Goal: Information Seeking & Learning: Find specific fact

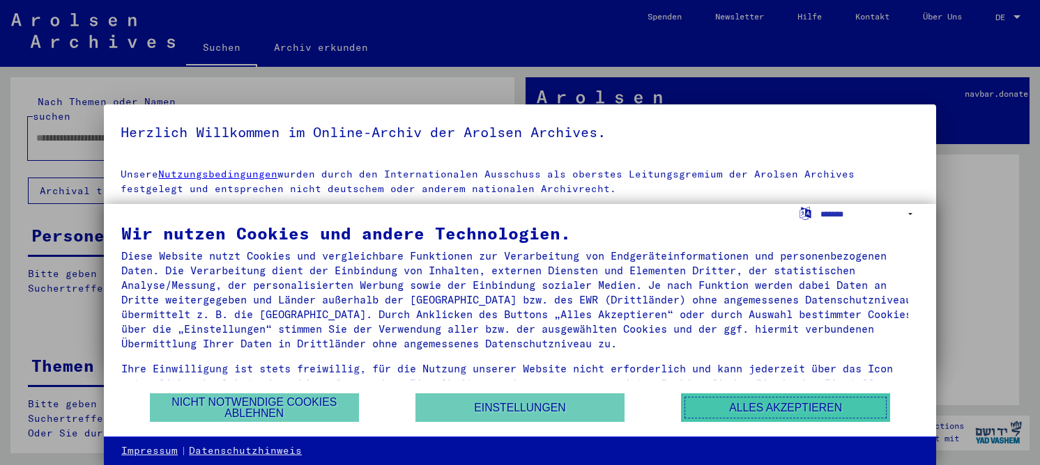
click at [766, 410] on button "Alles akzeptieren" at bounding box center [785, 408] width 209 height 29
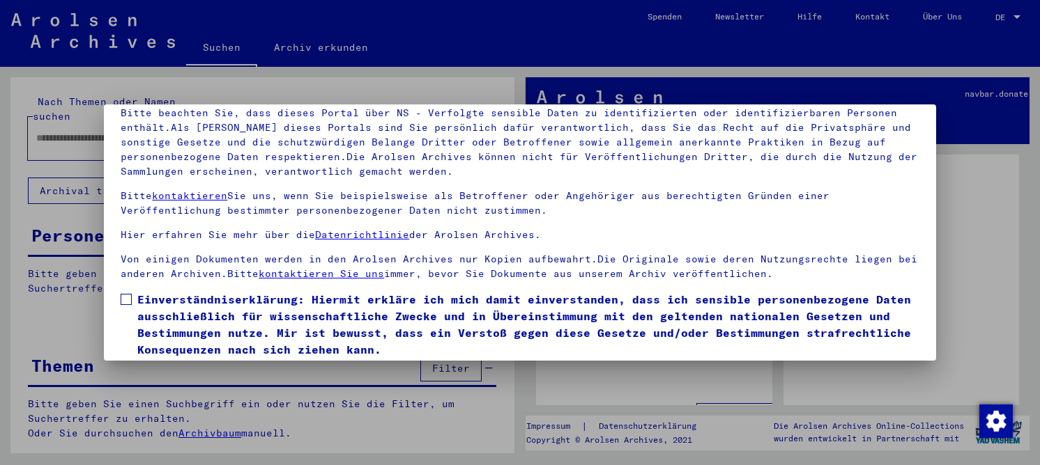
scroll to position [116, 0]
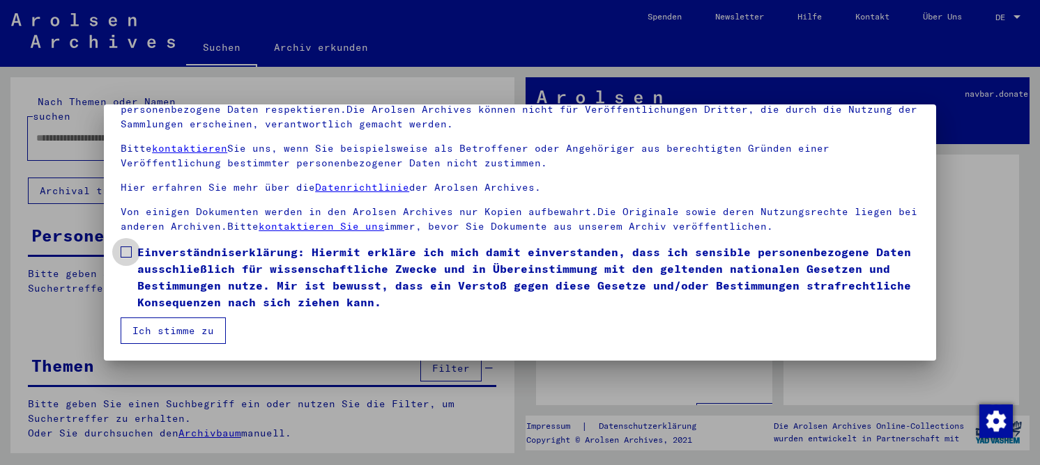
click at [218, 291] on span "Einverständniserklärung: Hiermit erkläre ich mich damit einverstanden, dass ich…" at bounding box center [528, 277] width 782 height 67
click at [169, 333] on button "Ich stimme zu" at bounding box center [173, 331] width 105 height 26
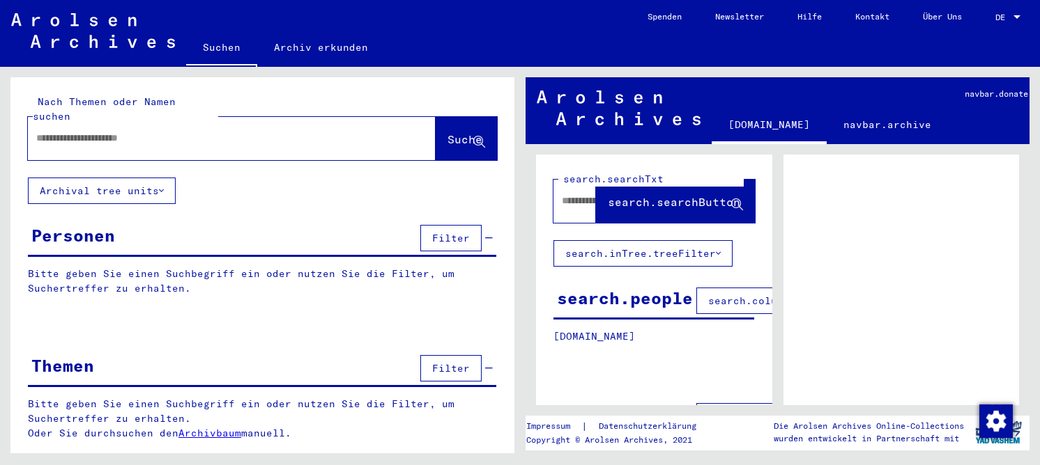
click at [95, 123] on div at bounding box center [215, 138] width 374 height 31
click at [102, 131] on input "text" at bounding box center [219, 138] width 366 height 15
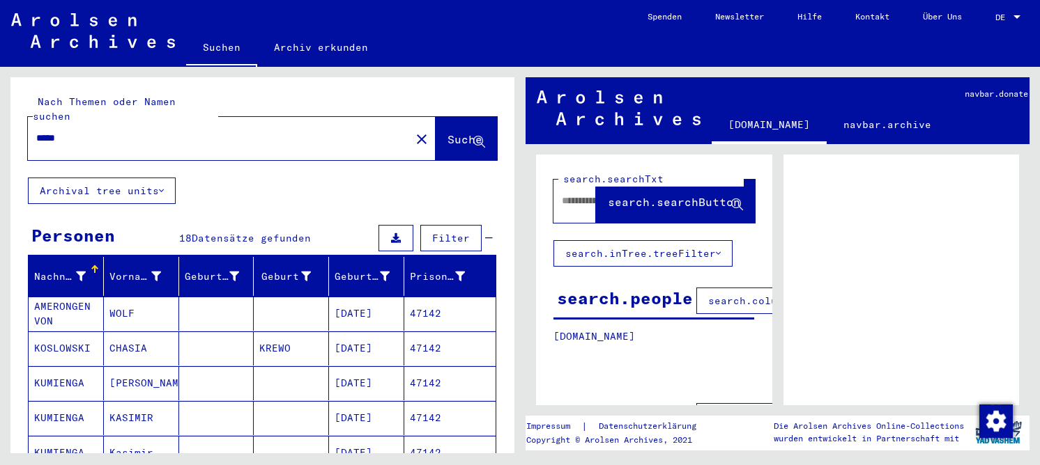
click at [126, 302] on mat-cell "WOLF" at bounding box center [141, 314] width 75 height 34
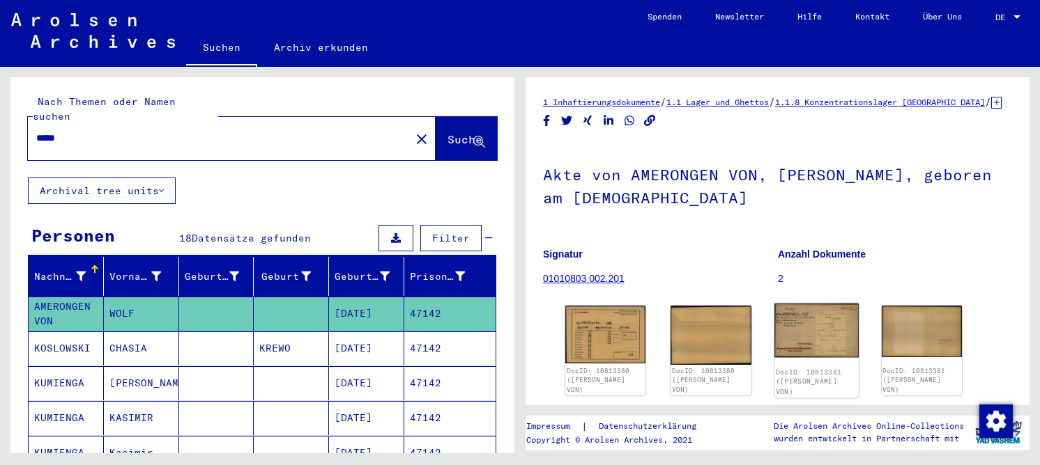
click at [800, 335] on img at bounding box center [816, 331] width 84 height 54
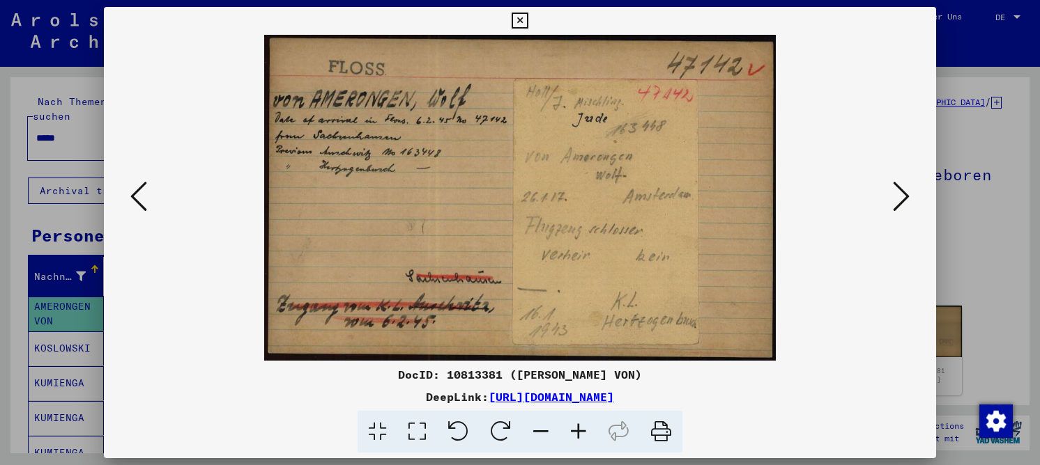
click at [426, 426] on icon at bounding box center [417, 432] width 40 height 43
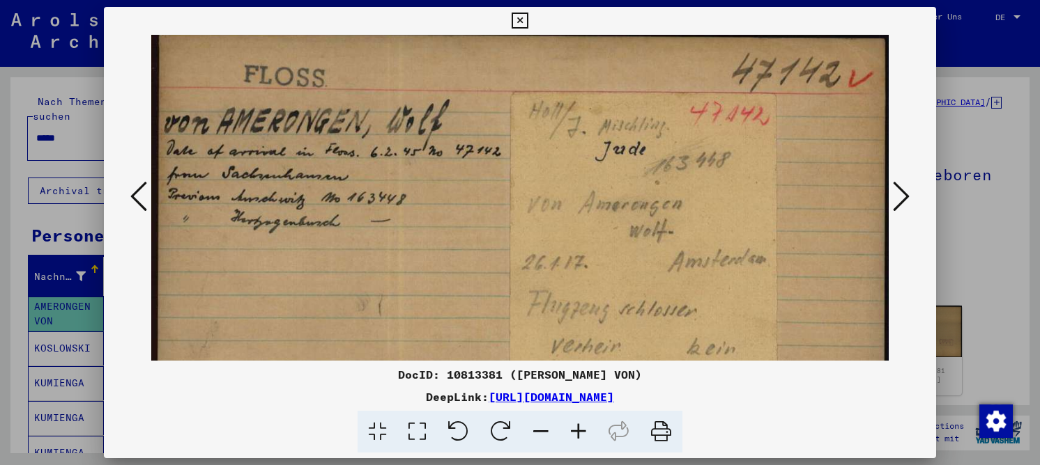
scroll to position [20, 0]
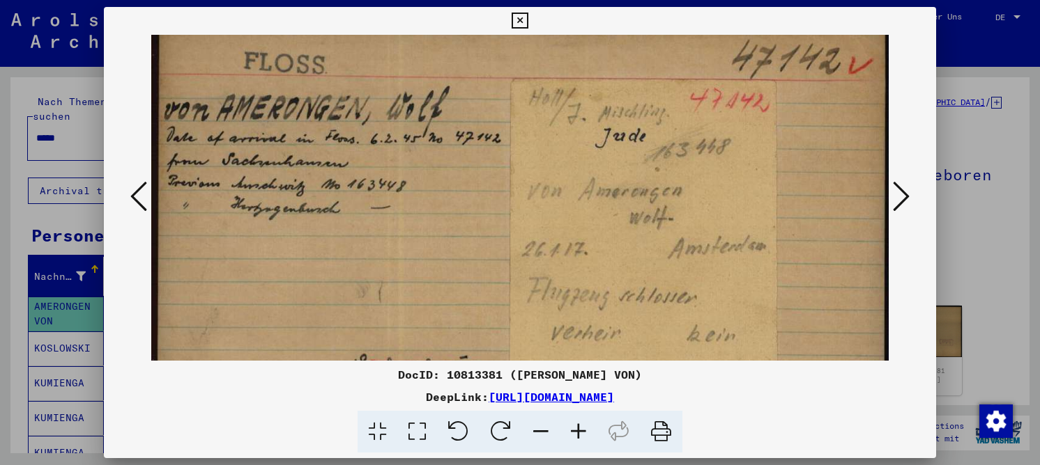
drag, startPoint x: 478, startPoint y: 224, endPoint x: 471, endPoint y: 207, distance: 18.1
click at [471, 207] on img at bounding box center [519, 250] width 737 height 470
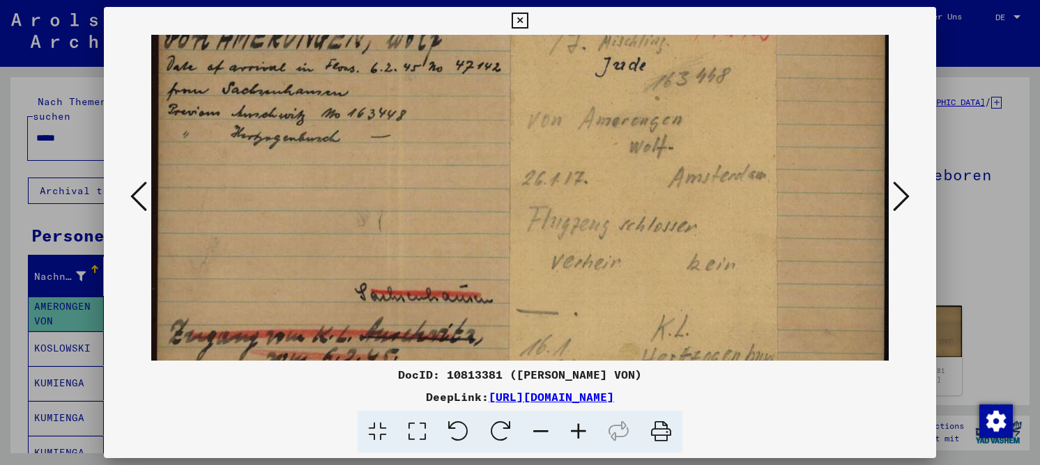
scroll to position [0, 0]
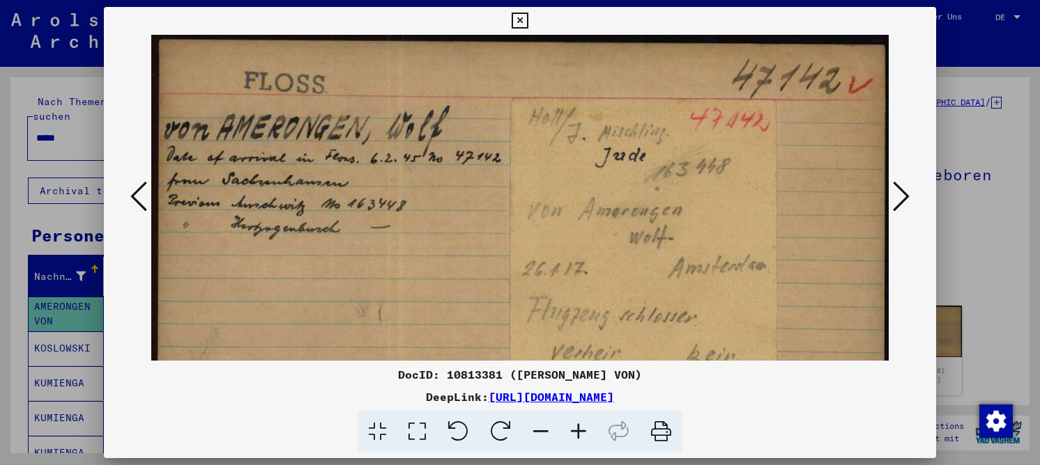
drag, startPoint x: 448, startPoint y: 241, endPoint x: 442, endPoint y: 303, distance: 62.3
click at [442, 303] on img at bounding box center [519, 270] width 737 height 470
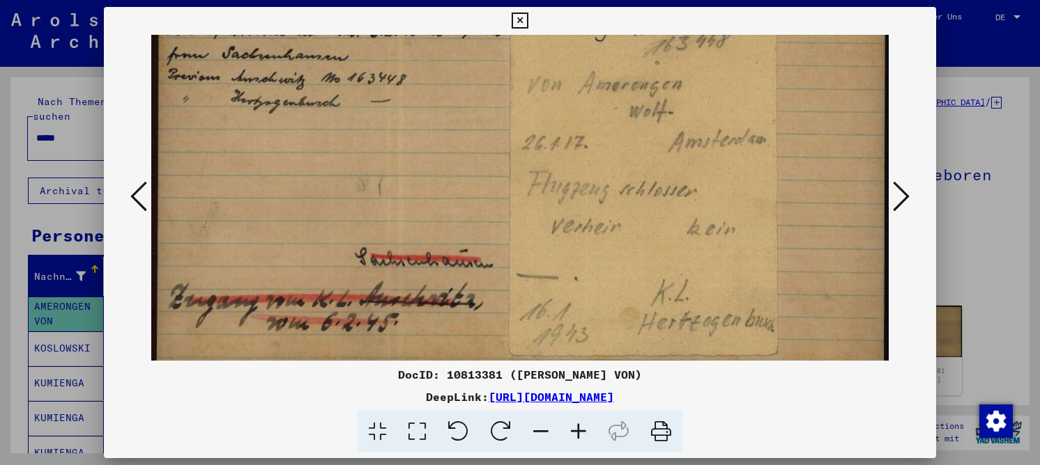
scroll to position [122, 0]
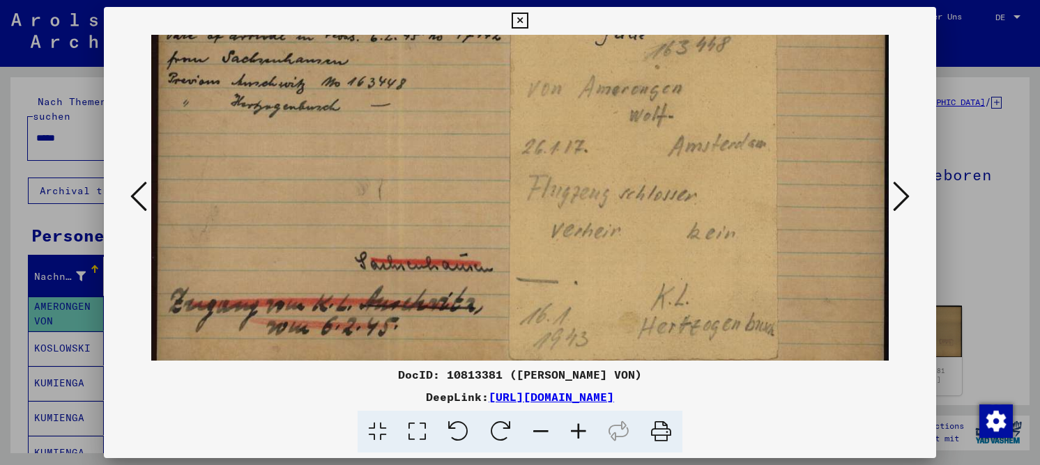
drag, startPoint x: 558, startPoint y: 265, endPoint x: 554, endPoint y: 143, distance: 122.0
click at [554, 143] on img at bounding box center [519, 148] width 737 height 470
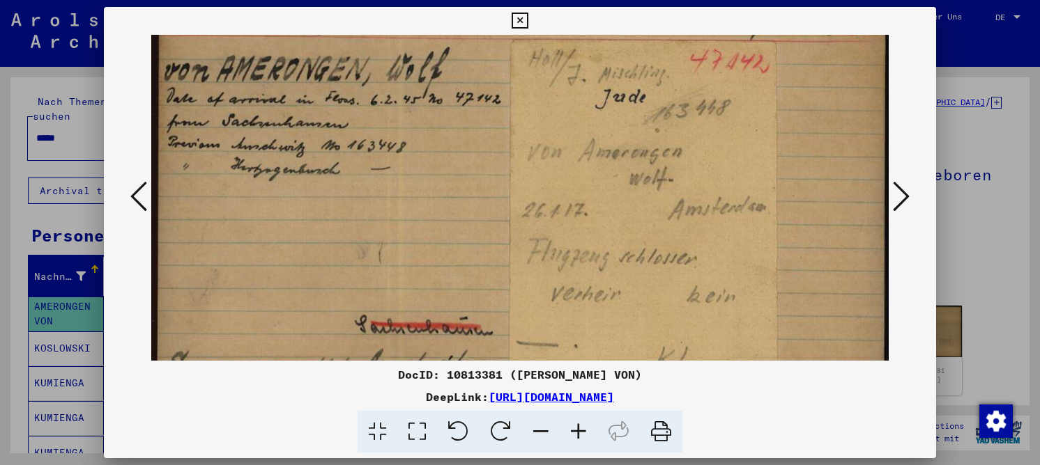
scroll to position [32, 0]
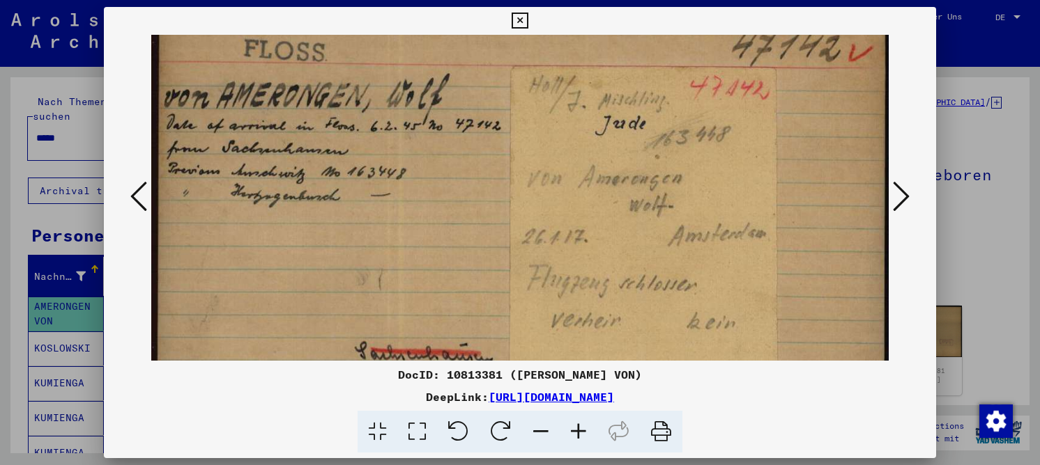
drag, startPoint x: 287, startPoint y: 135, endPoint x: 301, endPoint y: 221, distance: 86.8
click at [301, 221] on img at bounding box center [519, 238] width 737 height 470
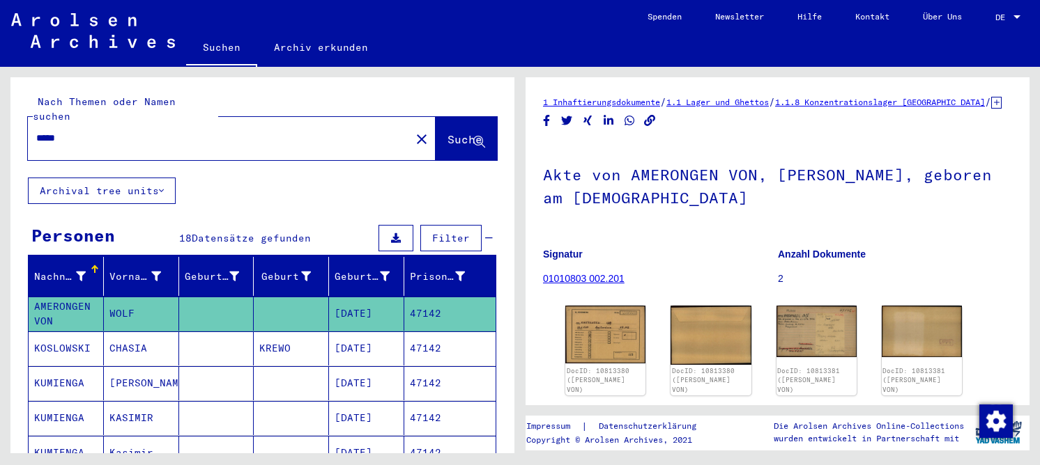
drag, startPoint x: 139, startPoint y: 125, endPoint x: 6, endPoint y: 127, distance: 133.1
click at [6, 127] on div "Nach Themen oder Namen suchen ***** close Suche Archival tree units Personen 18…" at bounding box center [260, 260] width 520 height 387
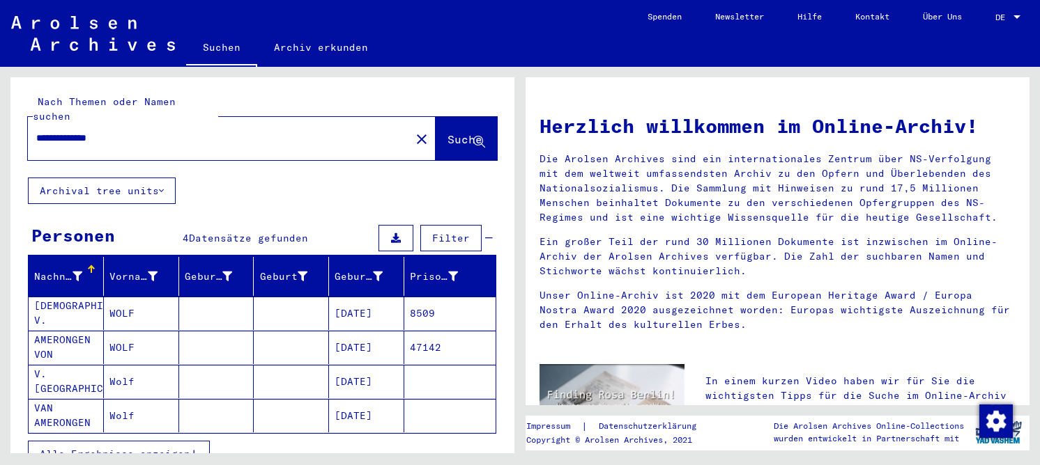
click at [96, 297] on mat-cell "[DEMOGRAPHIC_DATA] V." at bounding box center [66, 313] width 75 height 33
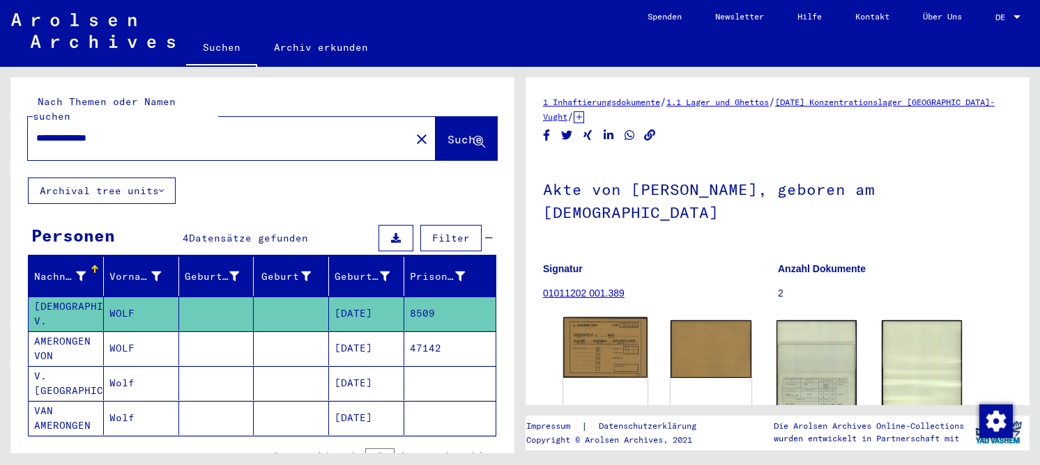
click at [585, 346] on img at bounding box center [605, 348] width 84 height 61
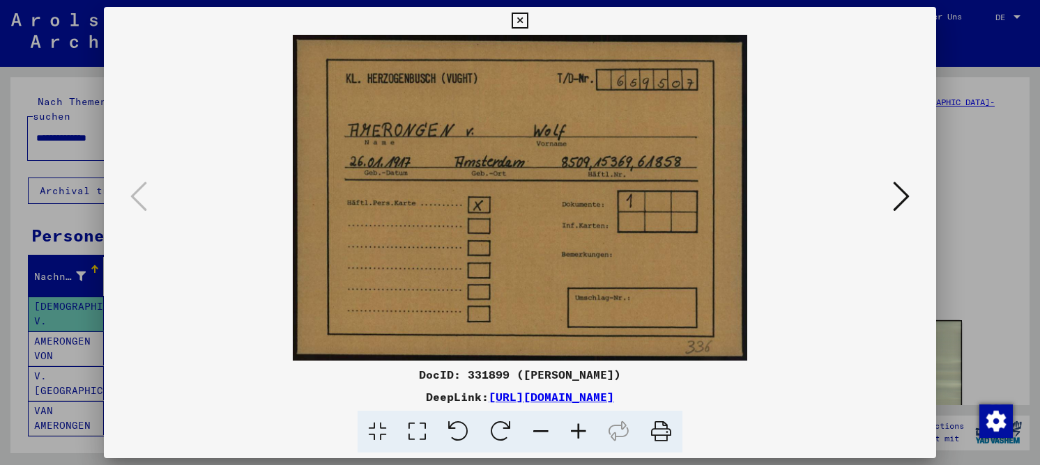
click at [419, 428] on icon at bounding box center [417, 432] width 40 height 43
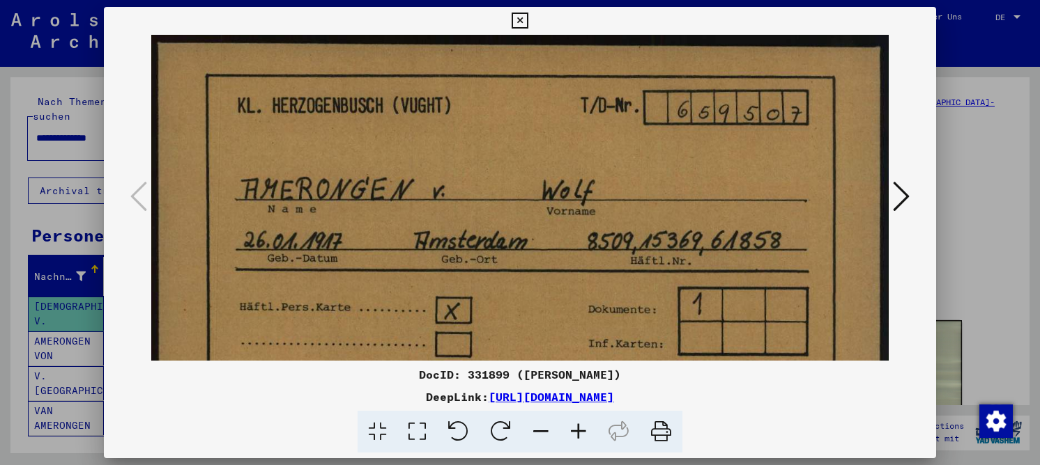
click at [904, 194] on icon at bounding box center [901, 196] width 17 height 33
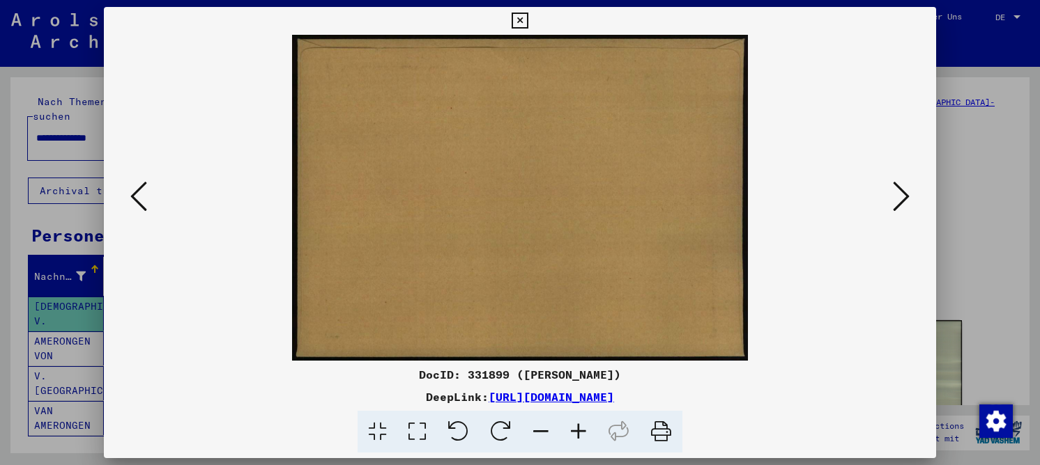
click at [904, 194] on icon at bounding box center [901, 196] width 17 height 33
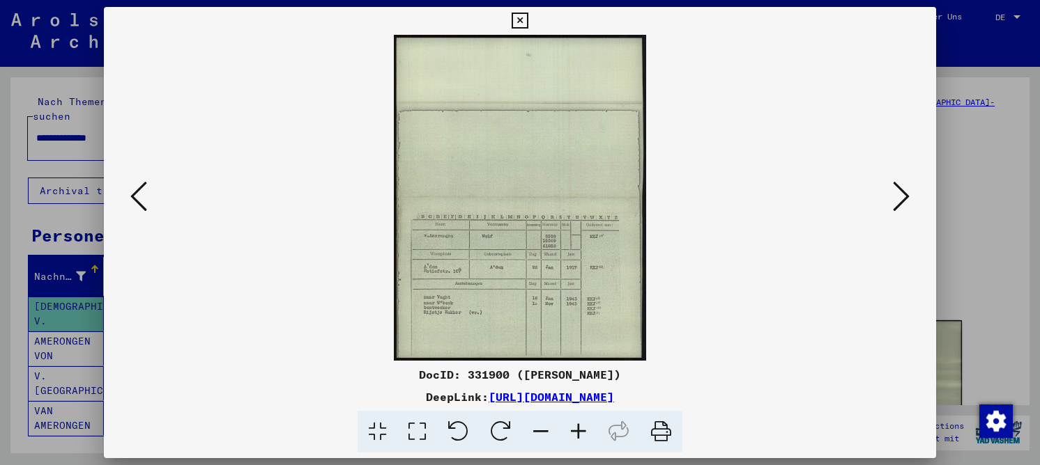
click at [418, 430] on icon at bounding box center [417, 432] width 40 height 43
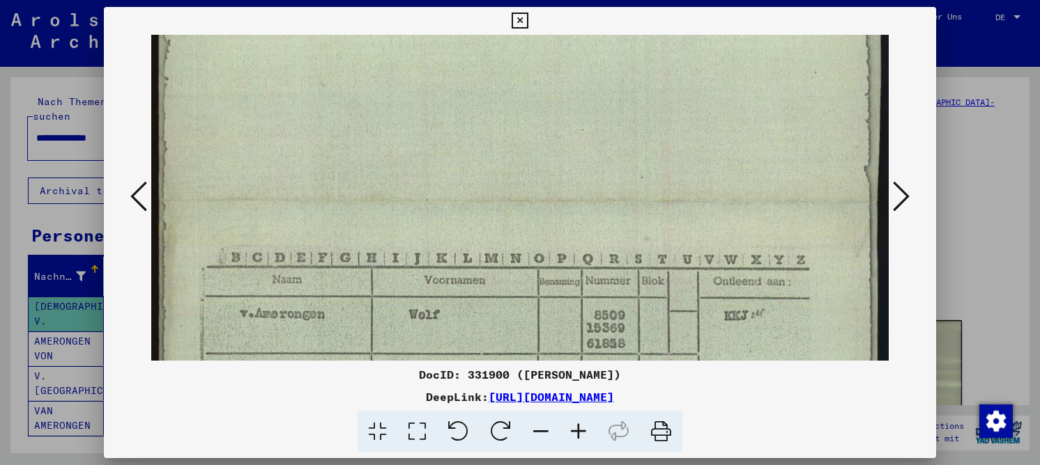
drag, startPoint x: 482, startPoint y: 322, endPoint x: 550, endPoint y: 26, distance: 303.1
click at [552, 13] on div "DocID: 331900 ([PERSON_NAME]) DeepLink: [URL][DOMAIN_NAME]" at bounding box center [520, 230] width 832 height 447
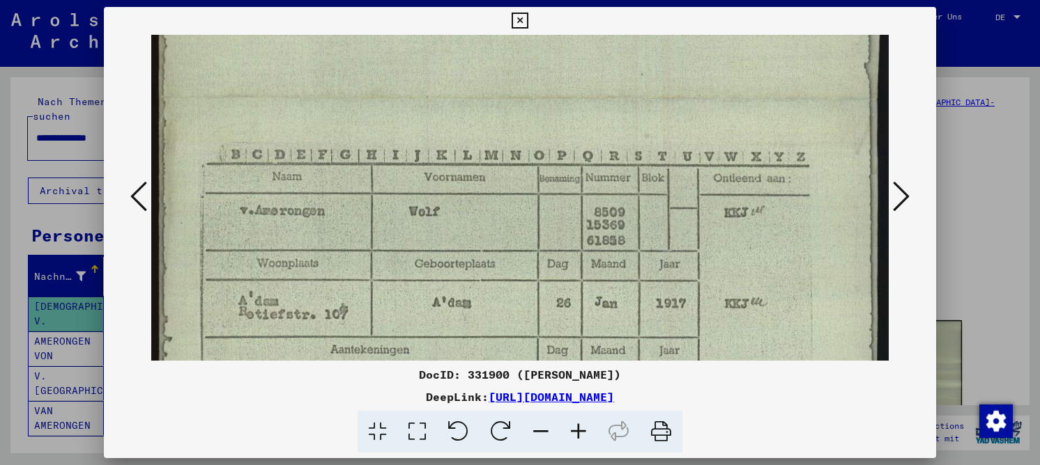
scroll to position [413, 0]
drag, startPoint x: 546, startPoint y: 155, endPoint x: 540, endPoint y: 116, distance: 39.4
click at [540, 116] on img at bounding box center [519, 99] width 737 height 954
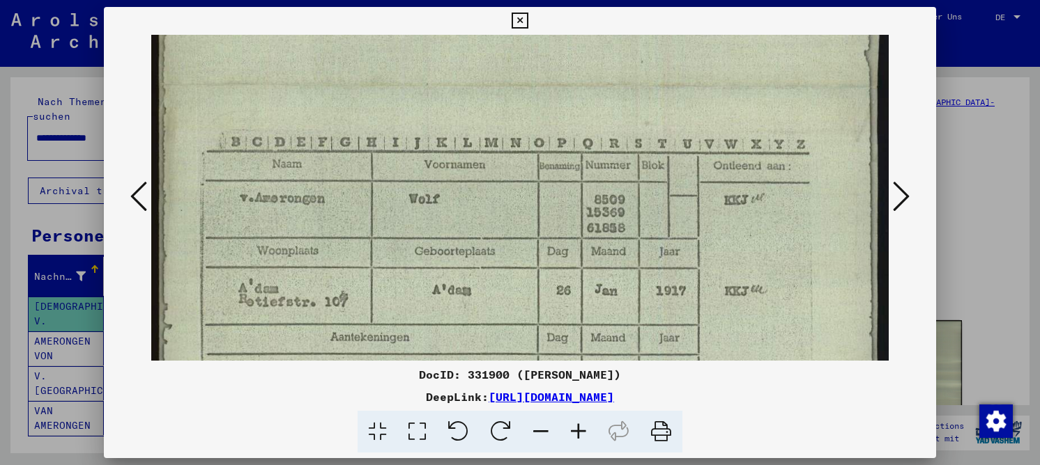
scroll to position [452, 0]
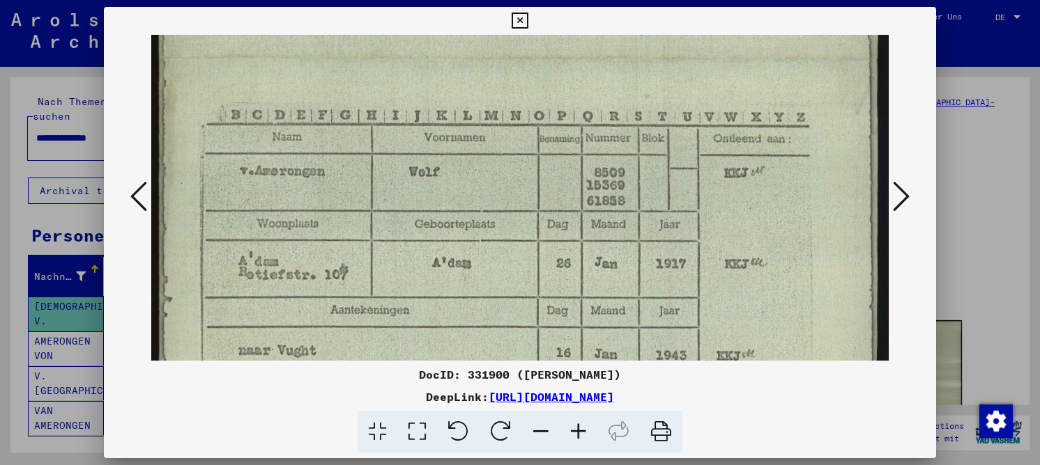
drag, startPoint x: 530, startPoint y: 213, endPoint x: 532, endPoint y: 175, distance: 38.4
click at [532, 175] on img at bounding box center [519, 60] width 737 height 954
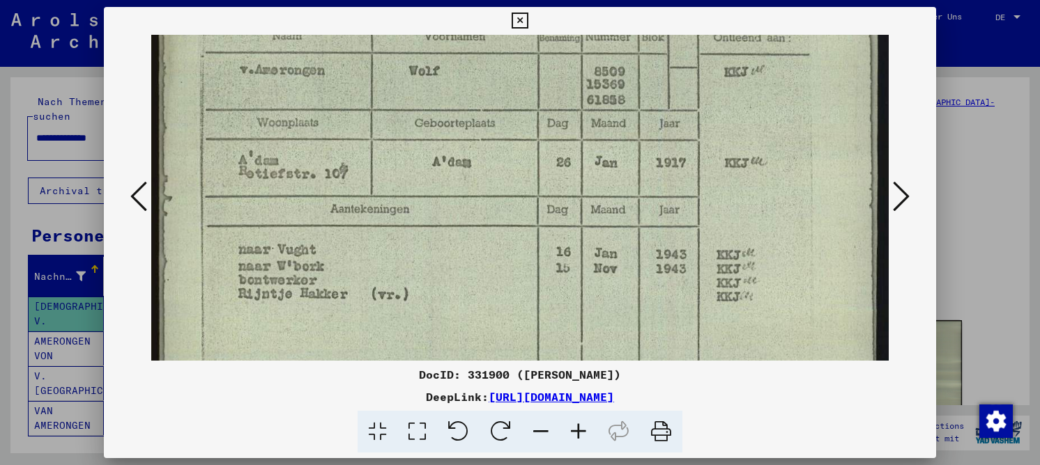
scroll to position [555, 0]
drag, startPoint x: 517, startPoint y: 249, endPoint x: 510, endPoint y: 155, distance: 93.6
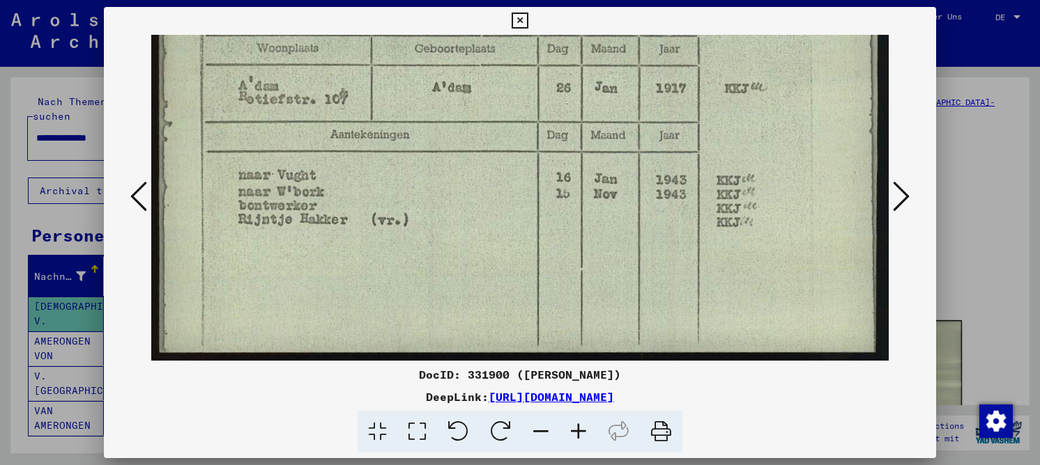
drag, startPoint x: 355, startPoint y: 151, endPoint x: 363, endPoint y: 109, distance: 42.6
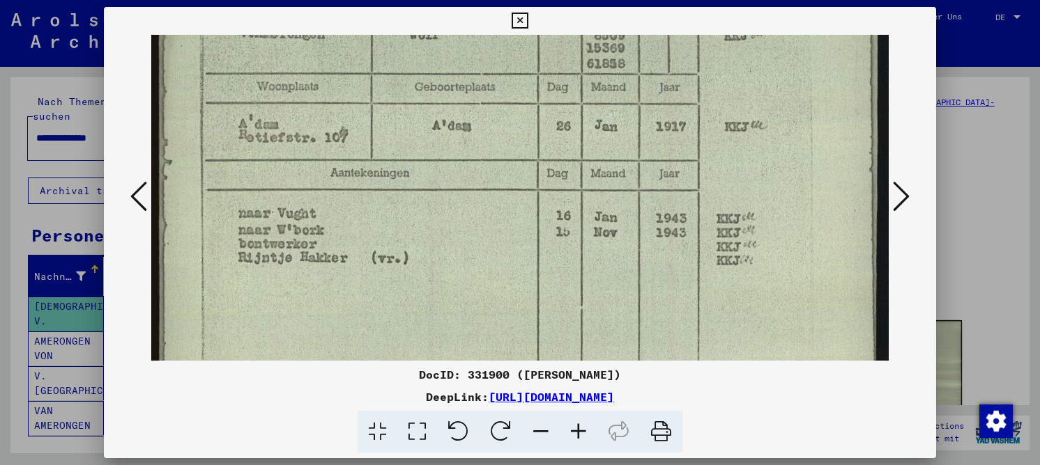
drag, startPoint x: 679, startPoint y: 319, endPoint x: 692, endPoint y: 357, distance: 40.5
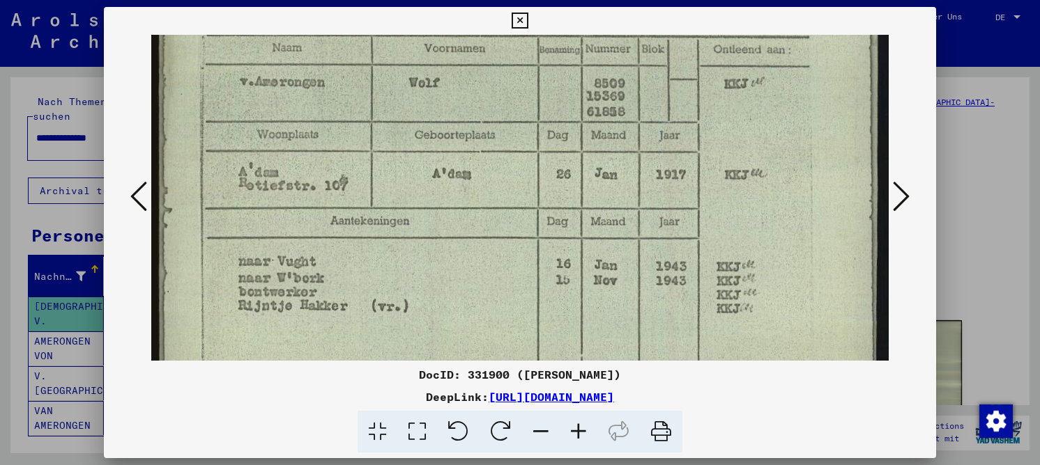
scroll to position [479, 0]
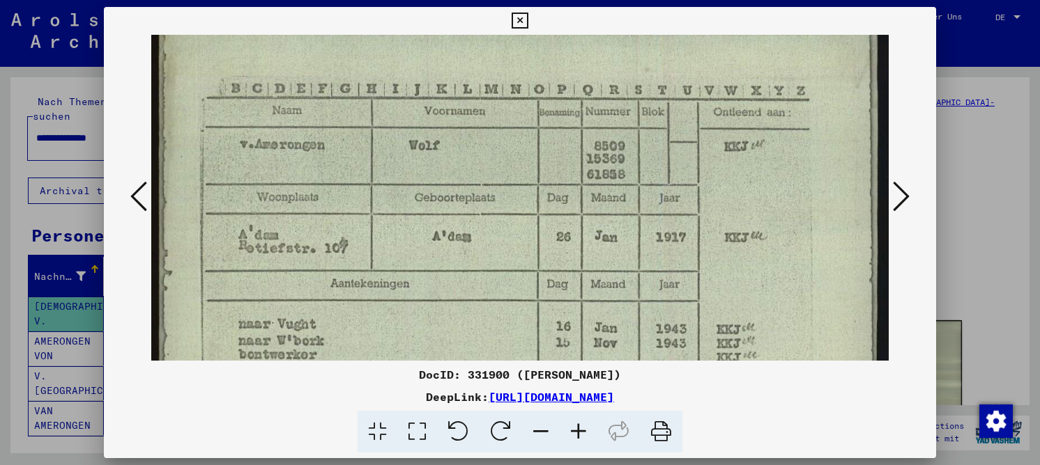
drag, startPoint x: 619, startPoint y: 189, endPoint x: 634, endPoint y: 291, distance: 103.6
click at [631, 300] on img at bounding box center [519, 33] width 737 height 954
click at [904, 192] on icon at bounding box center [901, 196] width 17 height 33
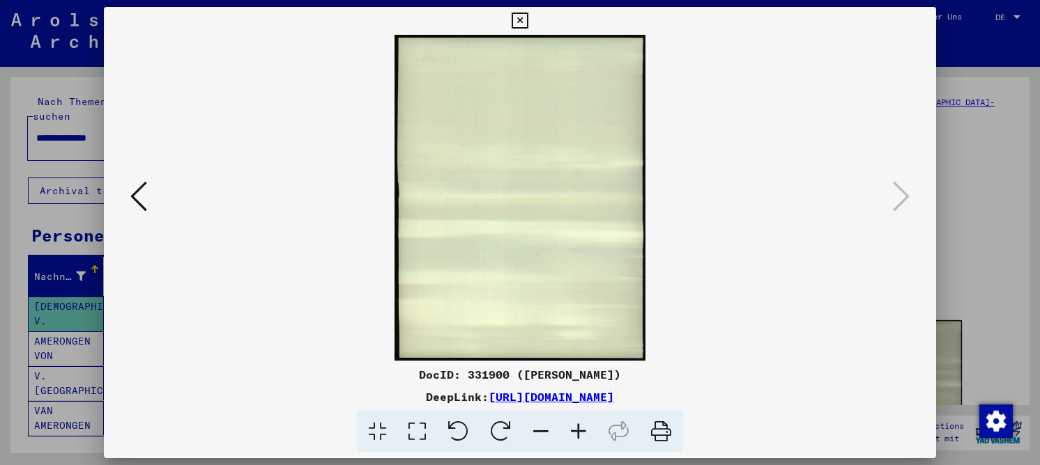
click at [516, 15] on icon at bounding box center [519, 21] width 16 height 17
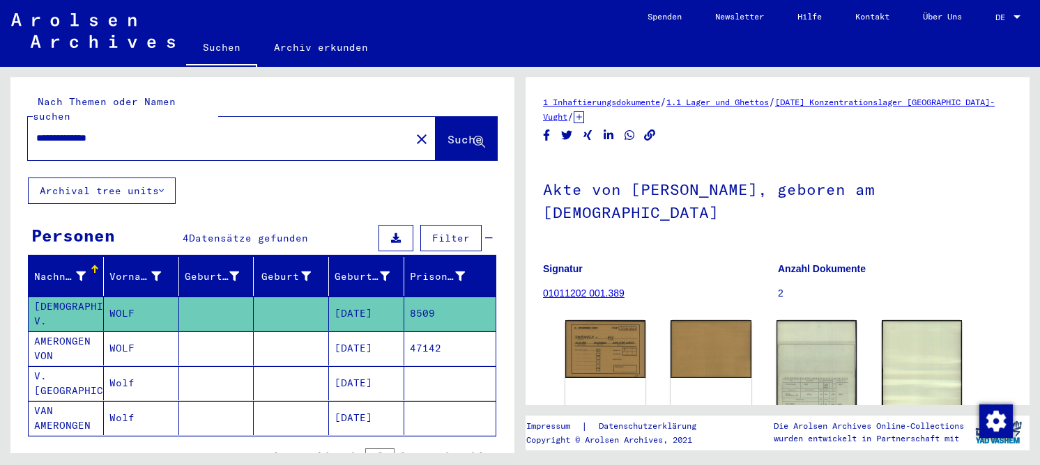
click at [333, 336] on mat-cell "[DATE]" at bounding box center [366, 349] width 75 height 34
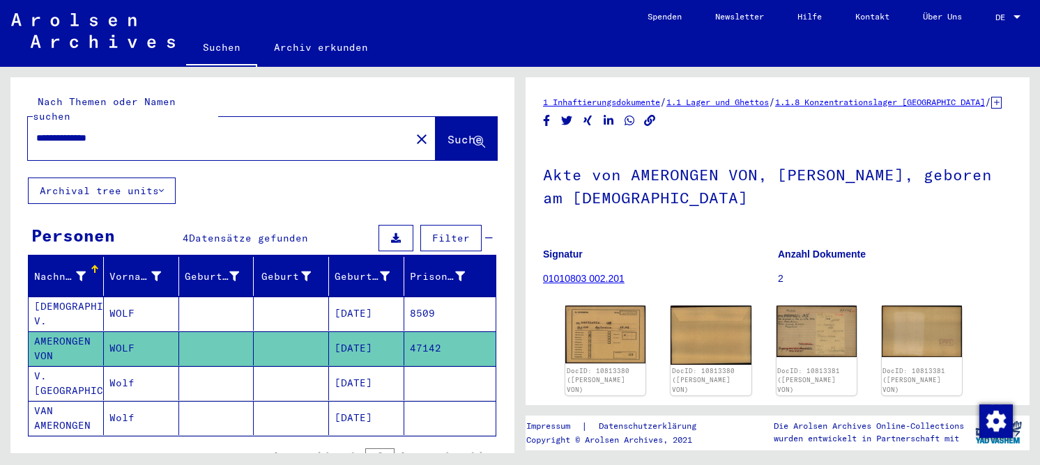
click at [341, 366] on mat-cell "[DATE]" at bounding box center [366, 383] width 75 height 34
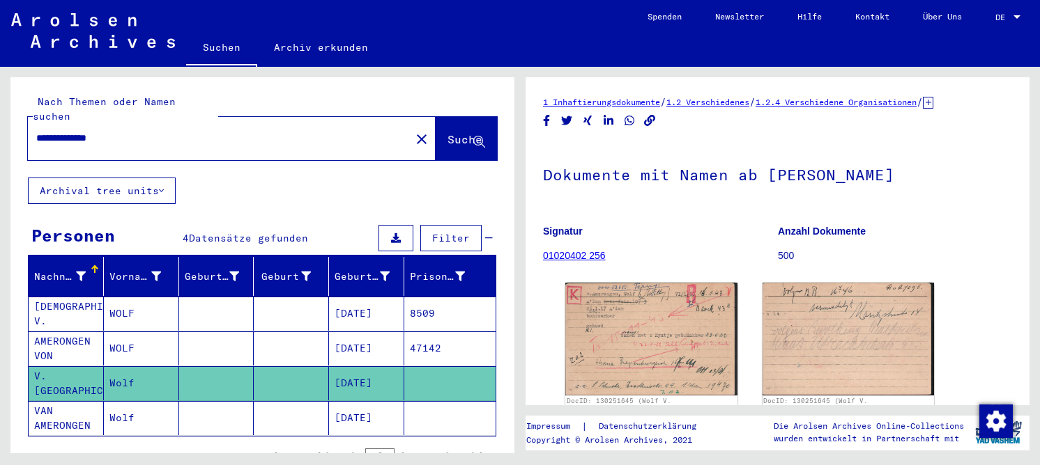
click at [345, 401] on mat-cell "[DATE]" at bounding box center [366, 418] width 75 height 34
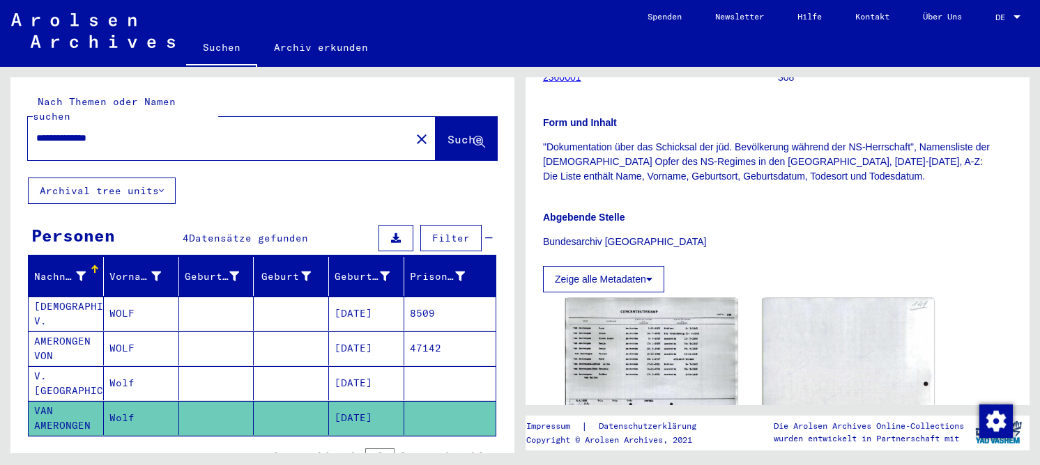
scroll to position [209, 0]
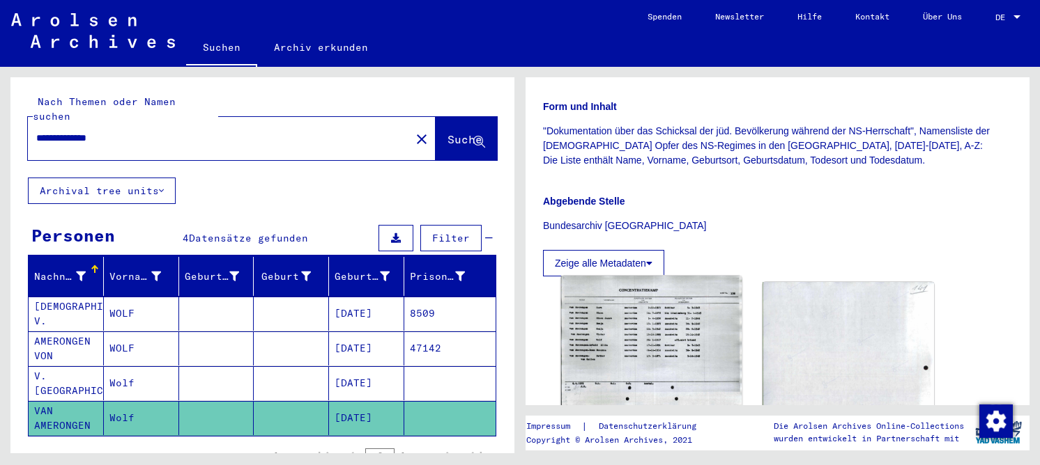
click at [681, 336] on img at bounding box center [651, 341] width 180 height 130
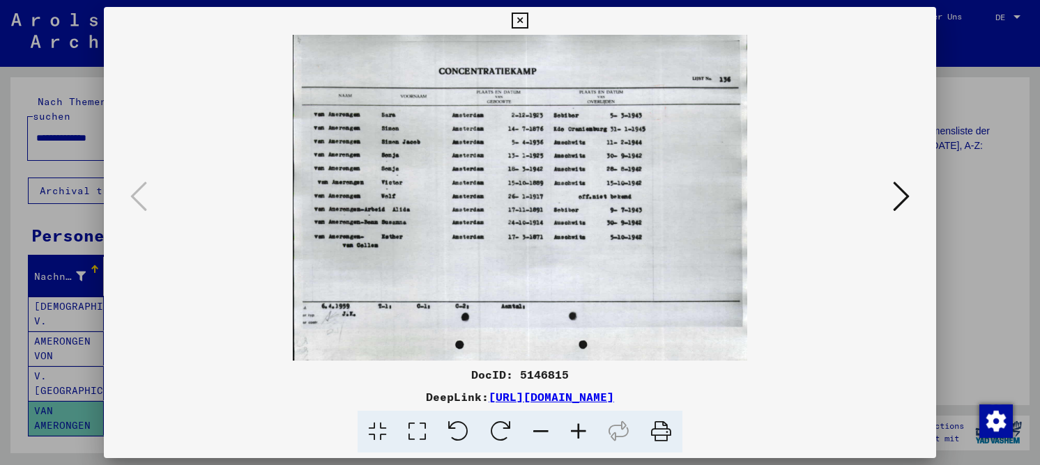
click at [412, 429] on icon at bounding box center [417, 432] width 40 height 43
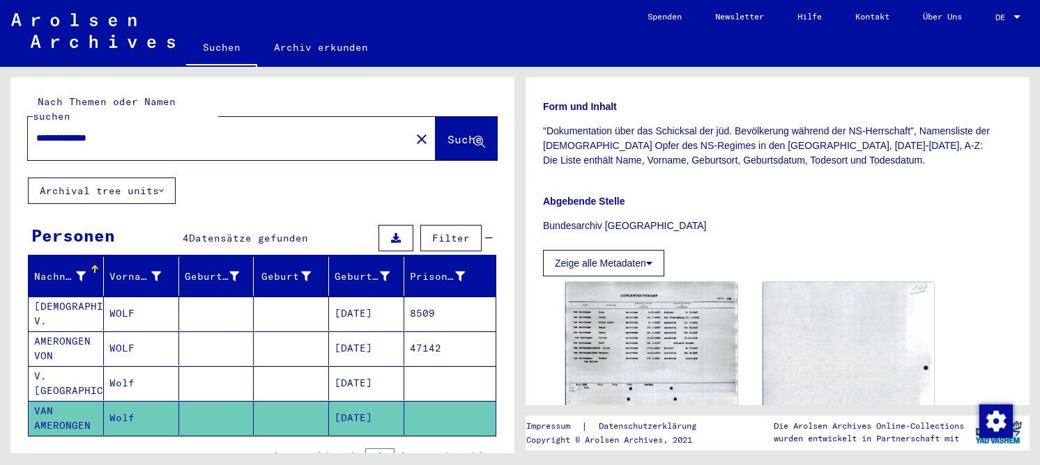
click at [329, 371] on mat-cell "[DATE]" at bounding box center [366, 383] width 75 height 34
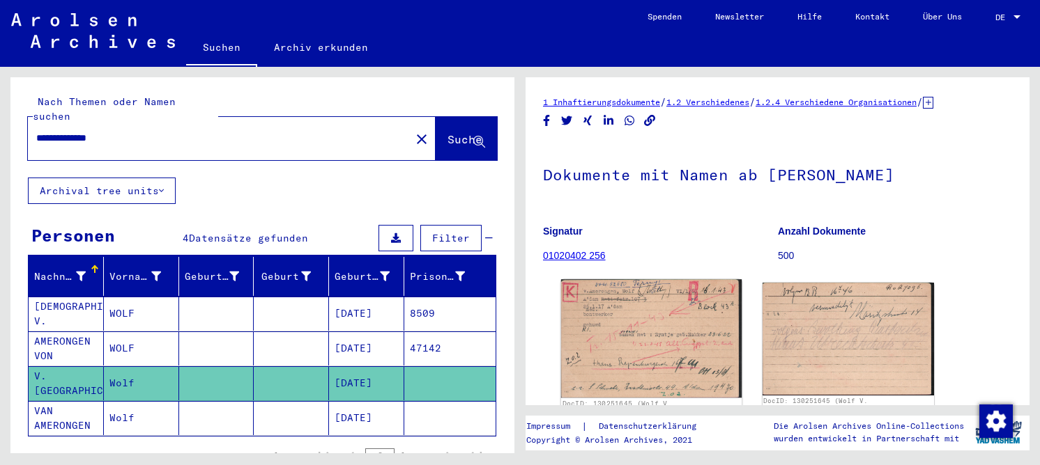
click at [588, 314] on img at bounding box center [651, 338] width 180 height 118
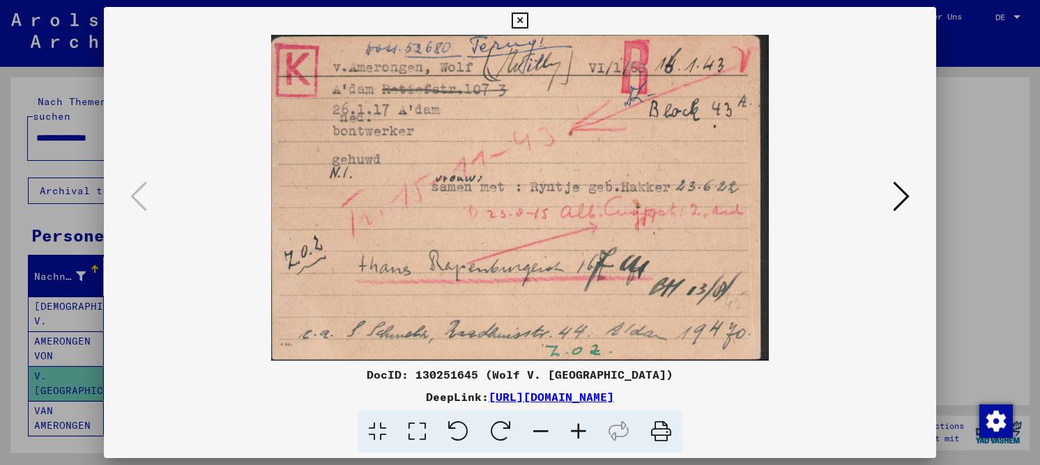
drag, startPoint x: 493, startPoint y: 227, endPoint x: 496, endPoint y: 217, distance: 10.8
click at [496, 217] on img at bounding box center [519, 198] width 737 height 326
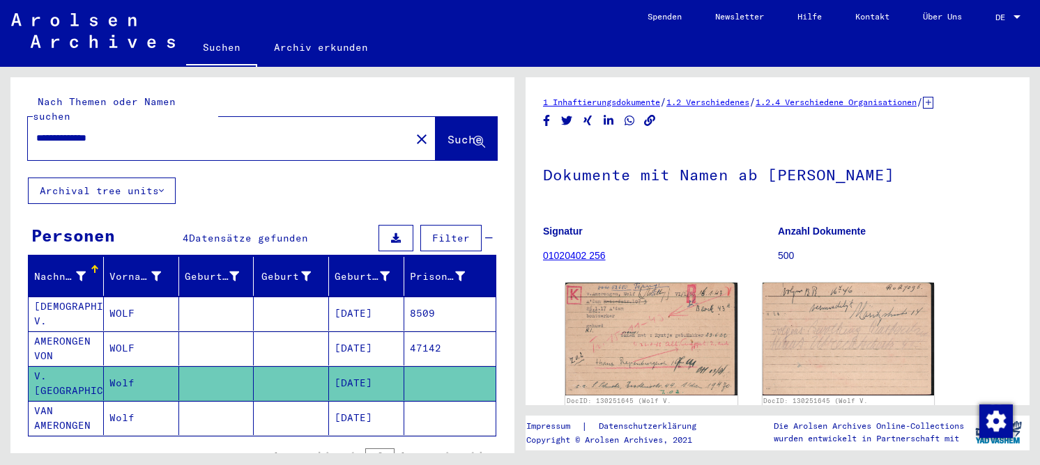
click at [295, 401] on mat-cell at bounding box center [291, 418] width 75 height 34
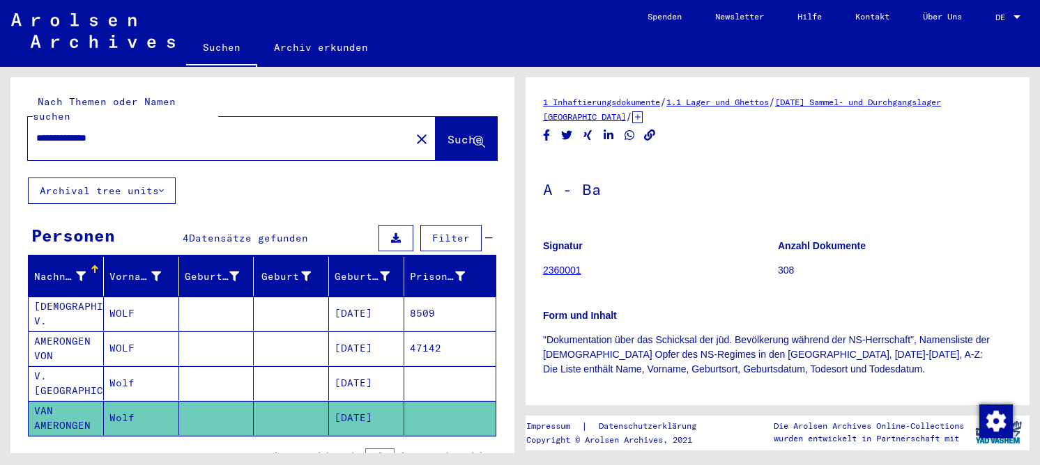
click at [300, 367] on mat-cell at bounding box center [291, 383] width 75 height 34
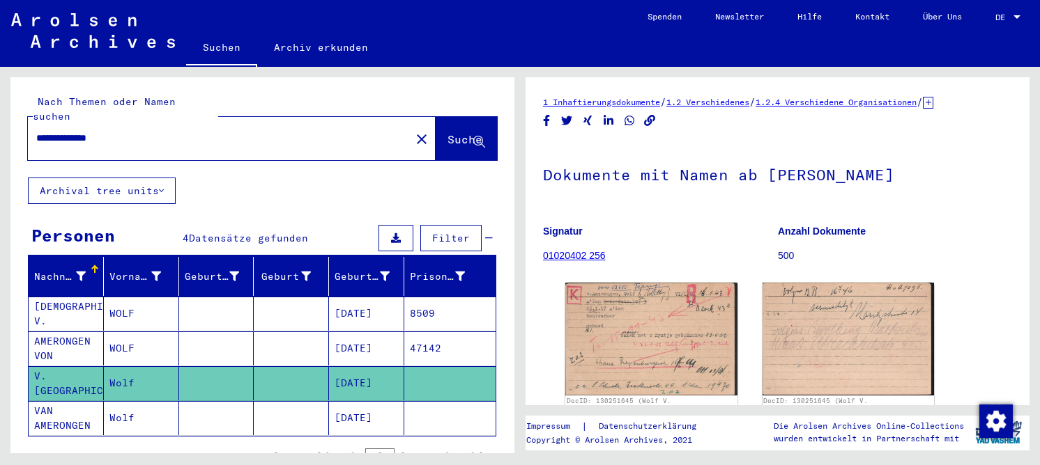
drag, startPoint x: 131, startPoint y: 122, endPoint x: 15, endPoint y: 121, distance: 116.4
click at [15, 121] on div "**********" at bounding box center [262, 127] width 504 height 100
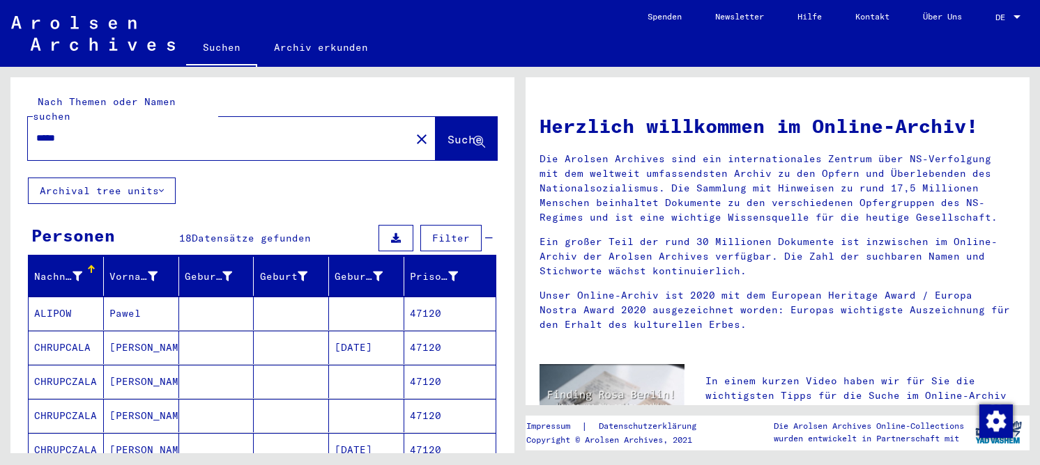
click at [125, 370] on mat-cell "[PERSON_NAME]" at bounding box center [141, 381] width 75 height 33
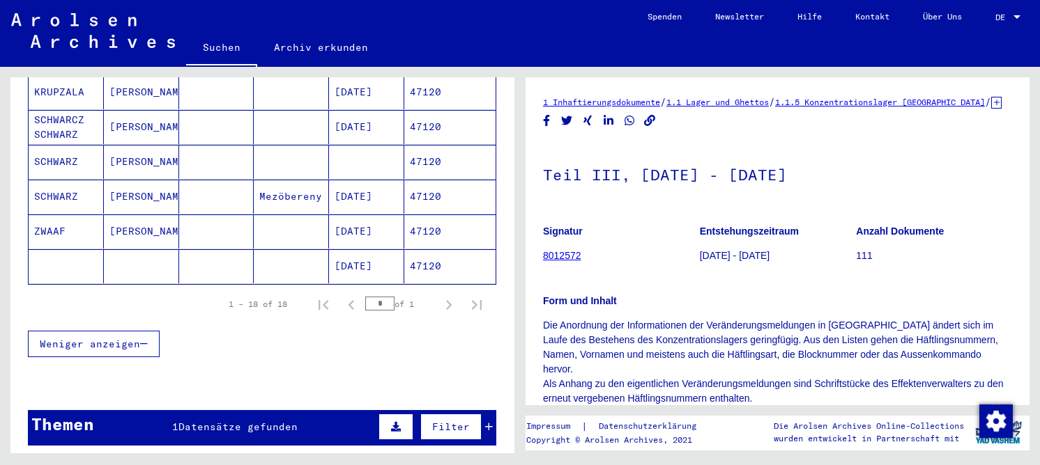
scroll to position [697, 0]
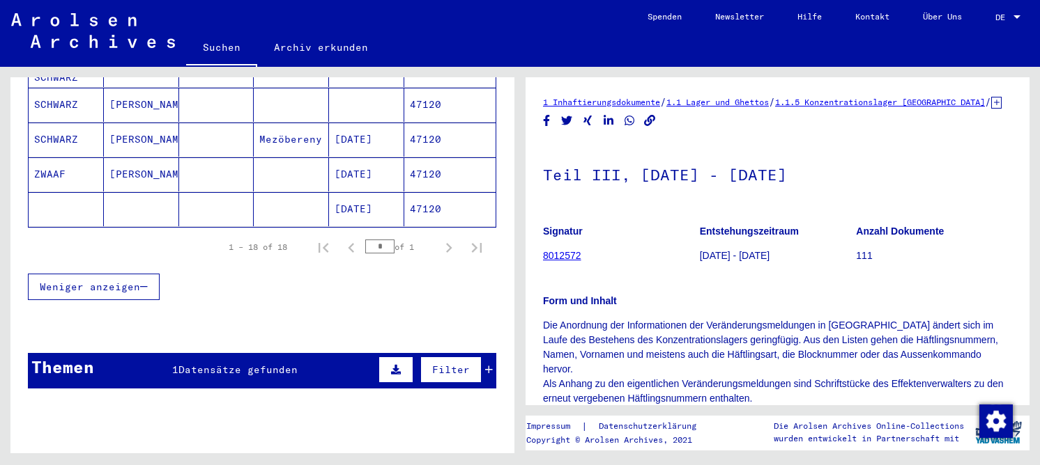
click at [158, 157] on mat-cell "[PERSON_NAME]" at bounding box center [141, 174] width 75 height 34
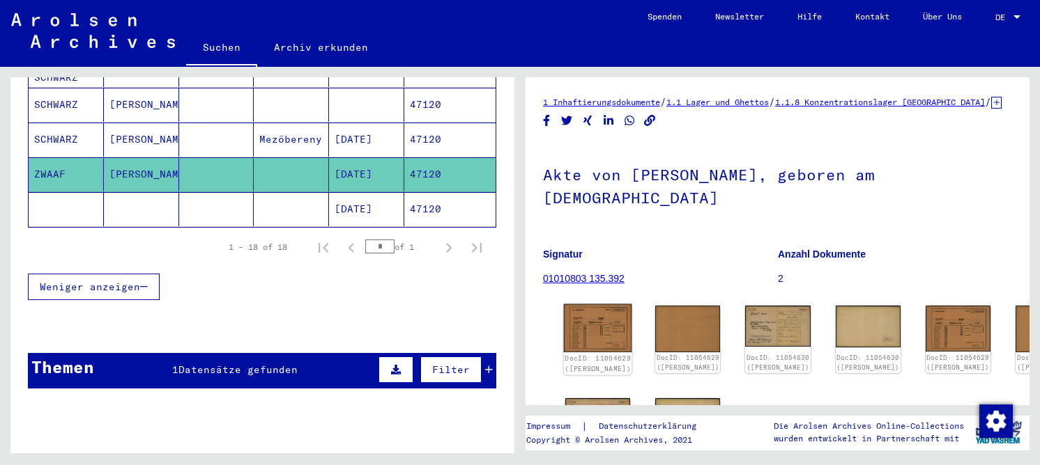
click at [584, 305] on img at bounding box center [598, 328] width 68 height 48
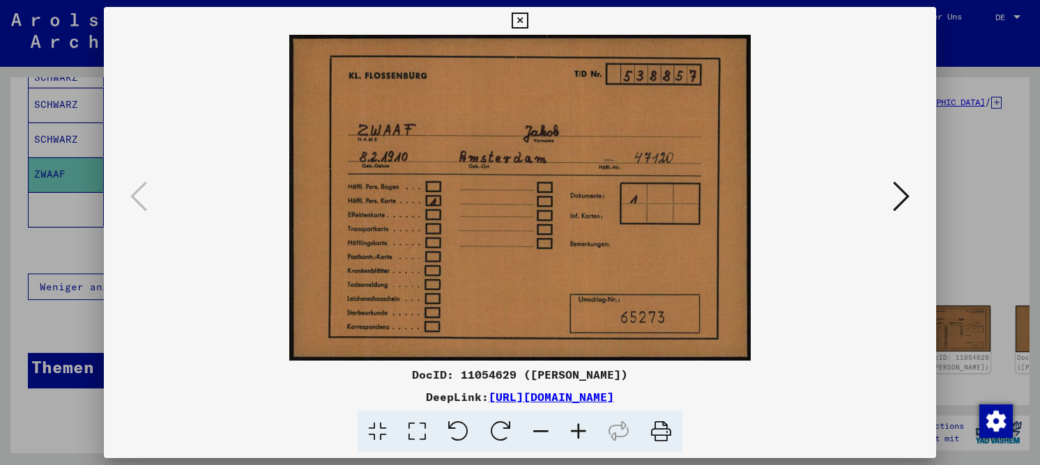
click at [422, 438] on icon at bounding box center [417, 432] width 40 height 43
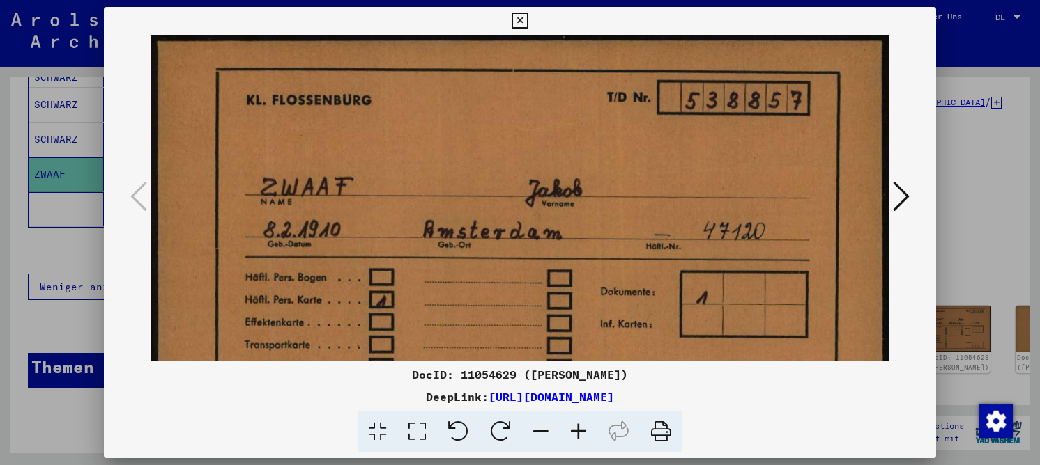
click at [909, 195] on icon at bounding box center [901, 196] width 17 height 33
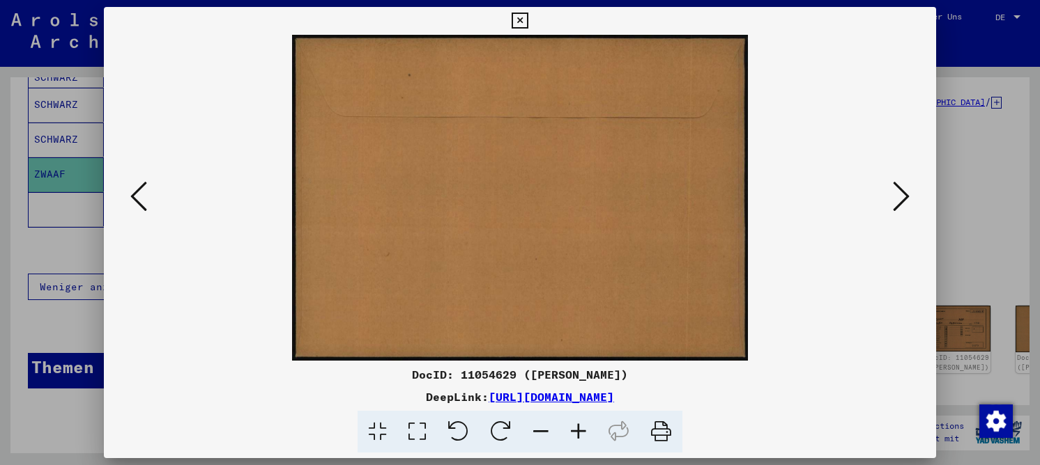
click at [909, 195] on icon at bounding box center [901, 196] width 17 height 33
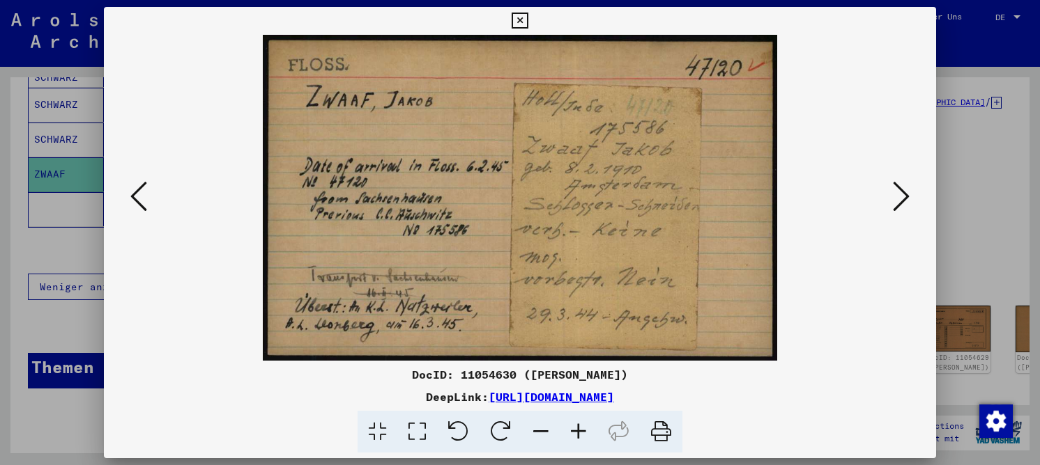
click at [422, 429] on icon at bounding box center [417, 432] width 40 height 43
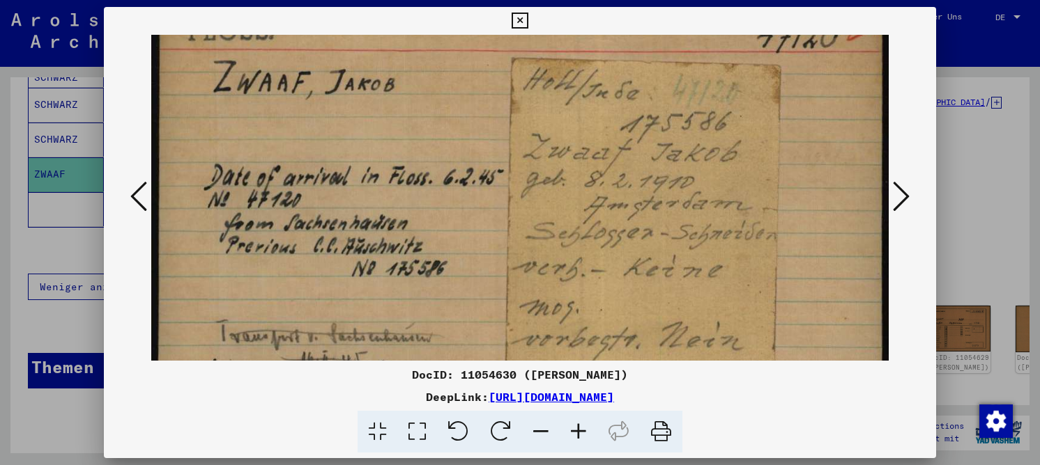
scroll to position [47, 0]
drag, startPoint x: 407, startPoint y: 279, endPoint x: 402, endPoint y: 264, distance: 15.4
click at [402, 264] on img at bounding box center [519, 222] width 737 height 468
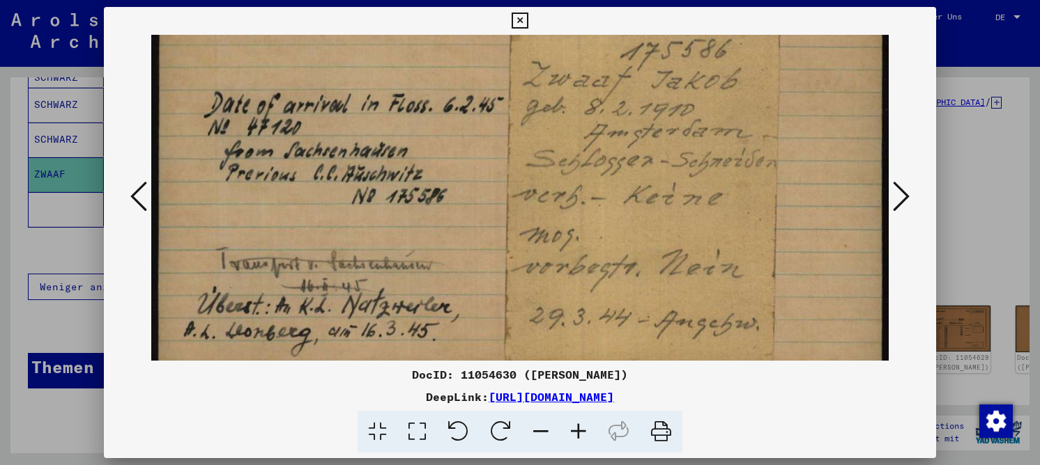
scroll to position [121, 0]
drag, startPoint x: 528, startPoint y: 237, endPoint x: 514, endPoint y: 163, distance: 75.3
click at [514, 163] on img at bounding box center [519, 148] width 737 height 468
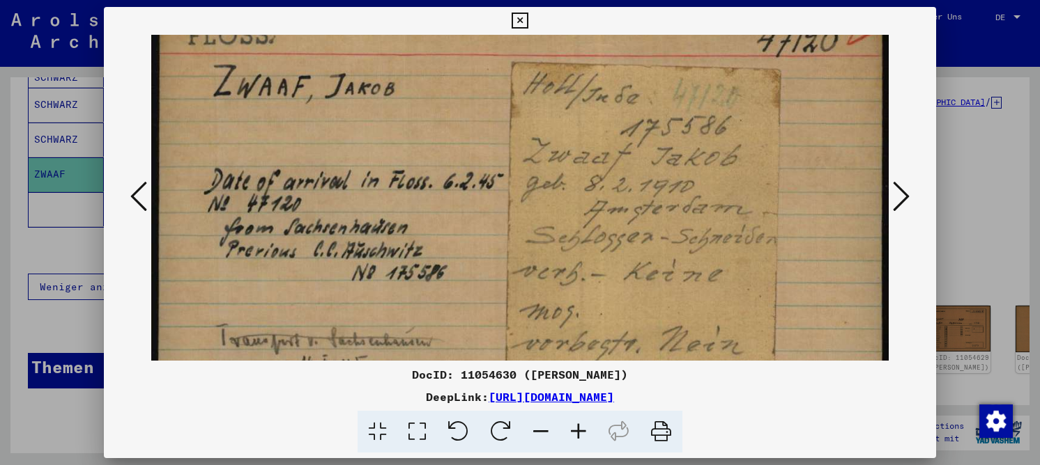
drag, startPoint x: 502, startPoint y: 257, endPoint x: 506, endPoint y: 271, distance: 14.4
click at [520, 281] on img at bounding box center [519, 227] width 737 height 468
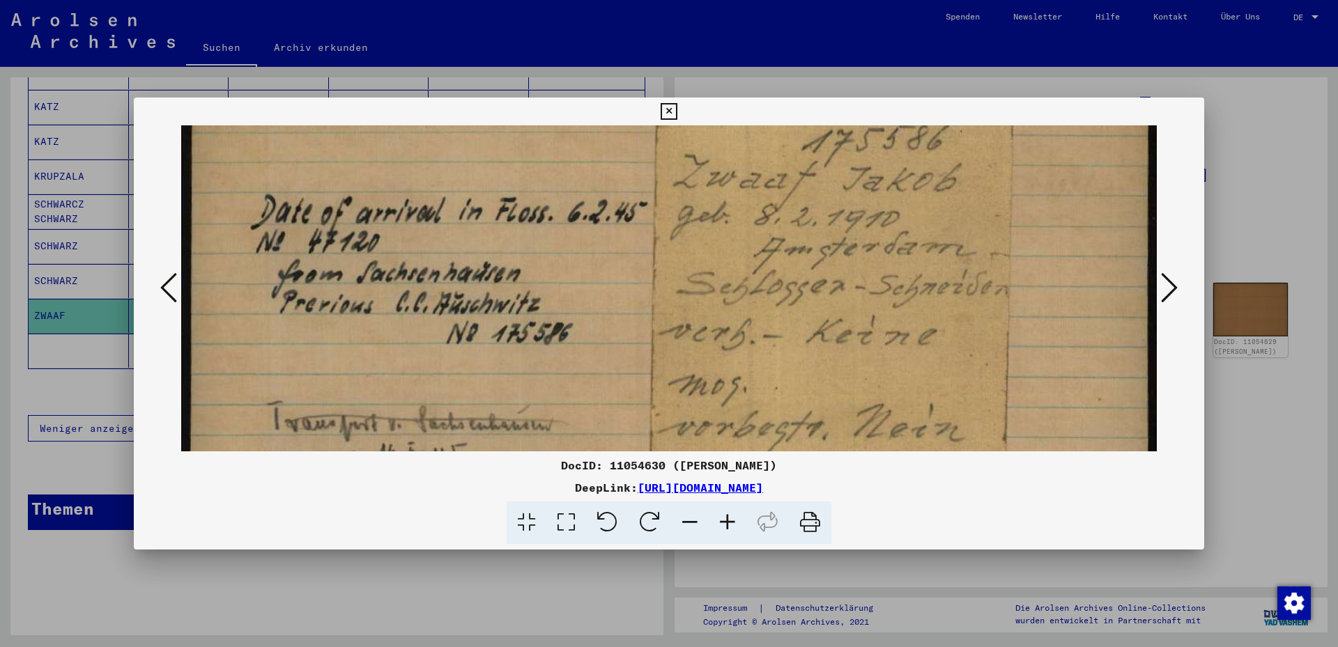
scroll to position [210, 0]
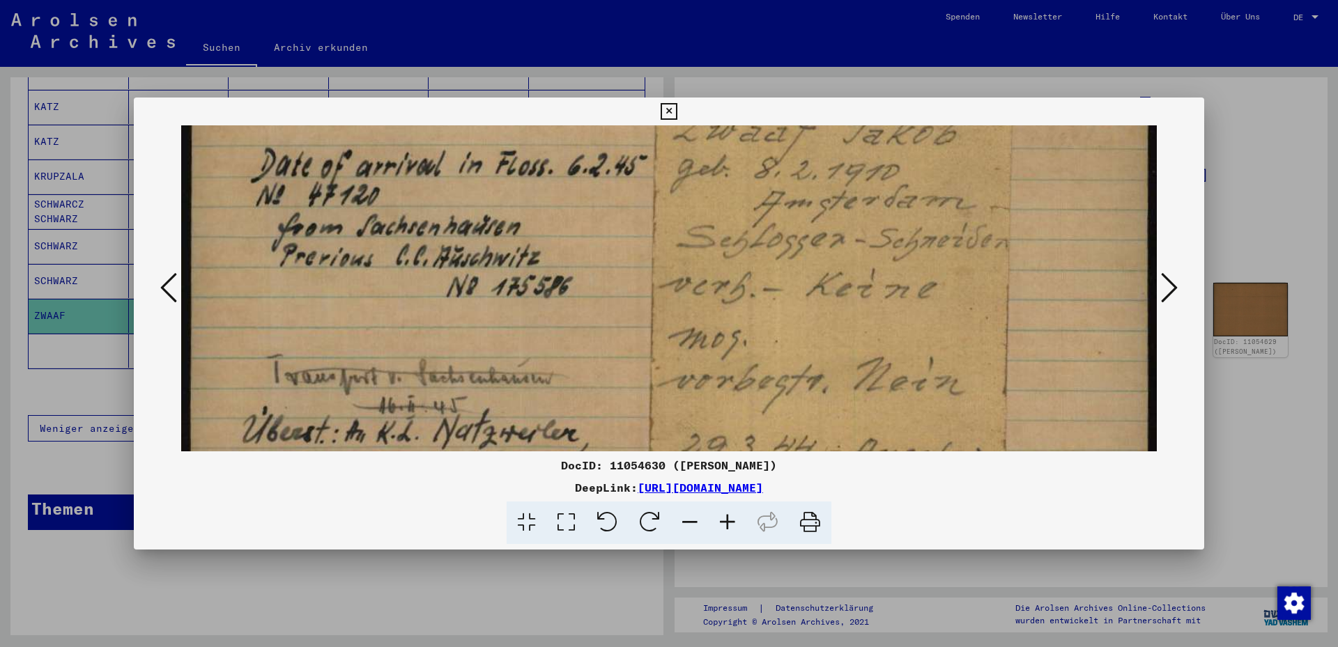
drag, startPoint x: 771, startPoint y: 330, endPoint x: 794, endPoint y: 162, distance: 168.7
click at [794, 162] on img at bounding box center [668, 225] width 975 height 619
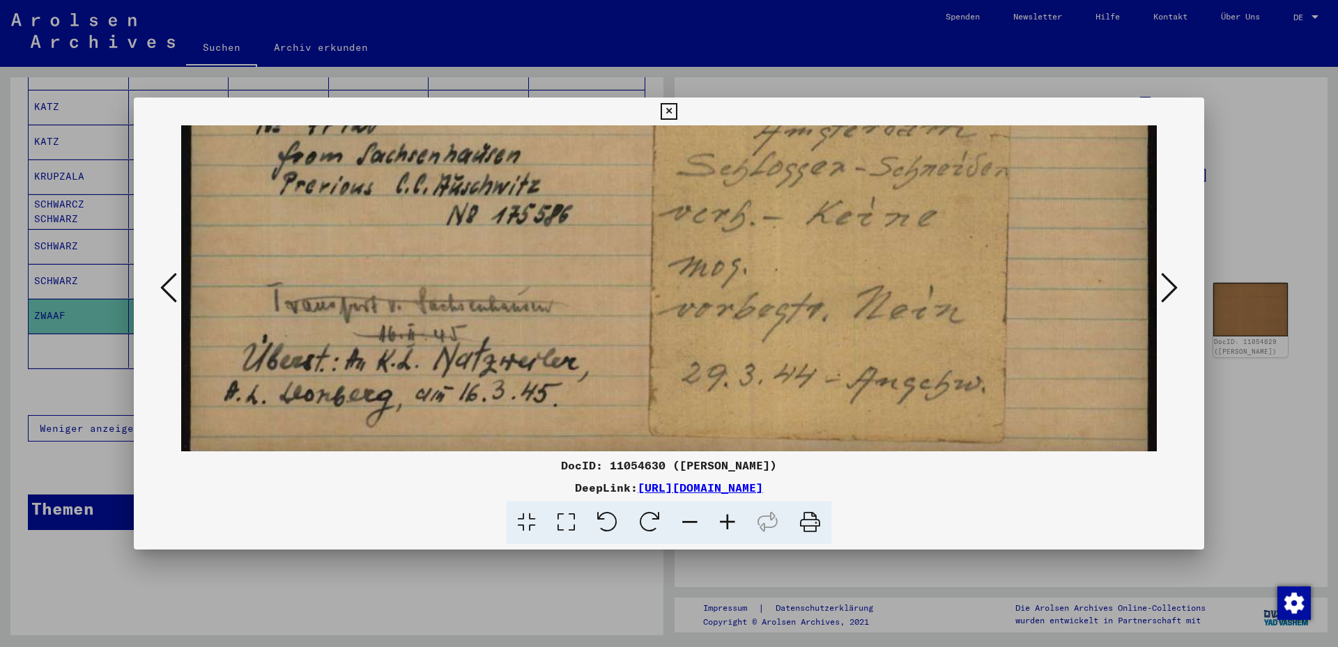
scroll to position [283, 0]
drag, startPoint x: 770, startPoint y: 362, endPoint x: 766, endPoint y: 289, distance: 73.3
click at [766, 289] on img at bounding box center [668, 152] width 975 height 619
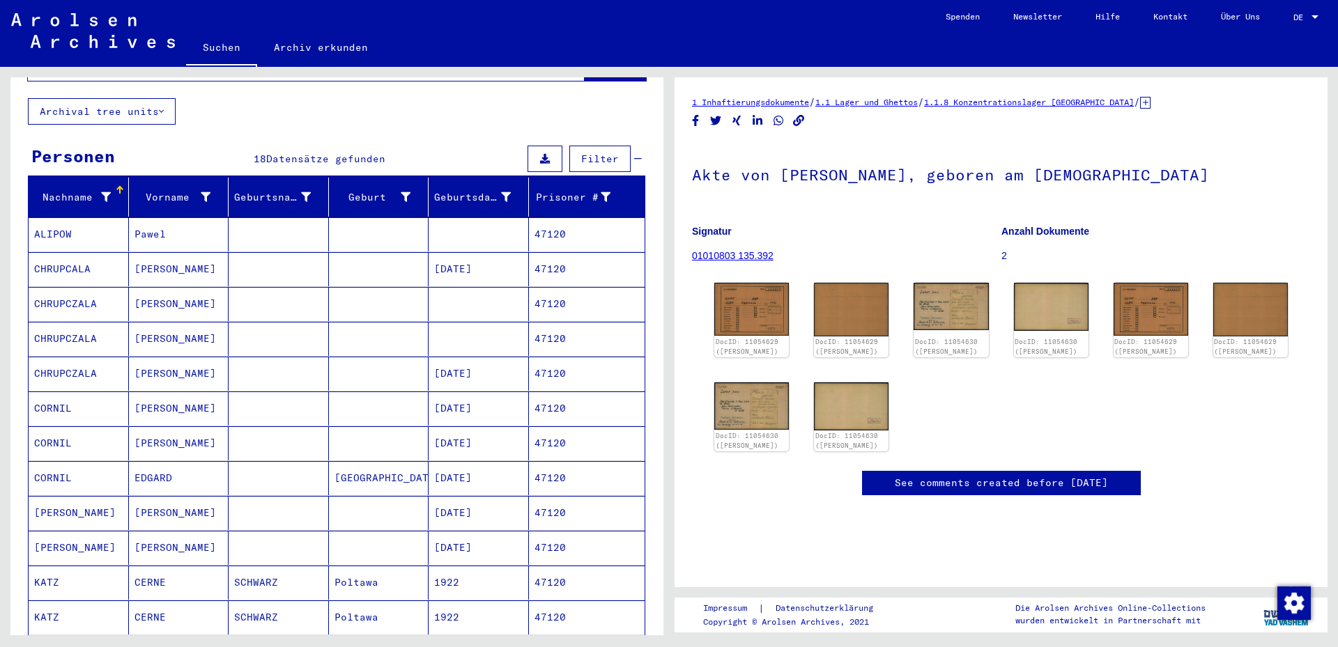
scroll to position [0, 0]
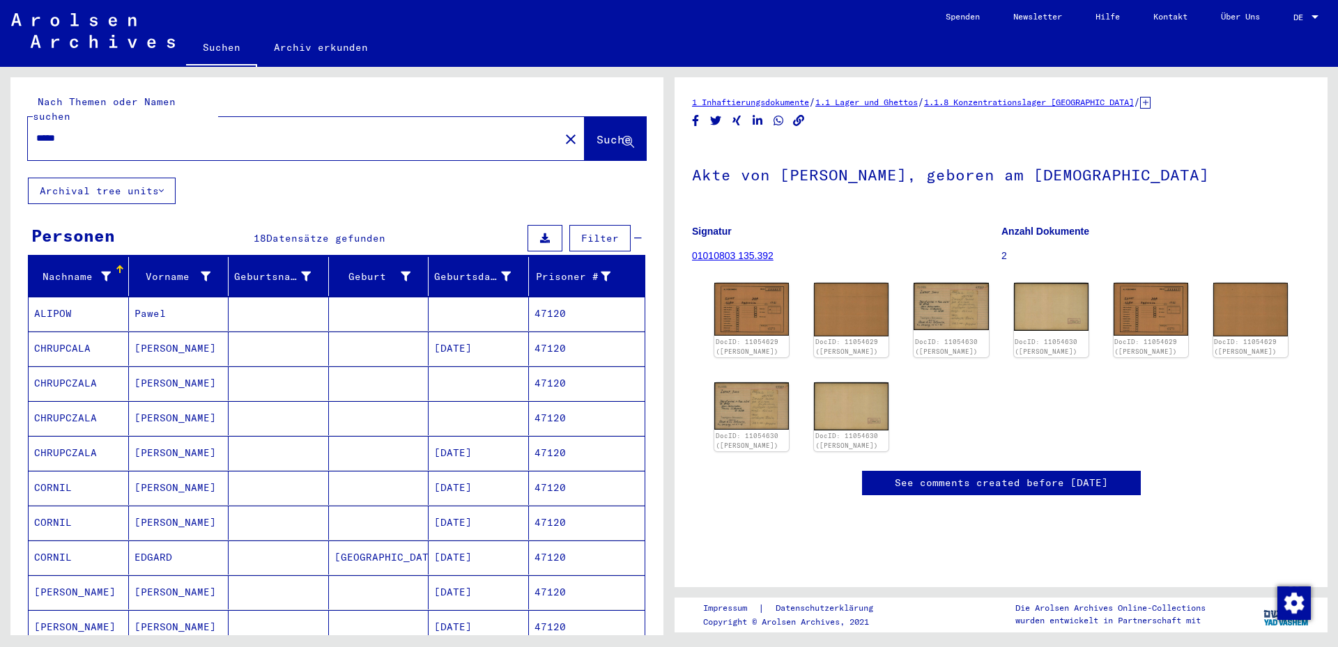
drag, startPoint x: 56, startPoint y: 125, endPoint x: 100, endPoint y: 127, distance: 43.2
click at [104, 131] on input "*****" at bounding box center [293, 138] width 515 height 15
type input "*****"
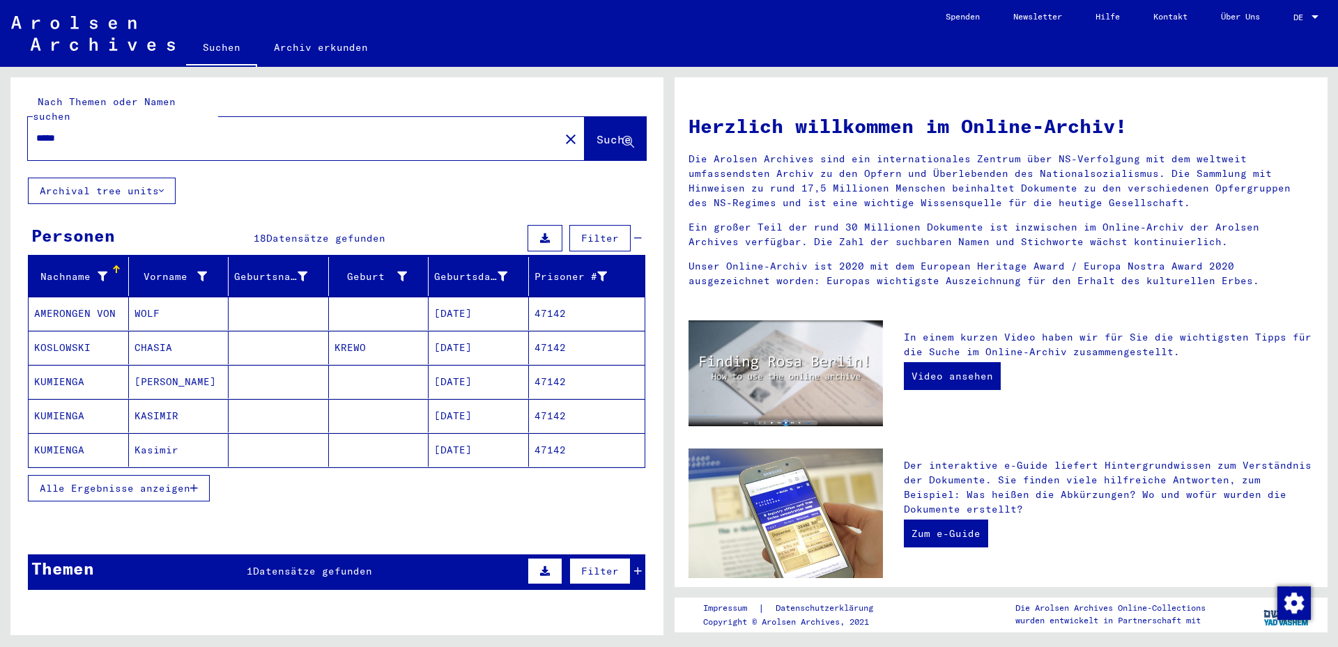
click at [257, 304] on mat-cell at bounding box center [279, 313] width 100 height 33
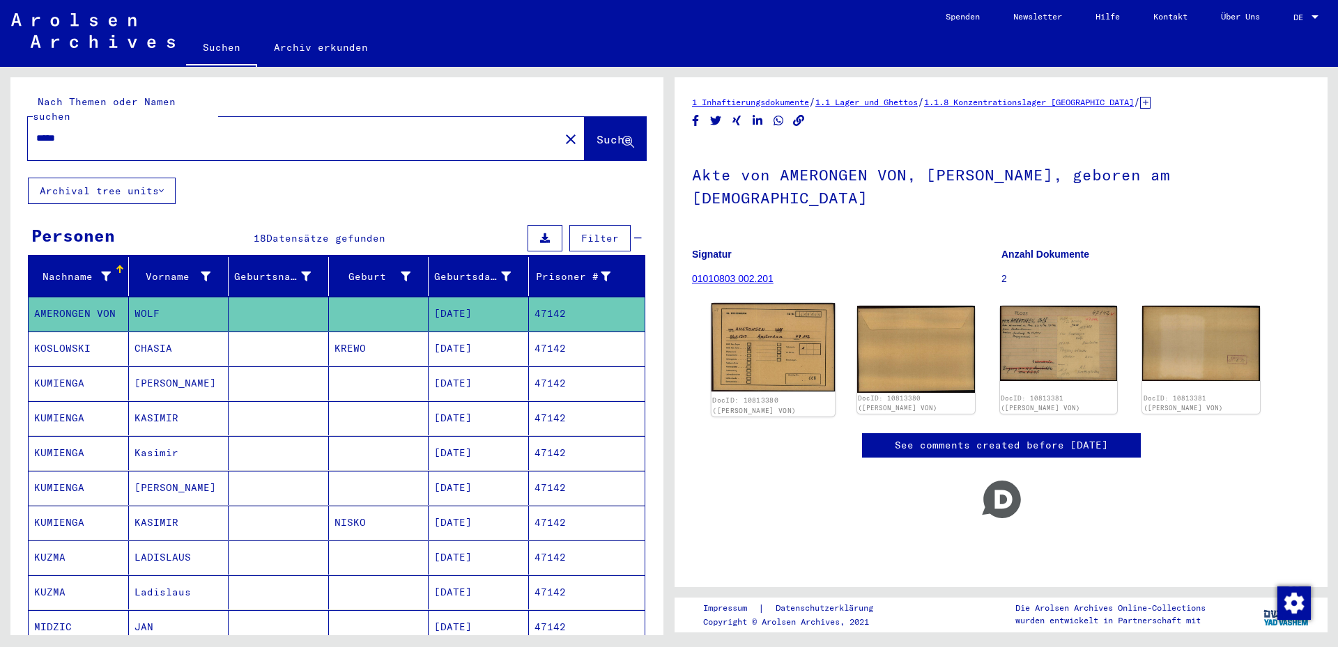
click at [775, 315] on img at bounding box center [772, 347] width 123 height 88
drag, startPoint x: 117, startPoint y: 120, endPoint x: 36, endPoint y: 123, distance: 80.9
click at [36, 131] on input "*****" at bounding box center [293, 138] width 515 height 15
type input "**********"
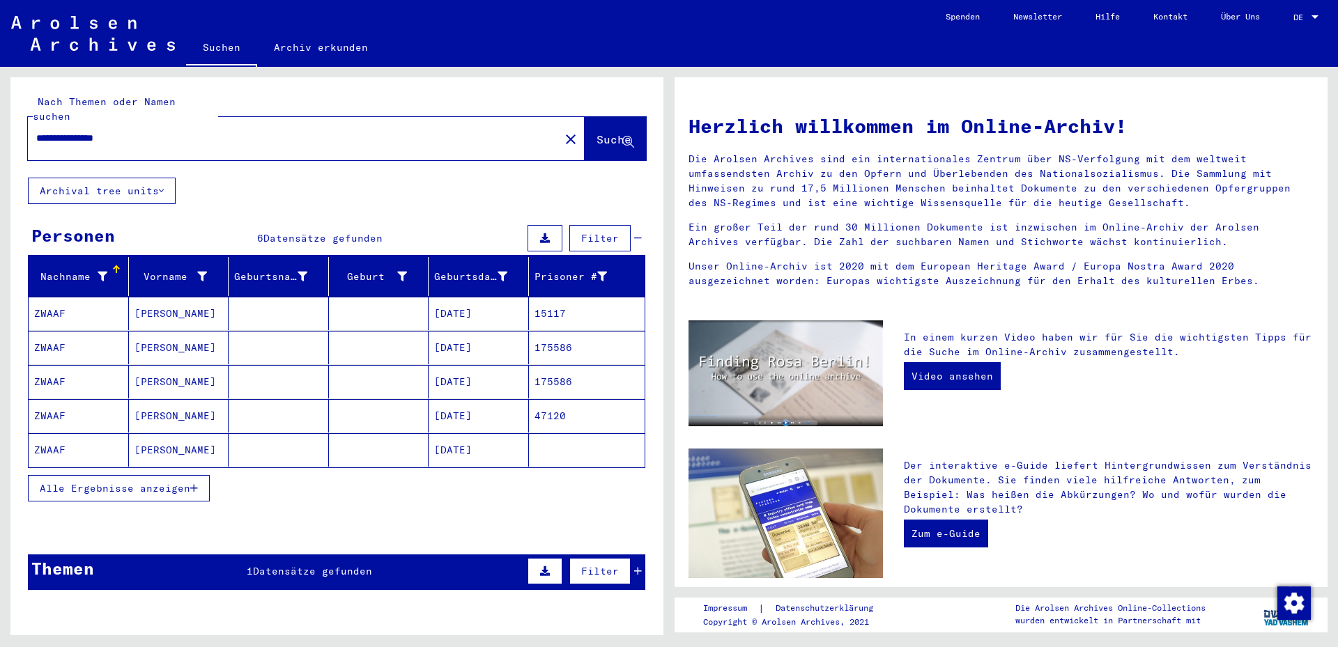
click at [194, 302] on mat-cell "[PERSON_NAME]" at bounding box center [179, 313] width 100 height 33
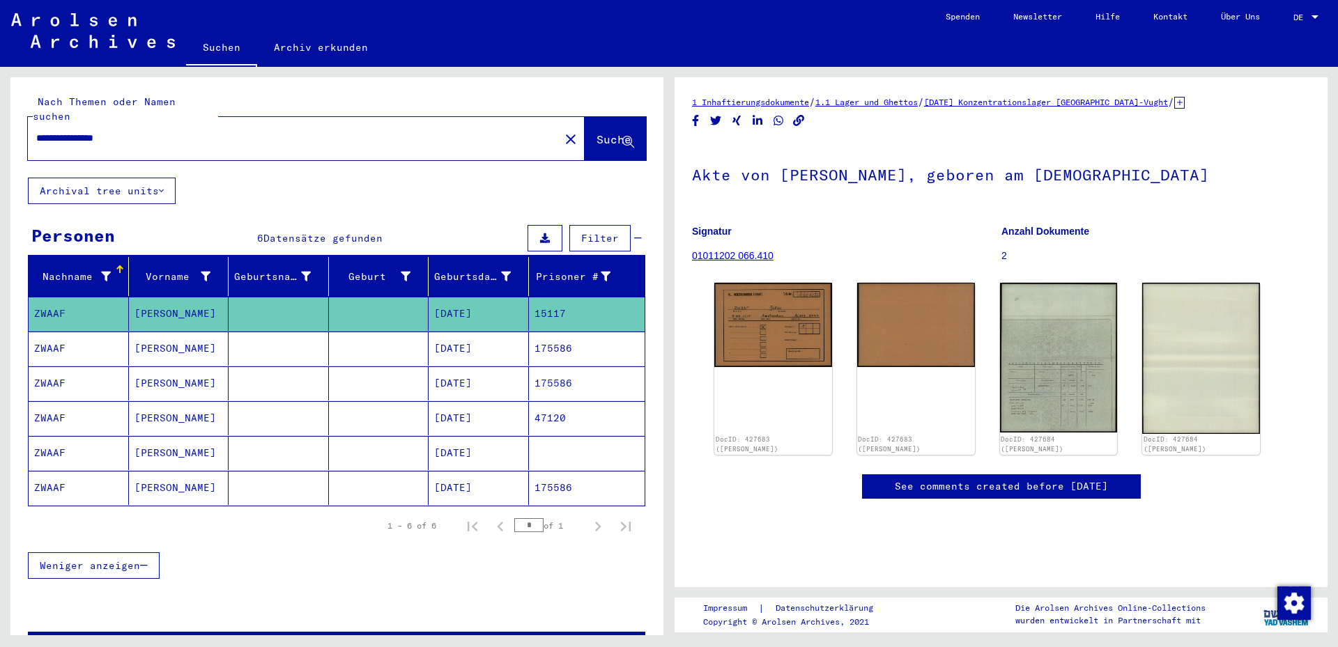
click at [341, 336] on mat-cell at bounding box center [379, 349] width 100 height 34
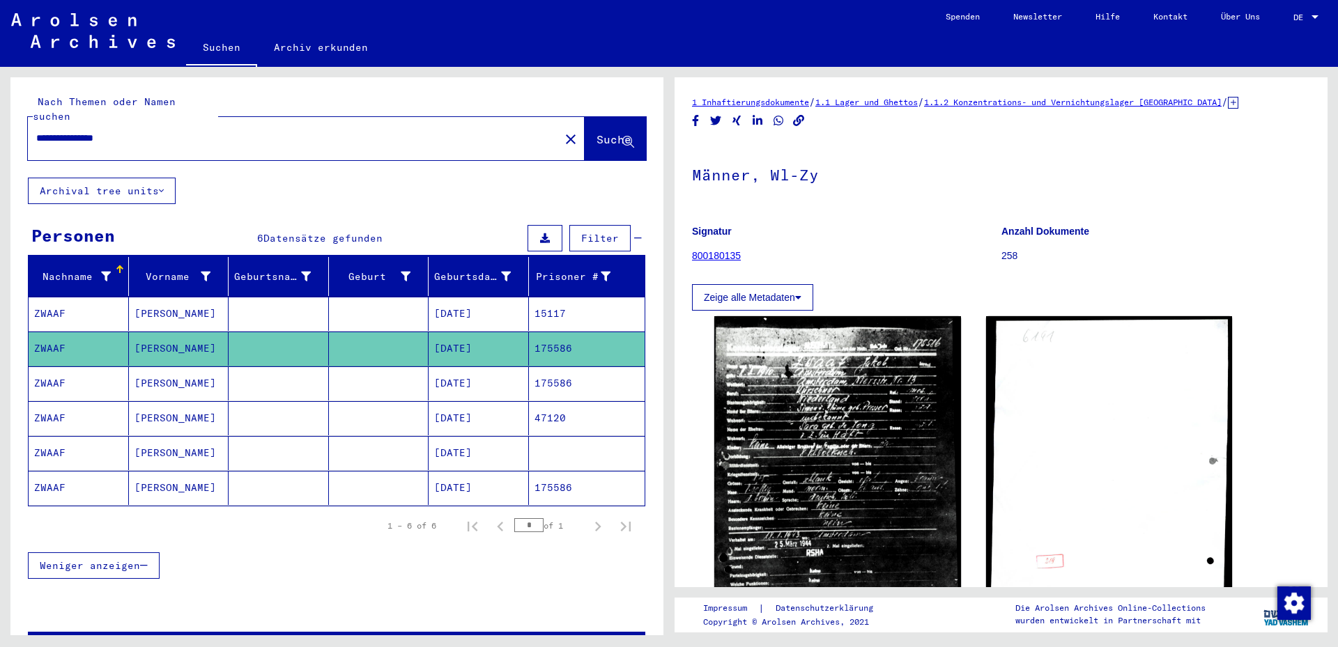
click at [496, 366] on mat-cell "[DATE]" at bounding box center [479, 383] width 100 height 34
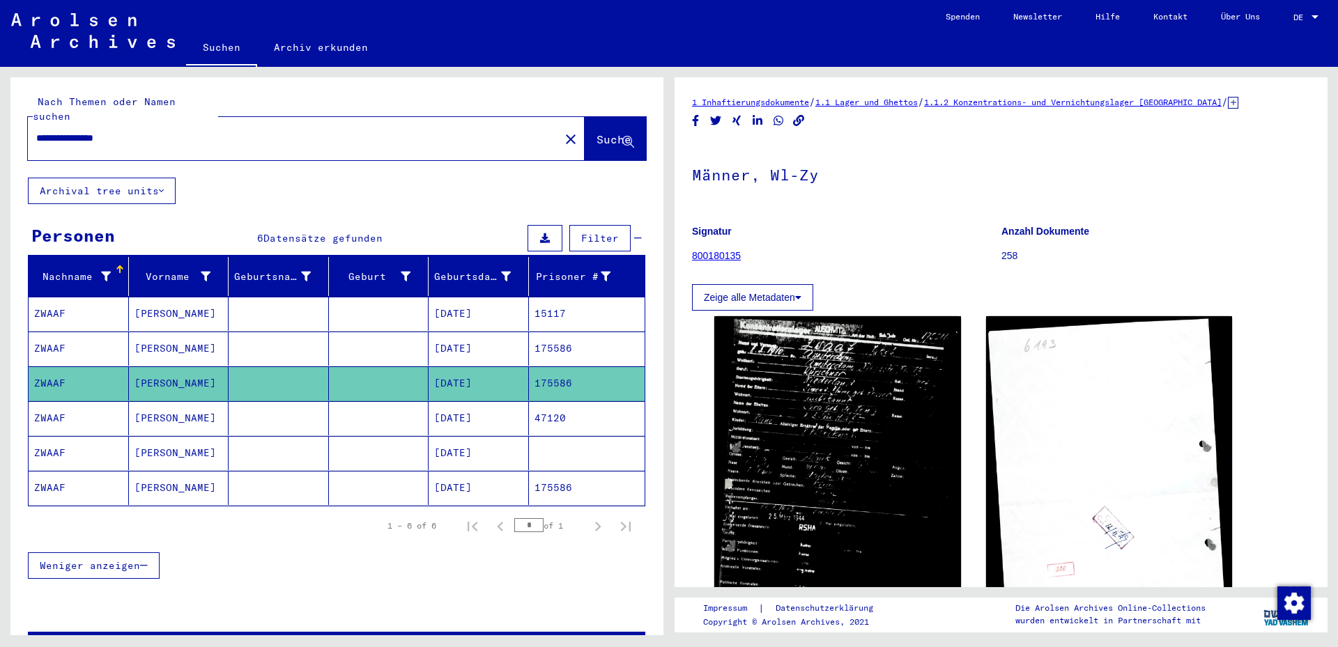
click at [308, 415] on mat-cell at bounding box center [279, 418] width 100 height 34
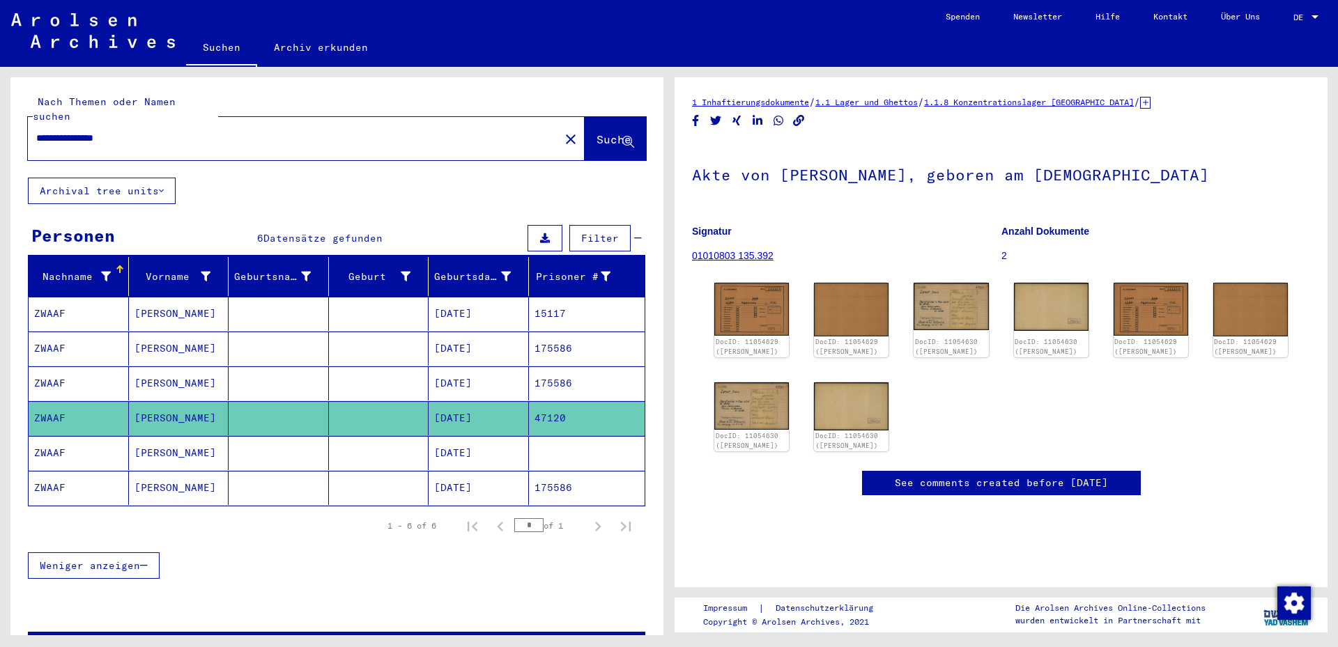
click at [272, 465] on mat-cell at bounding box center [279, 488] width 100 height 34
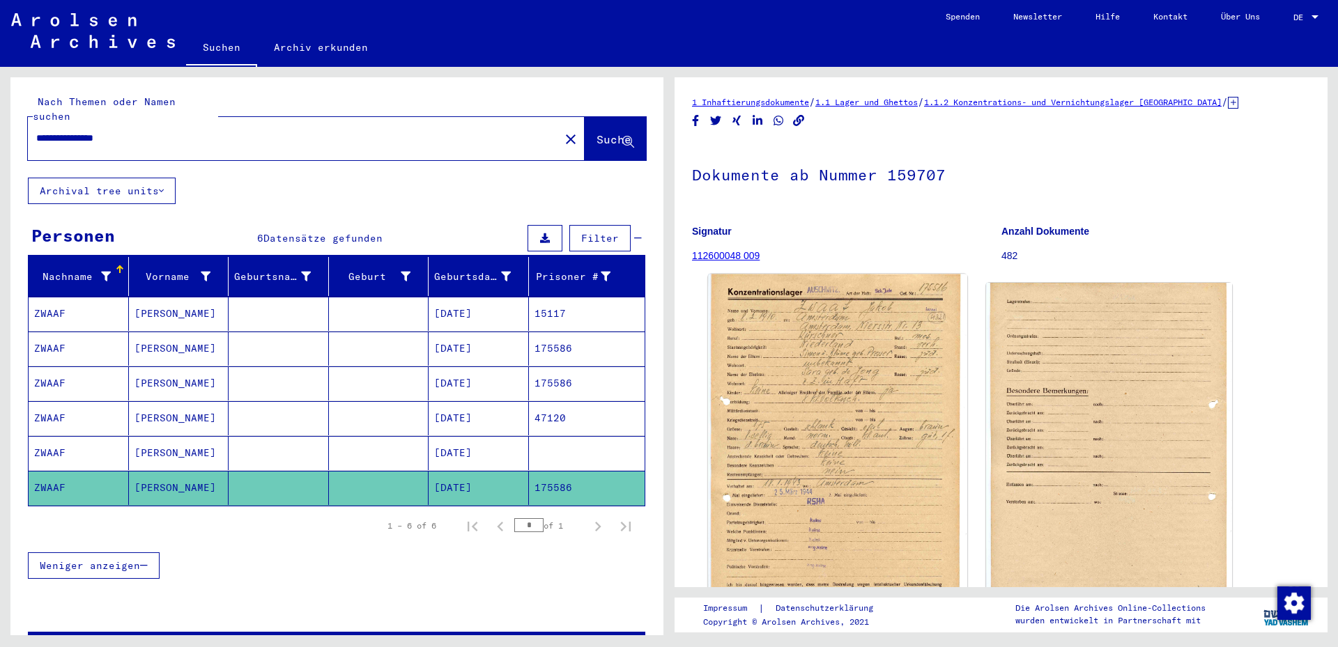
click at [856, 441] on img at bounding box center [837, 453] width 258 height 356
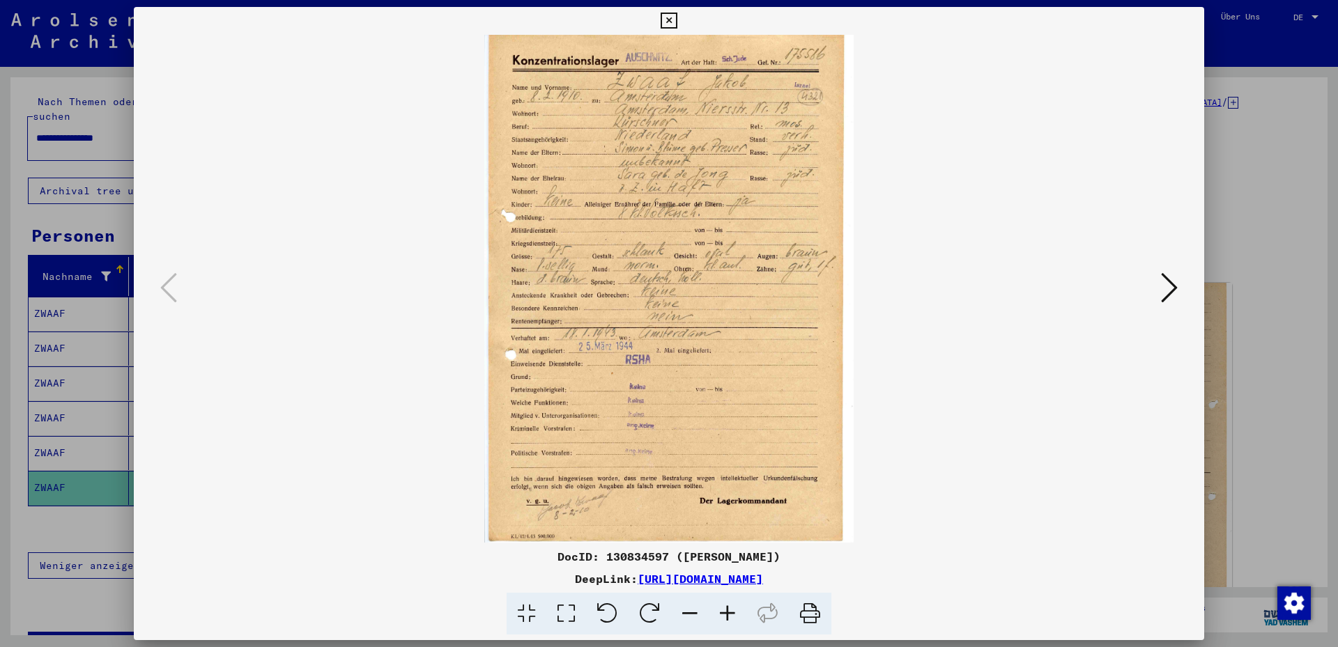
click at [562, 465] on icon at bounding box center [566, 614] width 40 height 43
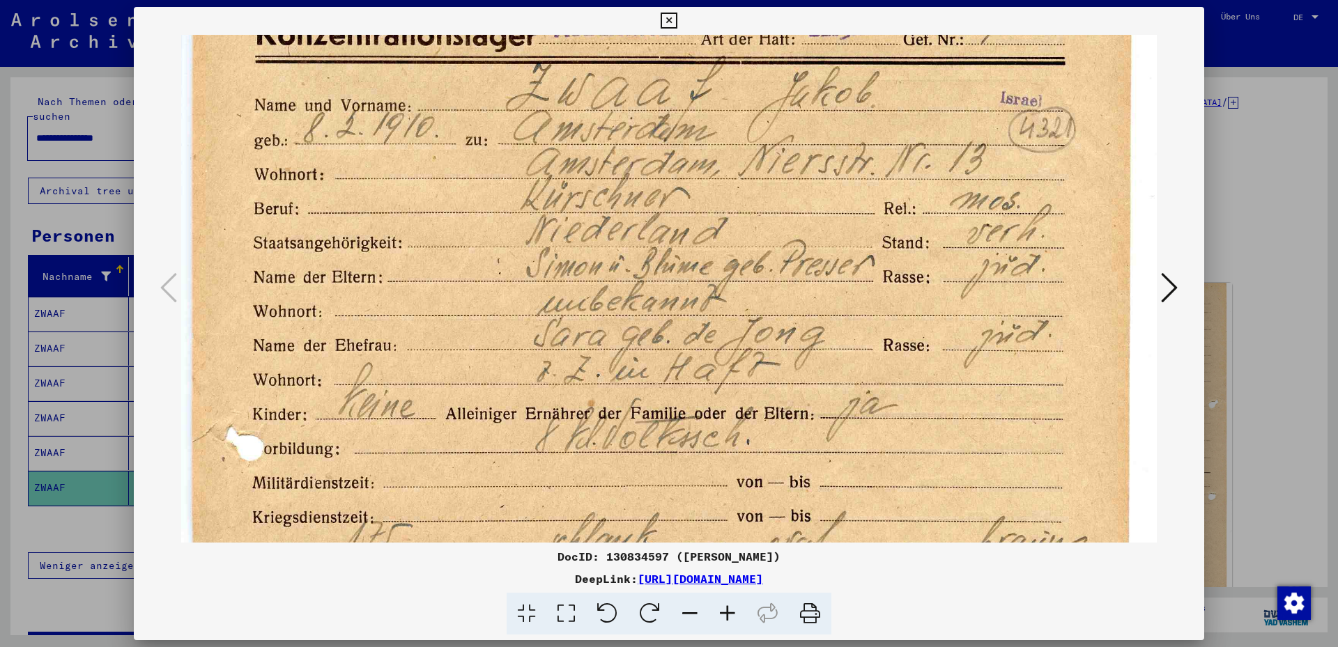
drag, startPoint x: 582, startPoint y: 392, endPoint x: 546, endPoint y: 310, distance: 89.8
click at [571, 321] on img at bounding box center [668, 637] width 975 height 1343
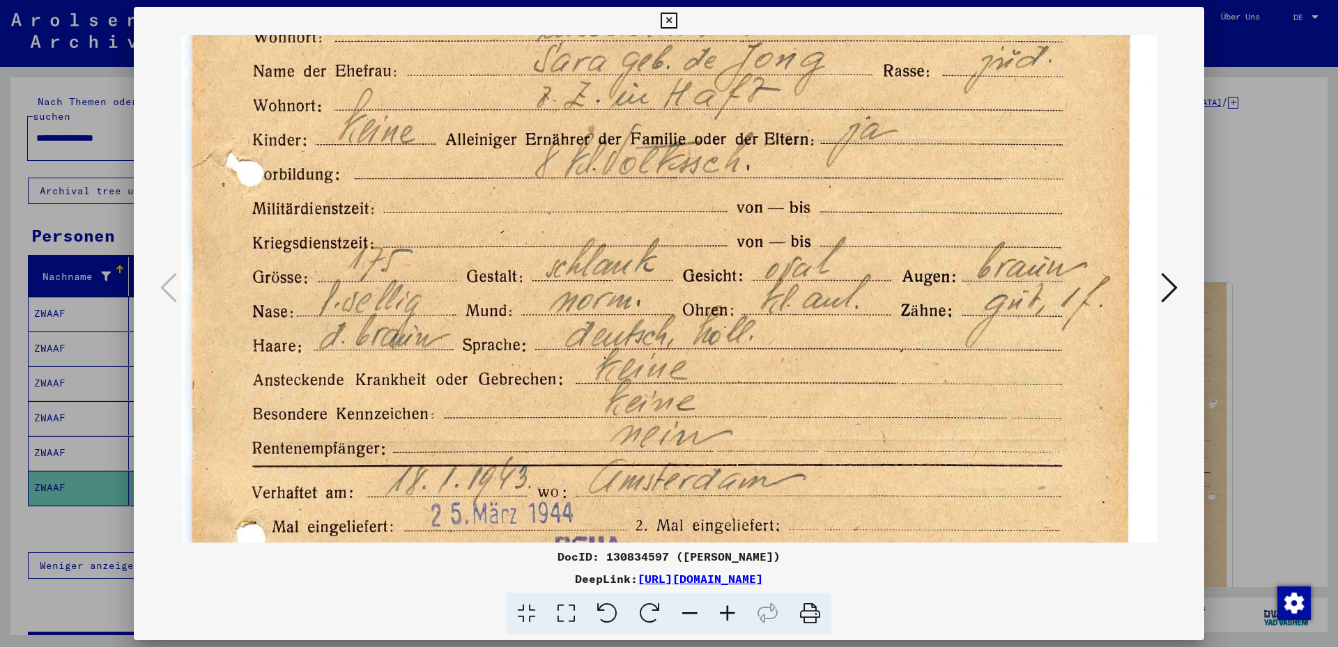
drag, startPoint x: 470, startPoint y: 409, endPoint x: 476, endPoint y: 137, distance: 272.5
click at [476, 137] on img at bounding box center [668, 362] width 975 height 1343
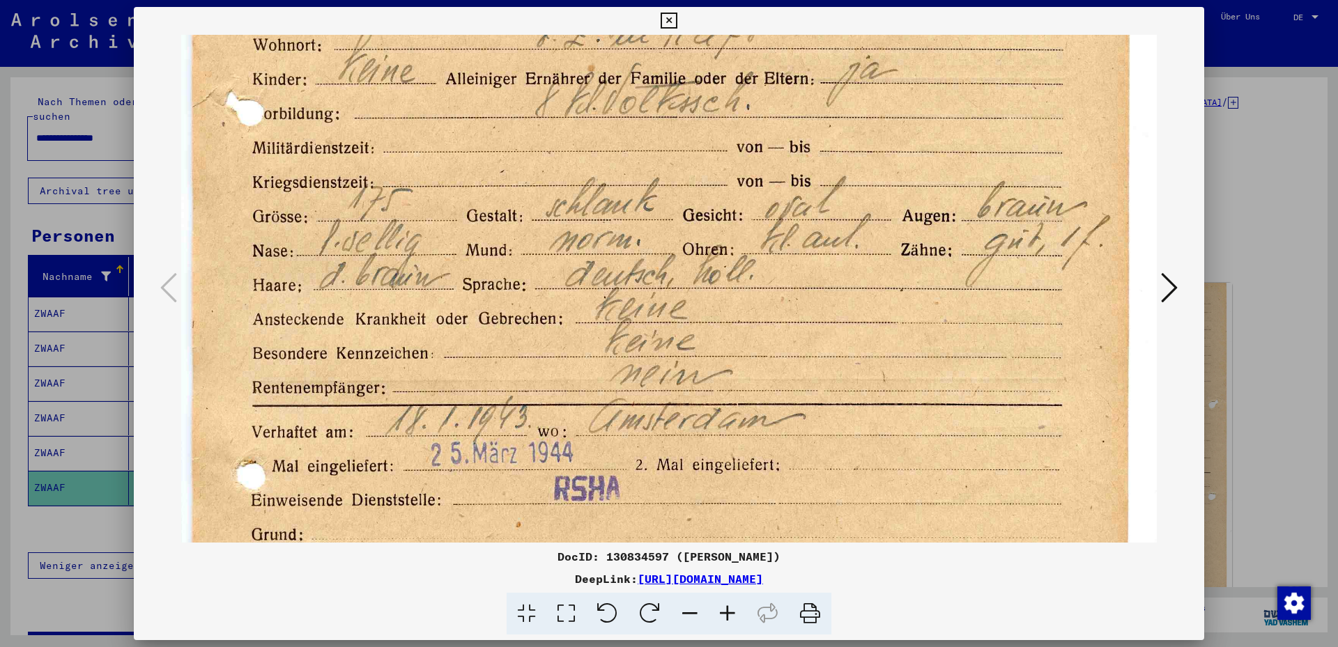
scroll to position [405, 0]
drag, startPoint x: 525, startPoint y: 307, endPoint x: 514, endPoint y: 245, distance: 62.4
click at [514, 245] on img at bounding box center [668, 301] width 975 height 1343
click at [1039, 291] on icon at bounding box center [1169, 287] width 17 height 33
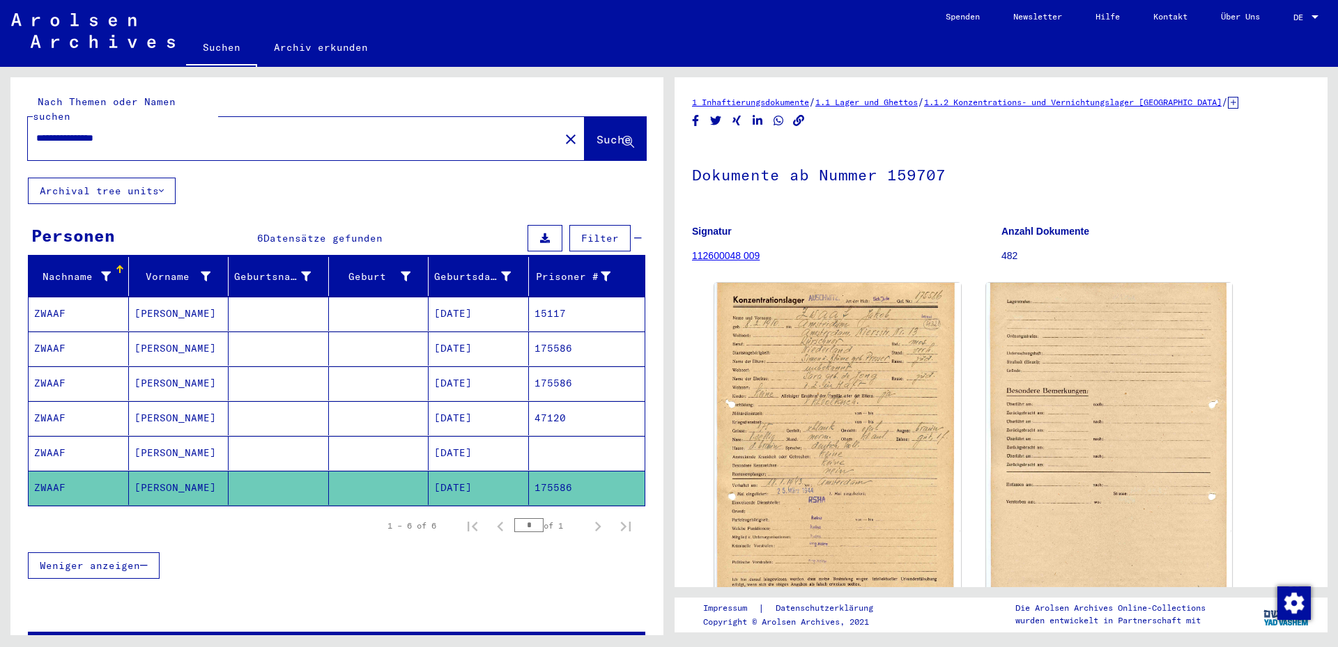
click at [254, 465] on mat-cell at bounding box center [279, 488] width 100 height 34
click at [268, 436] on mat-cell at bounding box center [279, 453] width 100 height 34
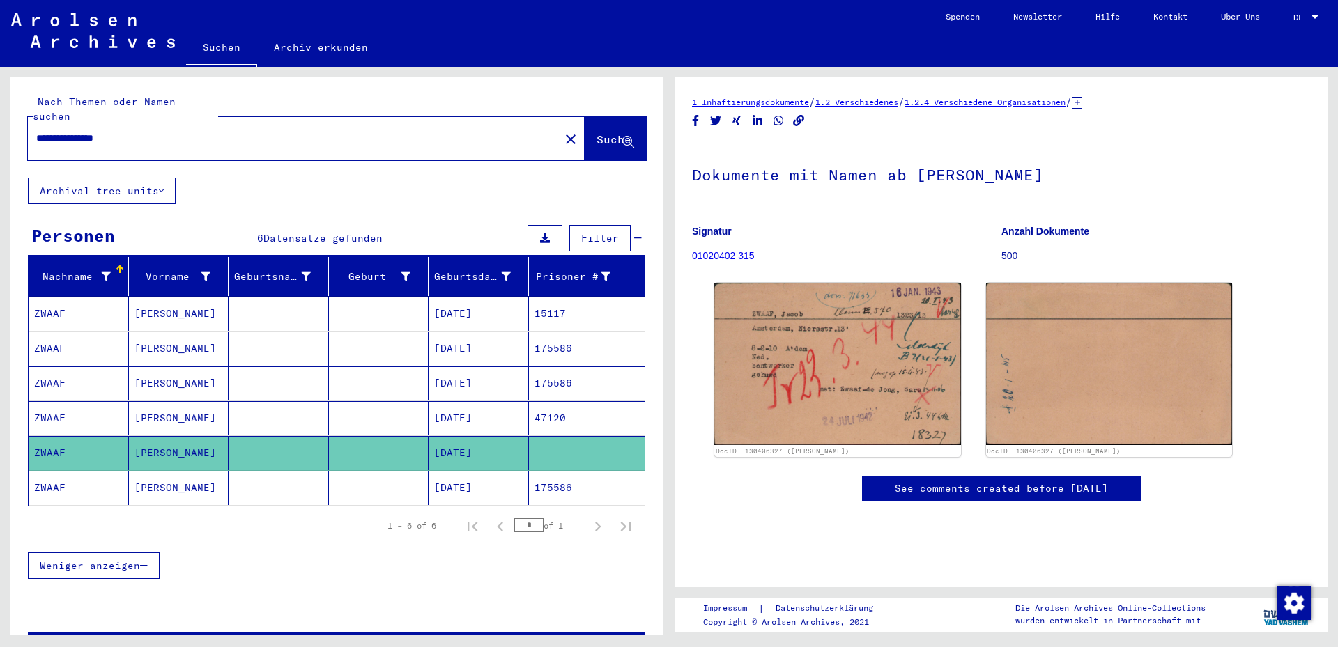
click at [531, 401] on mat-cell "47120" at bounding box center [587, 418] width 116 height 34
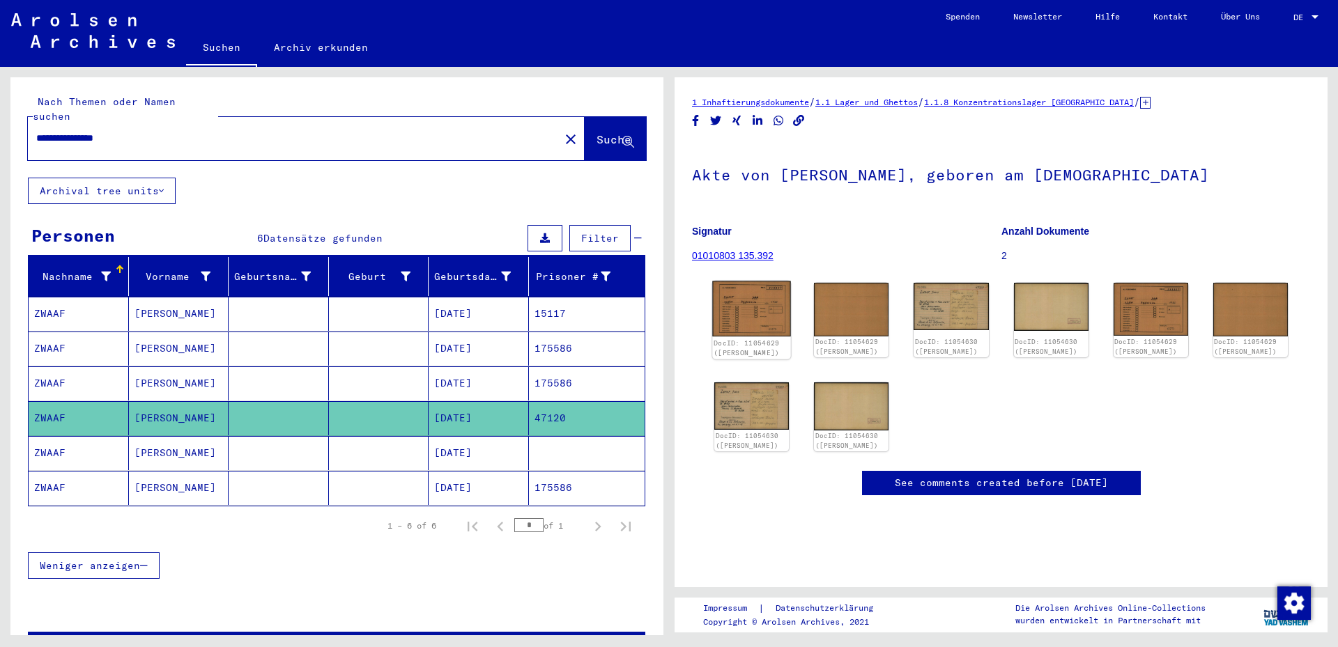
click at [748, 319] on img at bounding box center [751, 309] width 79 height 56
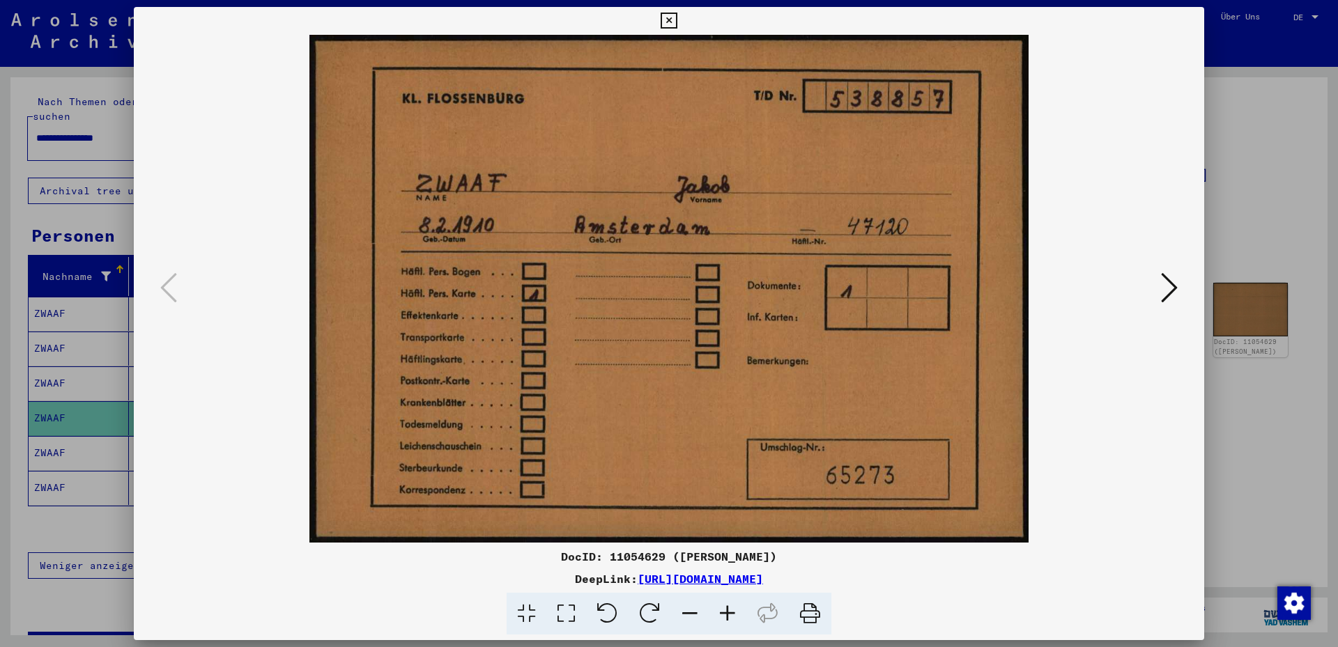
click at [1039, 282] on icon at bounding box center [1169, 287] width 17 height 33
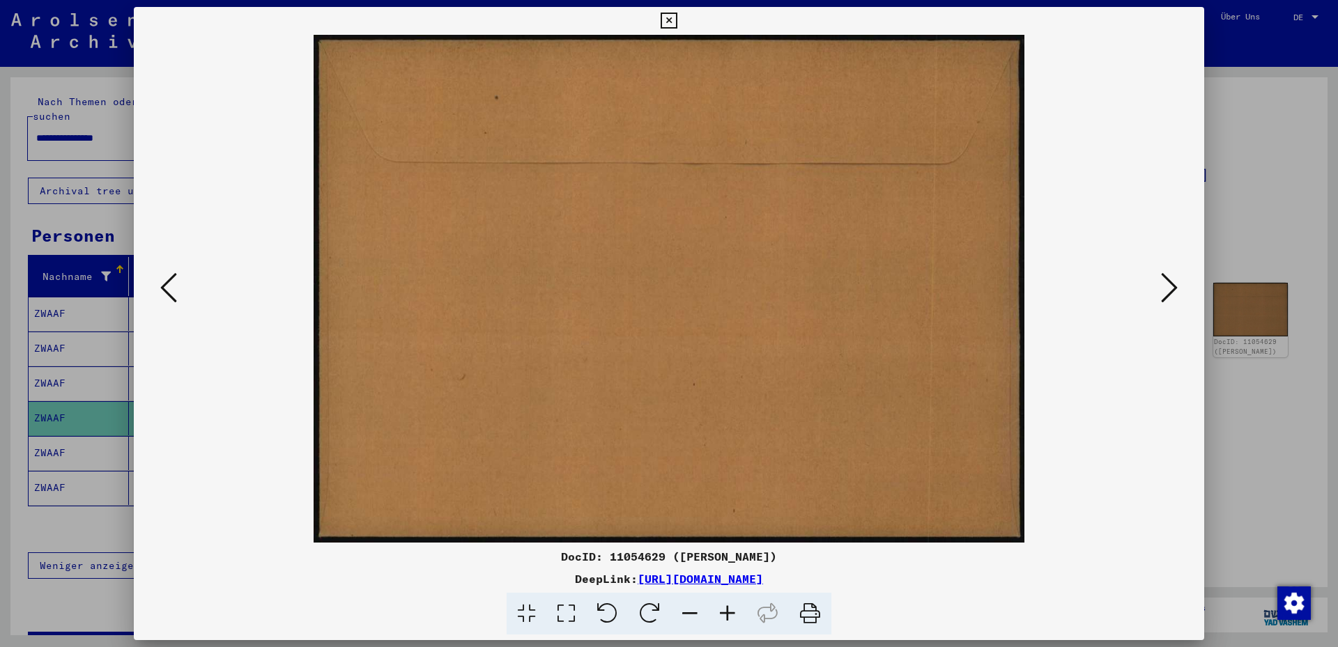
click at [1039, 282] on icon at bounding box center [1169, 287] width 17 height 33
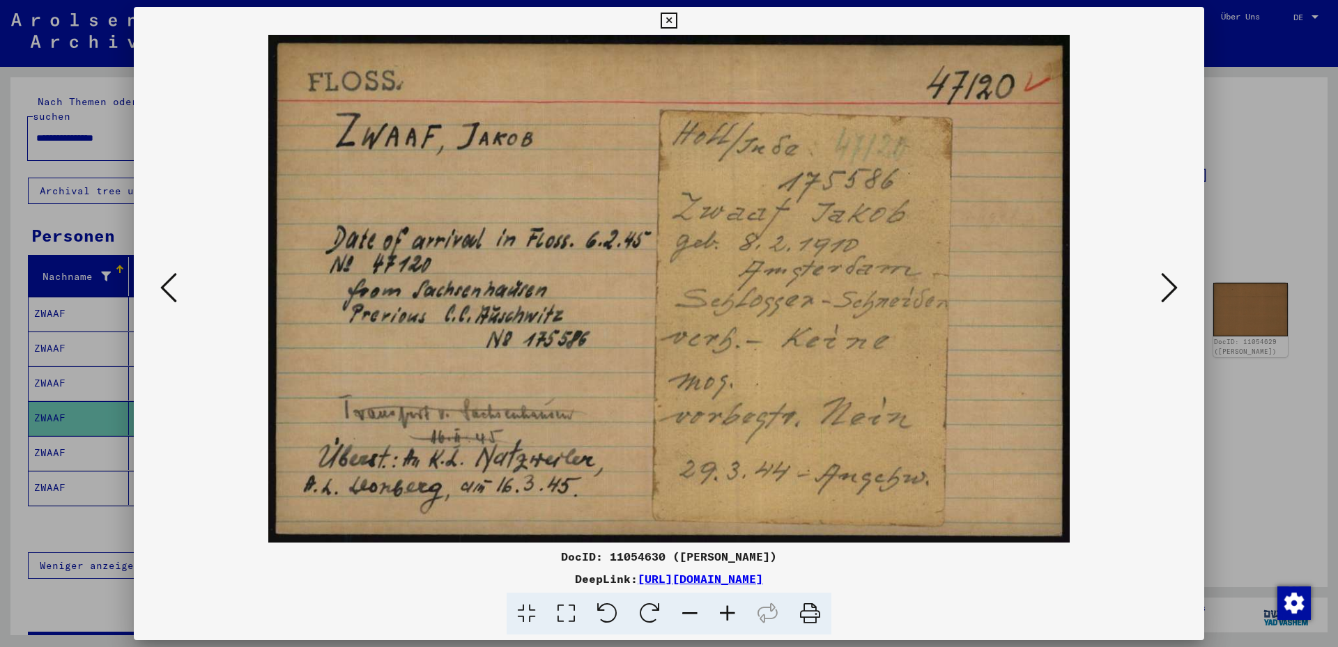
click at [1039, 282] on icon at bounding box center [1169, 287] width 17 height 33
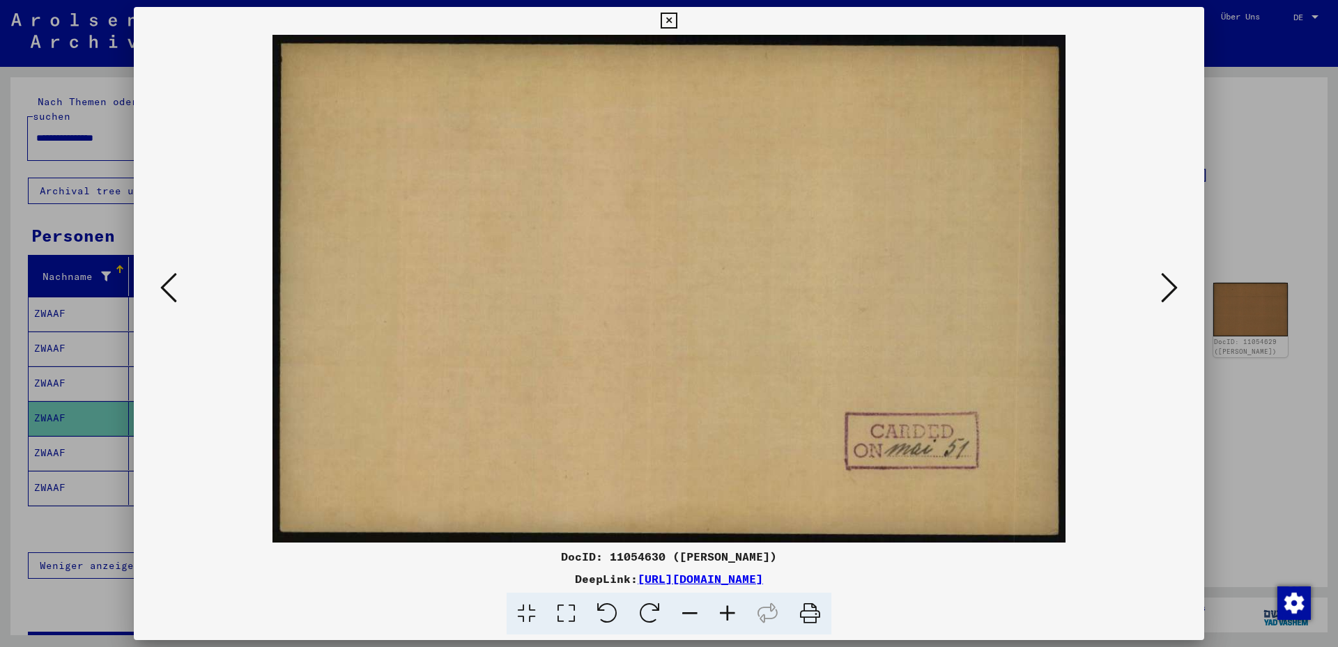
click at [1039, 282] on icon at bounding box center [1169, 287] width 17 height 33
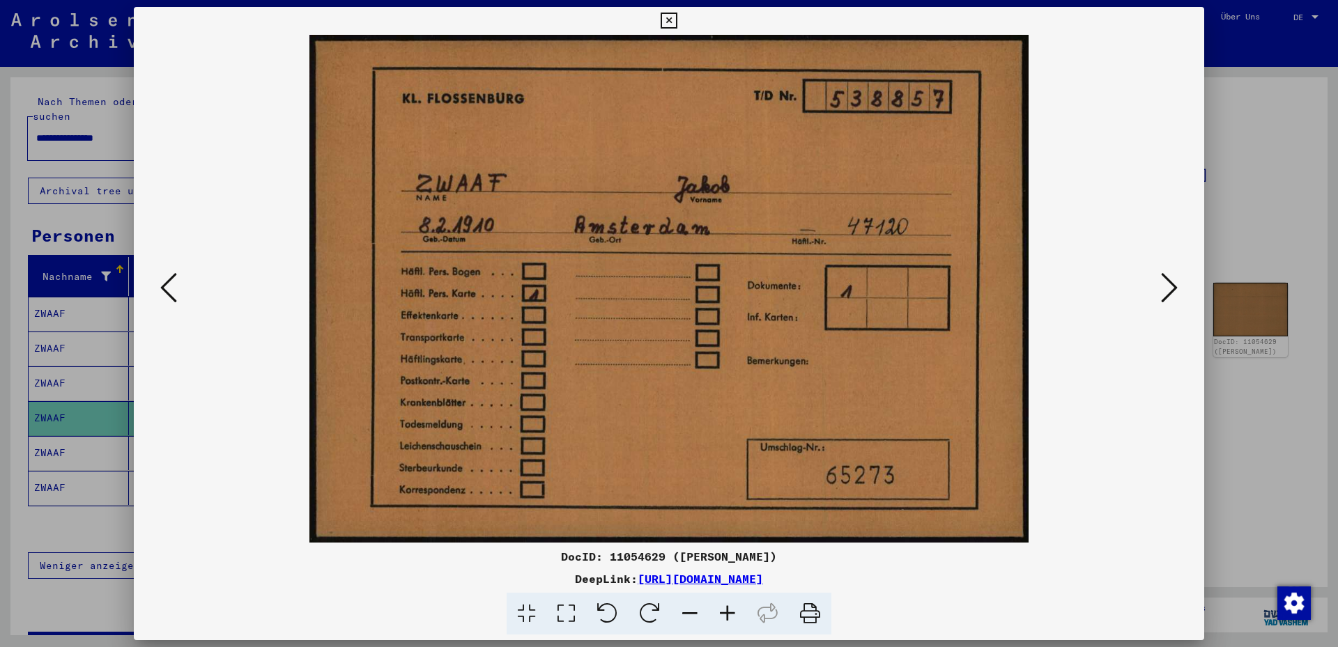
click at [1039, 282] on icon at bounding box center [1169, 287] width 17 height 33
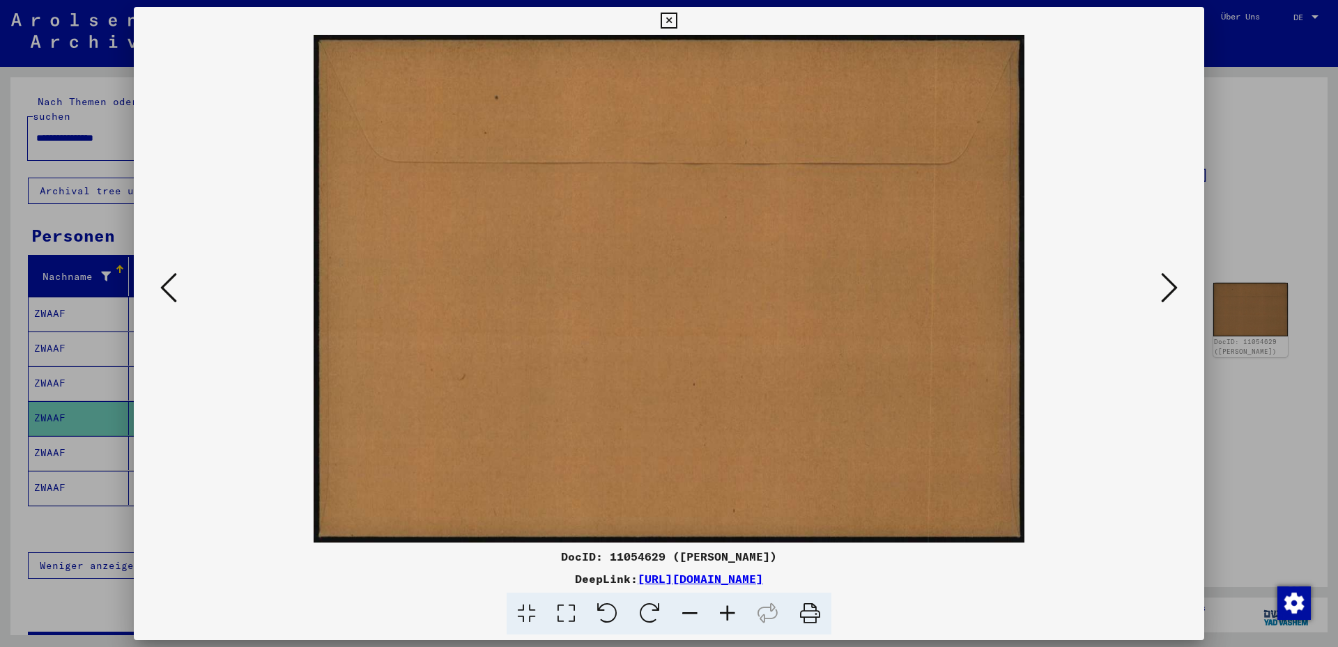
click at [1039, 282] on icon at bounding box center [1169, 287] width 17 height 33
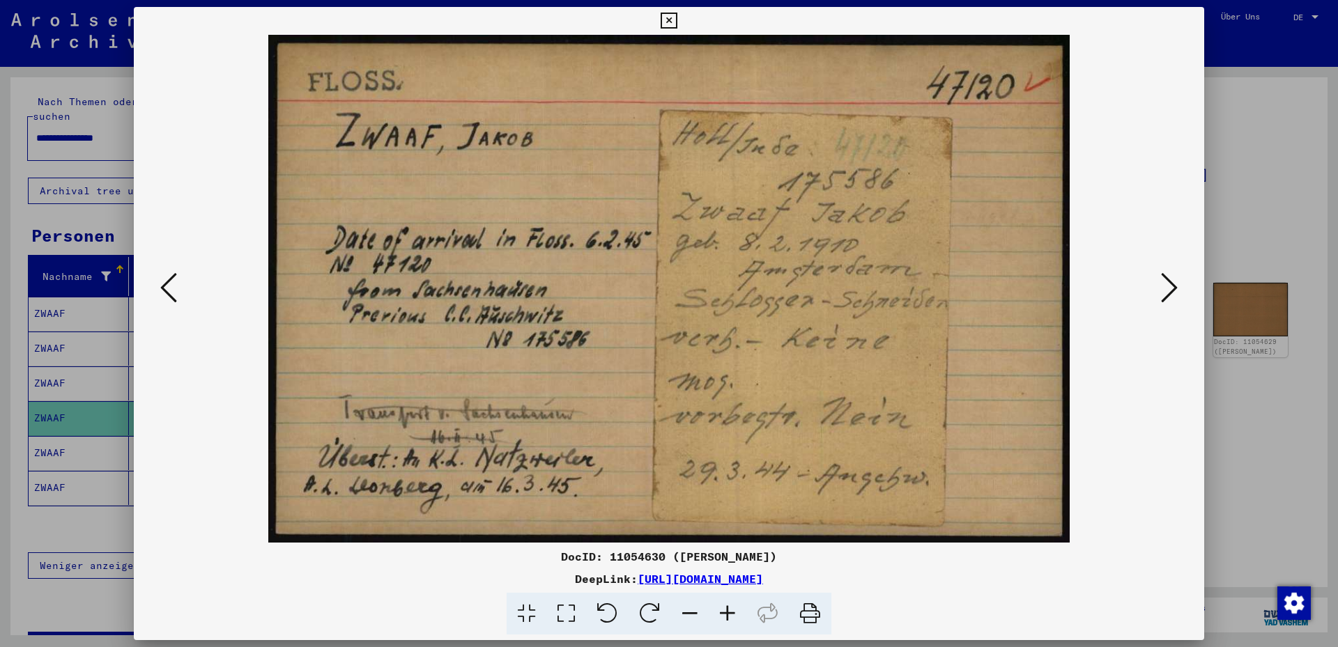
click at [1039, 282] on icon at bounding box center [1169, 287] width 17 height 33
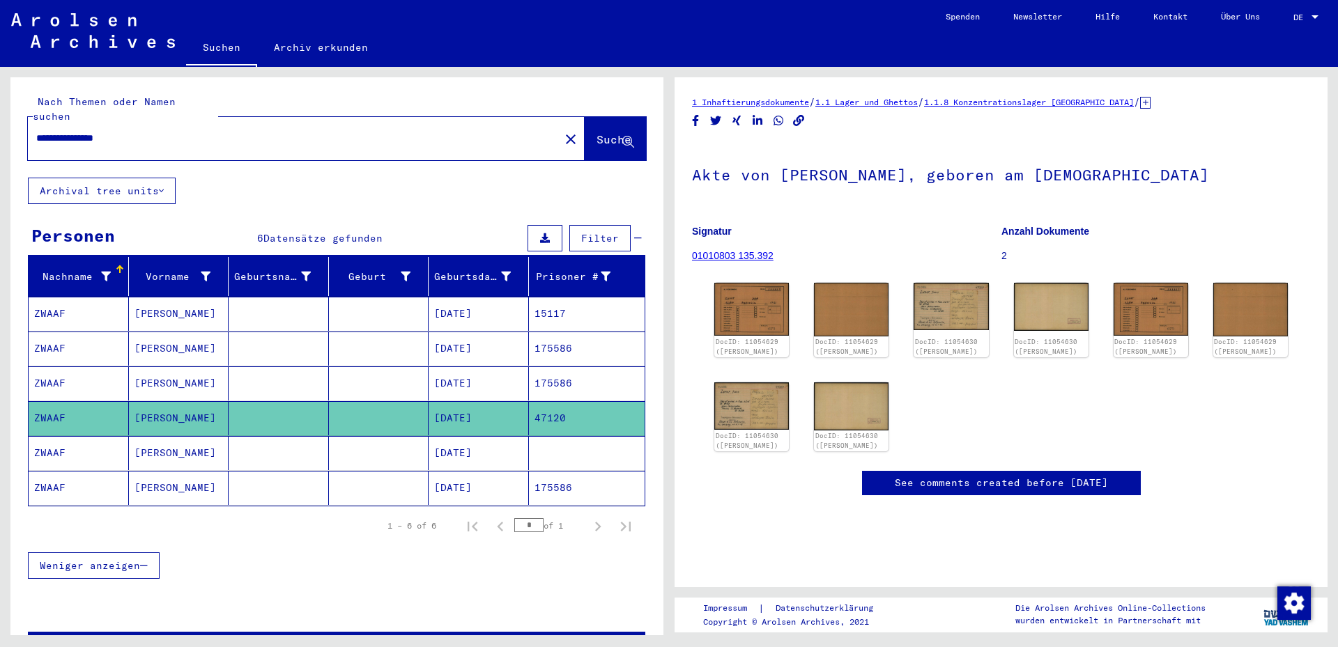
click at [530, 442] on mat-cell at bounding box center [587, 453] width 116 height 34
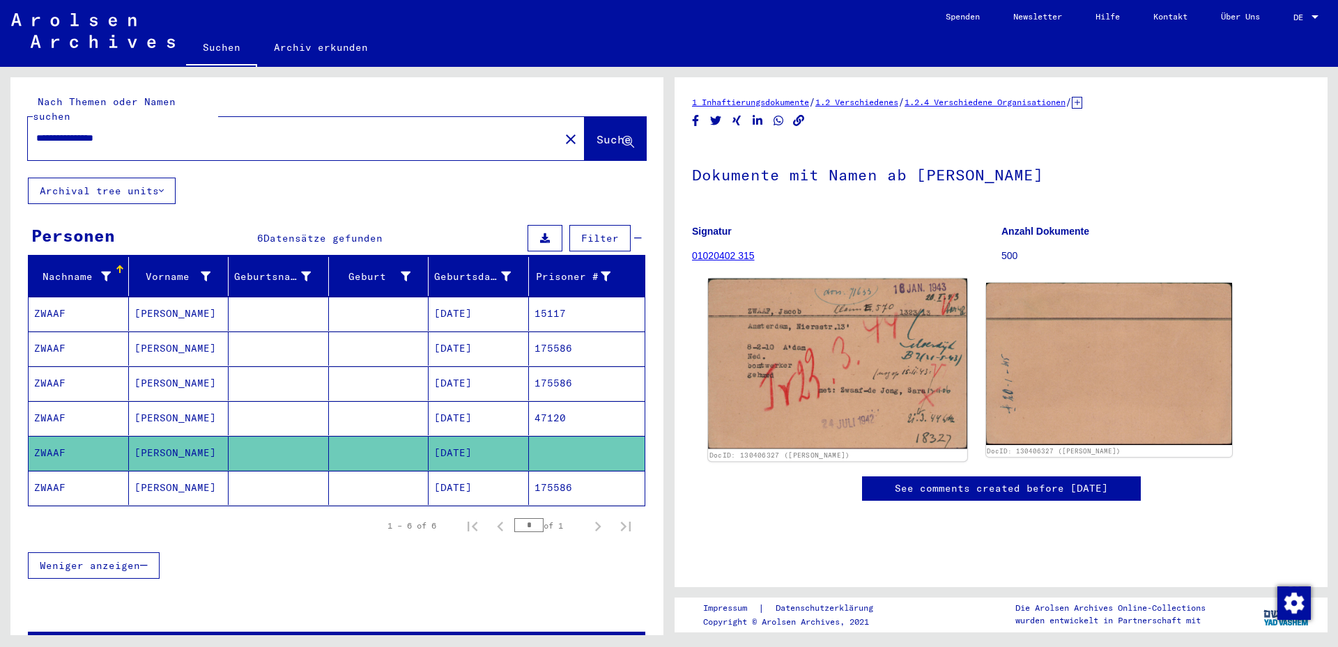
click at [837, 355] on img at bounding box center [837, 364] width 258 height 171
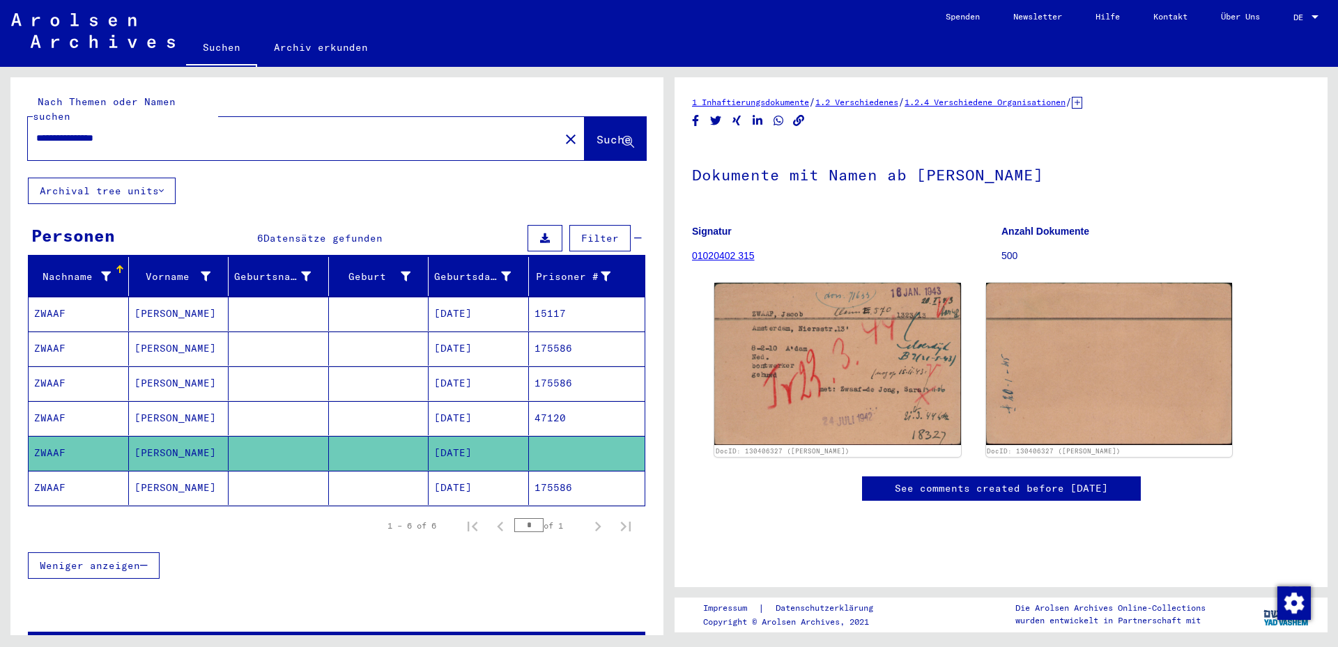
click at [438, 307] on mat-cell "[DATE]" at bounding box center [479, 314] width 100 height 34
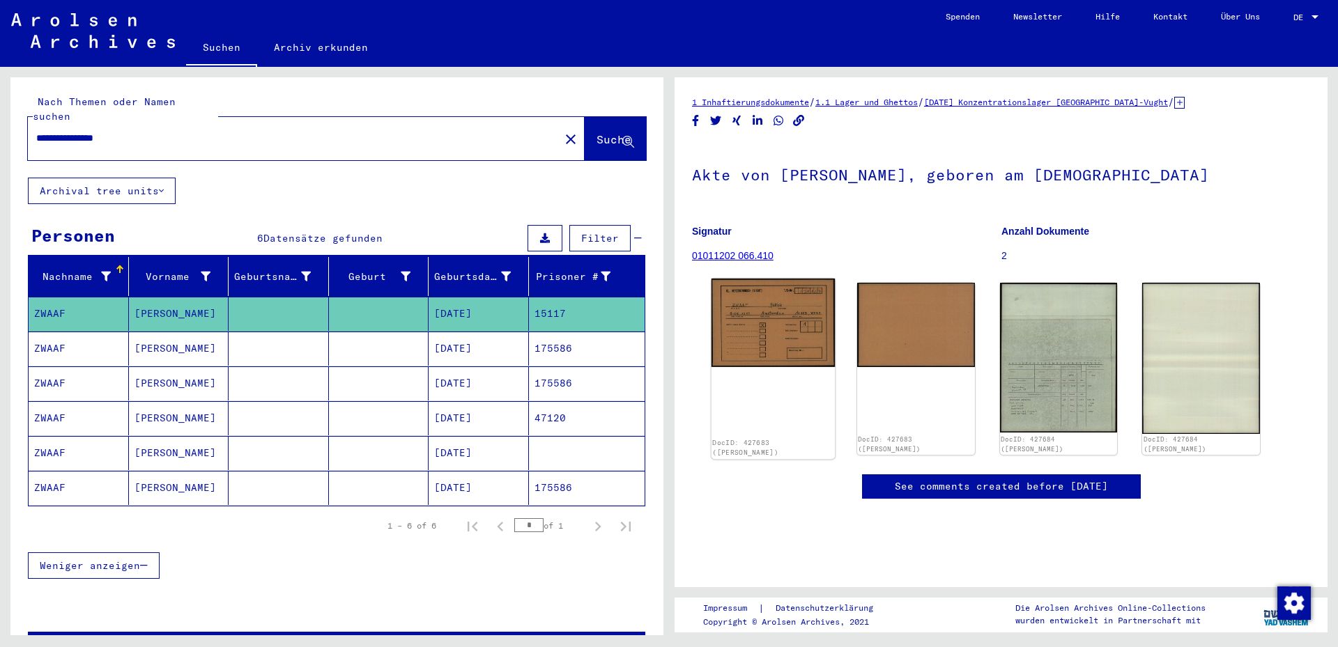
click at [775, 318] on img at bounding box center [772, 323] width 123 height 88
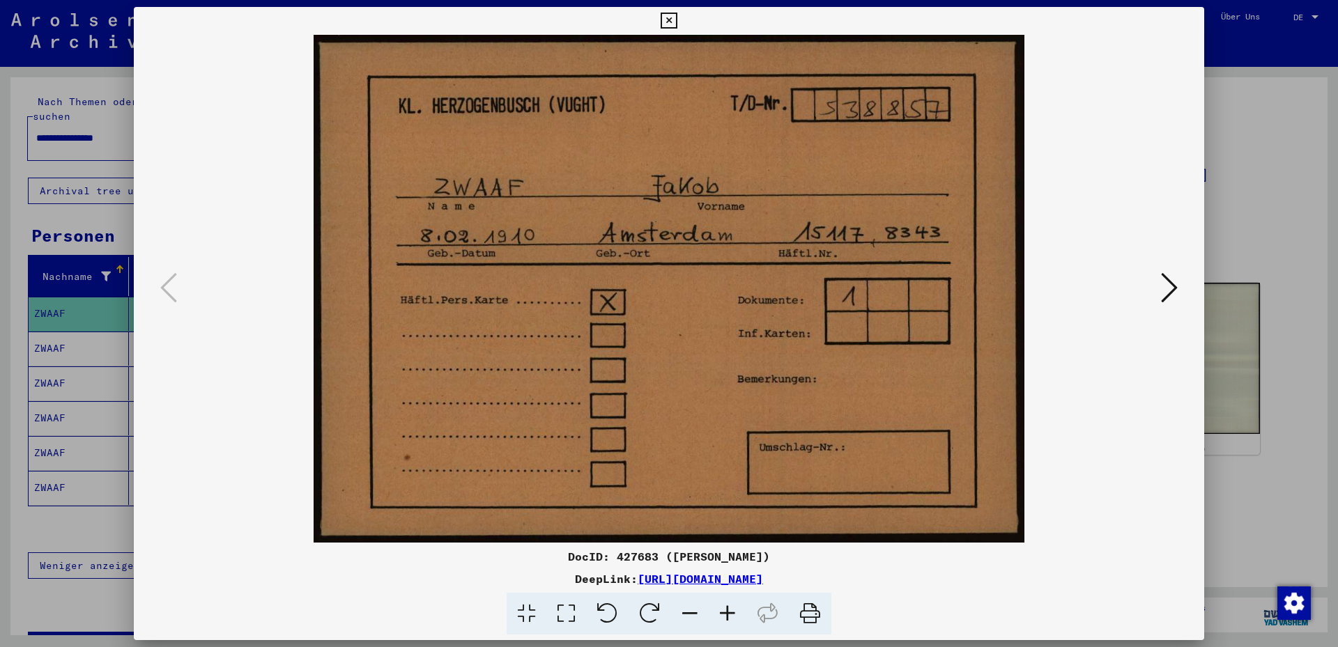
click at [1039, 289] on icon at bounding box center [1169, 287] width 17 height 33
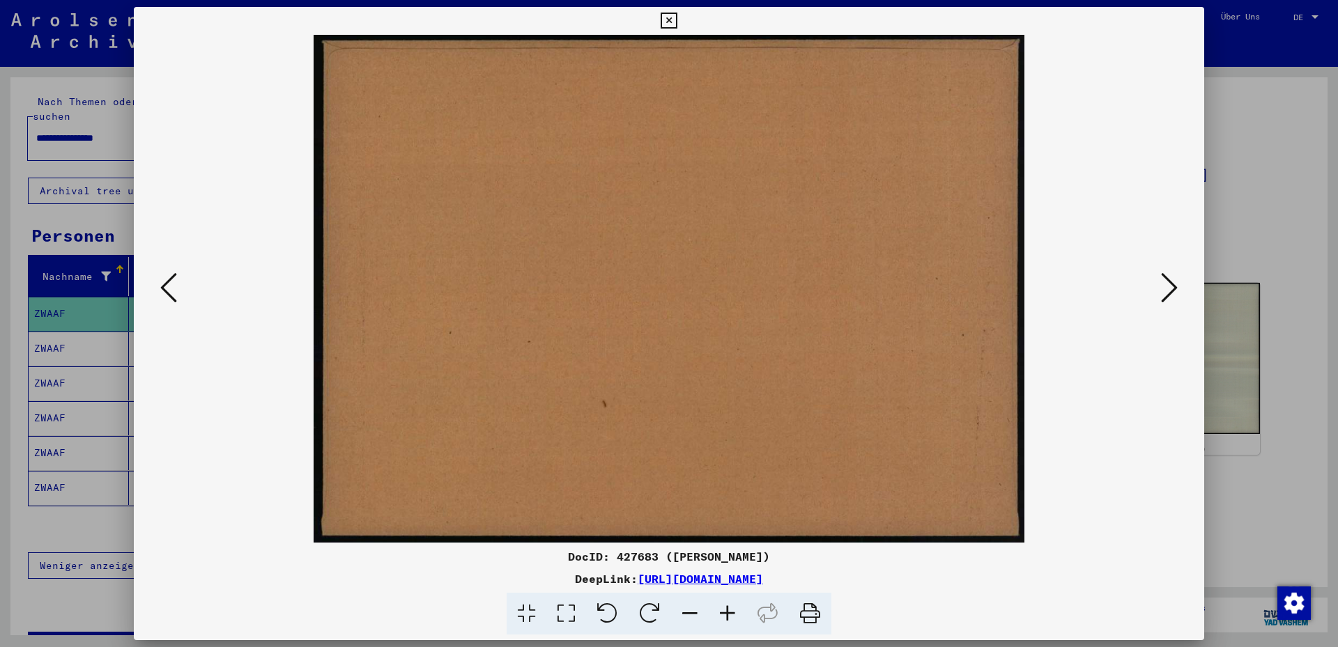
click at [1039, 289] on icon at bounding box center [1169, 287] width 17 height 33
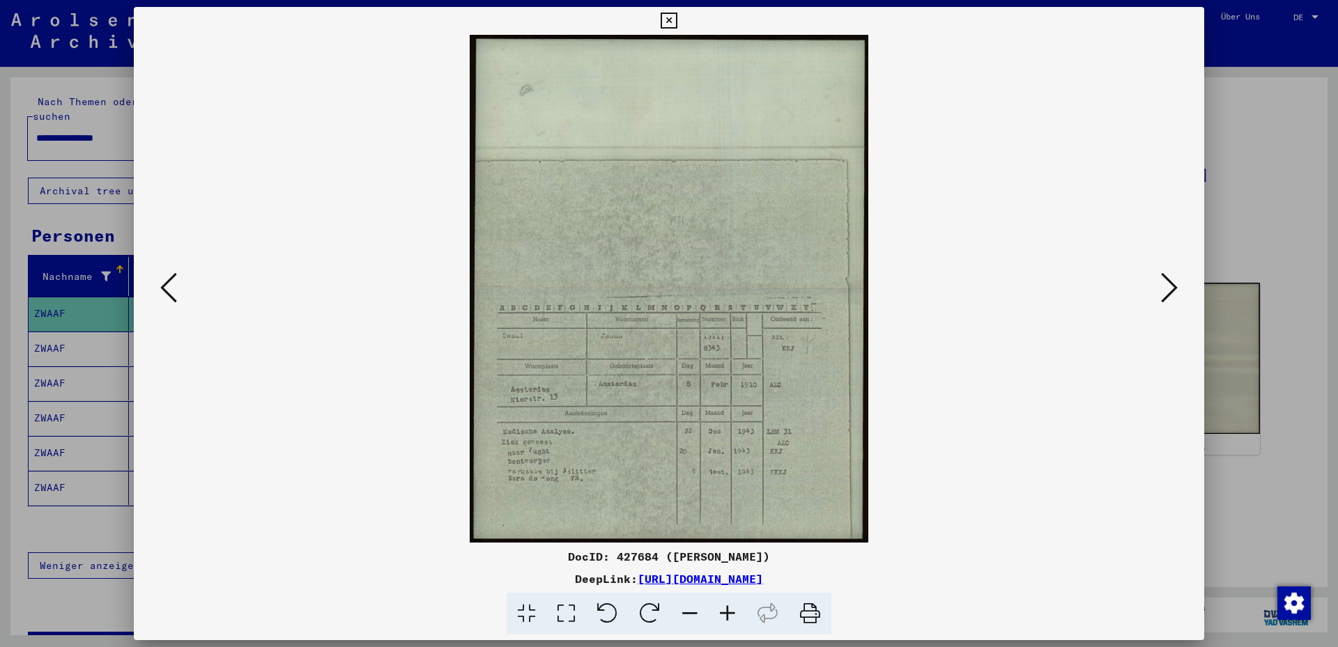
click at [578, 465] on icon at bounding box center [566, 614] width 40 height 43
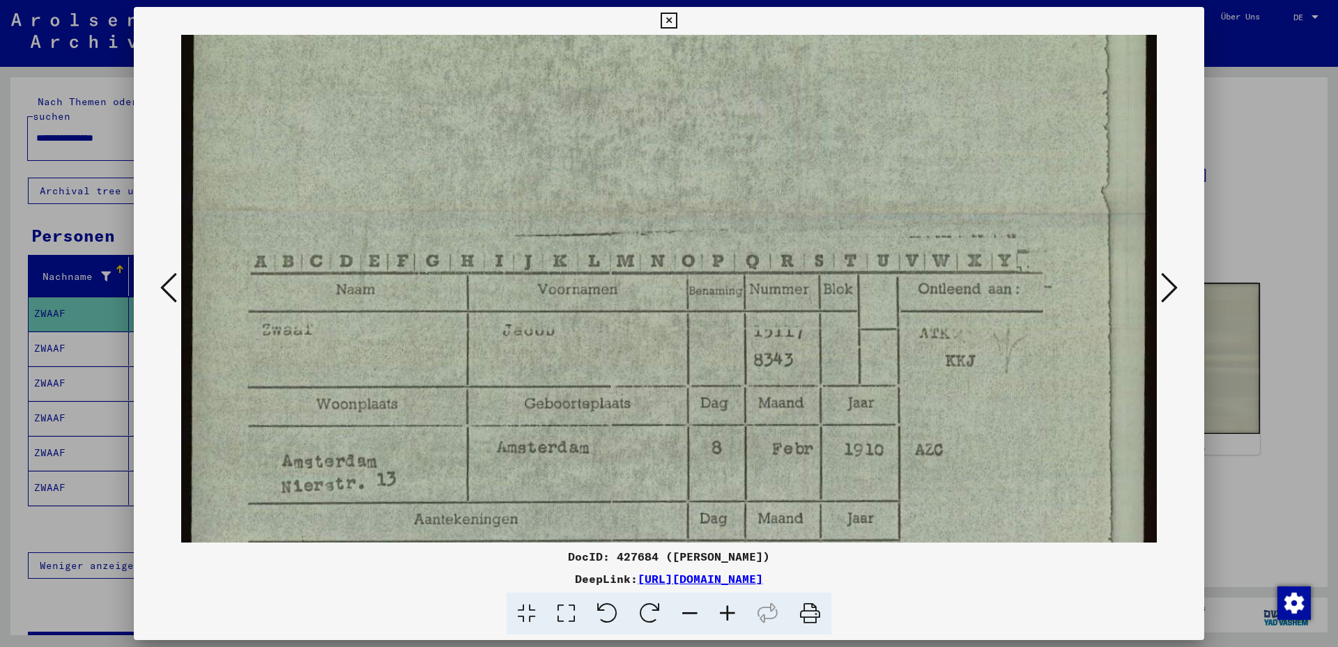
drag, startPoint x: 595, startPoint y: 451, endPoint x: 635, endPoint y: 17, distance: 435.3
click at [639, 7] on div "DocID: 427684 ([PERSON_NAME]) DeepLink: [URL][DOMAIN_NAME]" at bounding box center [669, 321] width 1070 height 628
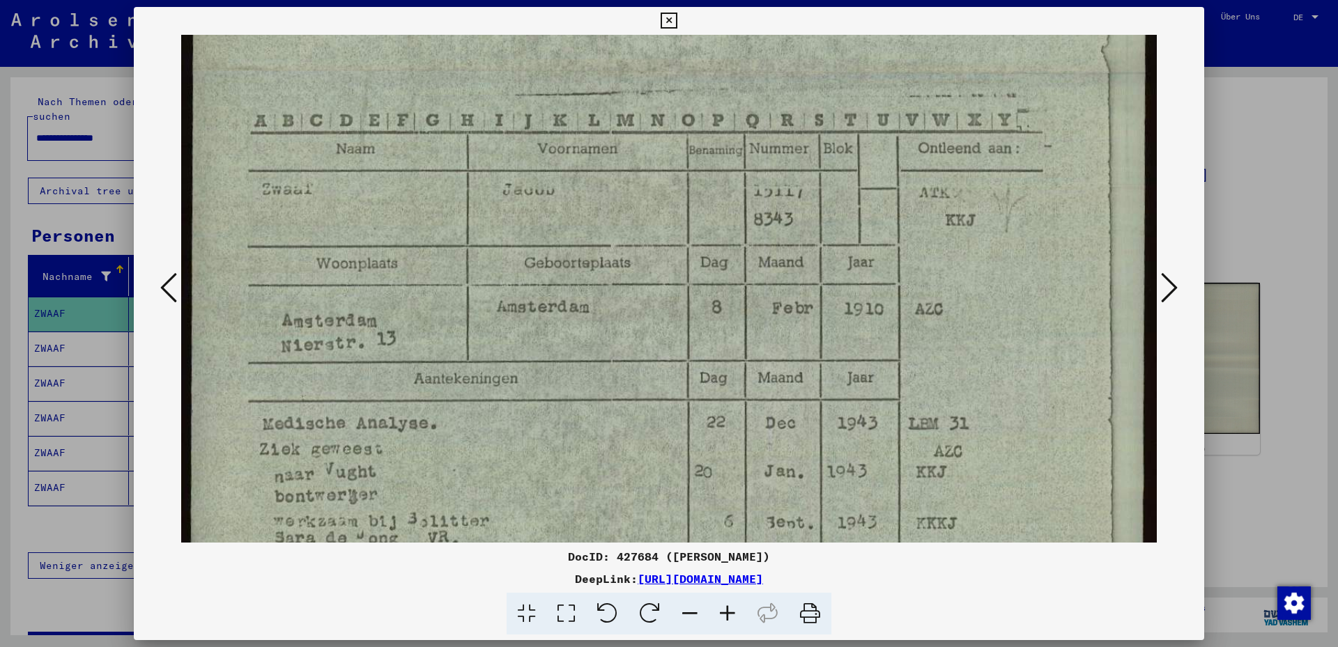
scroll to position [584, 0]
drag, startPoint x: 582, startPoint y: 322, endPoint x: 576, endPoint y: 183, distance: 139.5
click at [576, 183] on img at bounding box center [668, 72] width 975 height 1243
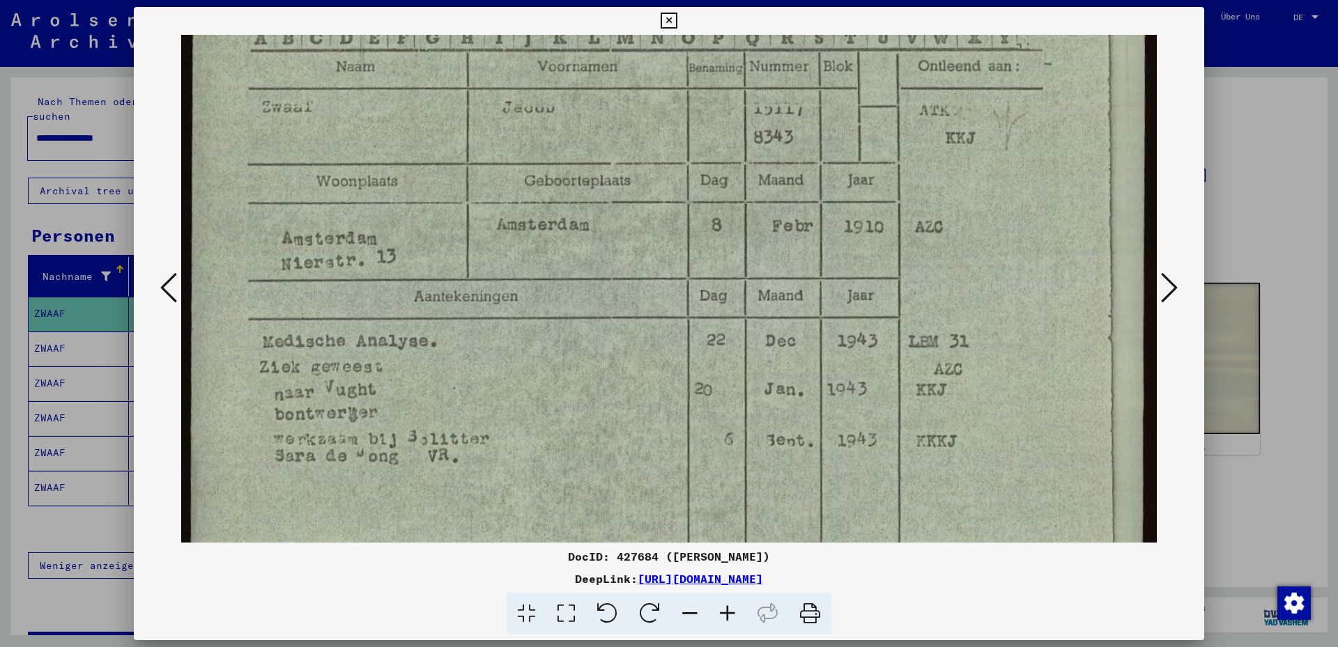
scroll to position [680, 0]
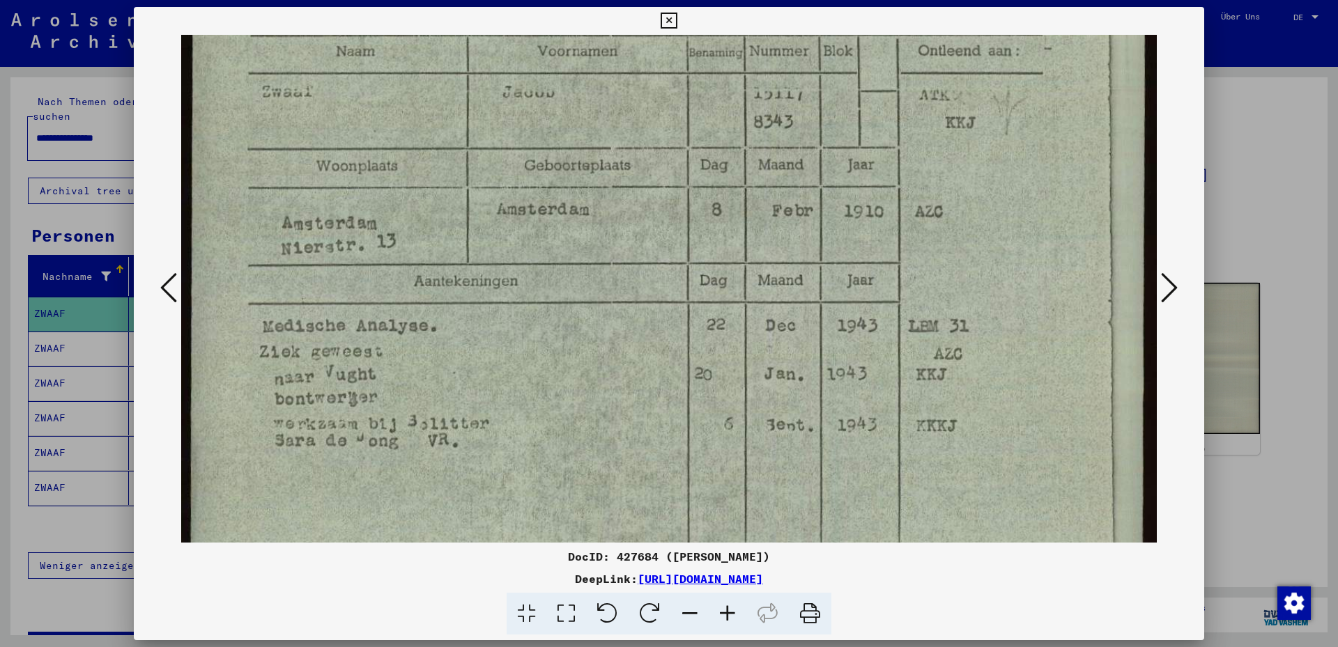
drag, startPoint x: 574, startPoint y: 307, endPoint x: 567, endPoint y: 211, distance: 96.4
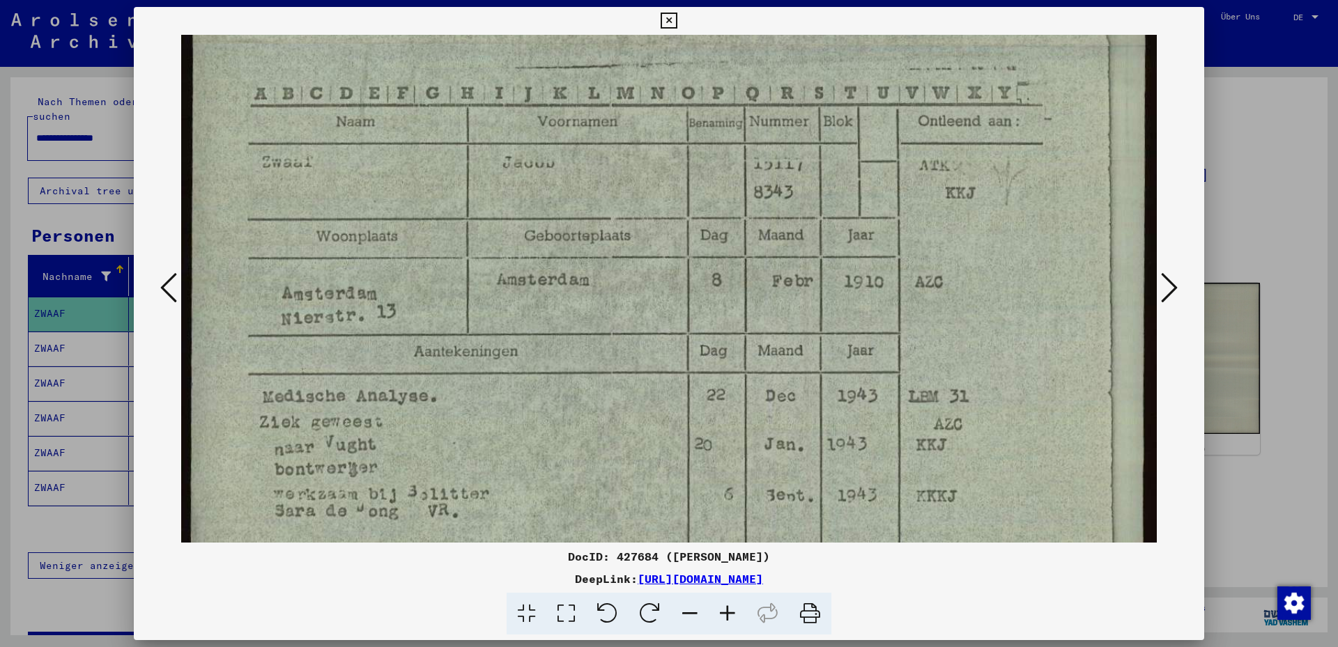
scroll to position [609, 0]
drag, startPoint x: 596, startPoint y: 190, endPoint x: 612, endPoint y: 261, distance: 73.0
click at [612, 261] on img at bounding box center [668, 47] width 975 height 1243
click at [1039, 282] on icon at bounding box center [1169, 287] width 17 height 33
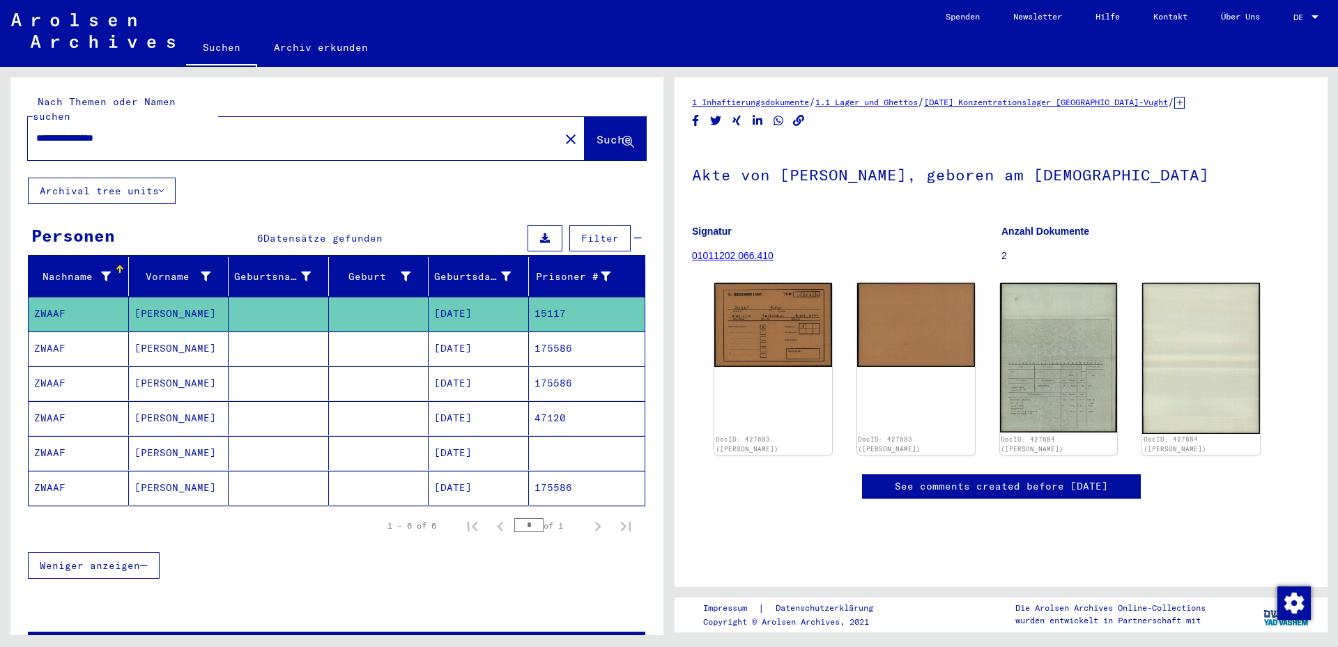
click at [423, 403] on mat-row "[PERSON_NAME] [DATE] 47120" at bounding box center [337, 418] width 616 height 35
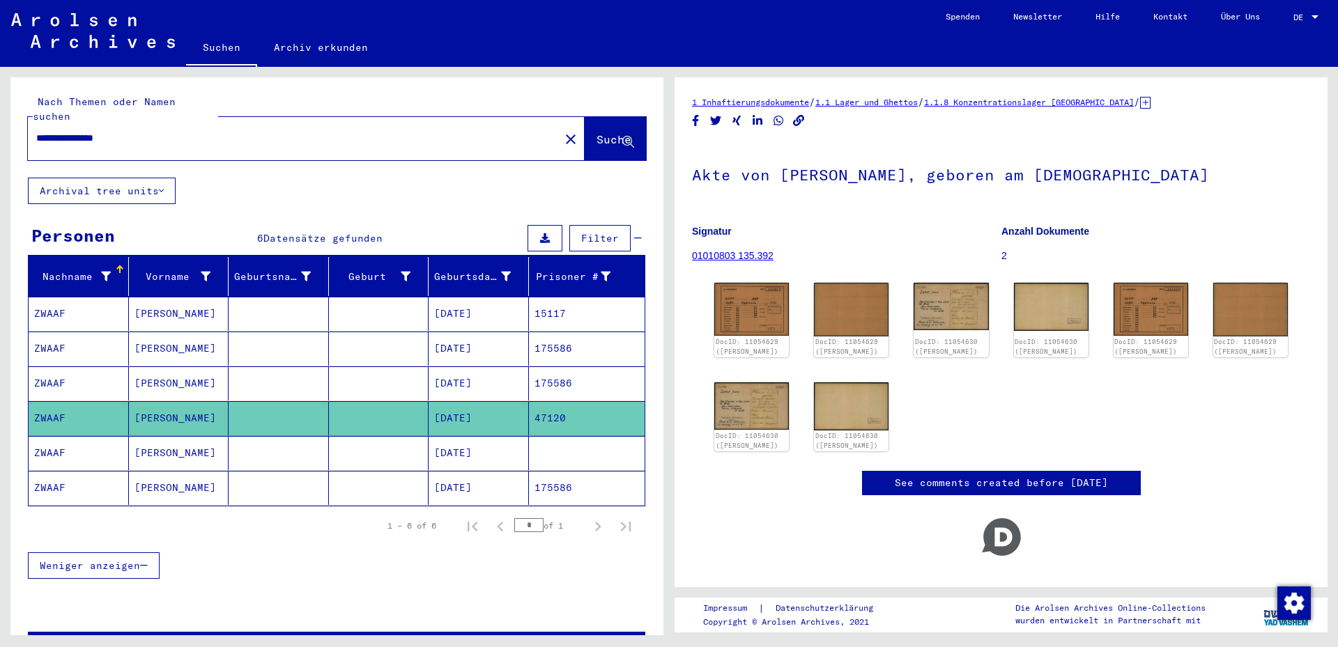
click at [429, 436] on mat-cell "[DATE]" at bounding box center [479, 453] width 100 height 34
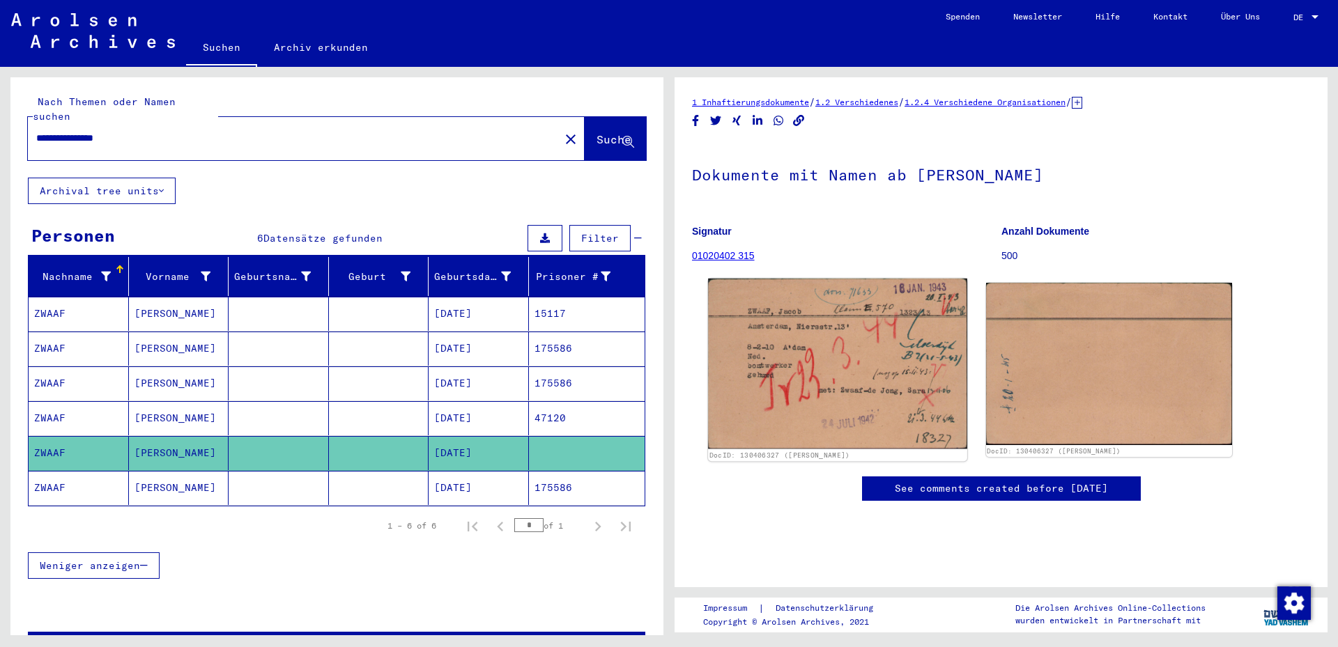
click at [781, 361] on img at bounding box center [837, 364] width 258 height 171
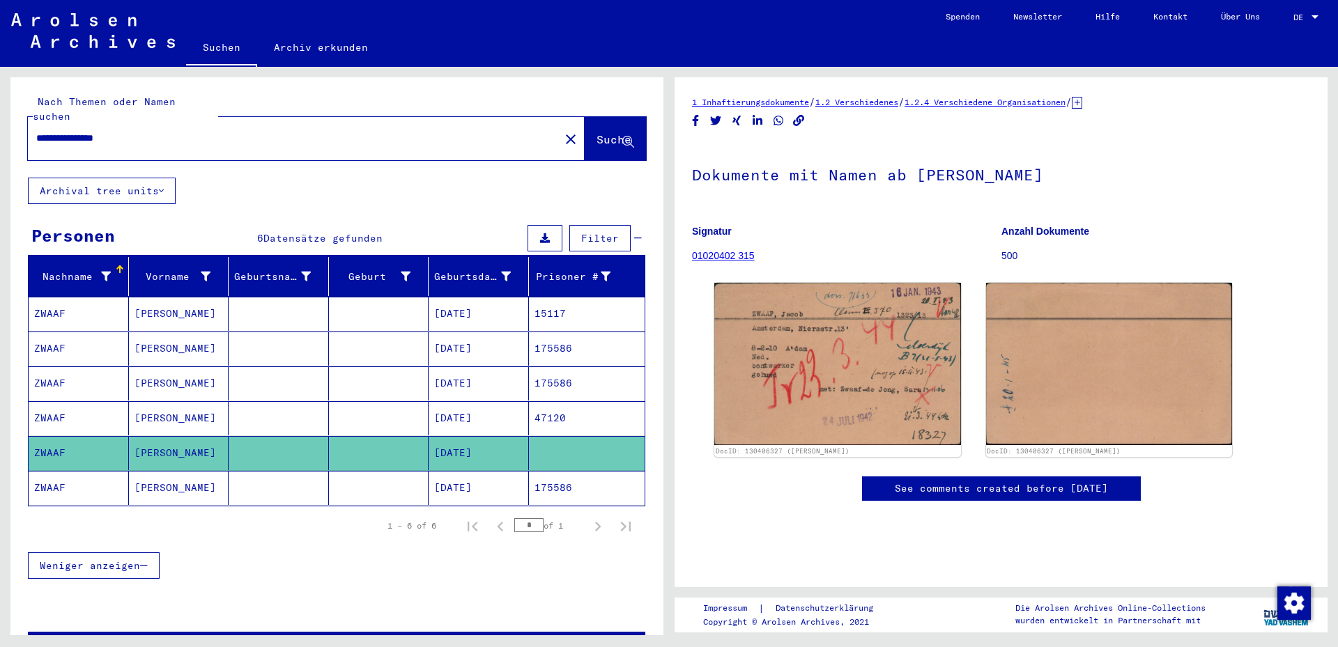
click at [414, 465] on mat-cell at bounding box center [379, 488] width 100 height 34
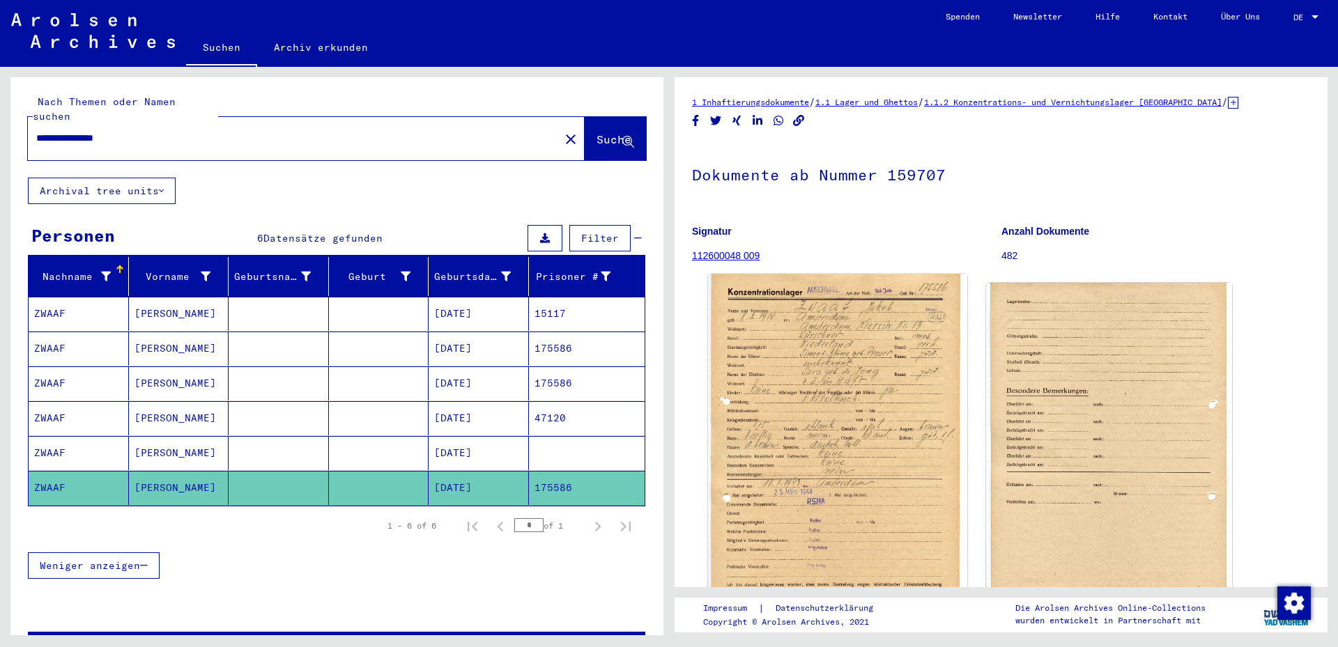
click at [900, 423] on img at bounding box center [837, 453] width 258 height 356
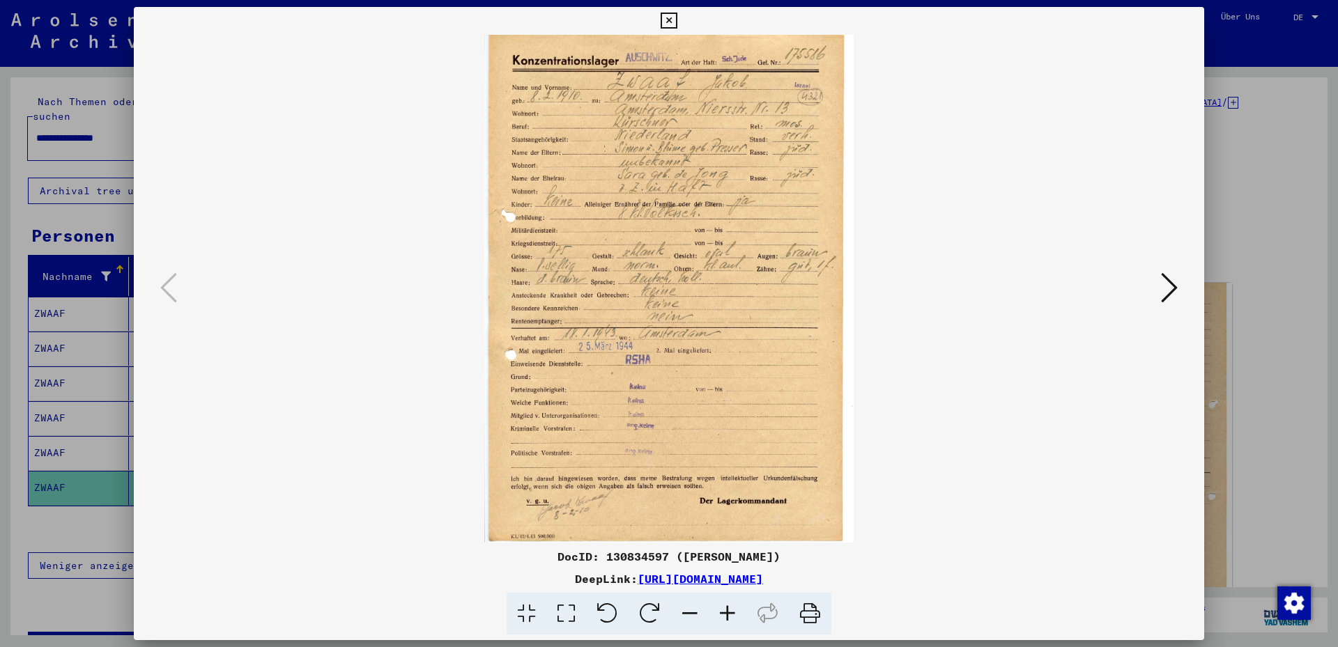
click at [569, 465] on icon at bounding box center [566, 614] width 40 height 43
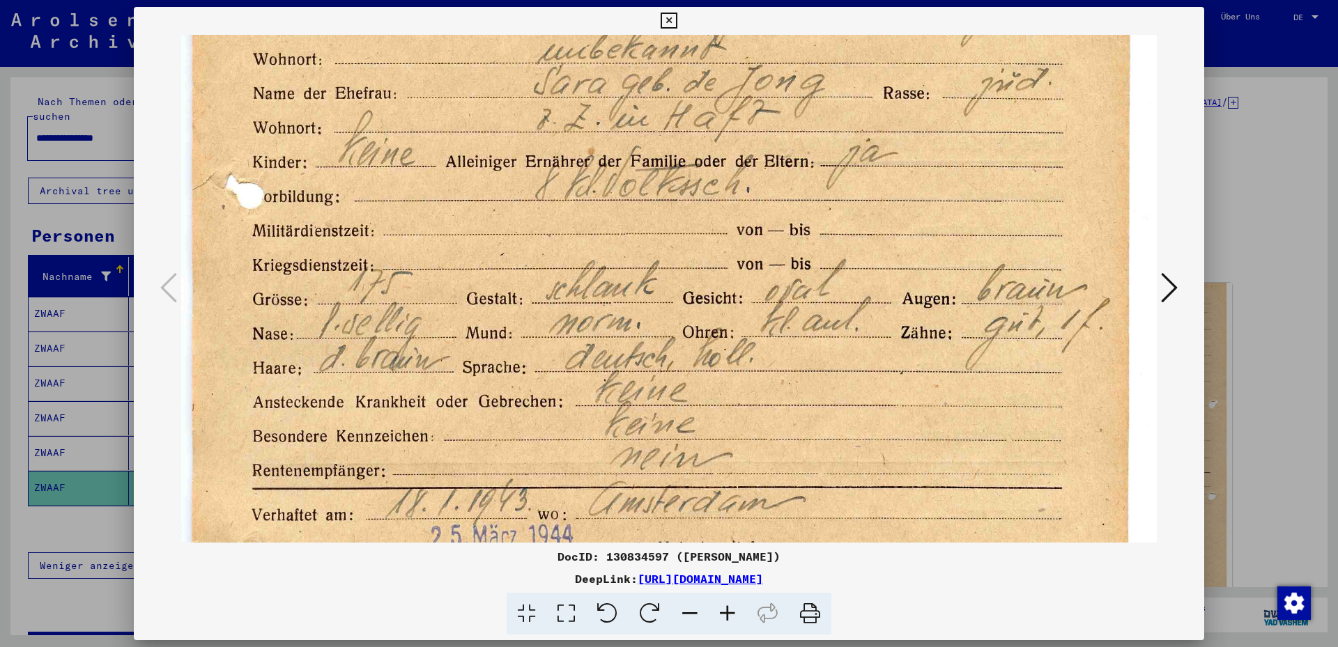
drag, startPoint x: 594, startPoint y: 399, endPoint x: 607, endPoint y: 167, distance: 231.7
click at [607, 166] on img at bounding box center [668, 385] width 975 height 1343
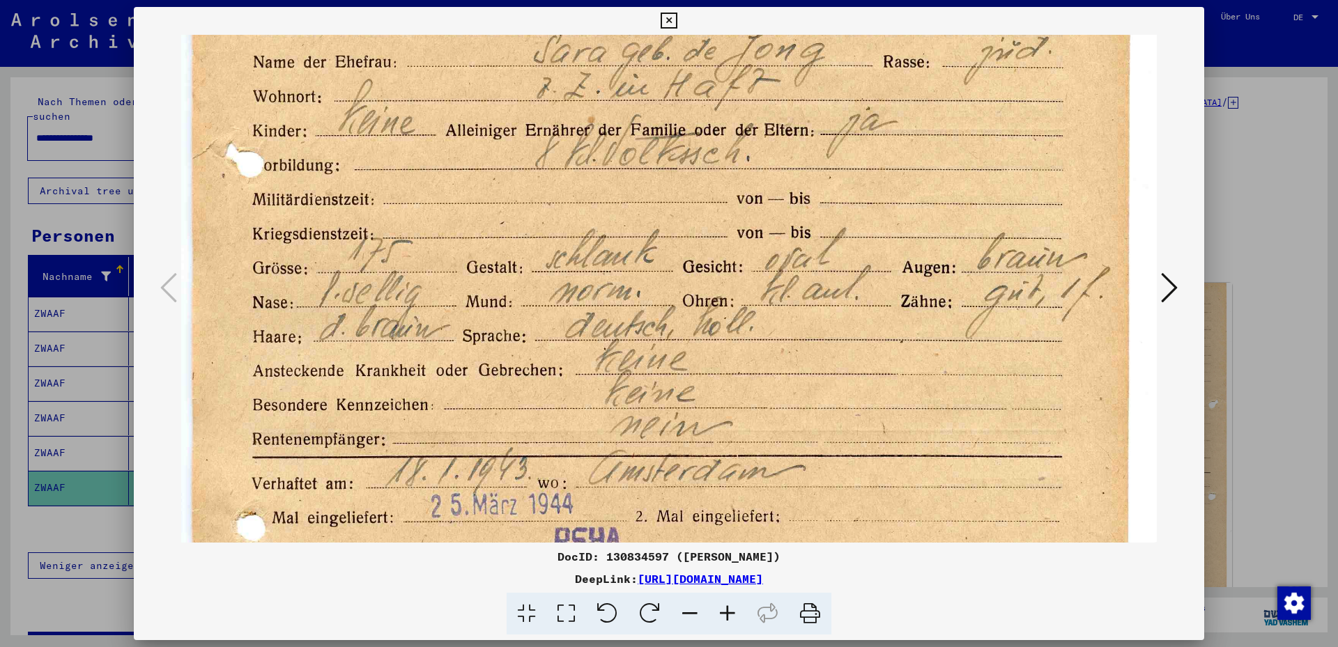
scroll to position [362, 0]
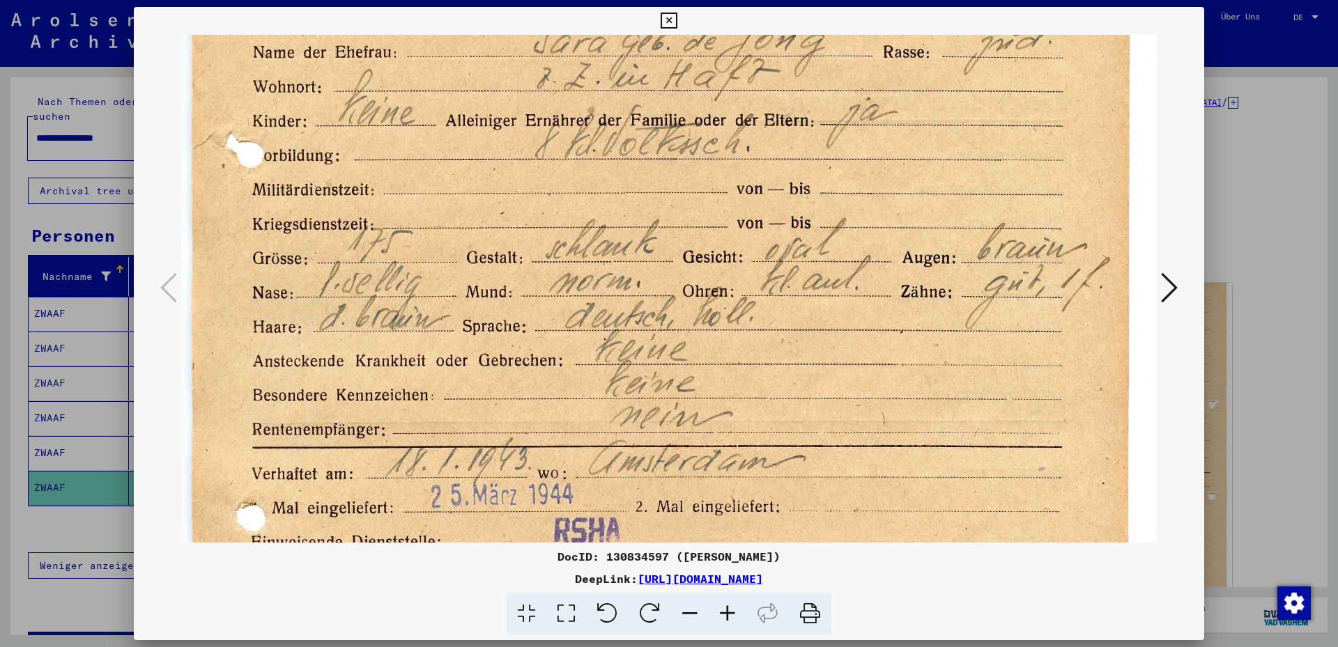
drag, startPoint x: 538, startPoint y: 410, endPoint x: 545, endPoint y: 367, distance: 43.1
click at [545, 367] on img at bounding box center [668, 344] width 975 height 1343
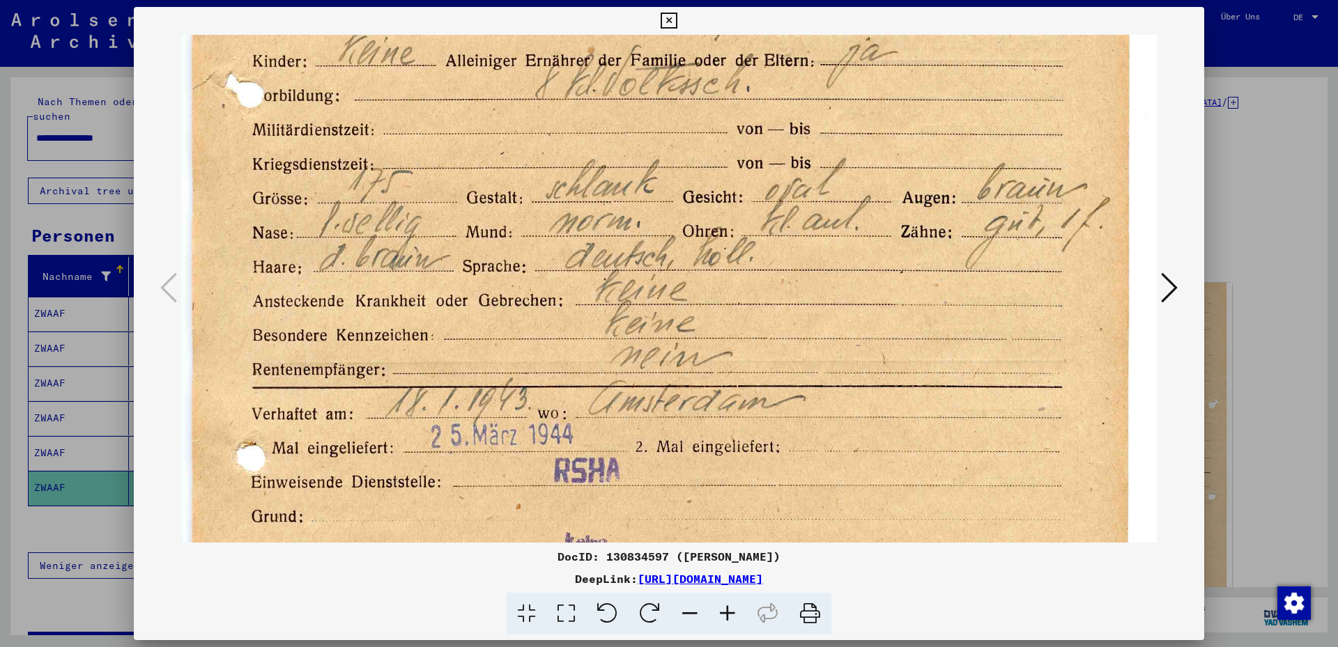
scroll to position [466, 0]
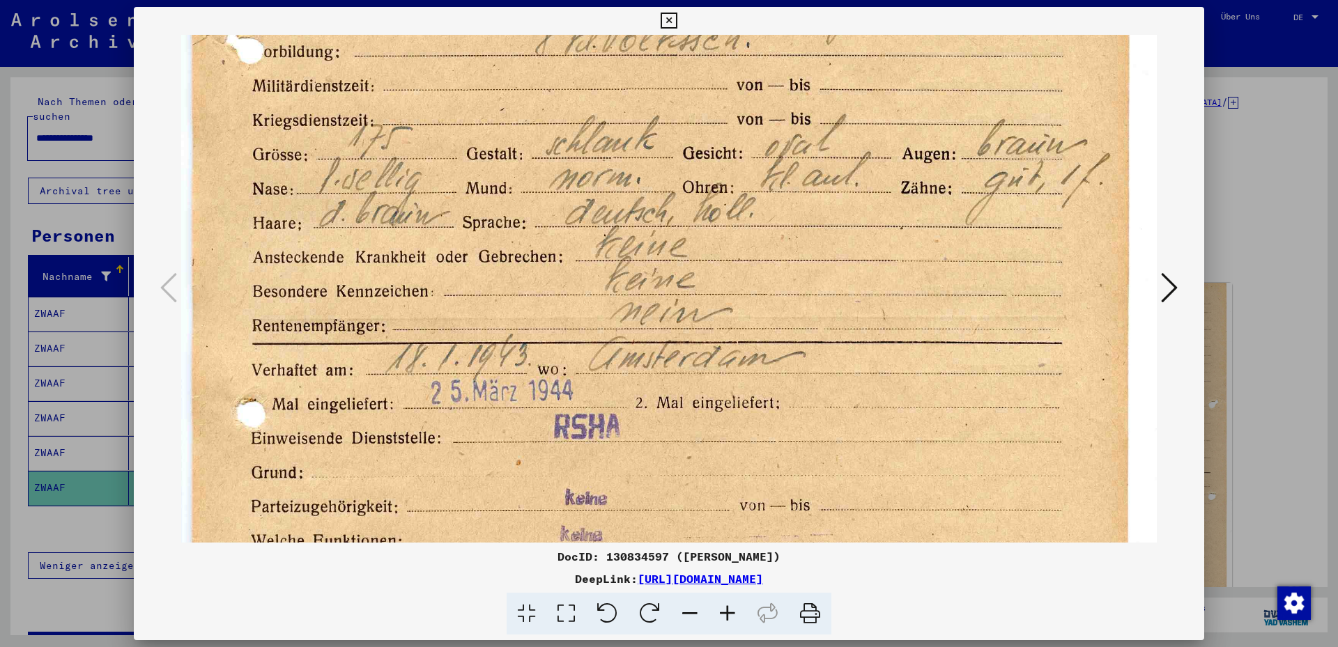
drag, startPoint x: 509, startPoint y: 267, endPoint x: 530, endPoint y: 163, distance: 105.9
click at [530, 163] on img at bounding box center [668, 240] width 975 height 1343
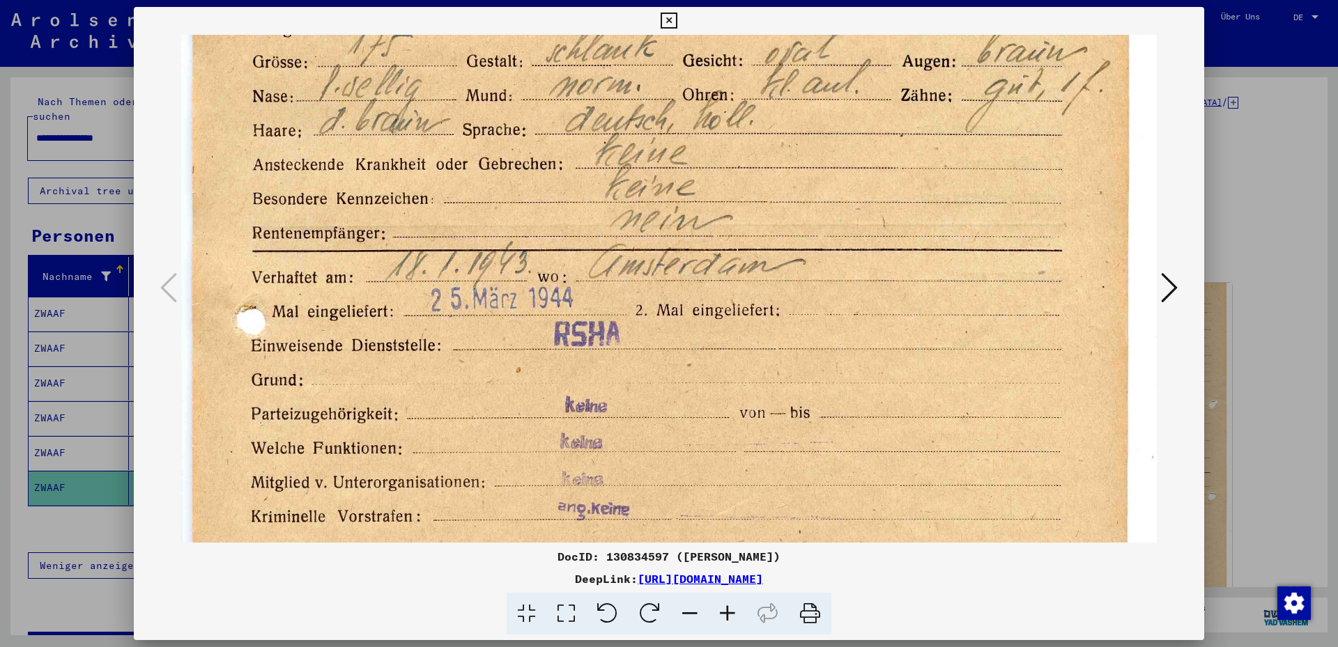
drag, startPoint x: 562, startPoint y: 330, endPoint x: 573, endPoint y: 238, distance: 92.7
click at [573, 238] on img at bounding box center [668, 147] width 975 height 1343
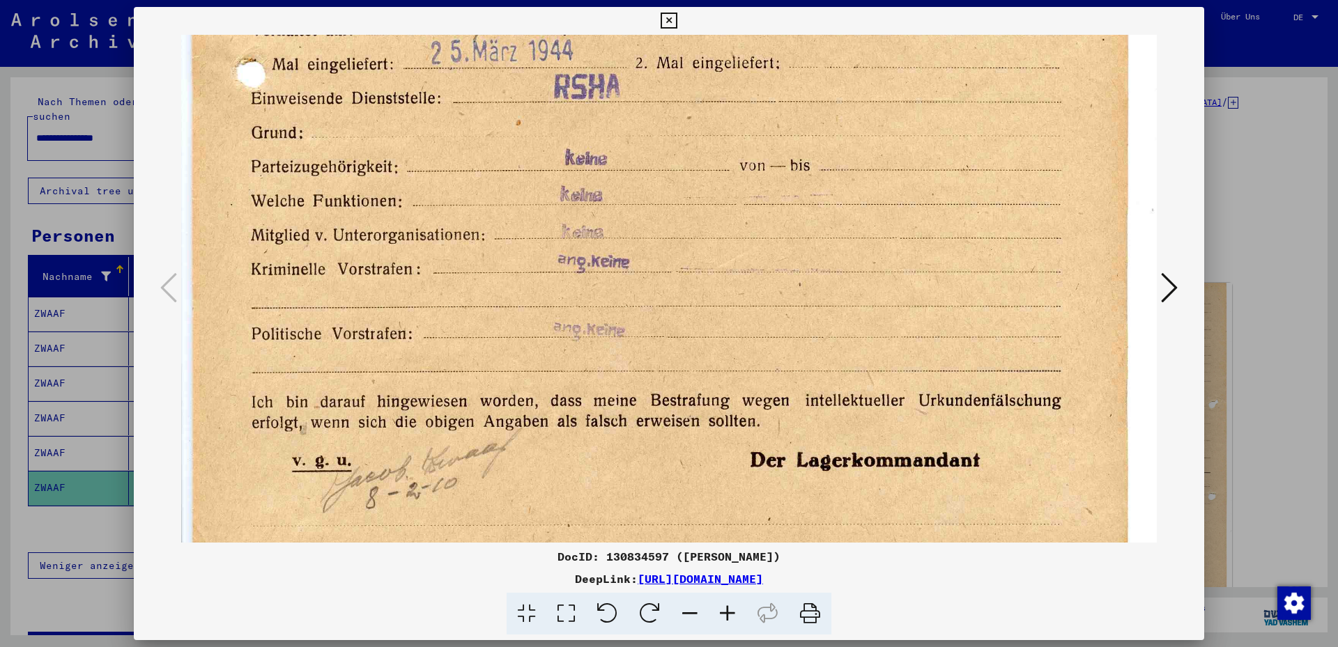
drag, startPoint x: 523, startPoint y: 354, endPoint x: 574, endPoint y: 109, distance: 250.6
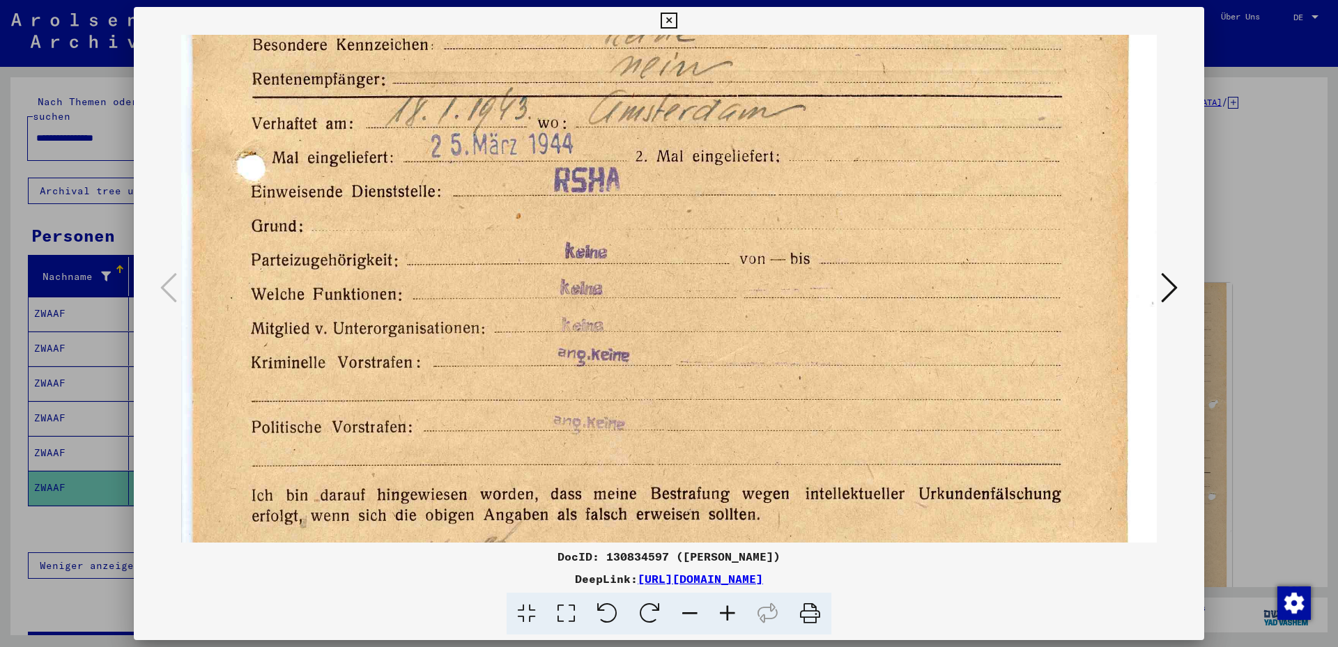
drag, startPoint x: 546, startPoint y: 224, endPoint x: 554, endPoint y: 427, distance: 202.9
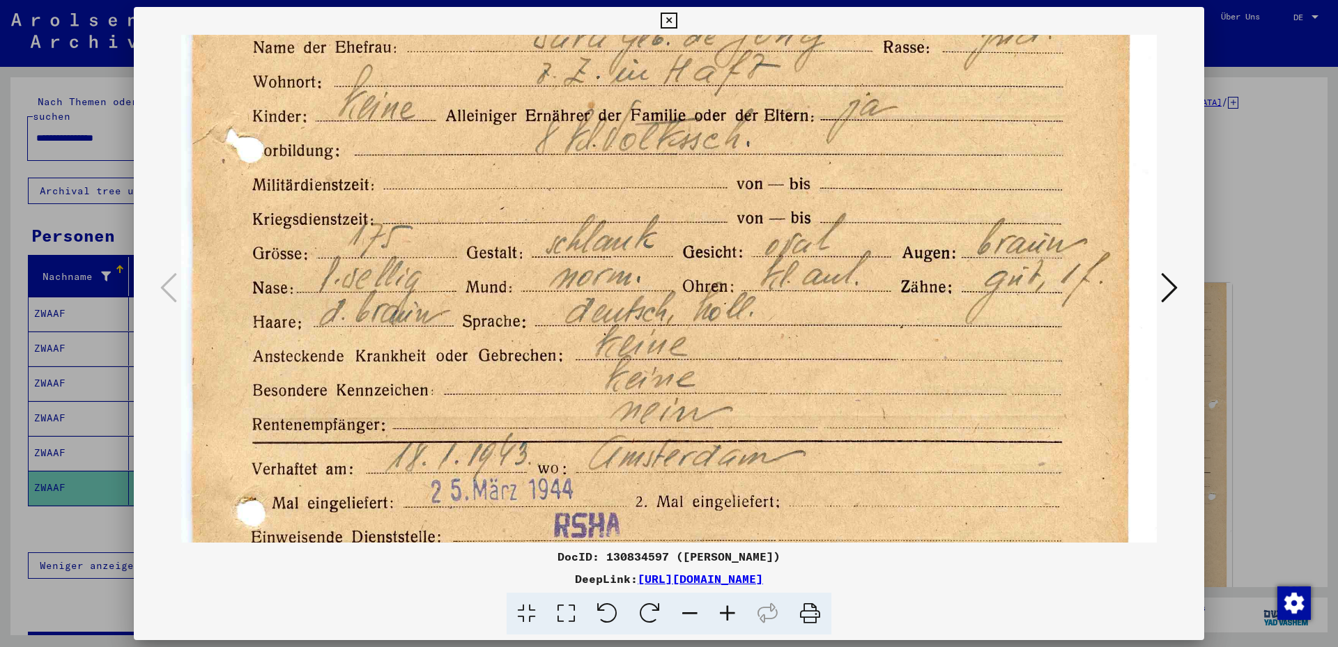
drag, startPoint x: 532, startPoint y: 200, endPoint x: 549, endPoint y: 455, distance: 255.6
click at [553, 465] on img at bounding box center [668, 339] width 975 height 1343
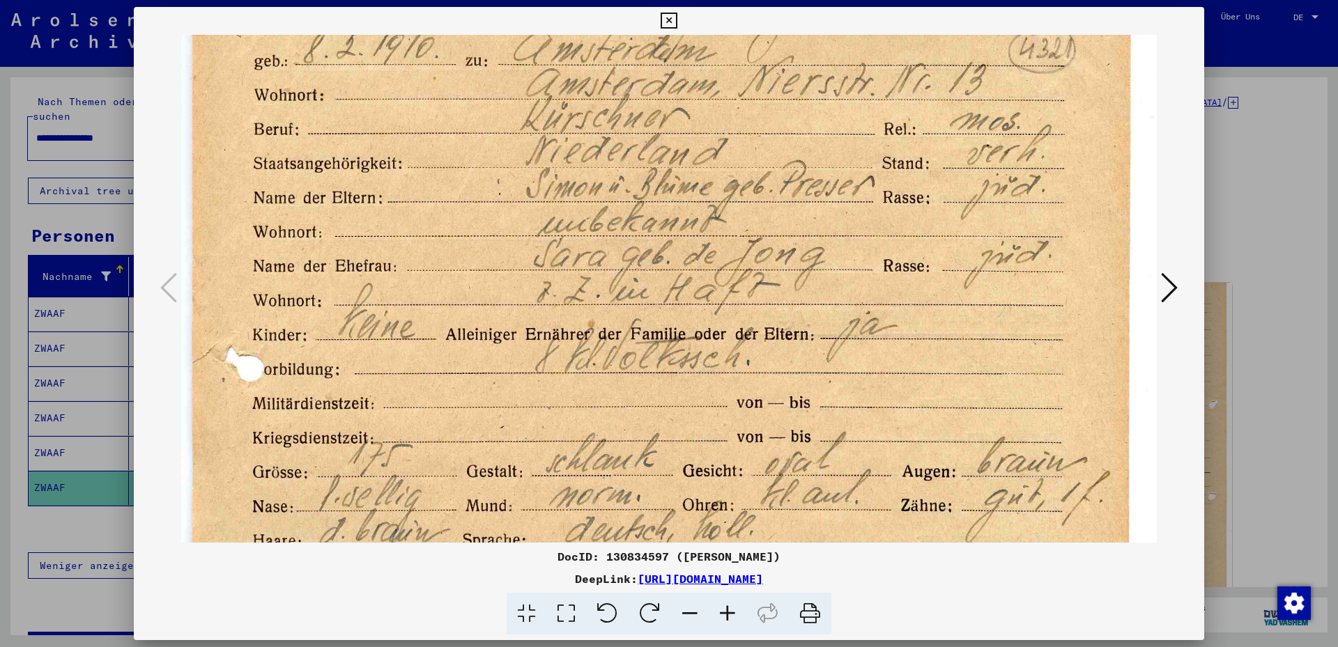
drag, startPoint x: 503, startPoint y: 225, endPoint x: 527, endPoint y: 413, distance: 189.6
click at [529, 442] on img at bounding box center [668, 557] width 975 height 1343
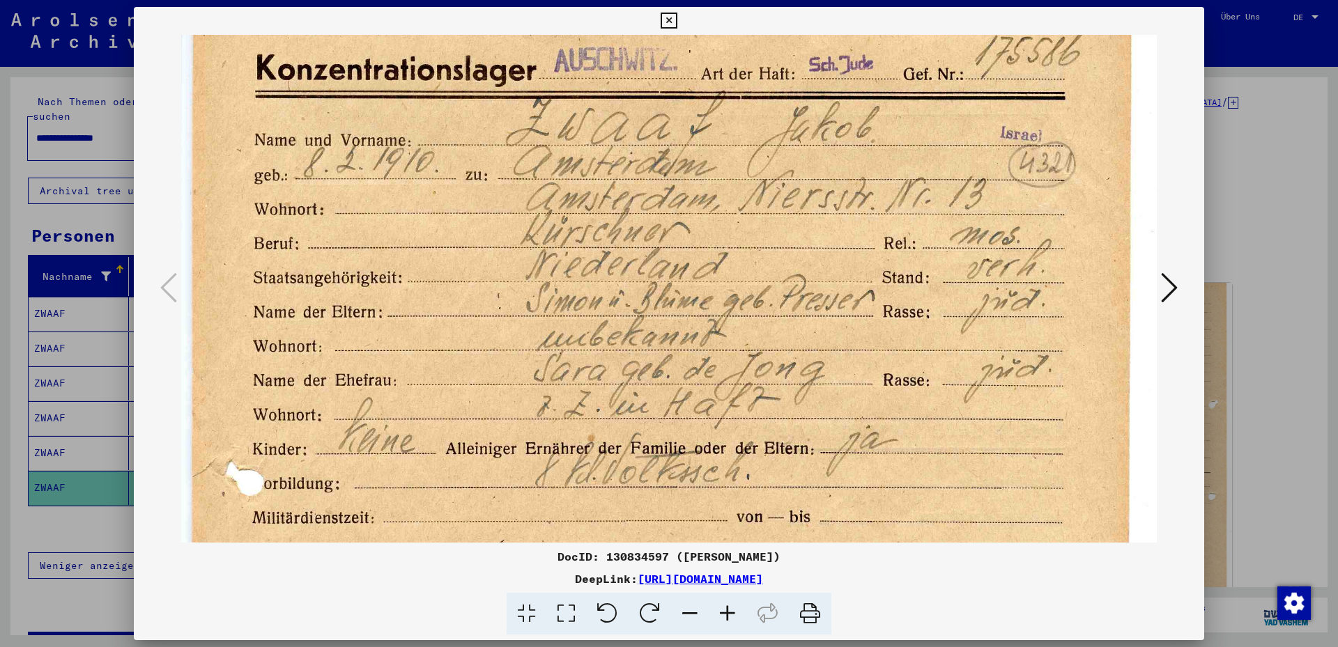
drag, startPoint x: 506, startPoint y: 231, endPoint x: 512, endPoint y: 321, distance: 89.4
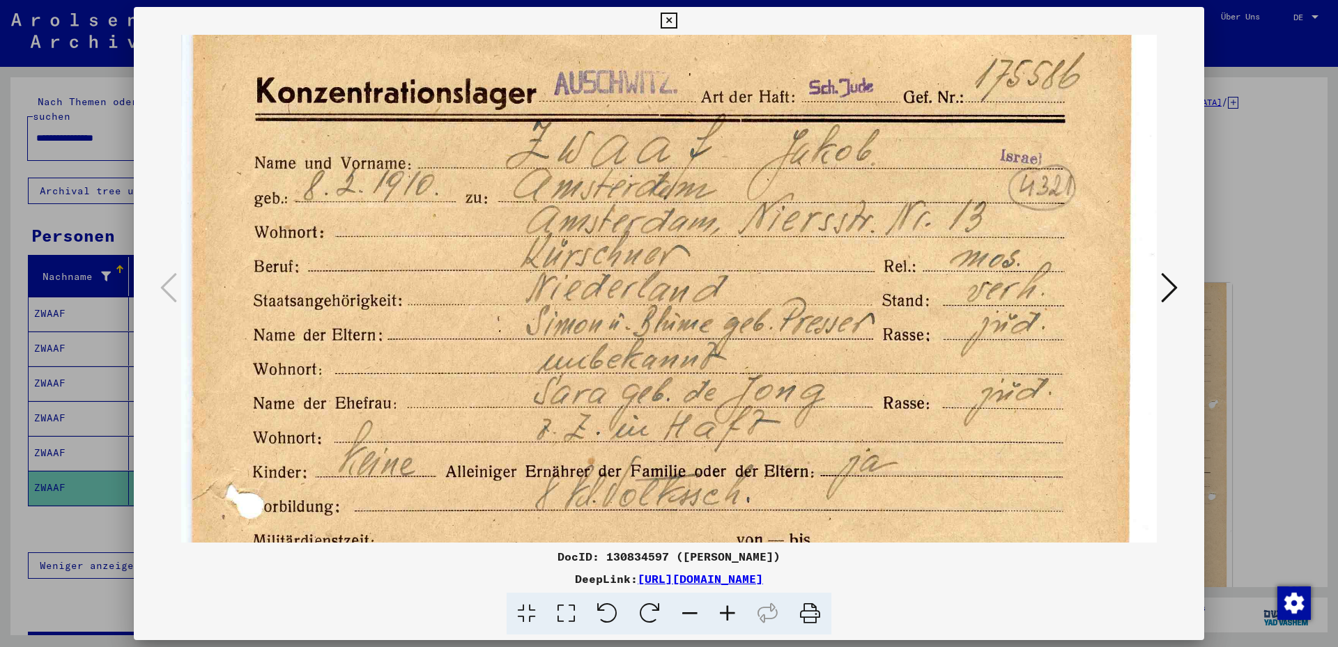
scroll to position [0, 0]
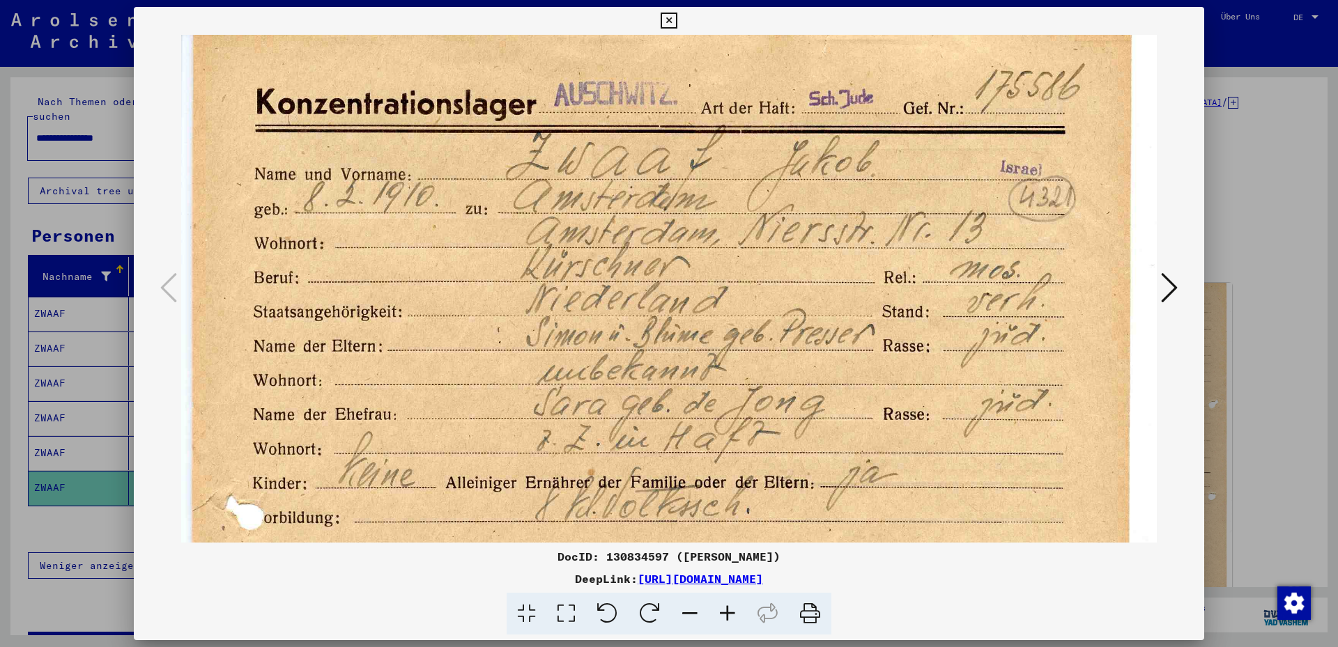
drag, startPoint x: 535, startPoint y: 209, endPoint x: 538, endPoint y: 238, distance: 28.7
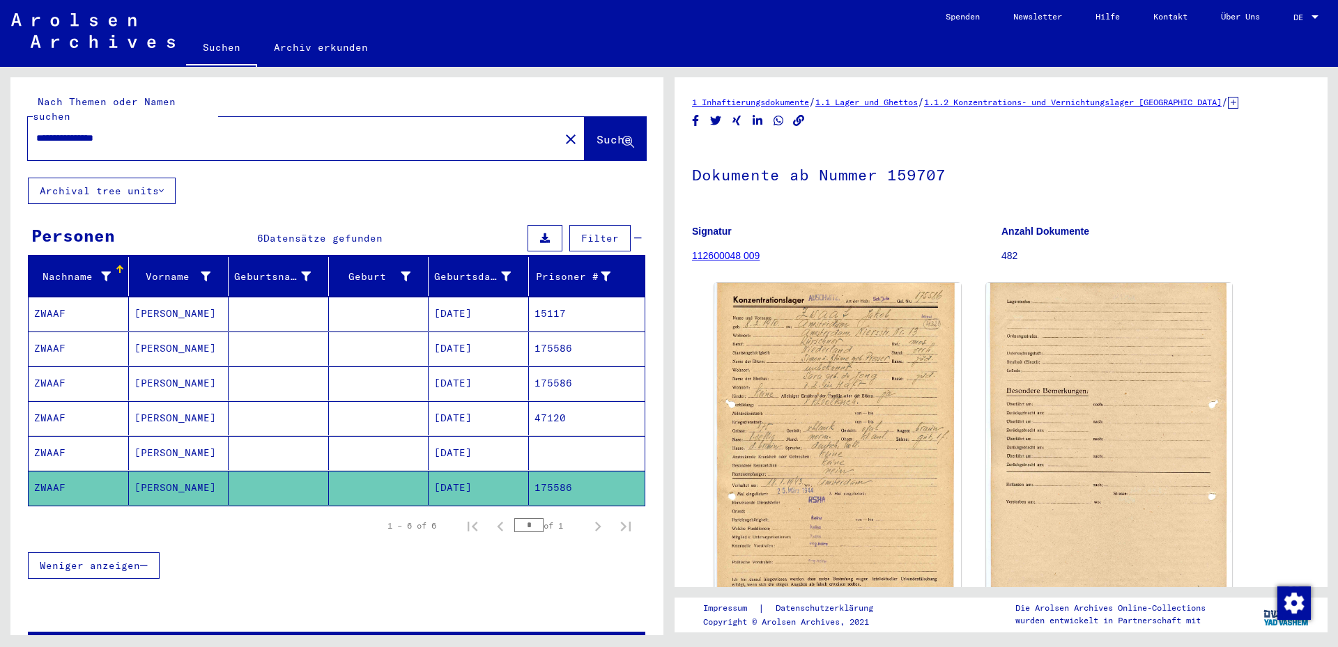
drag, startPoint x: 138, startPoint y: 128, endPoint x: 0, endPoint y: 96, distance: 141.6
click at [0, 96] on div "**********" at bounding box center [334, 351] width 669 height 569
type input "*****"
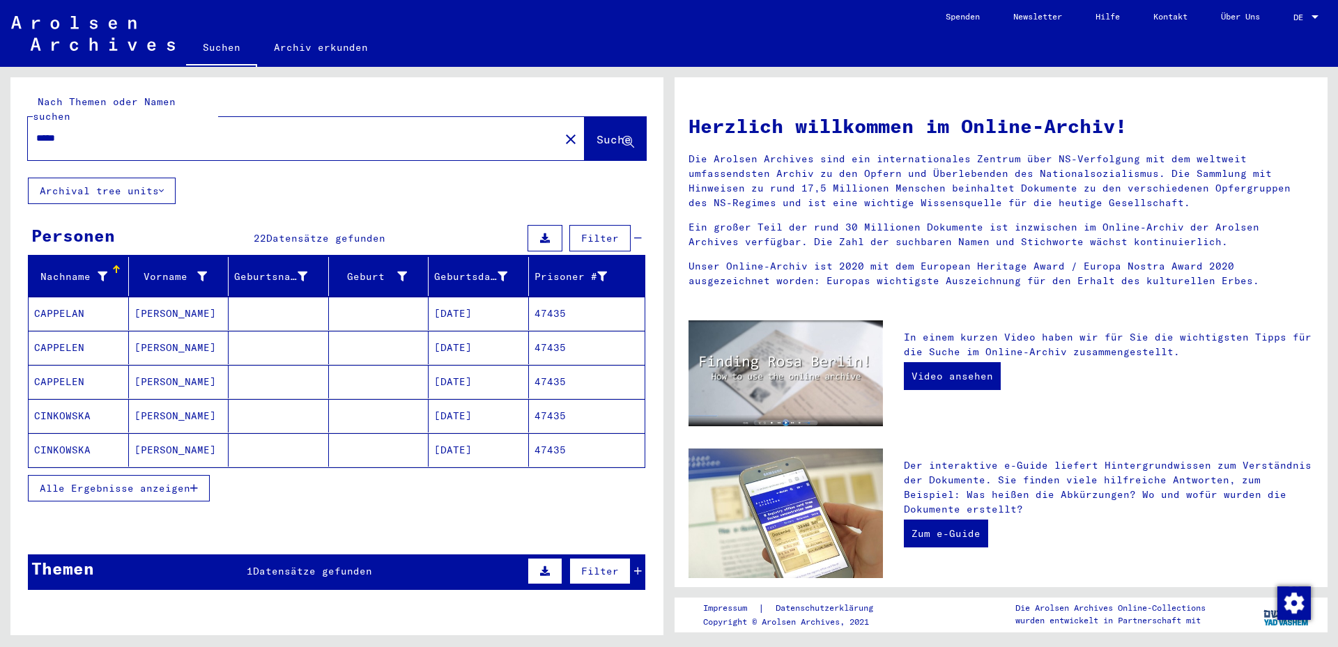
click at [75, 374] on mat-cell "CAPPELEN" at bounding box center [79, 381] width 100 height 33
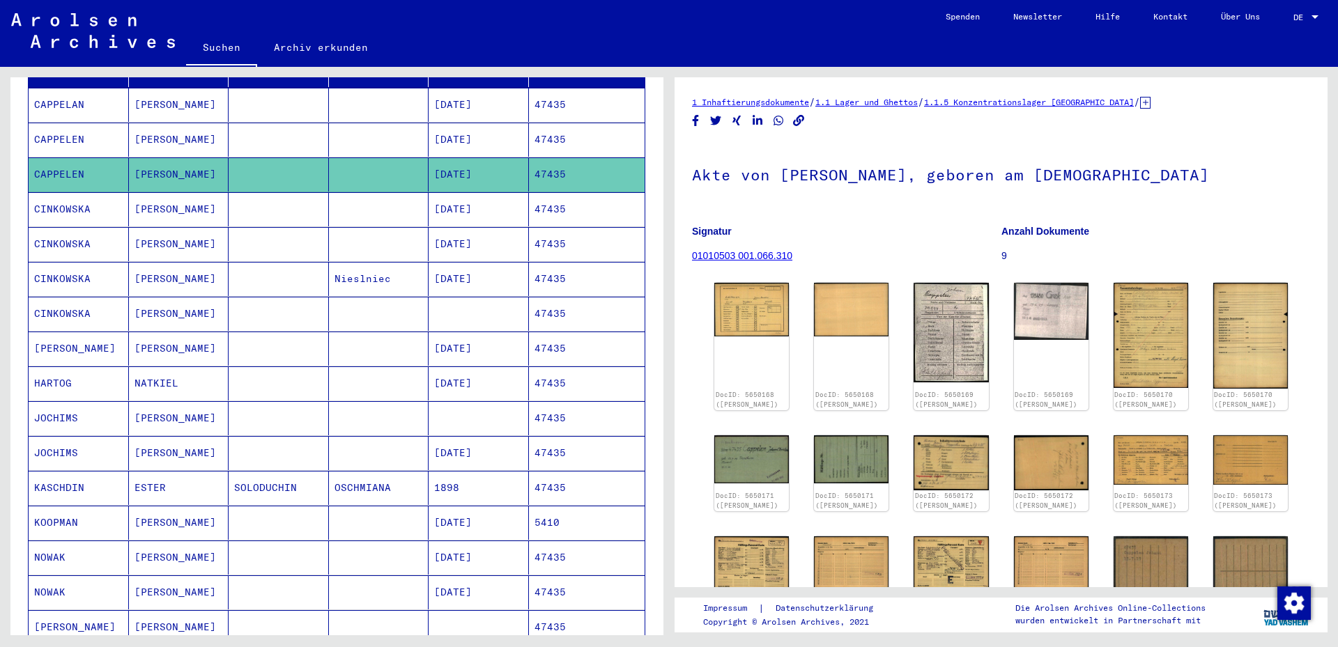
click at [72, 372] on mat-cell "HARTOG" at bounding box center [79, 383] width 100 height 34
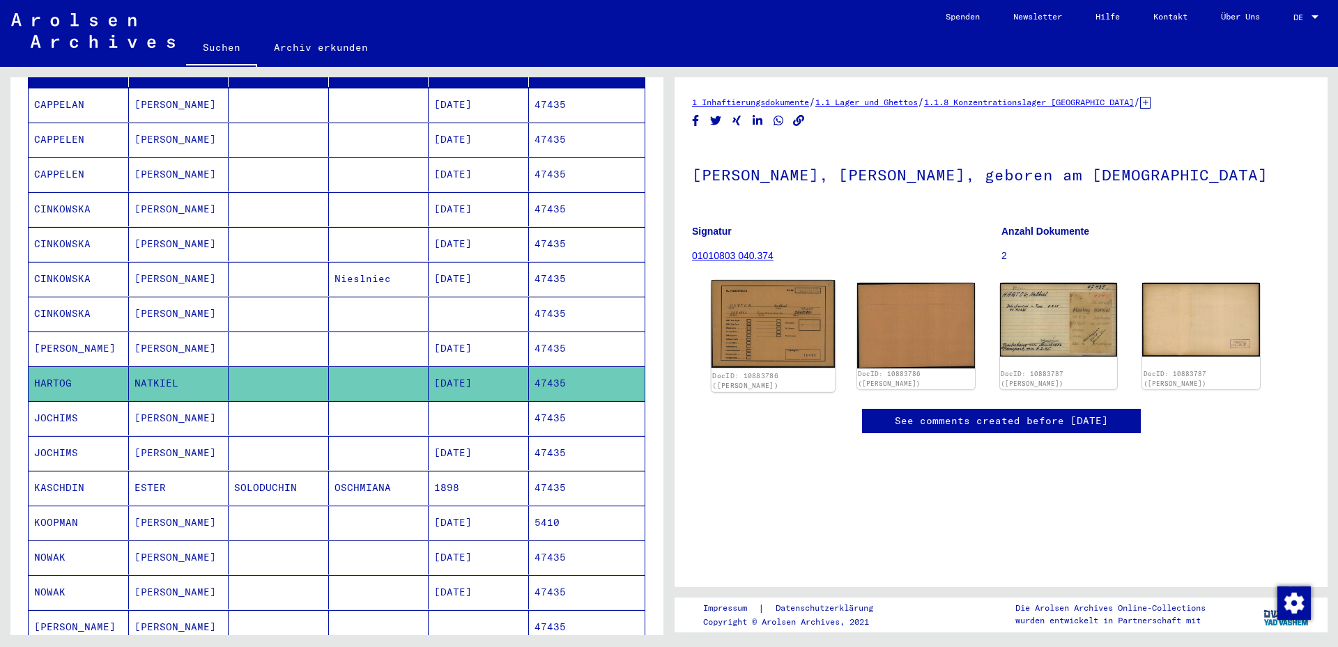
click at [785, 324] on img at bounding box center [772, 324] width 123 height 88
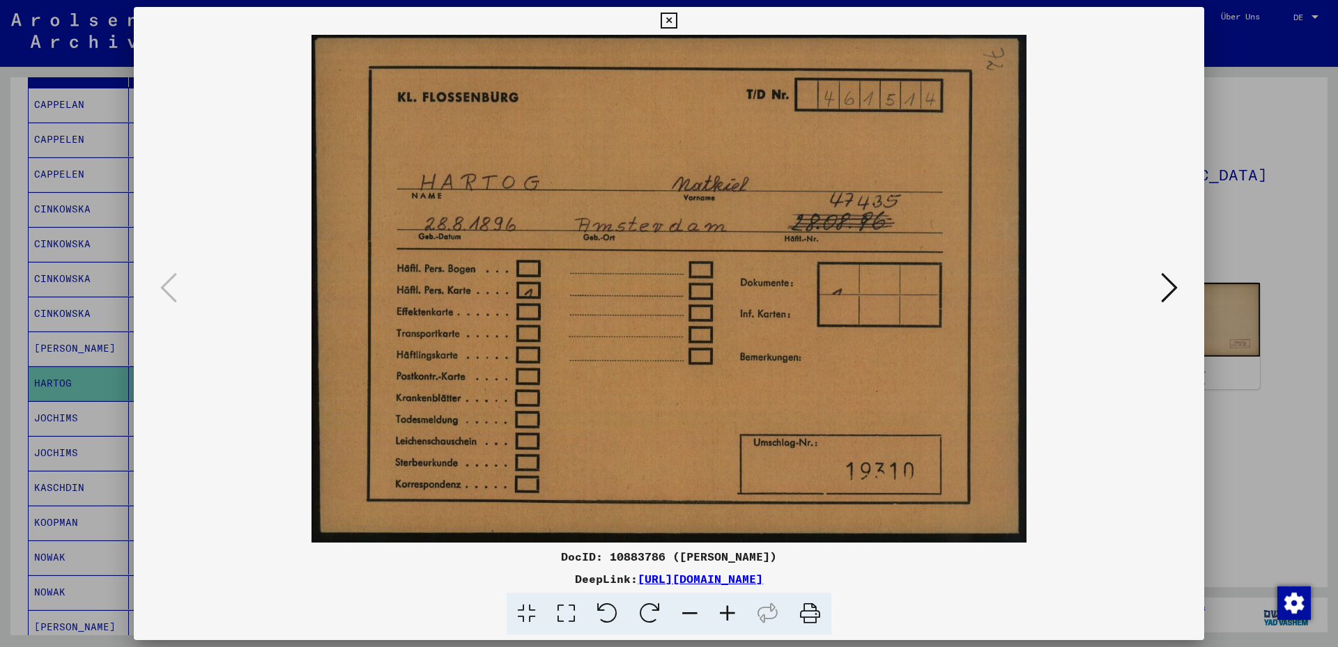
click at [1039, 274] on icon at bounding box center [1169, 287] width 17 height 33
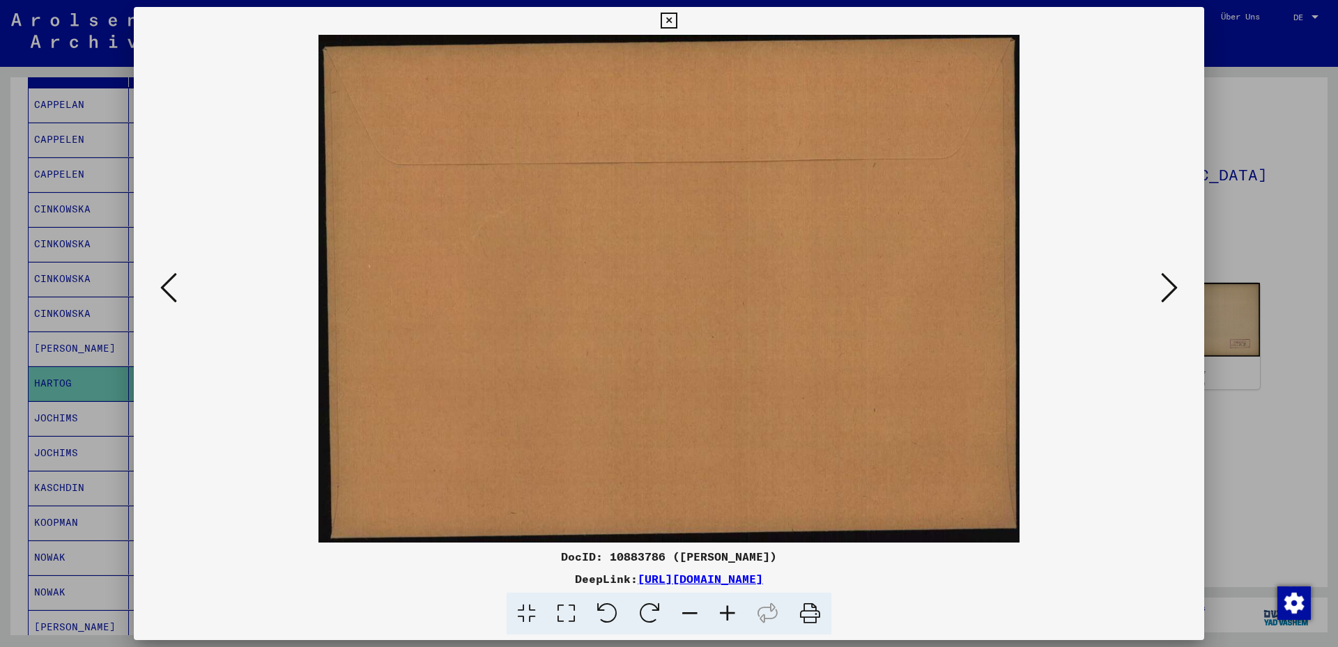
click at [1039, 274] on icon at bounding box center [1169, 287] width 17 height 33
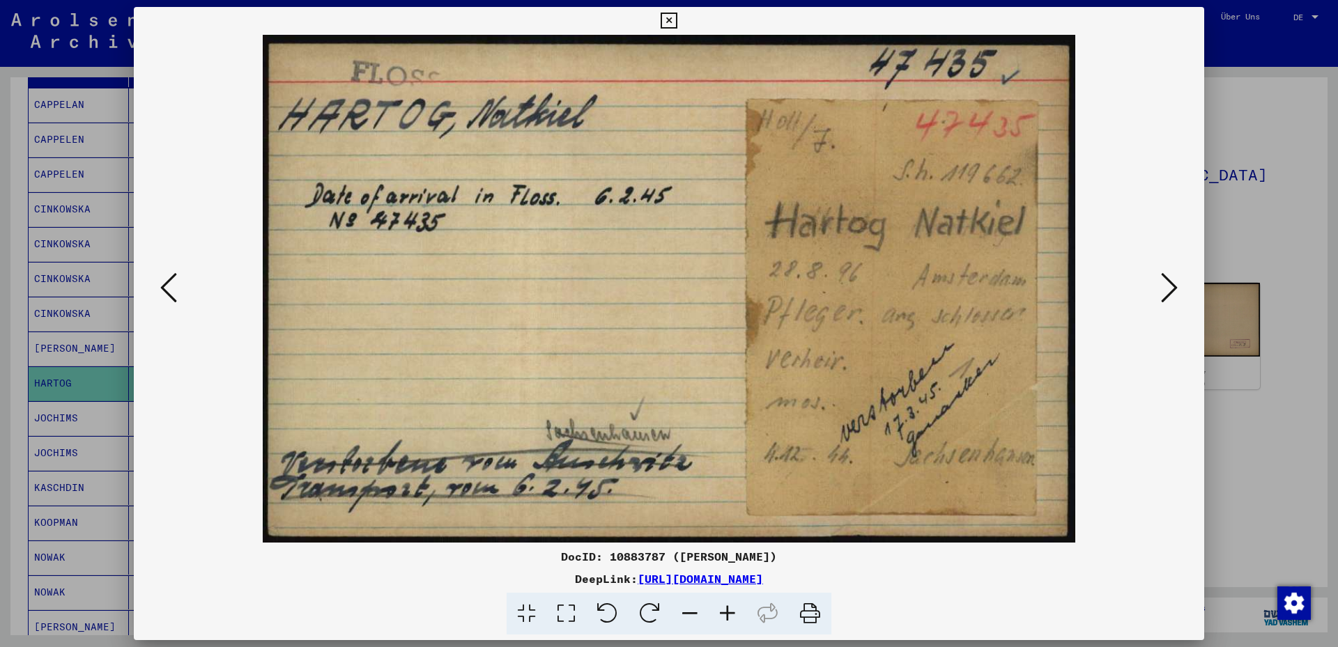
click at [619, 465] on div "DocID: 10883787 ([PERSON_NAME])" at bounding box center [669, 556] width 1070 height 17
copy div "10883787"
click at [1039, 295] on icon at bounding box center [1169, 287] width 17 height 33
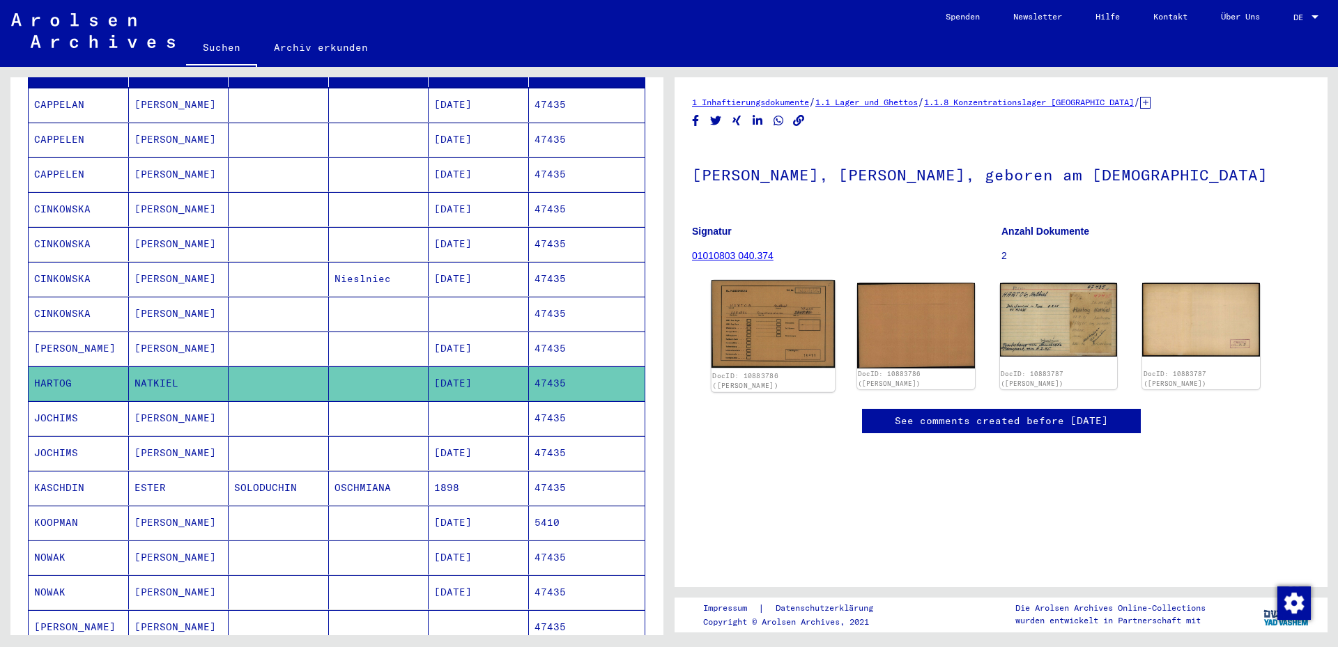
click at [755, 303] on img at bounding box center [772, 324] width 123 height 88
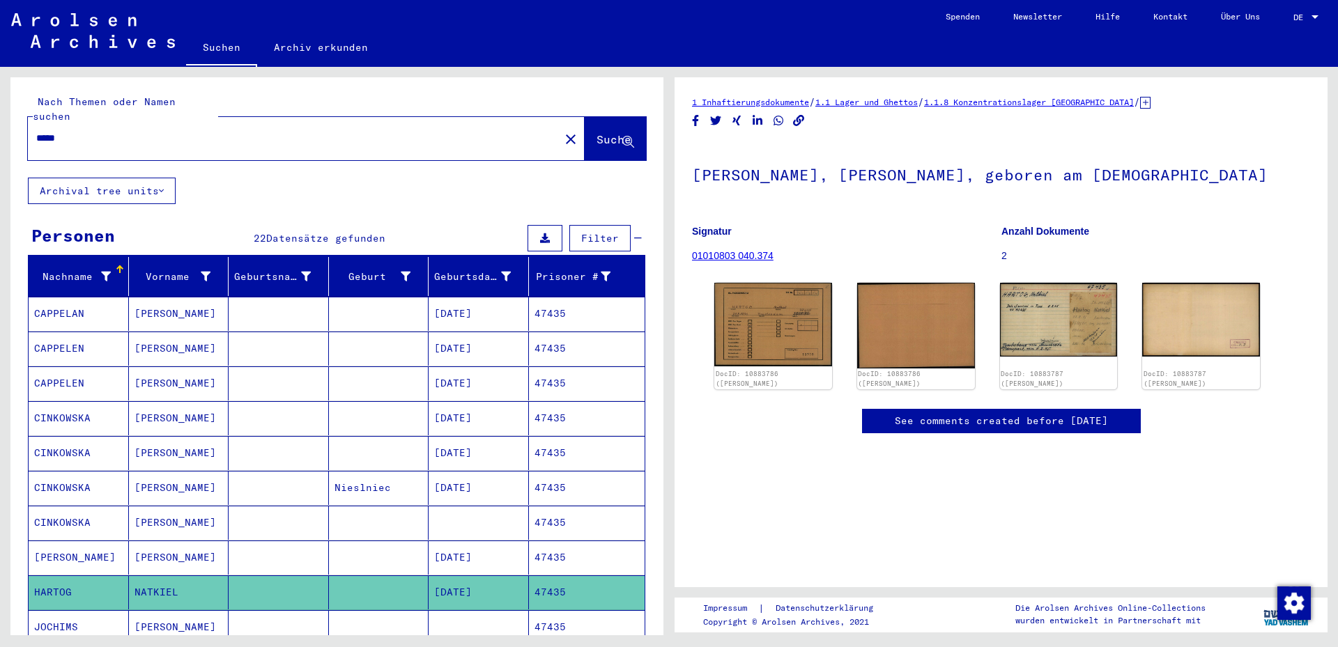
drag, startPoint x: 165, startPoint y: 128, endPoint x: 38, endPoint y: 128, distance: 127.5
click at [38, 131] on input "*****" at bounding box center [293, 138] width 515 height 15
type input "**********"
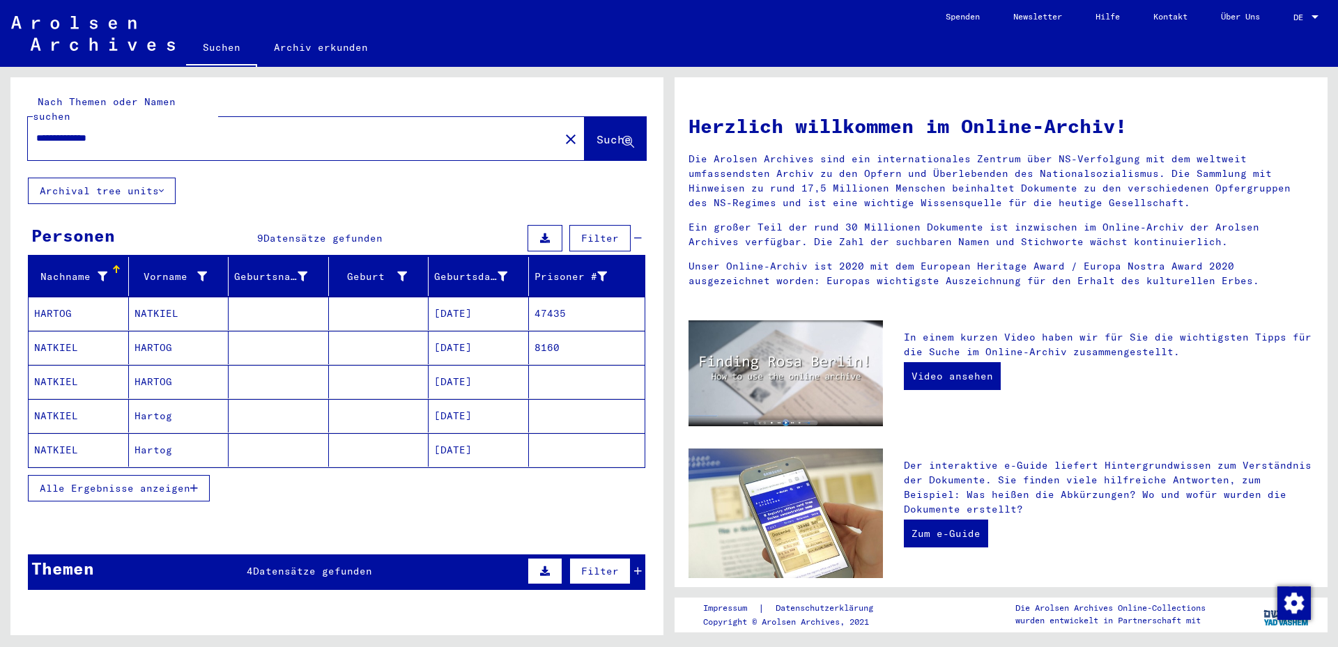
click at [138, 331] on mat-cell "HARTOG" at bounding box center [179, 347] width 100 height 33
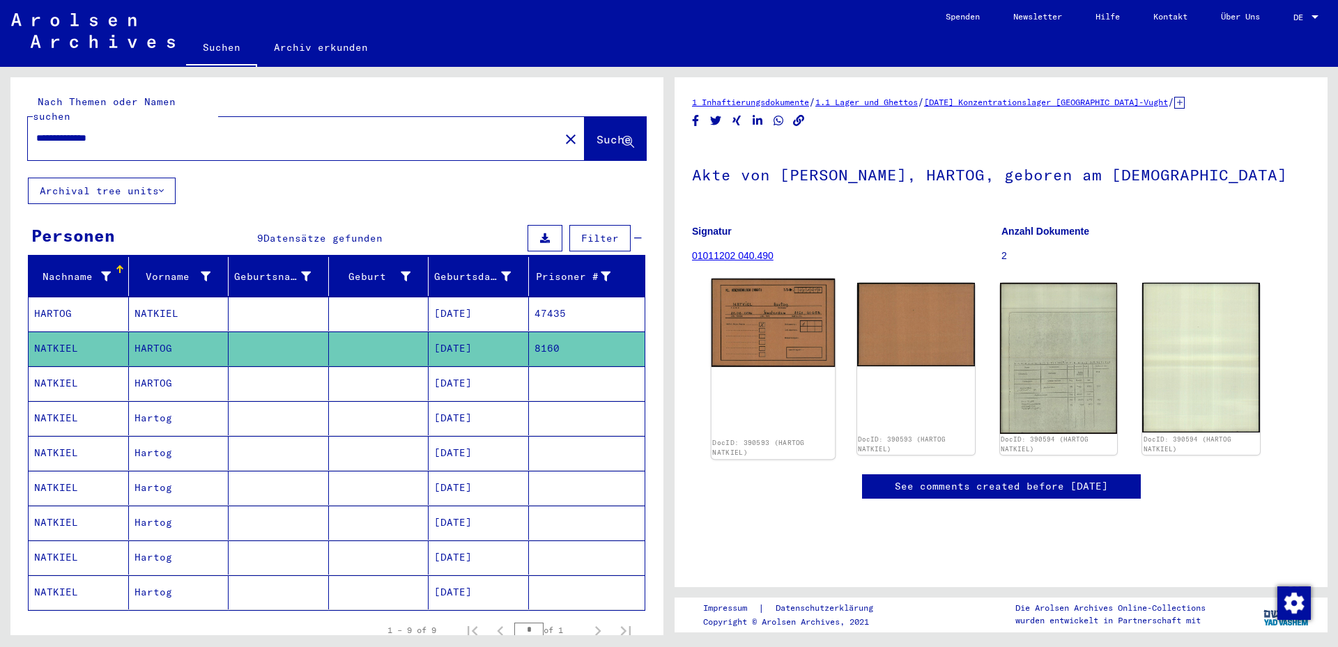
click at [761, 325] on img at bounding box center [772, 323] width 123 height 88
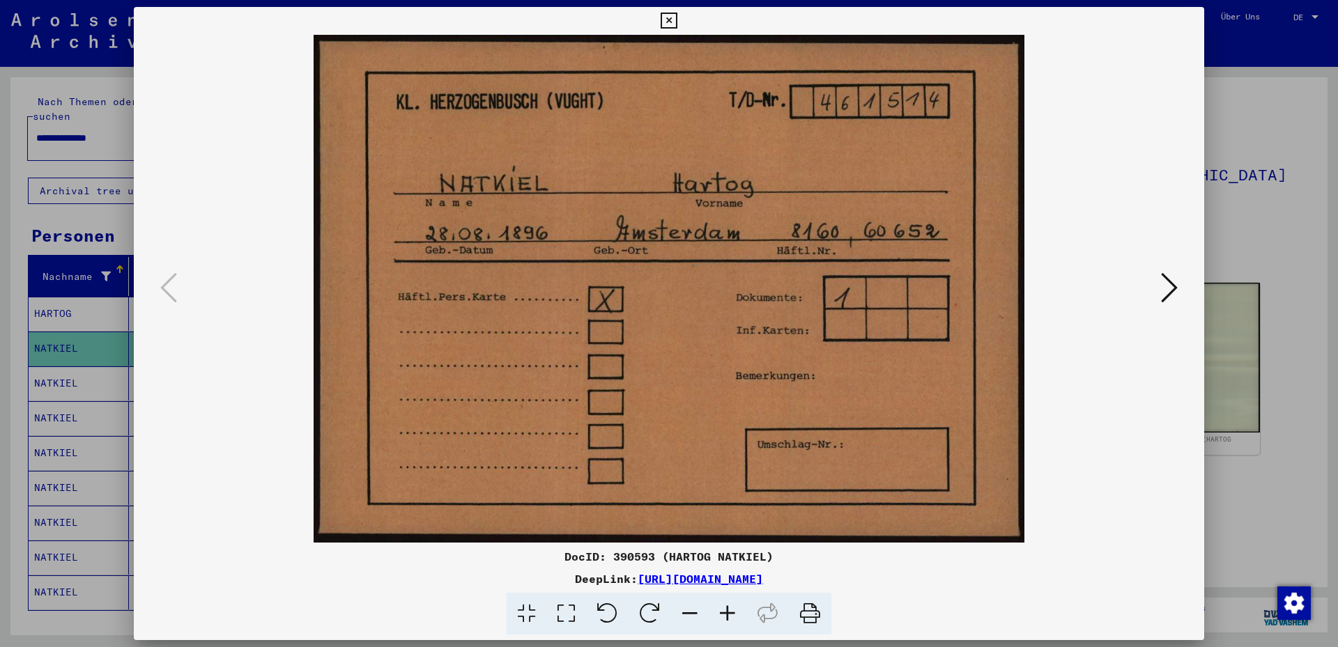
click at [1039, 282] on icon at bounding box center [1169, 287] width 17 height 33
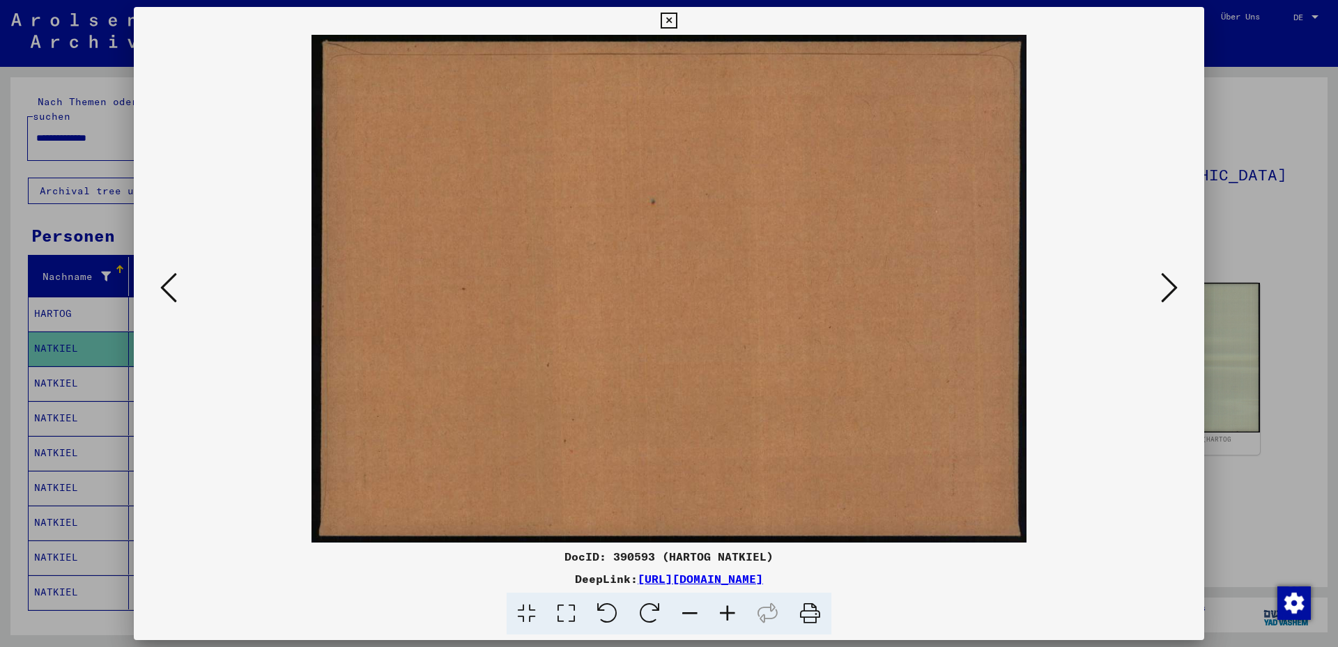
click at [1039, 282] on icon at bounding box center [1169, 287] width 17 height 33
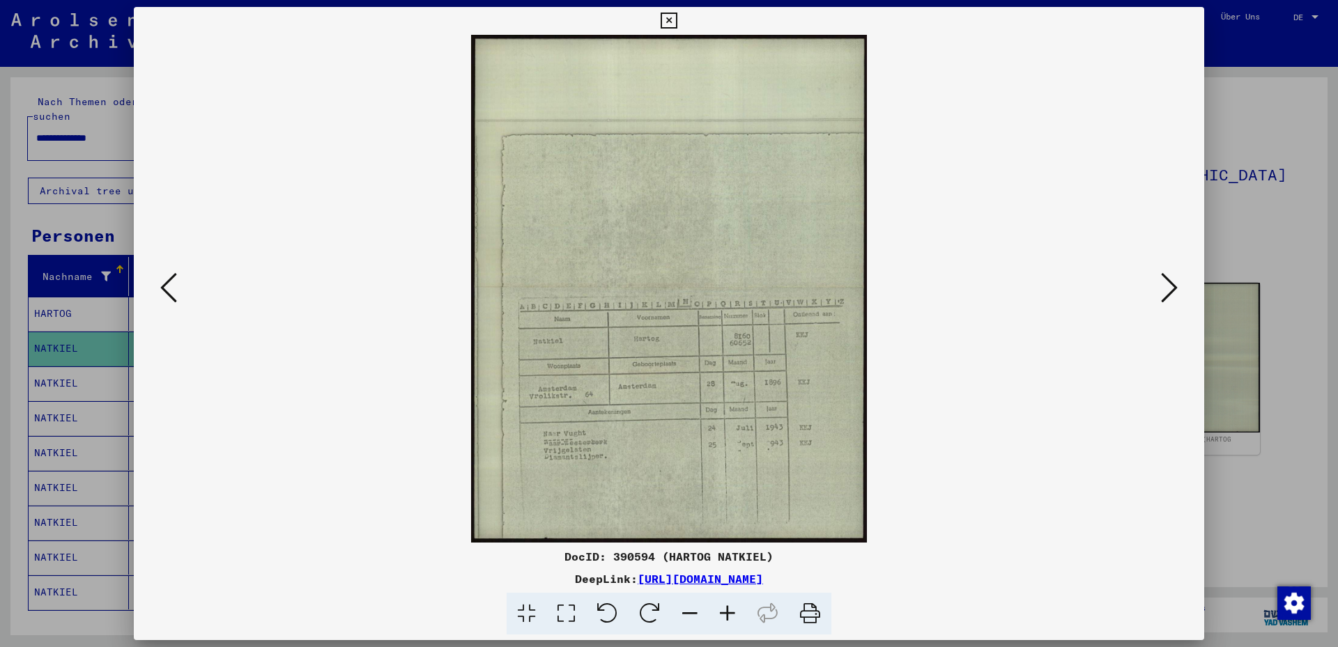
click at [573, 465] on icon at bounding box center [566, 614] width 40 height 43
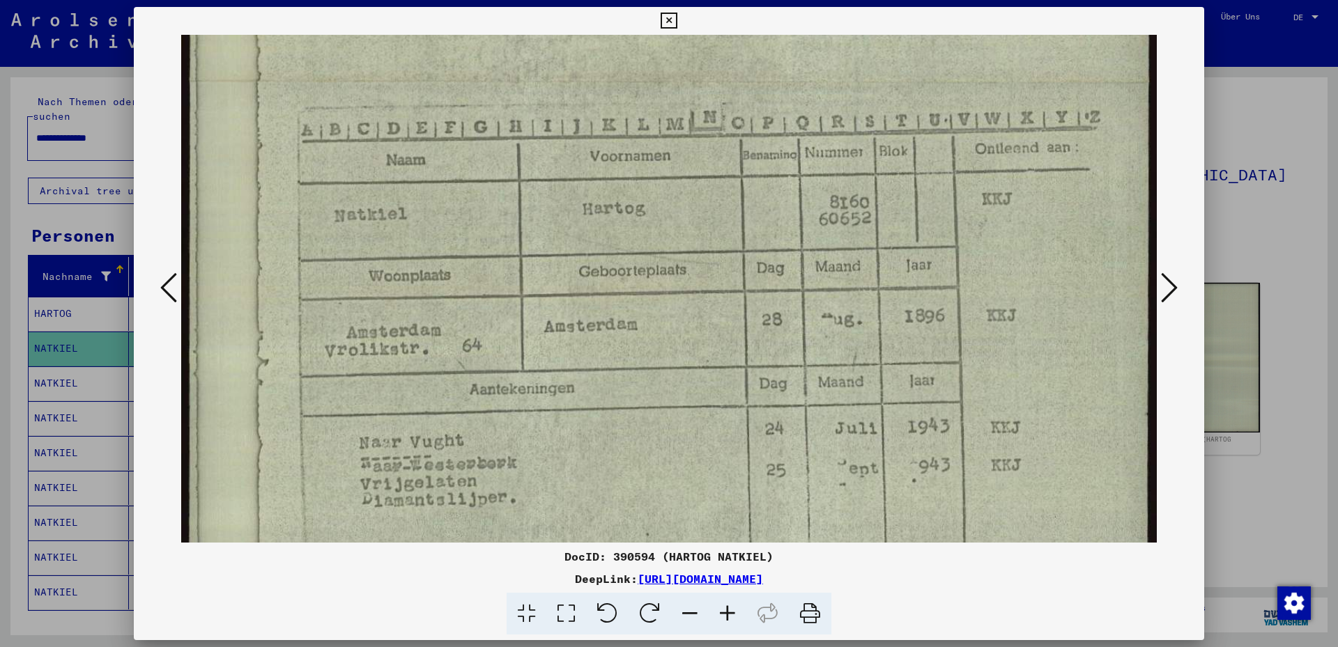
drag, startPoint x: 548, startPoint y: 491, endPoint x: 652, endPoint y: -84, distance: 584.3
click at [652, 0] on html "**********" at bounding box center [669, 323] width 1338 height 647
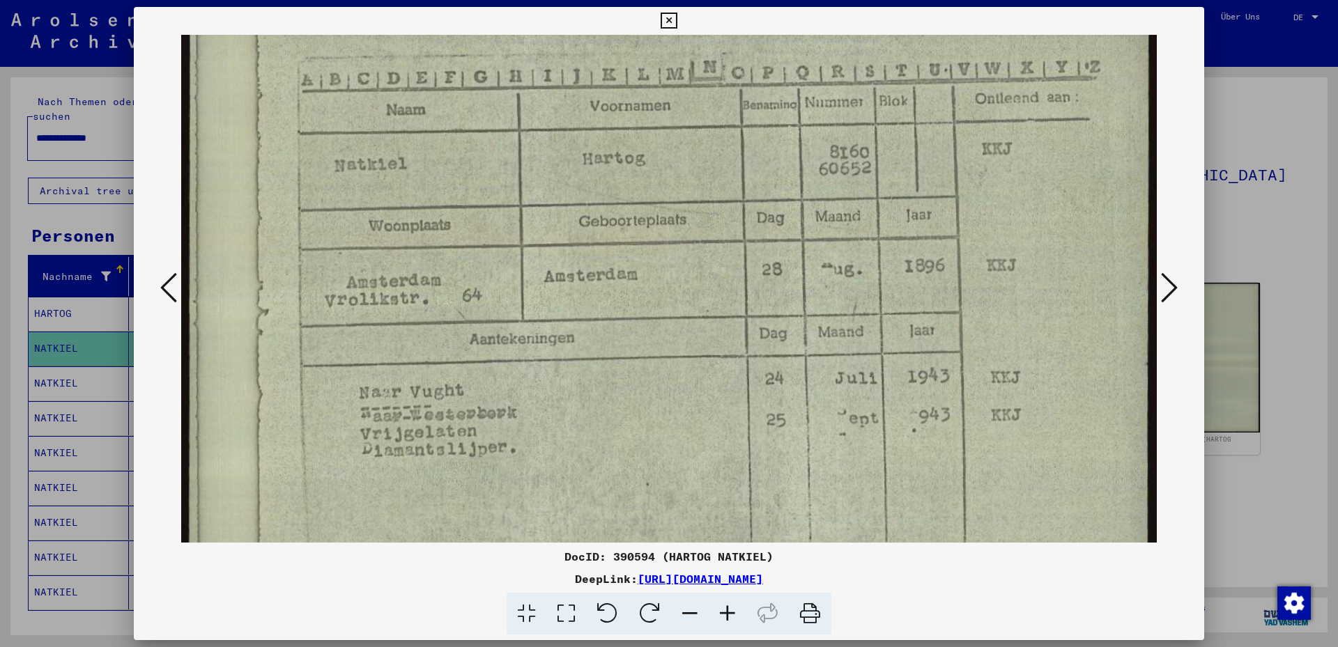
scroll to position [629, 0]
drag, startPoint x: 648, startPoint y: 259, endPoint x: 645, endPoint y: 206, distance: 53.8
click at [645, 206] on img at bounding box center [668, 31] width 975 height 1251
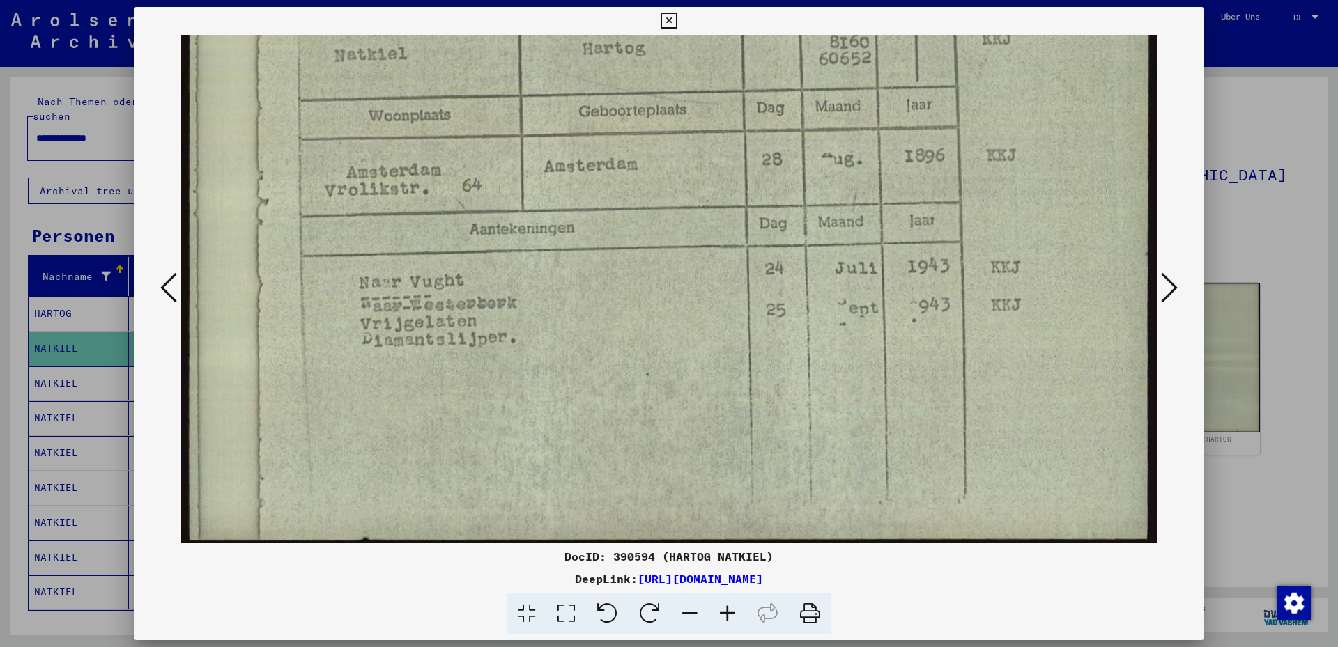
scroll to position [737, 0]
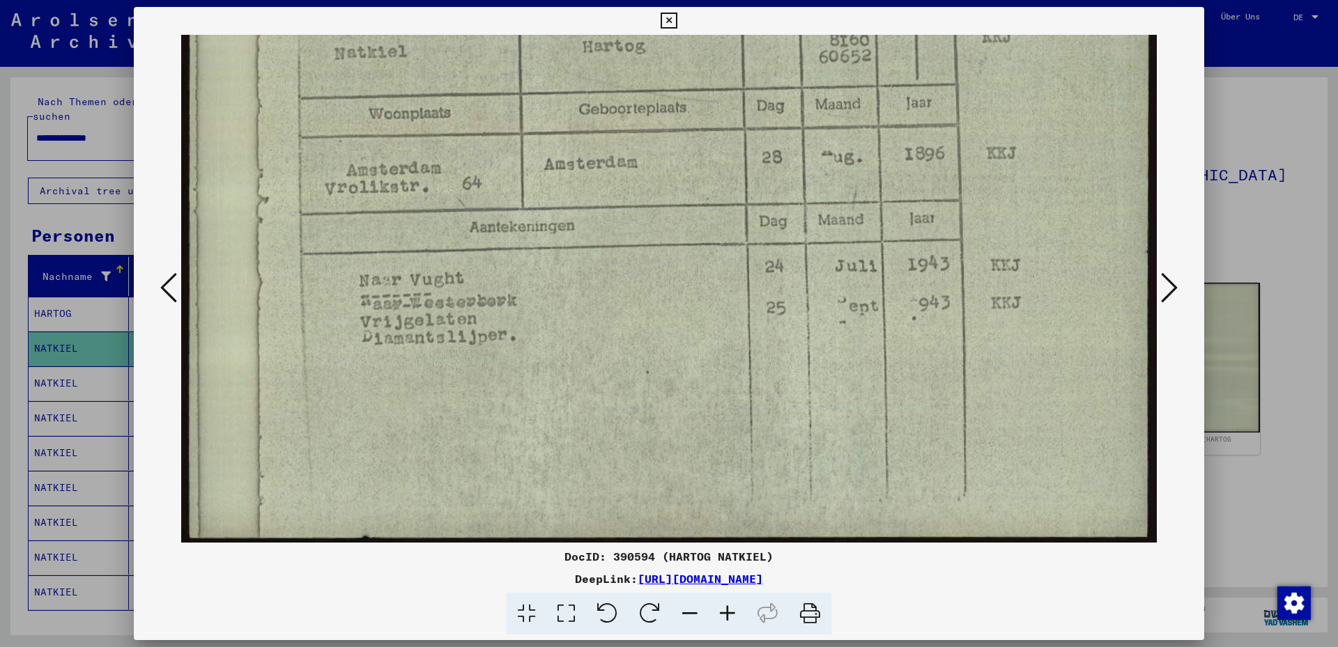
drag, startPoint x: 626, startPoint y: 286, endPoint x: 649, endPoint y: 178, distance: 110.4
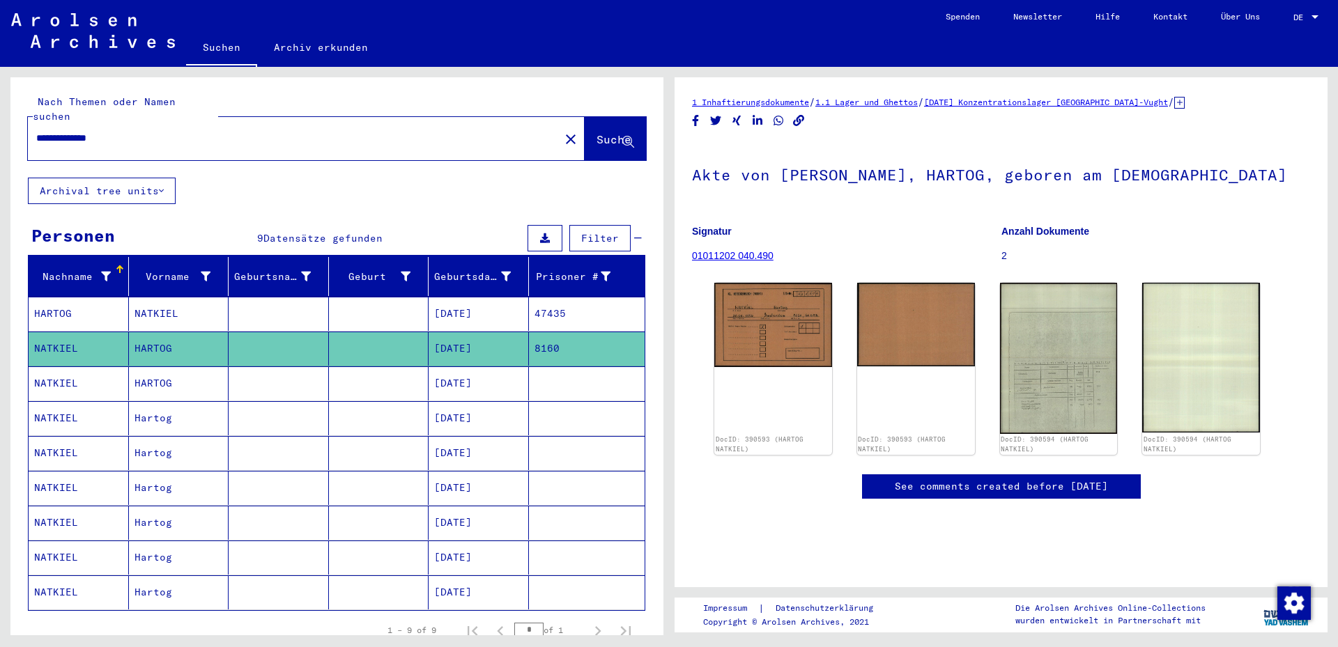
click at [451, 406] on mat-cell "[DATE]" at bounding box center [479, 418] width 100 height 34
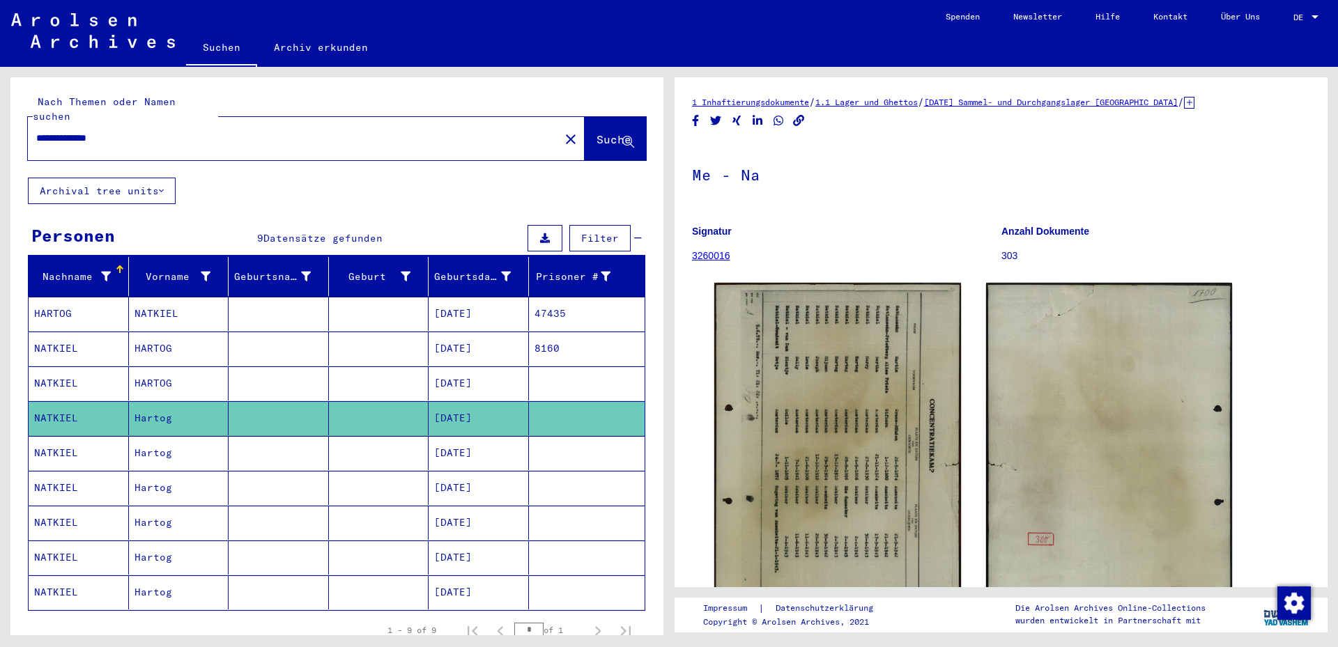
click at [394, 444] on mat-cell at bounding box center [379, 453] width 100 height 34
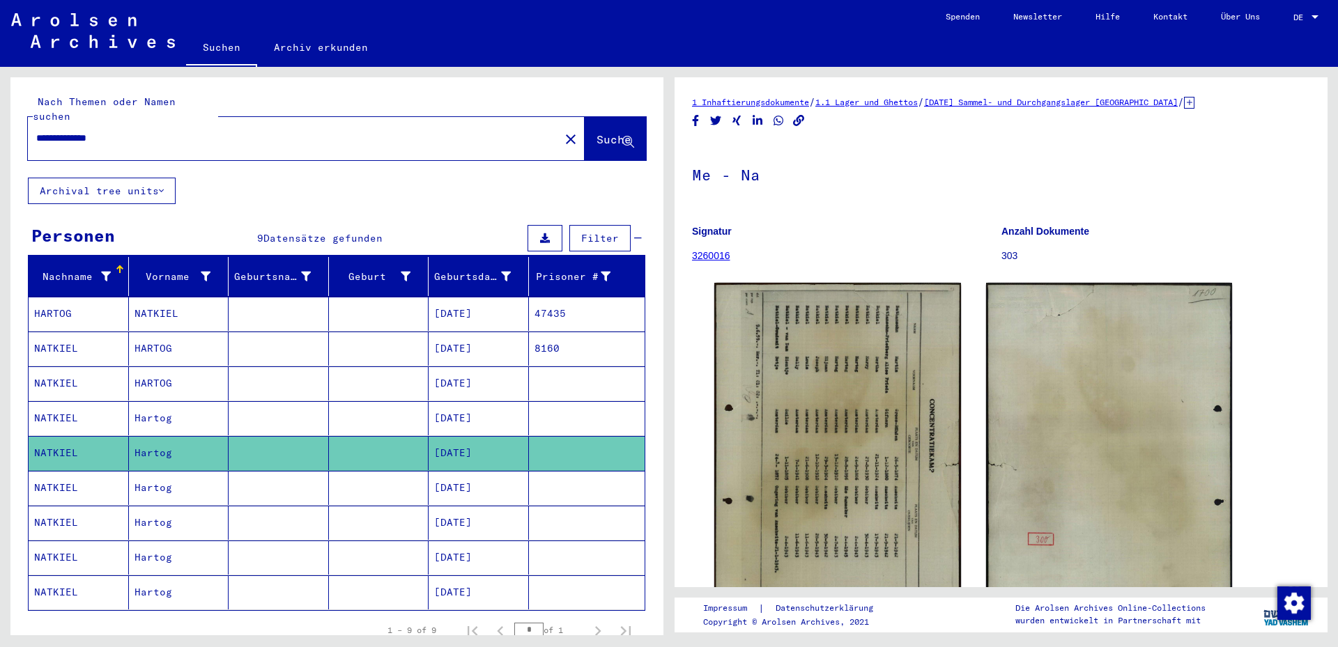
click at [405, 408] on mat-cell at bounding box center [379, 418] width 100 height 34
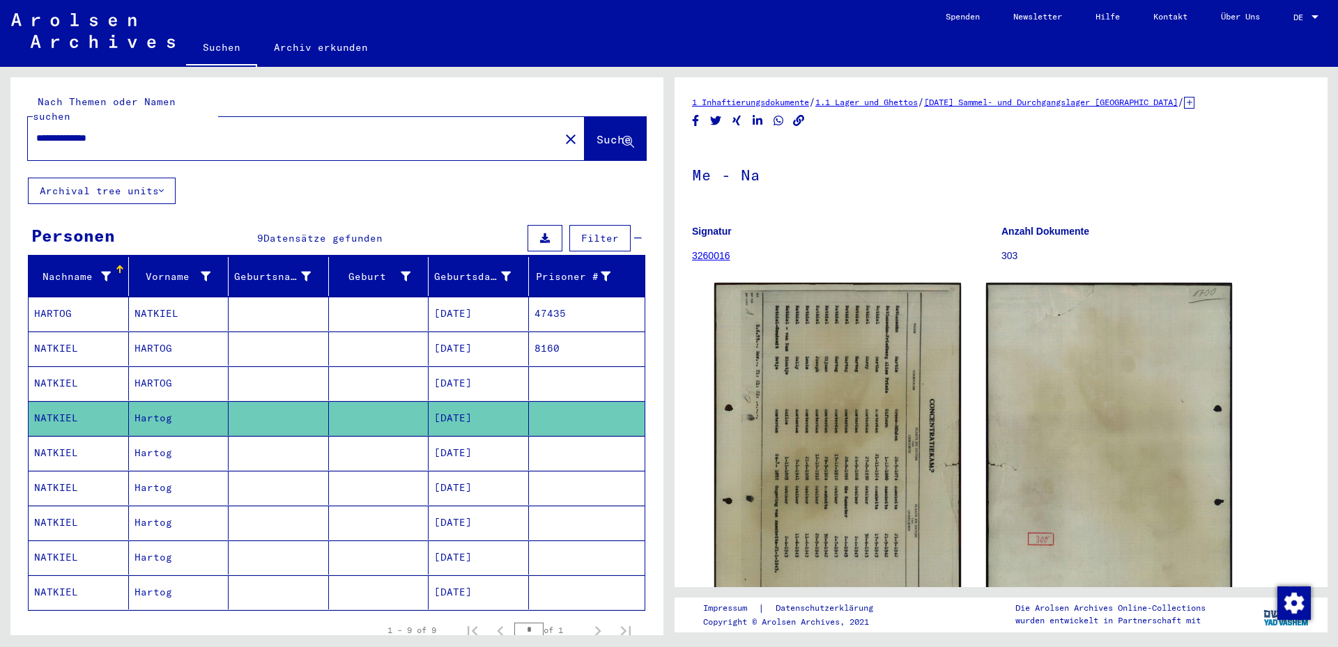
click at [406, 436] on mat-cell at bounding box center [379, 453] width 100 height 34
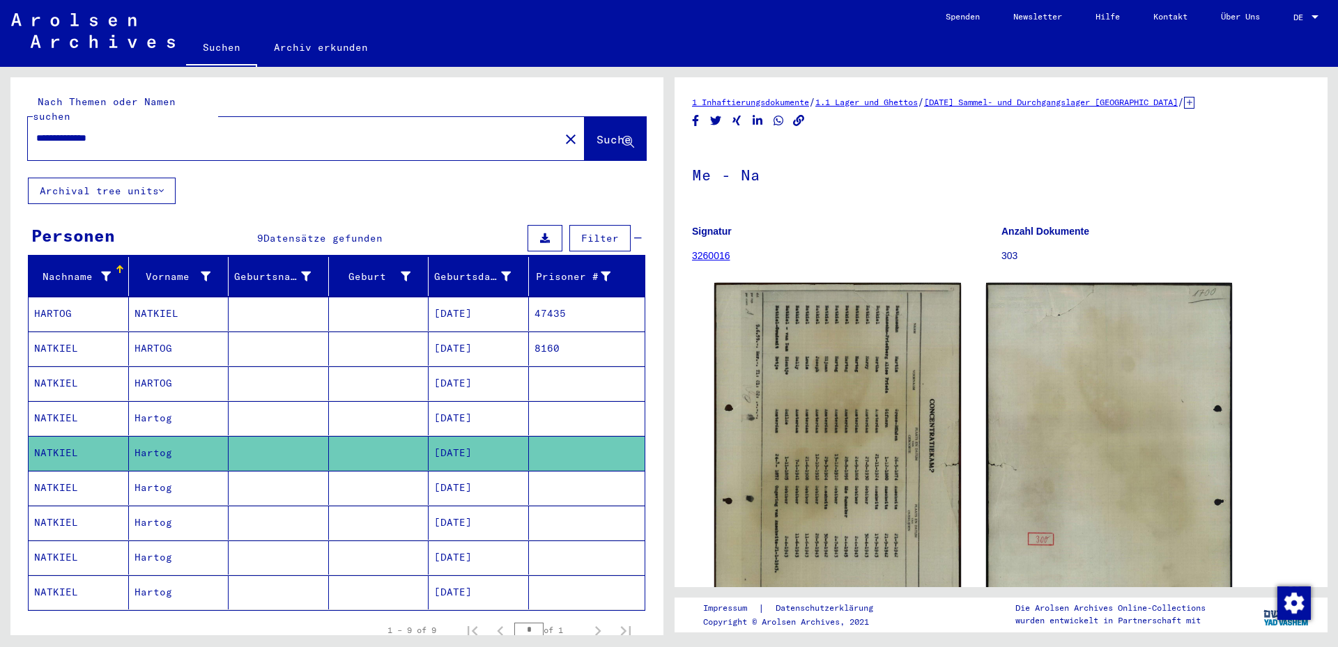
click at [412, 465] on mat-cell at bounding box center [379, 558] width 100 height 34
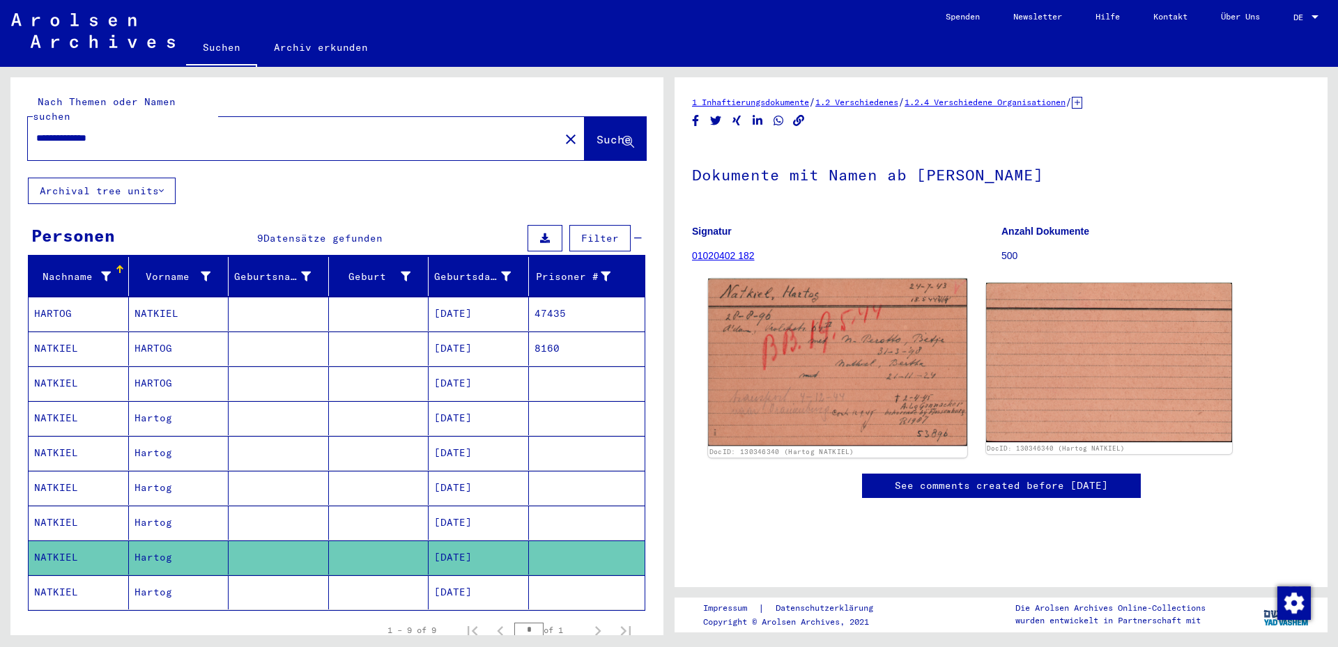
click at [844, 333] on img at bounding box center [837, 362] width 258 height 167
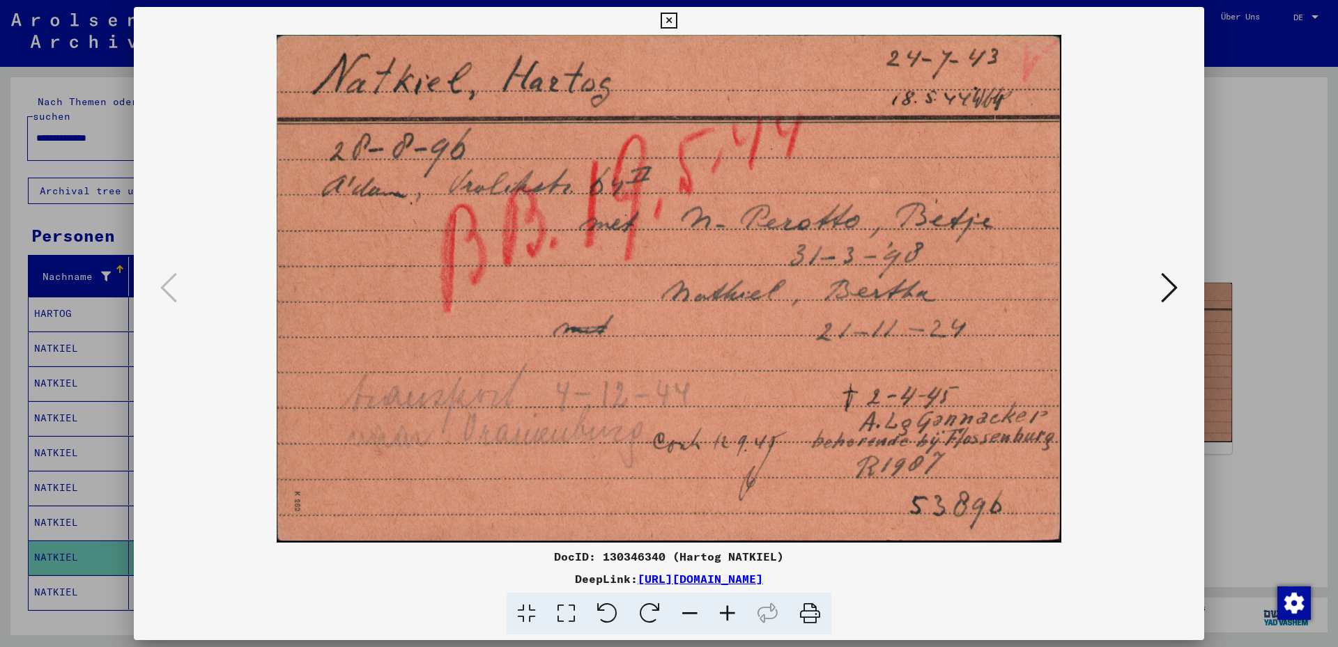
drag, startPoint x: 909, startPoint y: 340, endPoint x: 915, endPoint y: 327, distance: 13.7
click at [915, 327] on img at bounding box center [668, 289] width 975 height 508
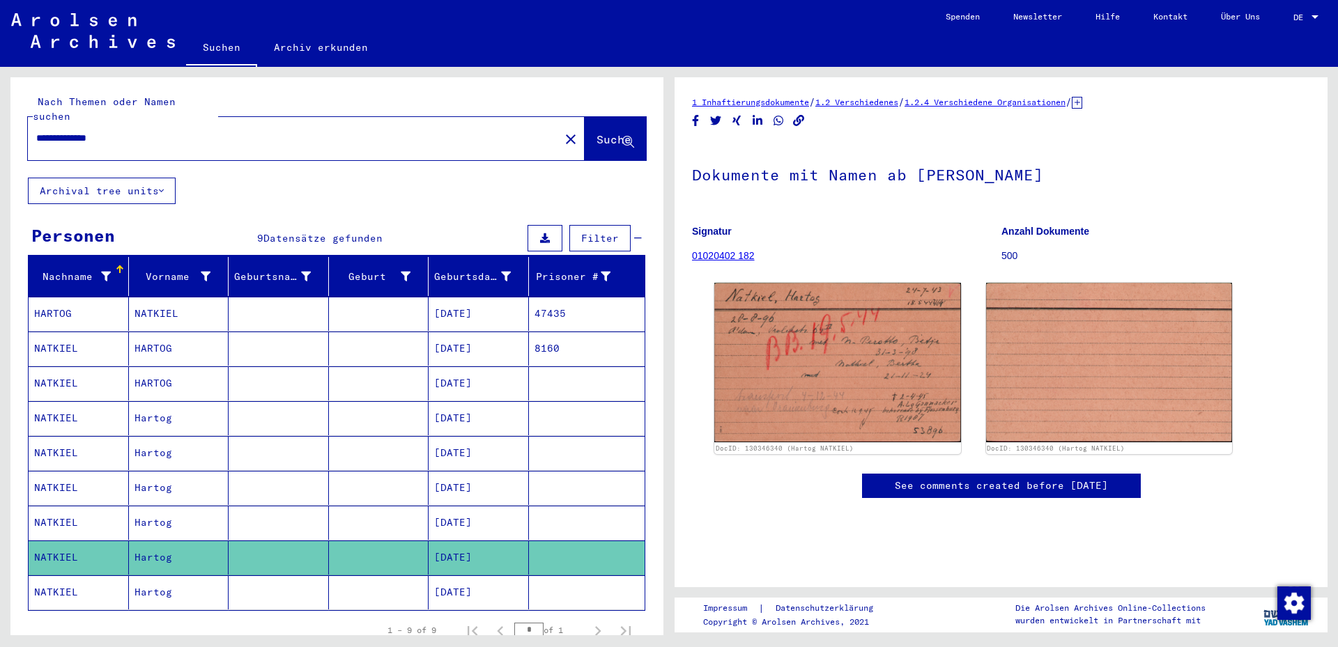
drag, startPoint x: 88, startPoint y: 118, endPoint x: 12, endPoint y: 116, distance: 76.0
click at [12, 116] on div "**********" at bounding box center [336, 127] width 653 height 100
type input "*****"
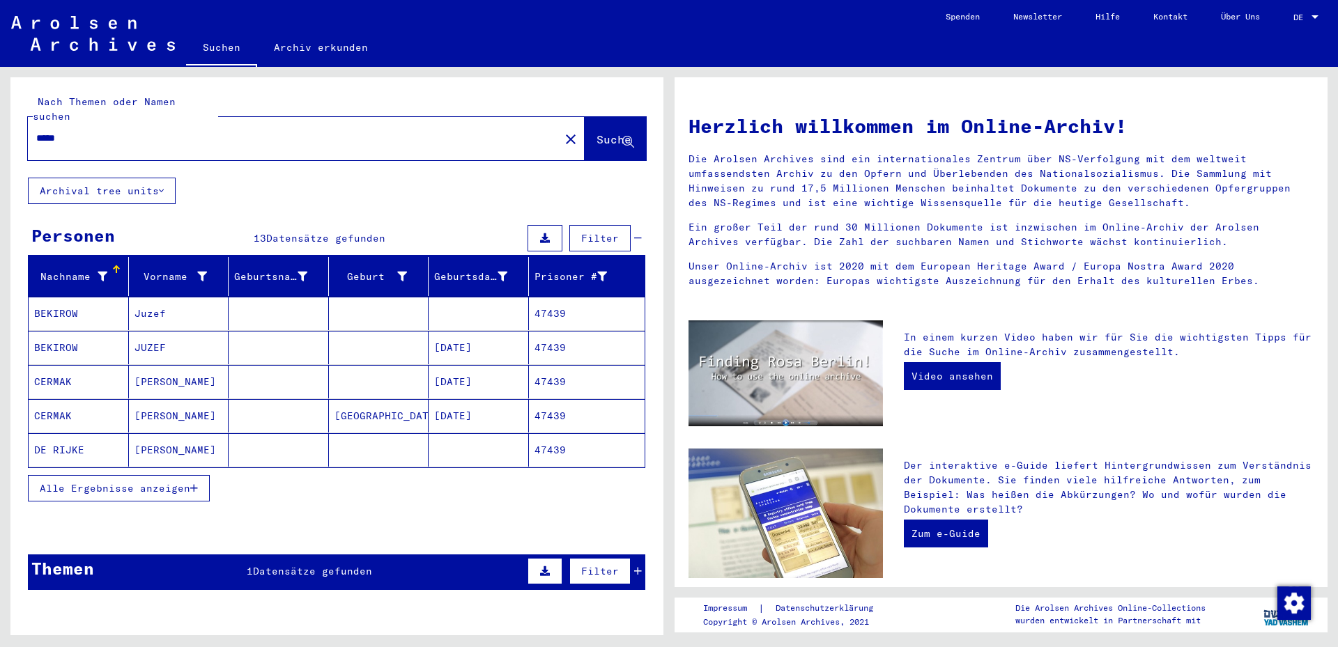
click at [130, 405] on mat-cell "[PERSON_NAME]" at bounding box center [179, 415] width 100 height 33
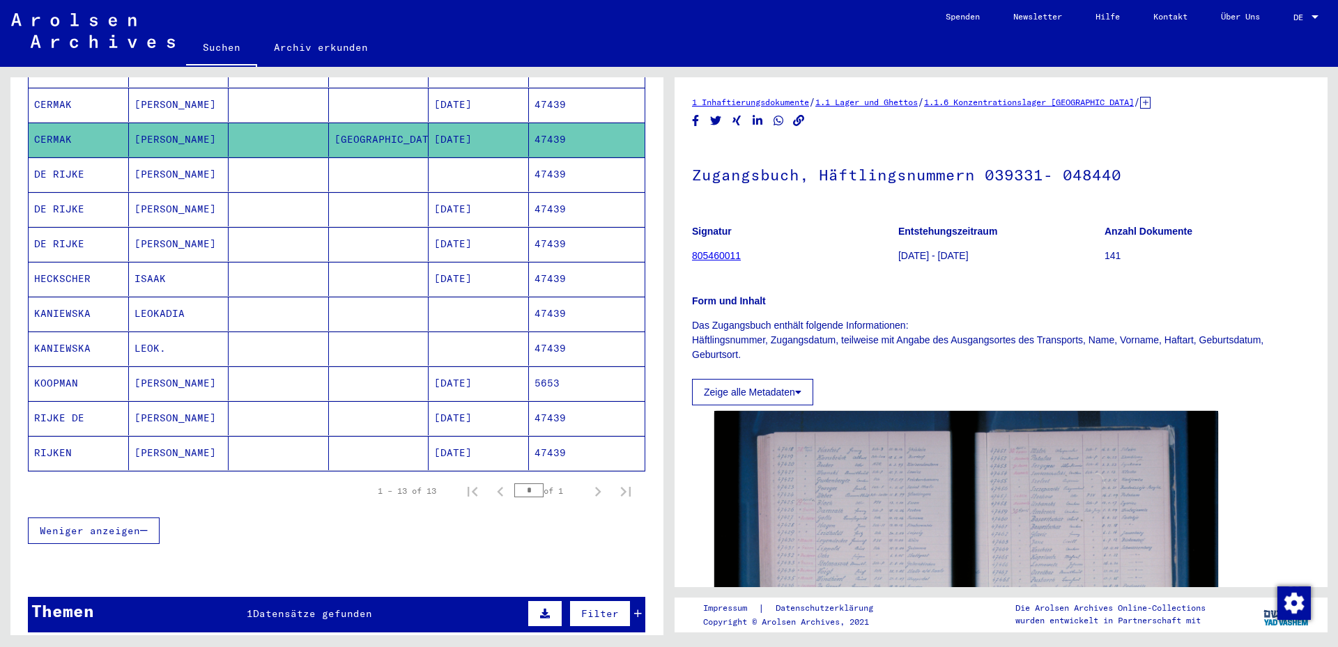
click at [105, 265] on mat-cell "HECKSCHER" at bounding box center [79, 279] width 100 height 34
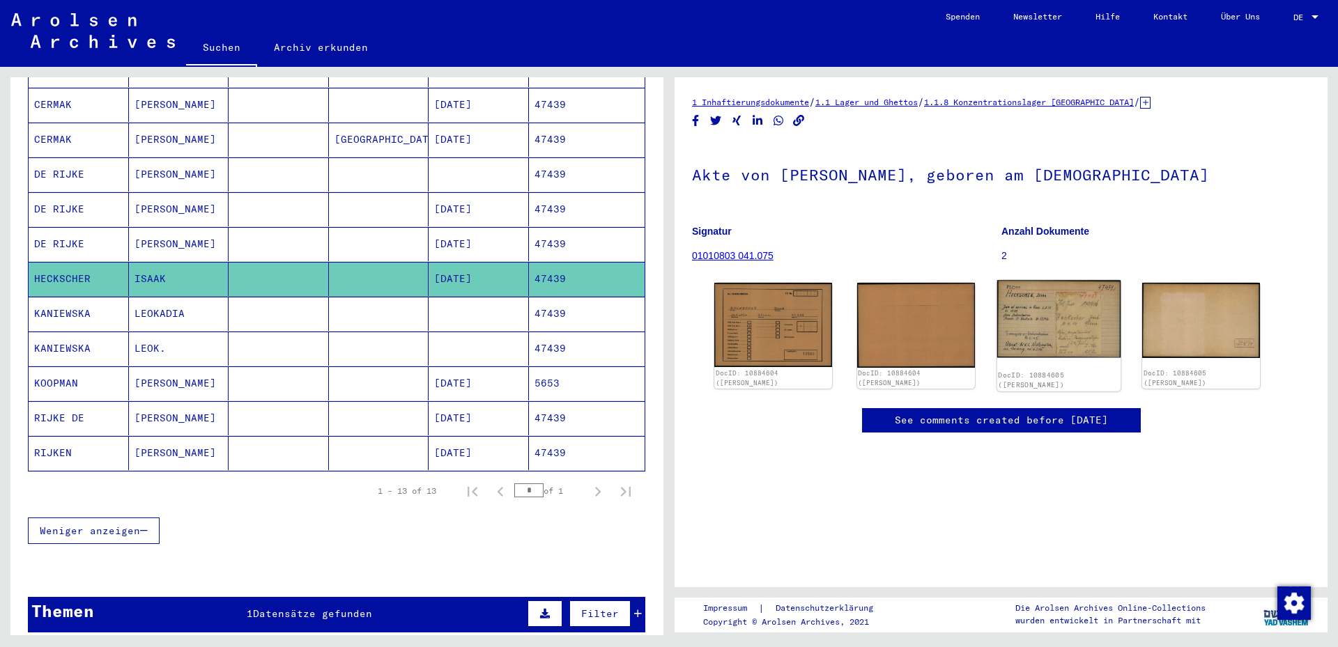
click at [1039, 341] on img at bounding box center [1057, 319] width 123 height 78
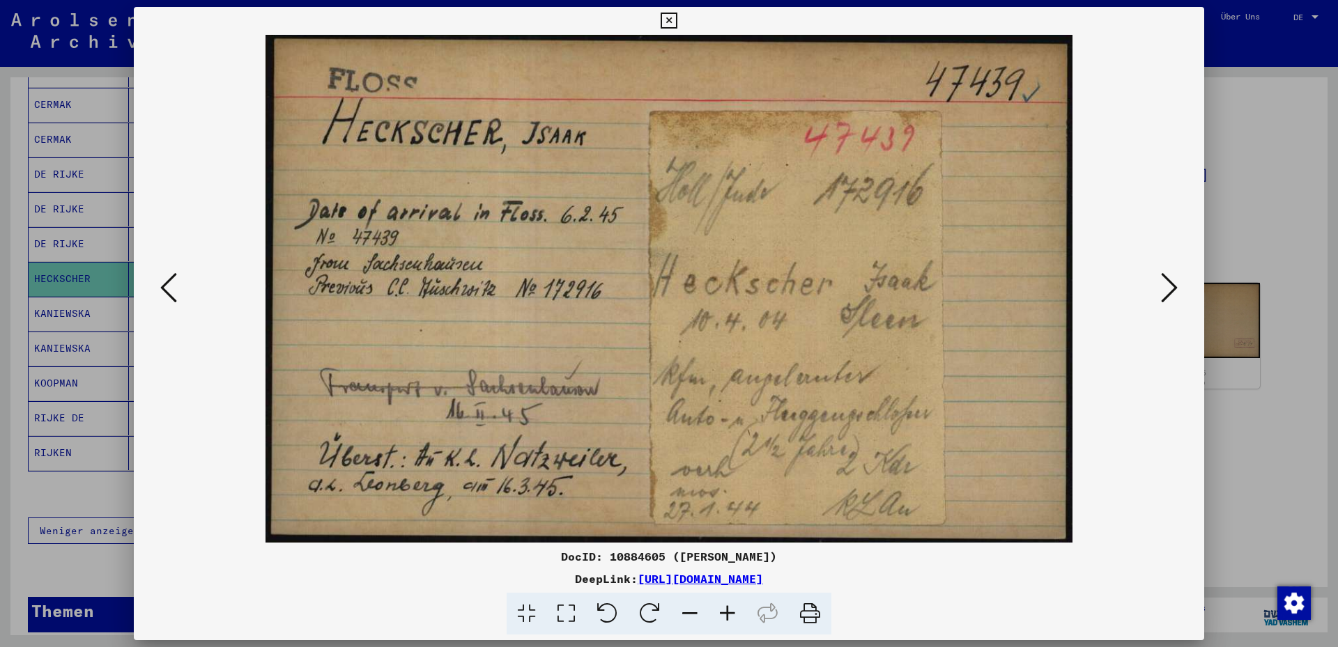
click at [176, 301] on icon at bounding box center [168, 287] width 17 height 33
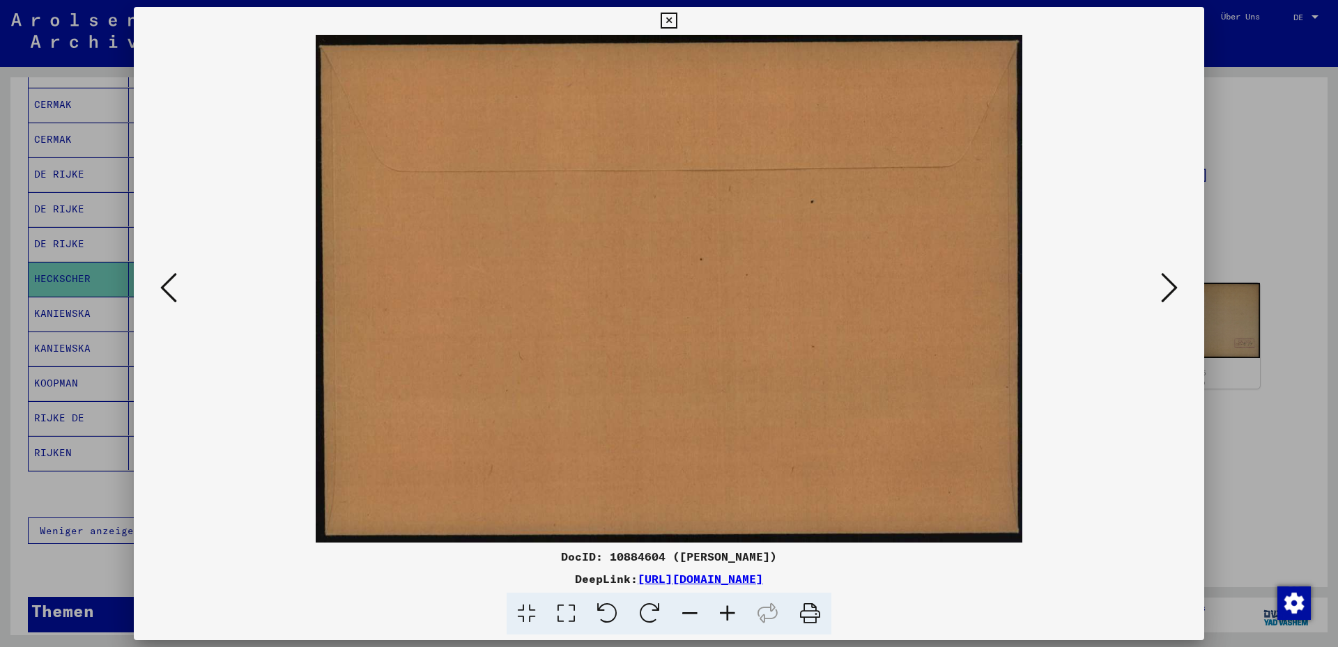
click at [168, 288] on icon at bounding box center [168, 287] width 17 height 33
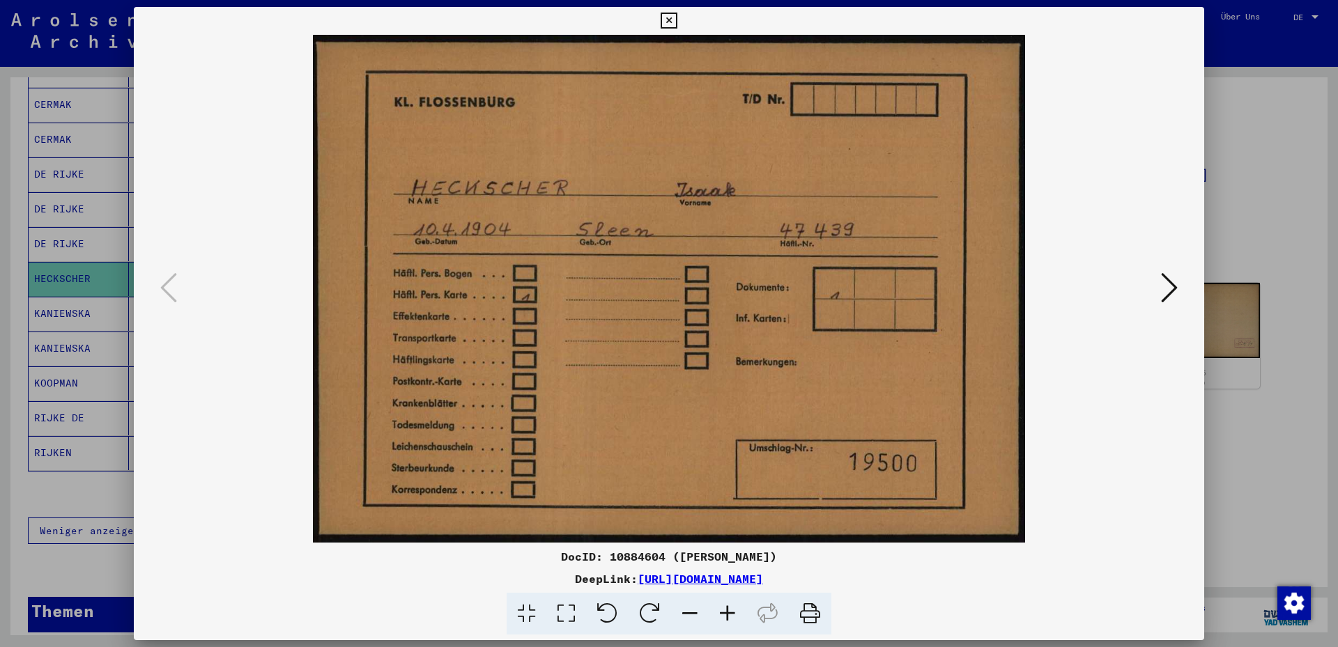
click at [1039, 287] on icon at bounding box center [1169, 287] width 17 height 33
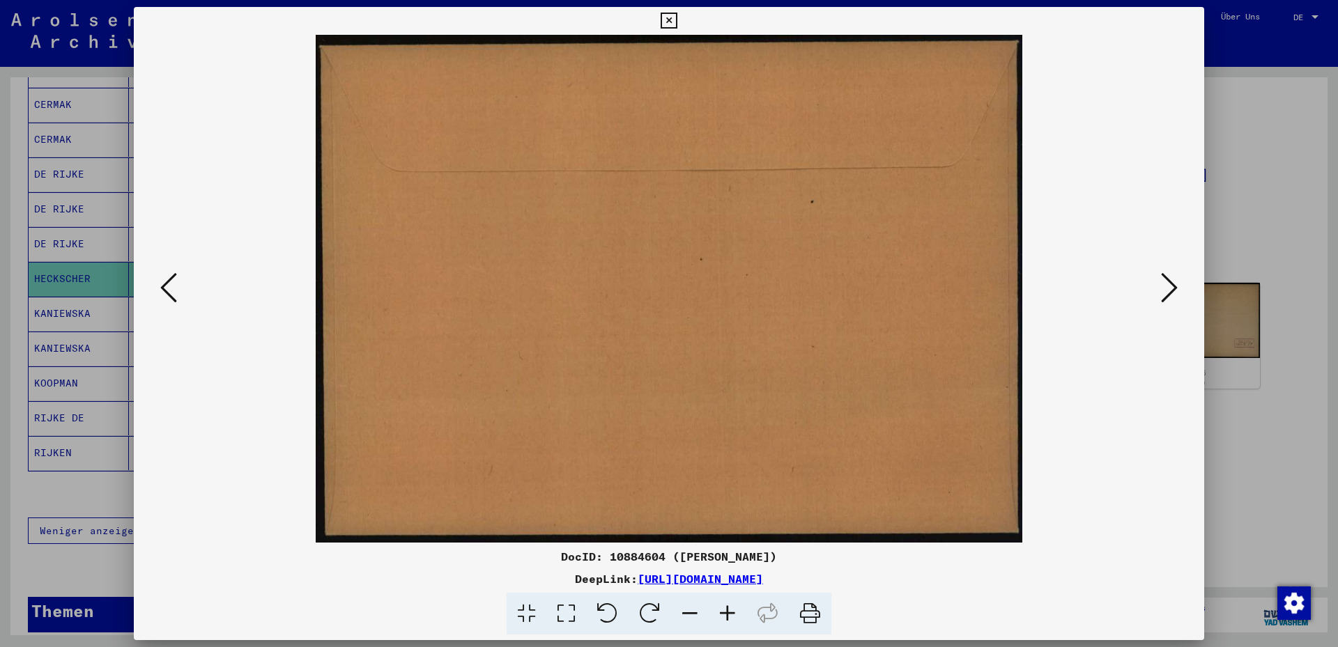
click at [1039, 287] on icon at bounding box center [1169, 287] width 17 height 33
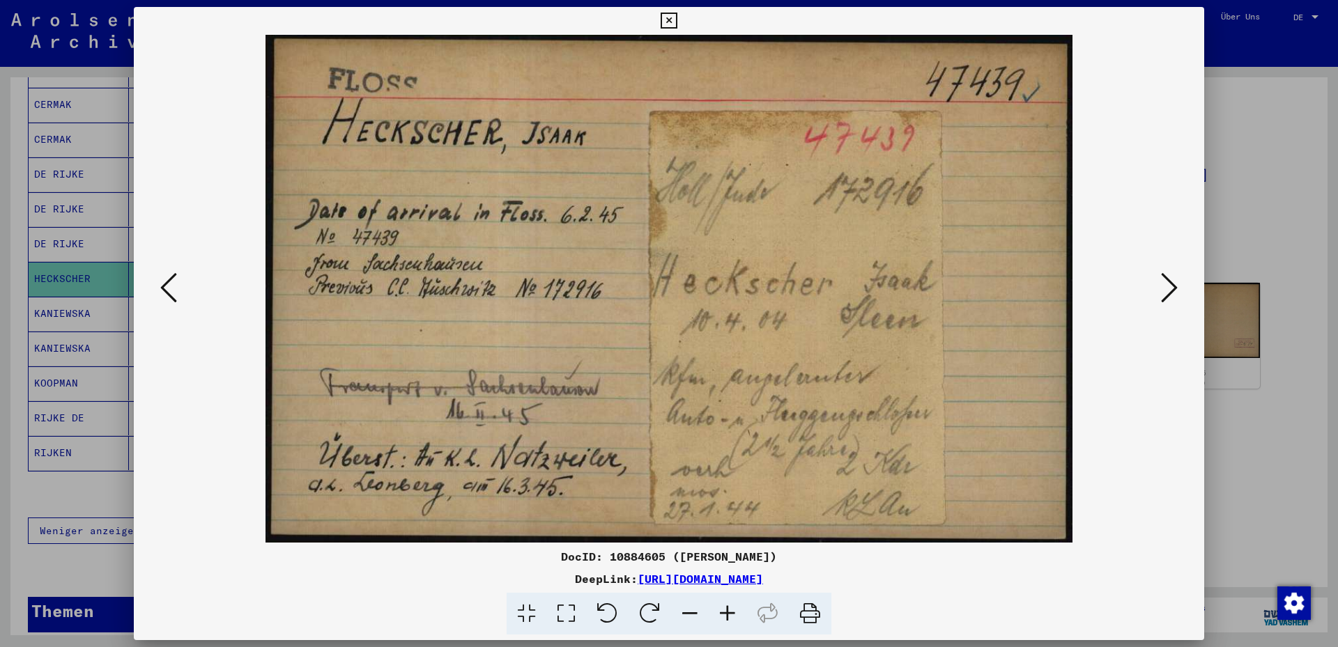
click at [564, 465] on icon at bounding box center [566, 614] width 40 height 43
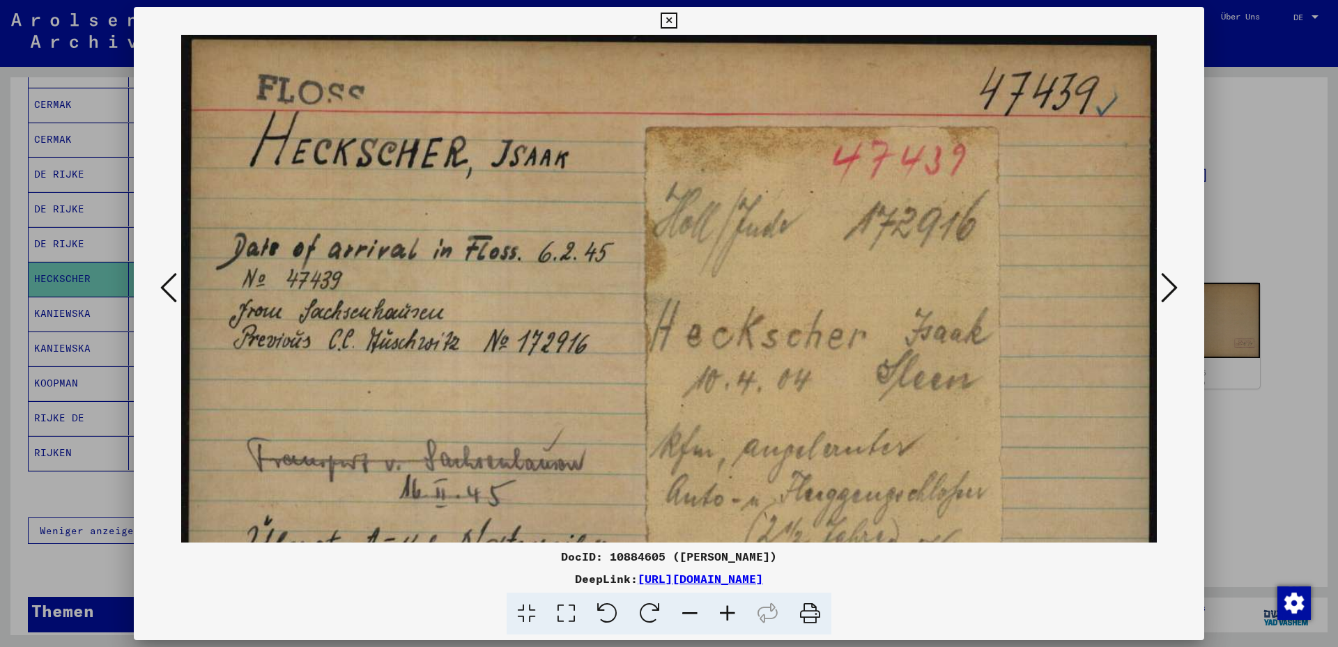
scroll to position [106, 0]
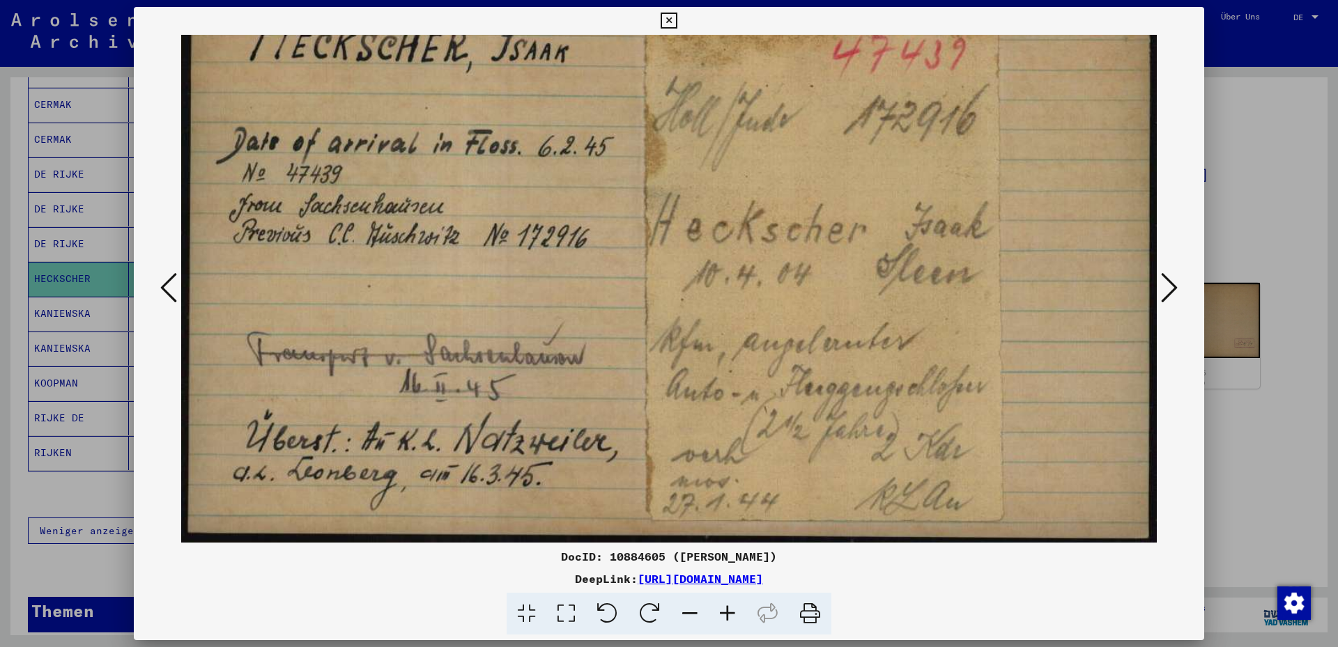
drag, startPoint x: 566, startPoint y: 422, endPoint x: 562, endPoint y: 356, distance: 66.3
click at [562, 356] on img at bounding box center [668, 236] width 975 height 614
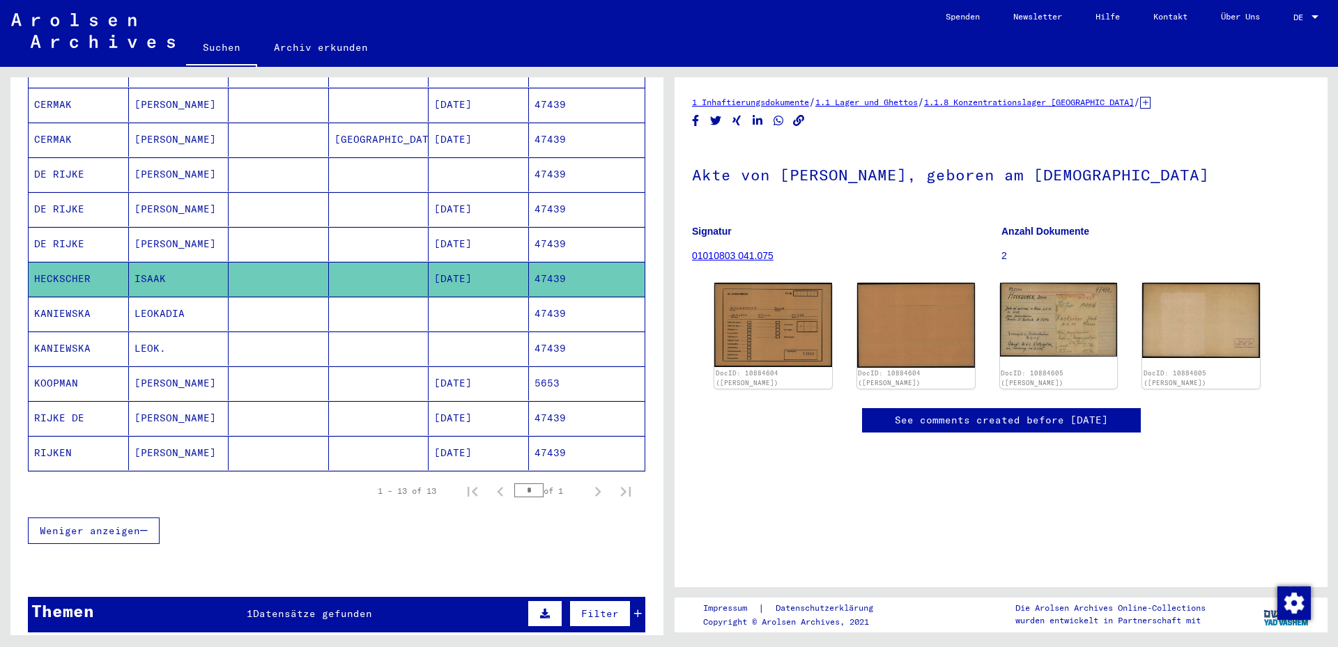
scroll to position [0, 0]
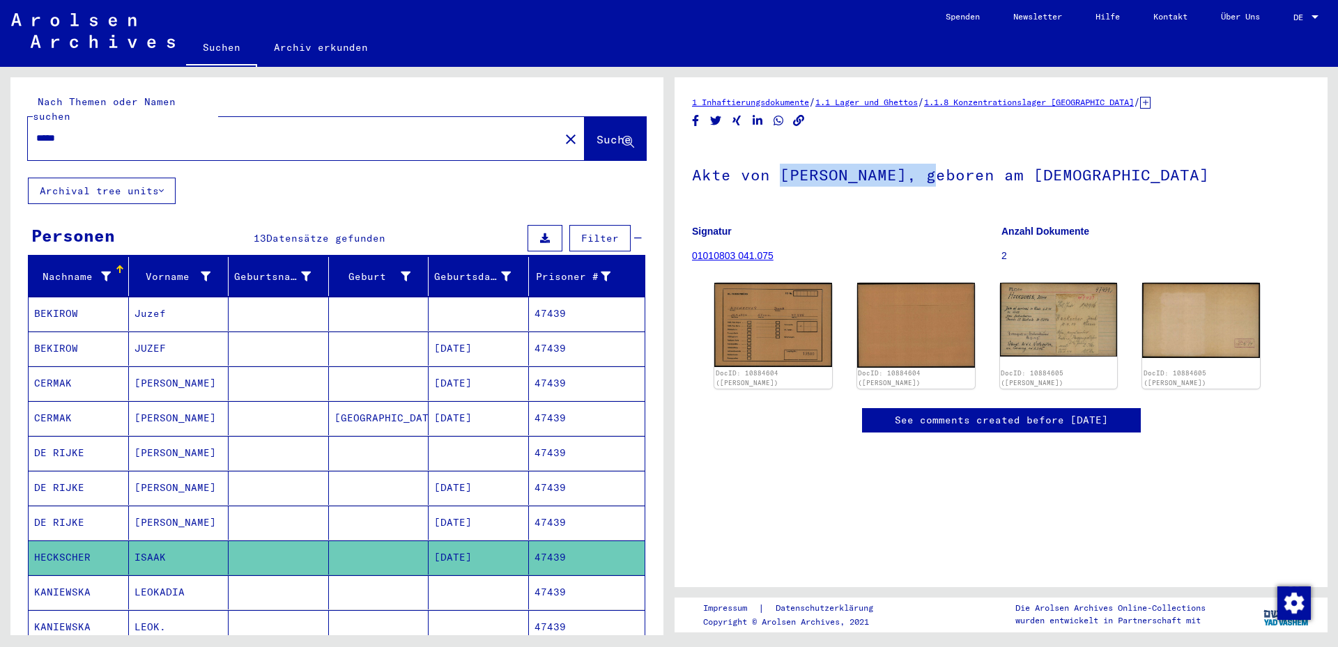
drag, startPoint x: 779, startPoint y: 178, endPoint x: 932, endPoint y: 163, distance: 154.0
click at [932, 163] on h1 "Akte von [PERSON_NAME], geboren am [DEMOGRAPHIC_DATA]" at bounding box center [1001, 173] width 618 height 61
copy h1 "[PERSON_NAME]"
click at [1039, 333] on img at bounding box center [1057, 319] width 123 height 78
click at [157, 131] on input "*****" at bounding box center [293, 138] width 515 height 15
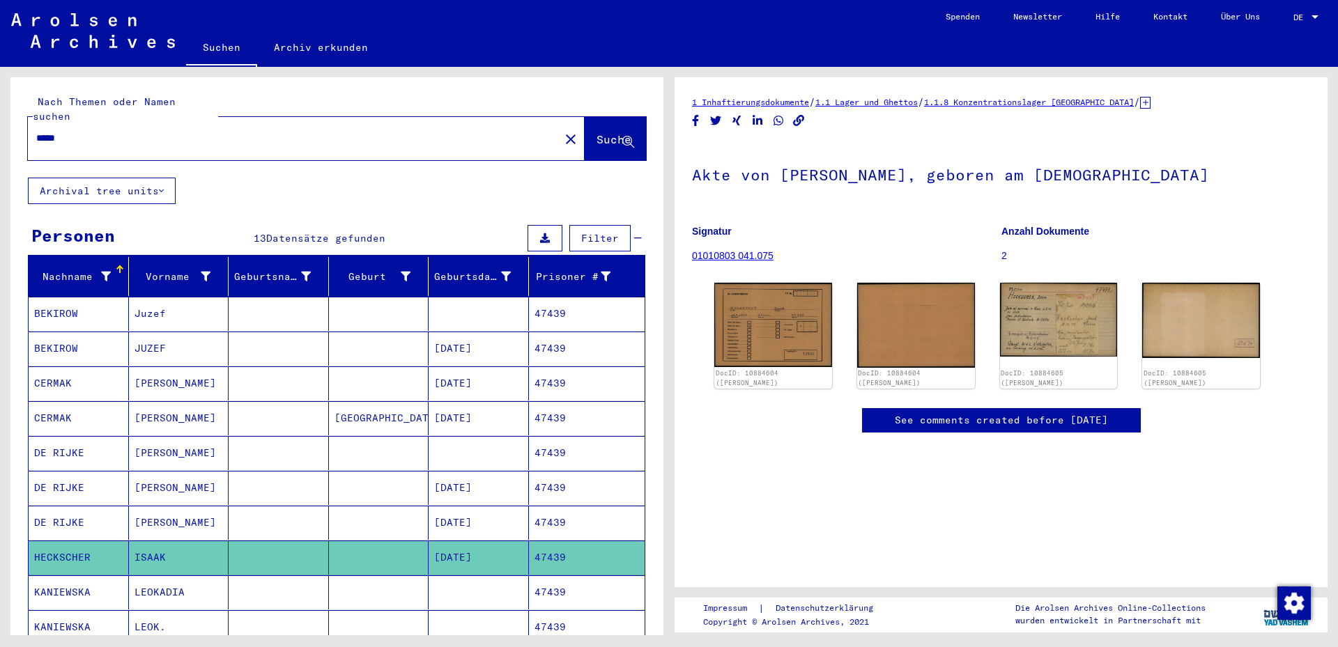
click at [157, 131] on input "*****" at bounding box center [293, 138] width 515 height 15
paste input "**********"
type input "**********"
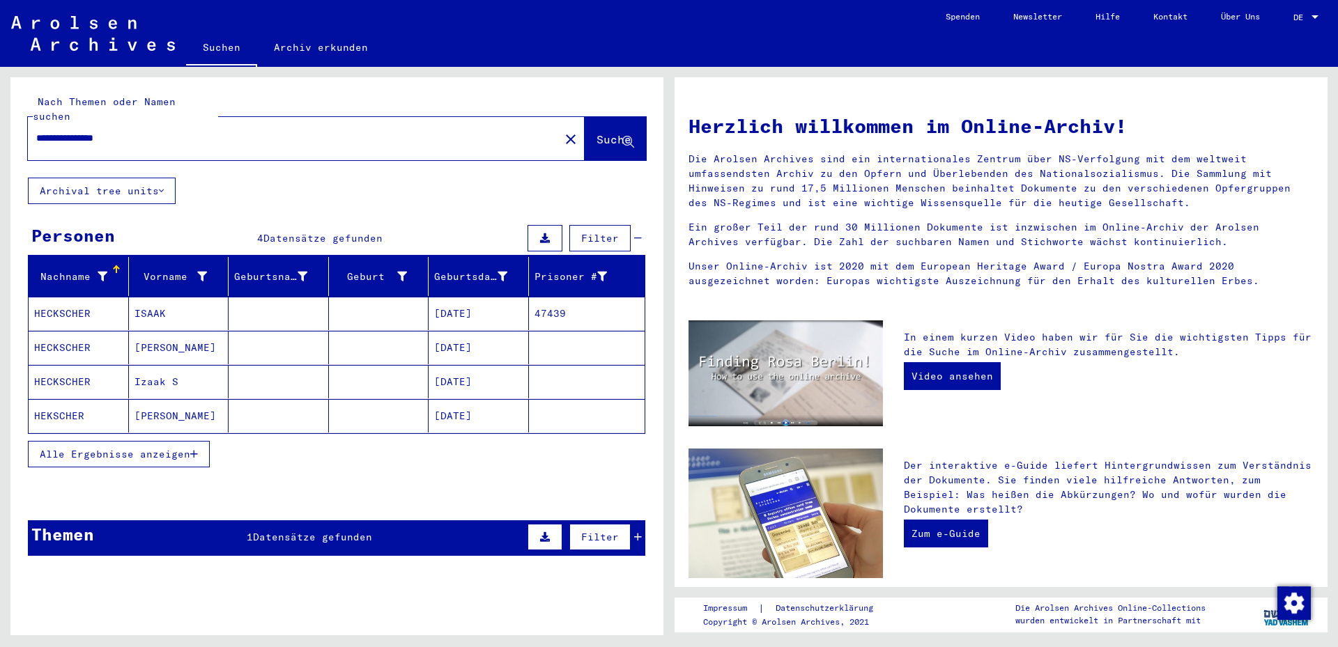
click at [254, 301] on mat-cell at bounding box center [279, 313] width 100 height 33
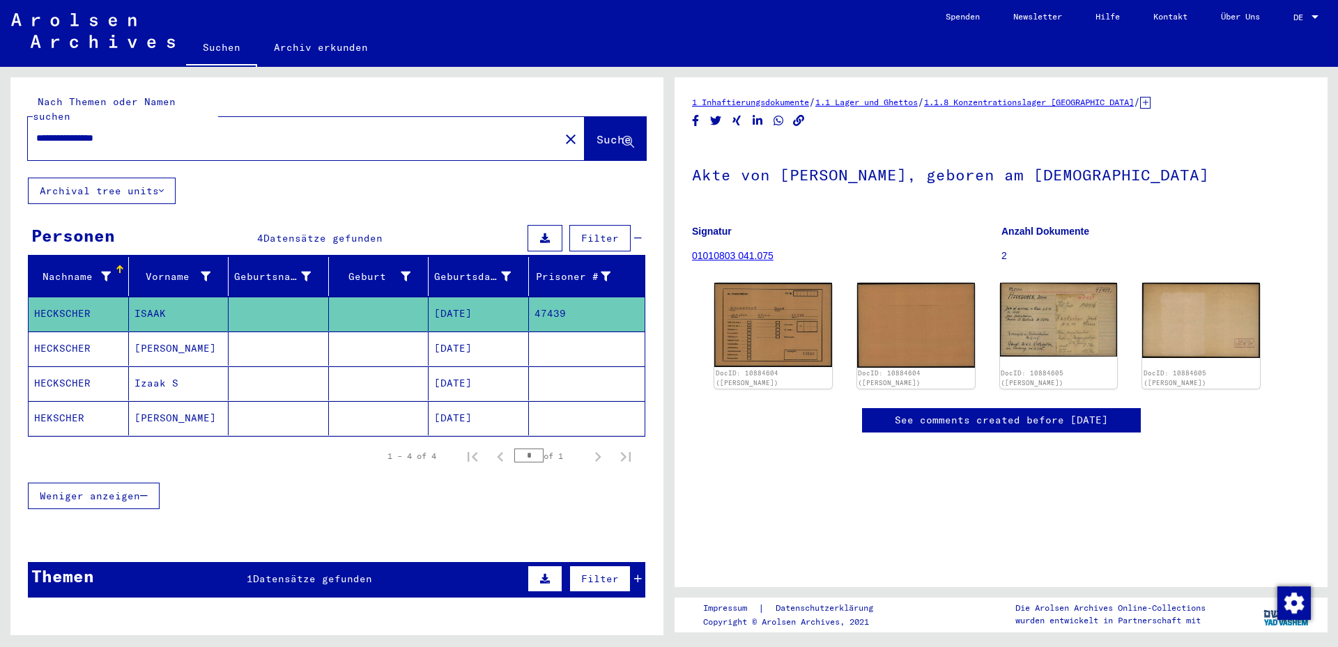
click at [376, 366] on mat-cell at bounding box center [379, 383] width 100 height 34
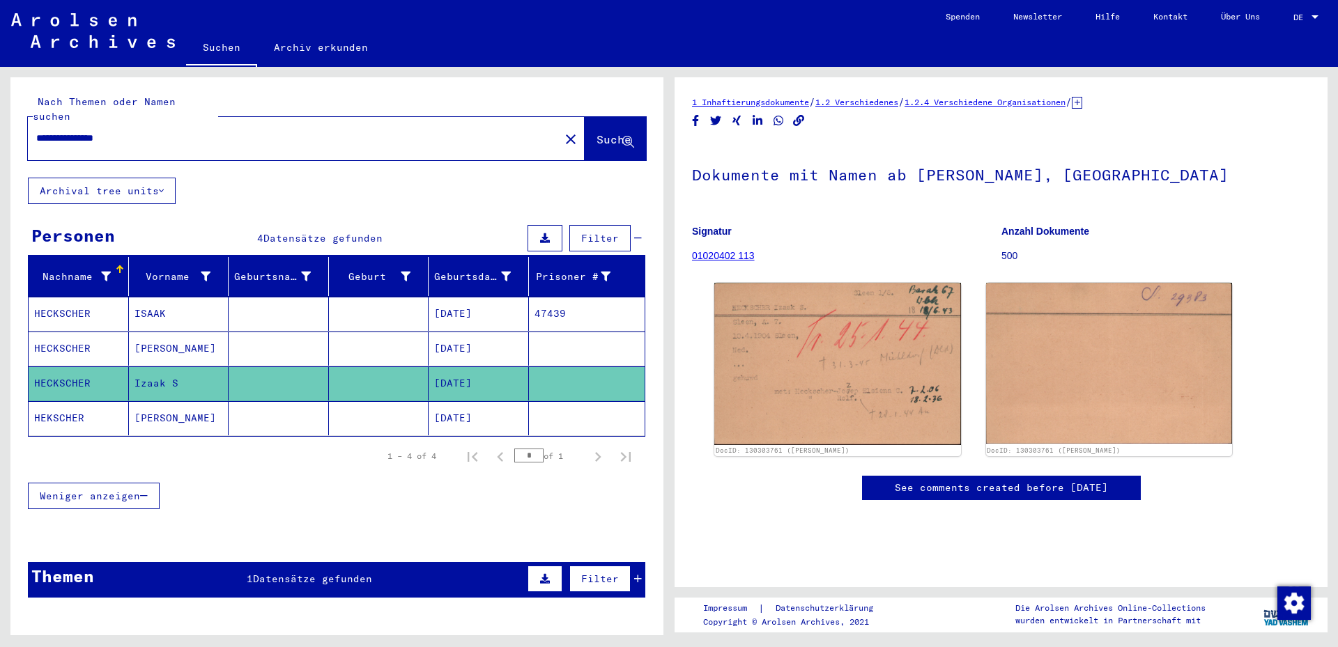
click at [394, 403] on mat-cell at bounding box center [379, 418] width 100 height 34
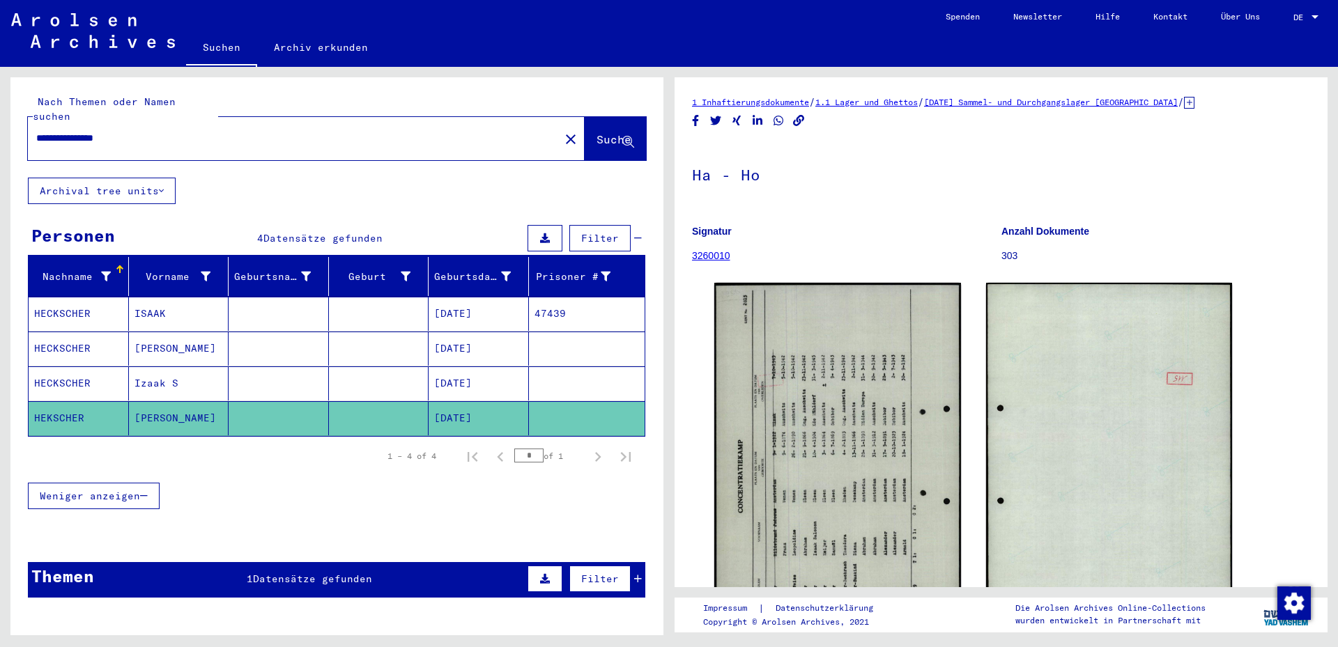
click at [329, 367] on mat-cell at bounding box center [379, 383] width 100 height 34
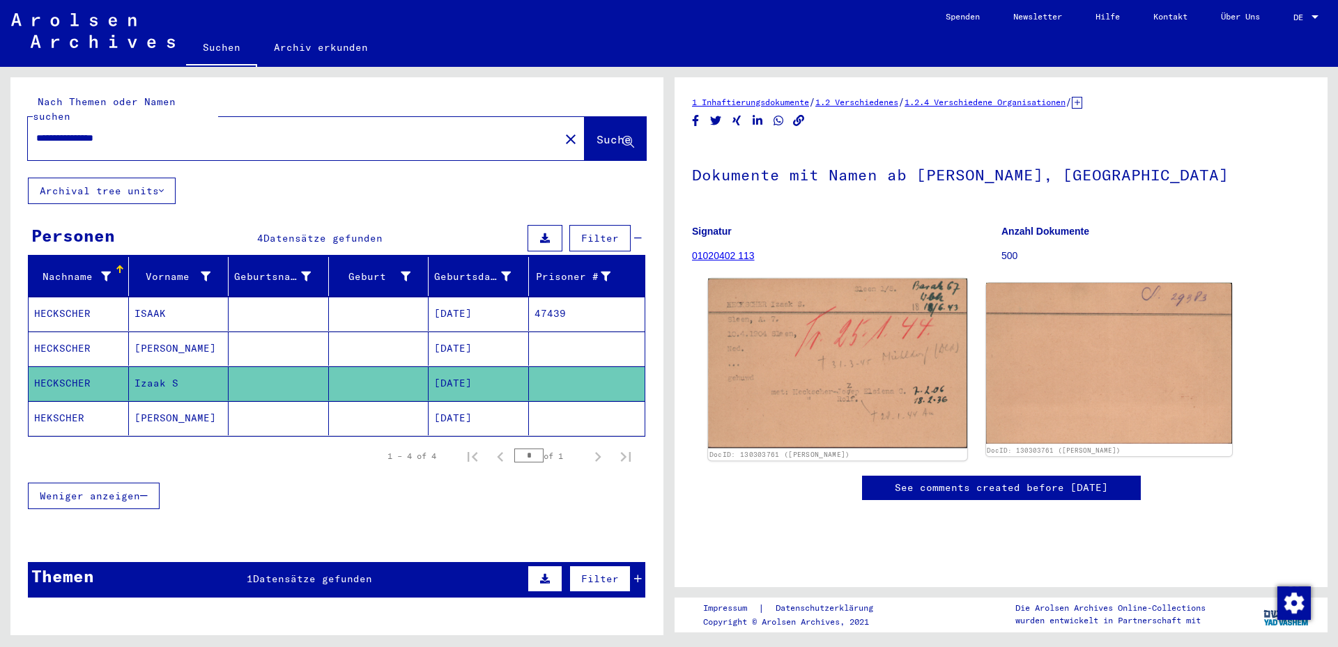
click at [755, 368] on img at bounding box center [837, 364] width 258 height 170
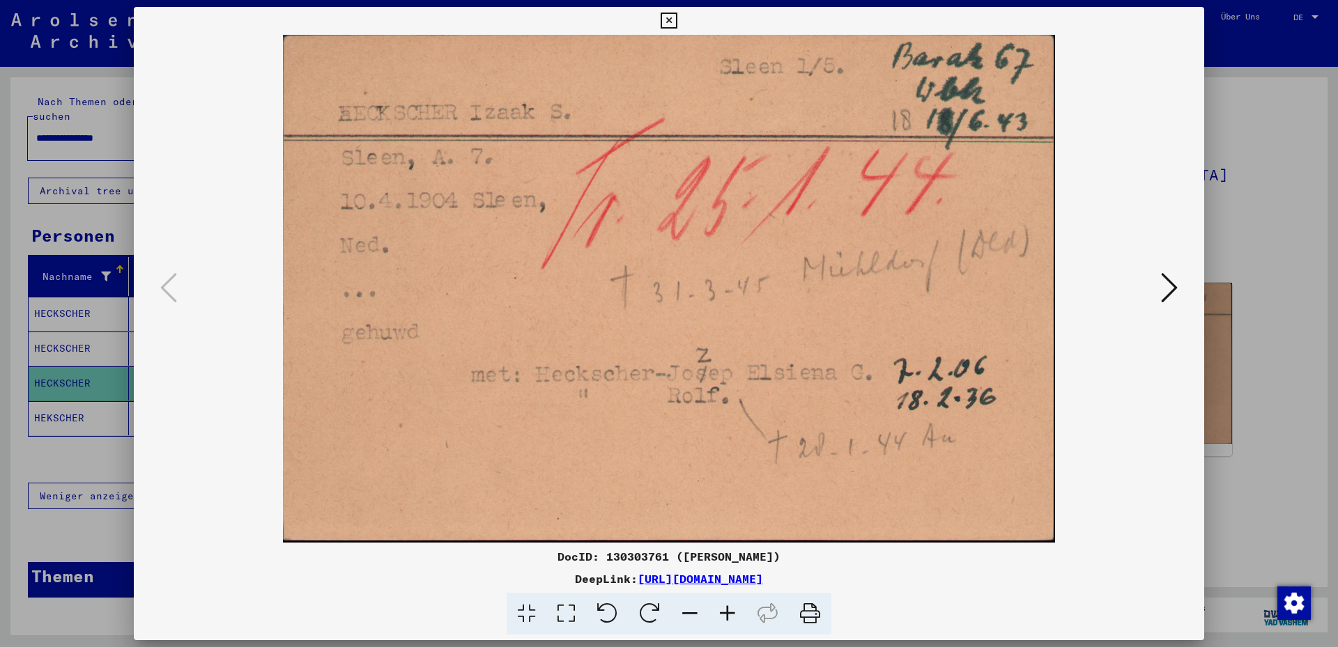
drag, startPoint x: 677, startPoint y: 362, endPoint x: 686, endPoint y: 242, distance: 119.5
click at [688, 231] on img at bounding box center [668, 289] width 975 height 508
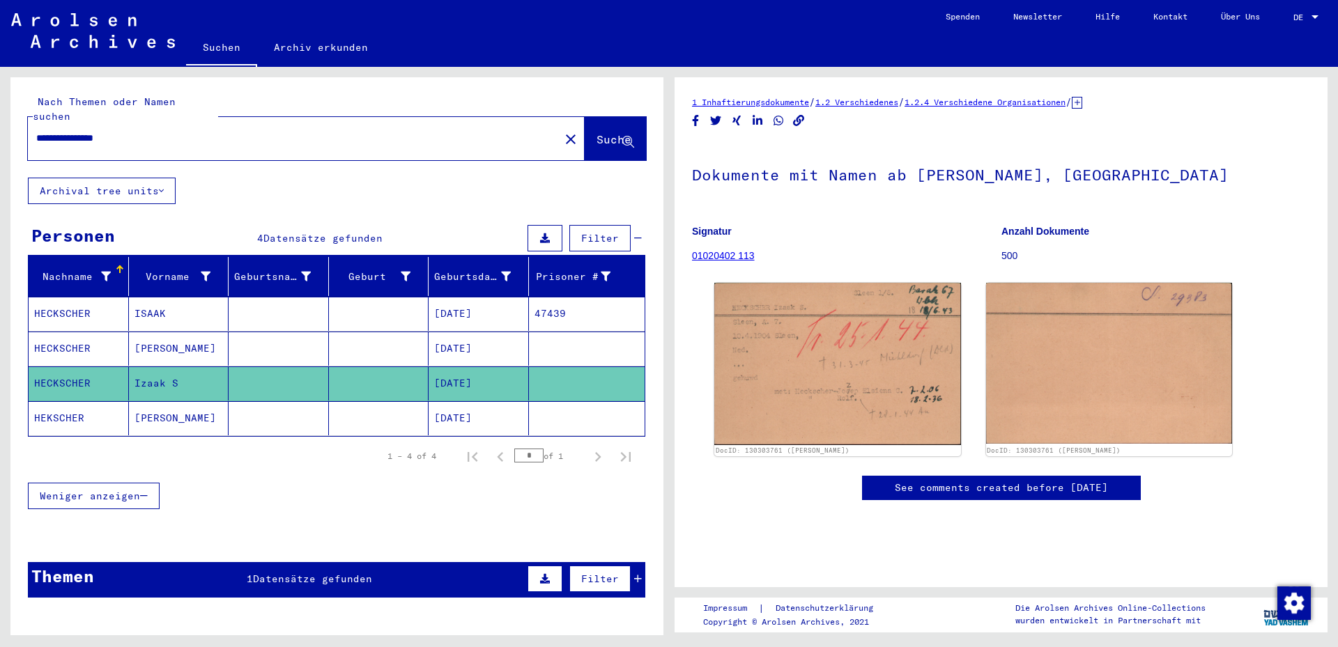
click at [305, 343] on mat-cell at bounding box center [279, 349] width 100 height 34
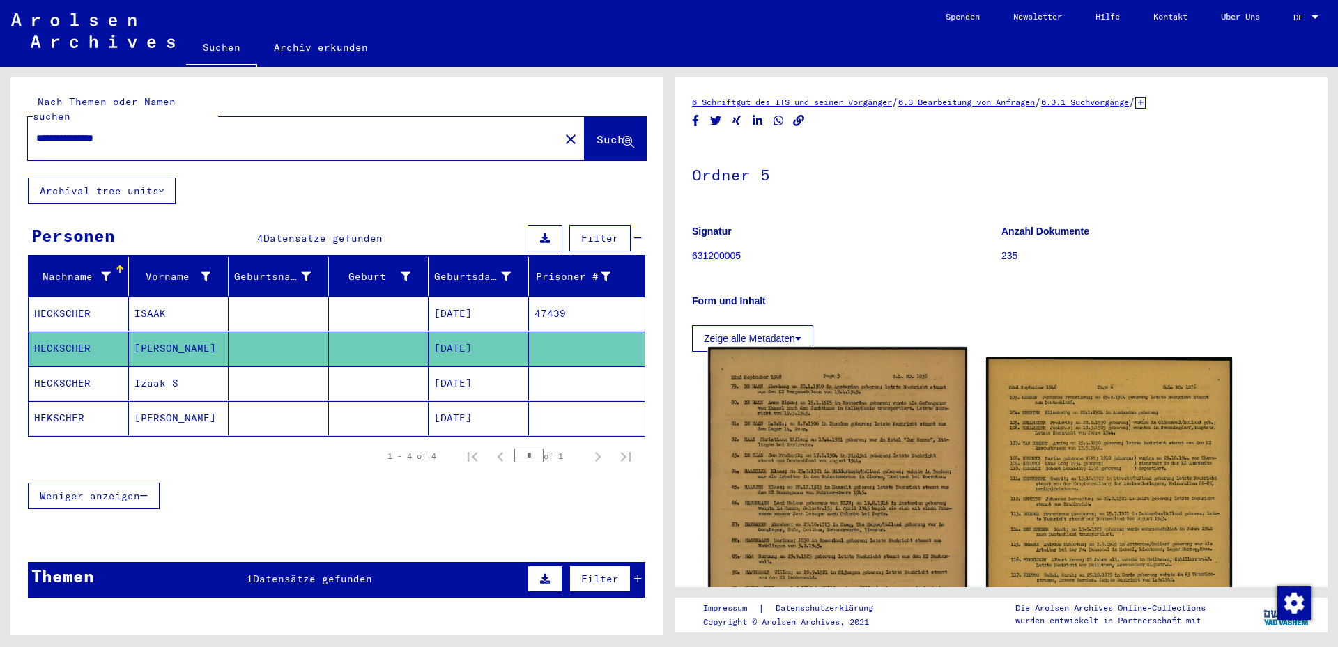
click at [775, 421] on img at bounding box center [837, 557] width 258 height 420
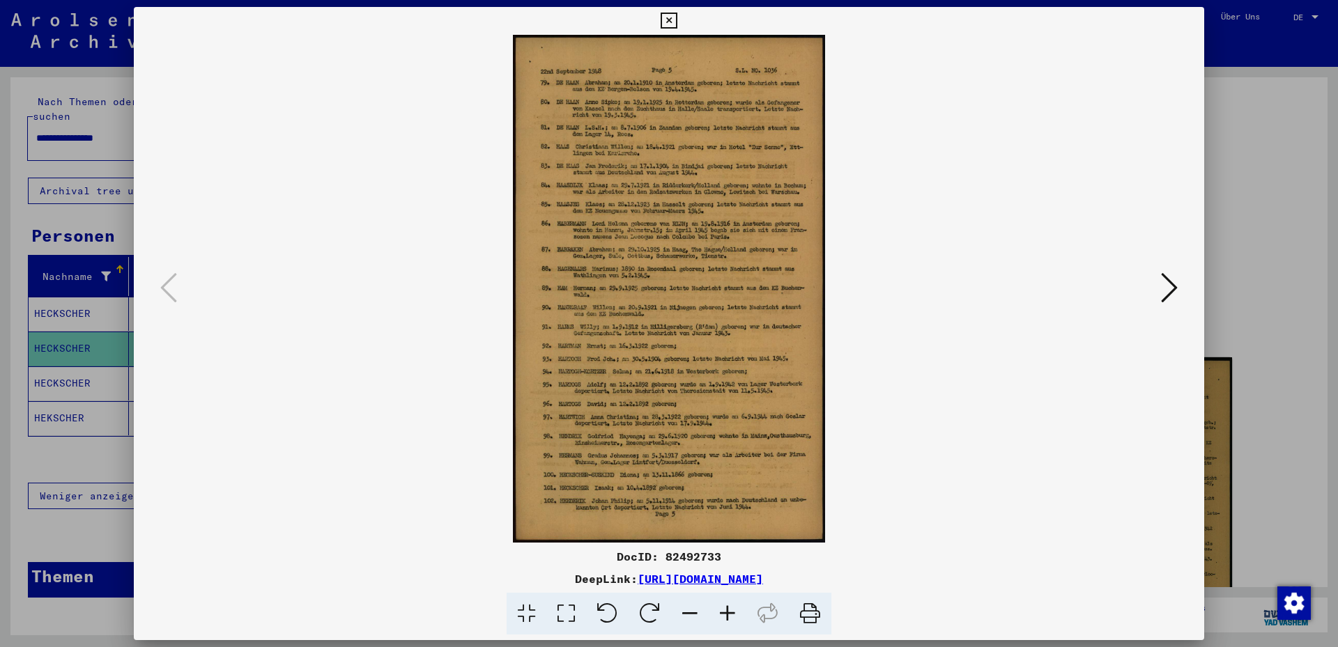
click at [571, 465] on icon at bounding box center [566, 614] width 40 height 43
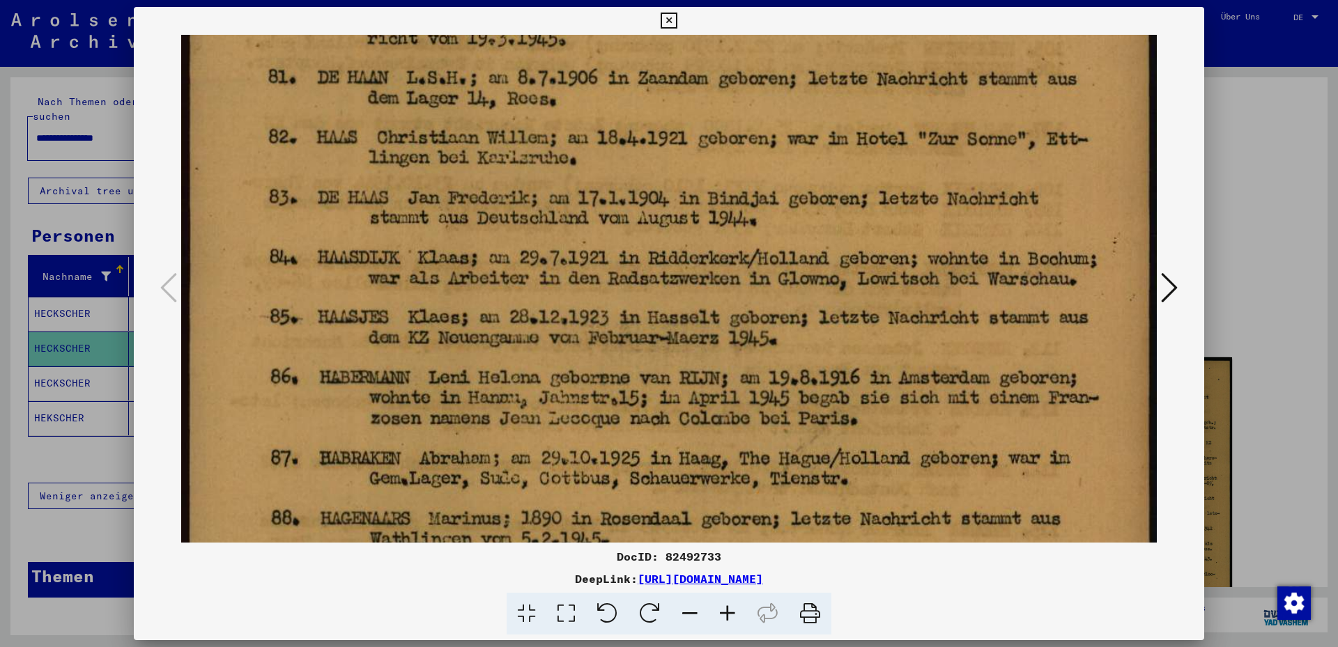
drag, startPoint x: 573, startPoint y: 403, endPoint x: 574, endPoint y: 186, distance: 217.4
click at [578, 171] on img at bounding box center [668, 580] width 975 height 1585
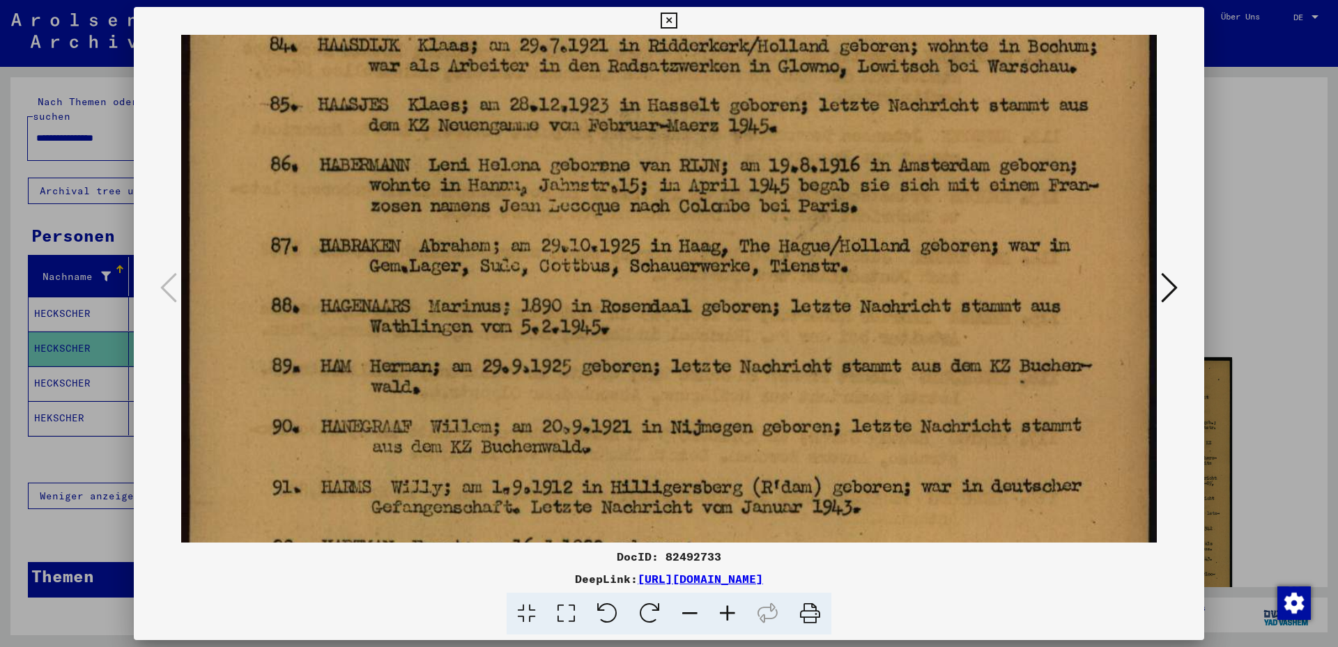
drag, startPoint x: 520, startPoint y: 190, endPoint x: 516, endPoint y: 143, distance: 47.5
click at [516, 143] on img at bounding box center [668, 368] width 975 height 1585
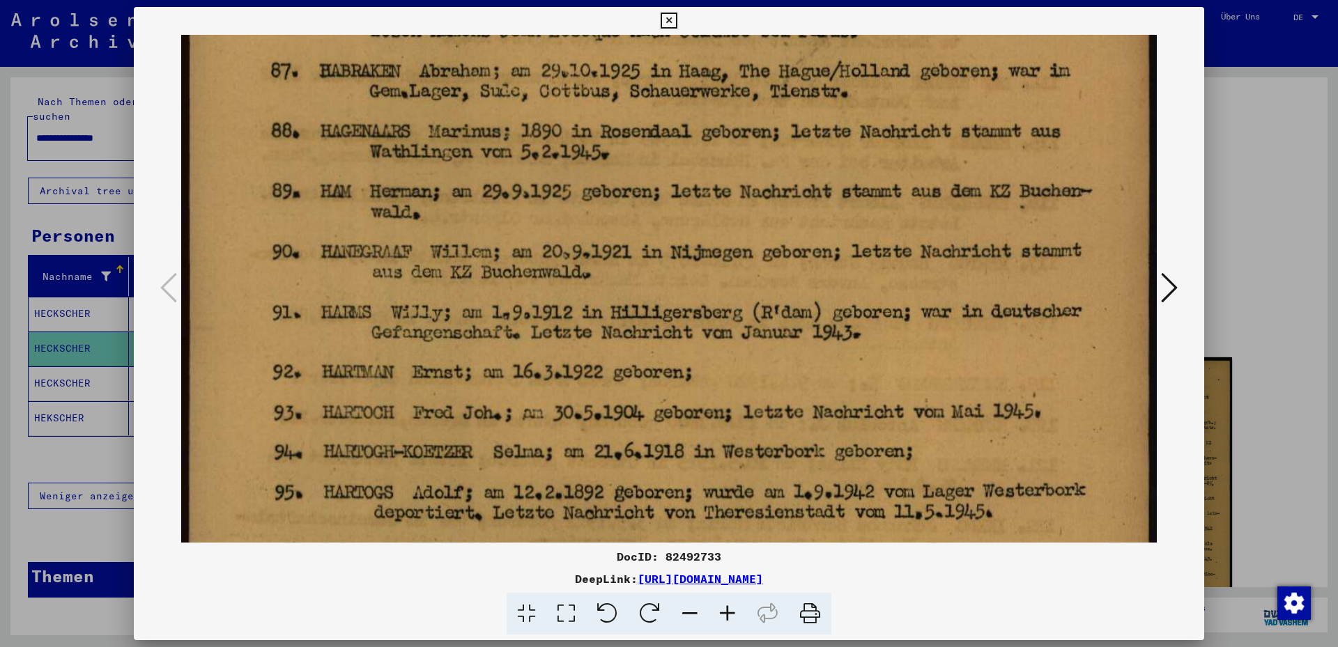
drag, startPoint x: 461, startPoint y: 281, endPoint x: 458, endPoint y: 164, distance: 117.8
click at [458, 164] on img at bounding box center [668, 193] width 975 height 1585
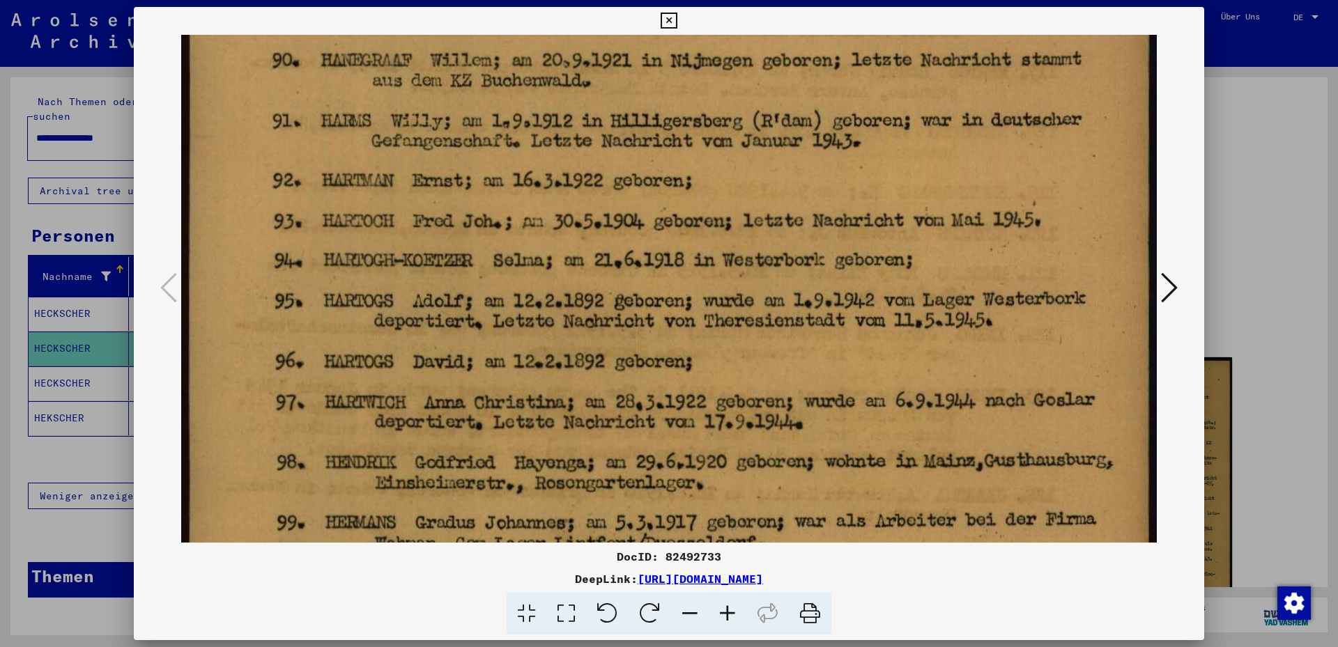
click at [452, 126] on img at bounding box center [668, 1] width 975 height 1585
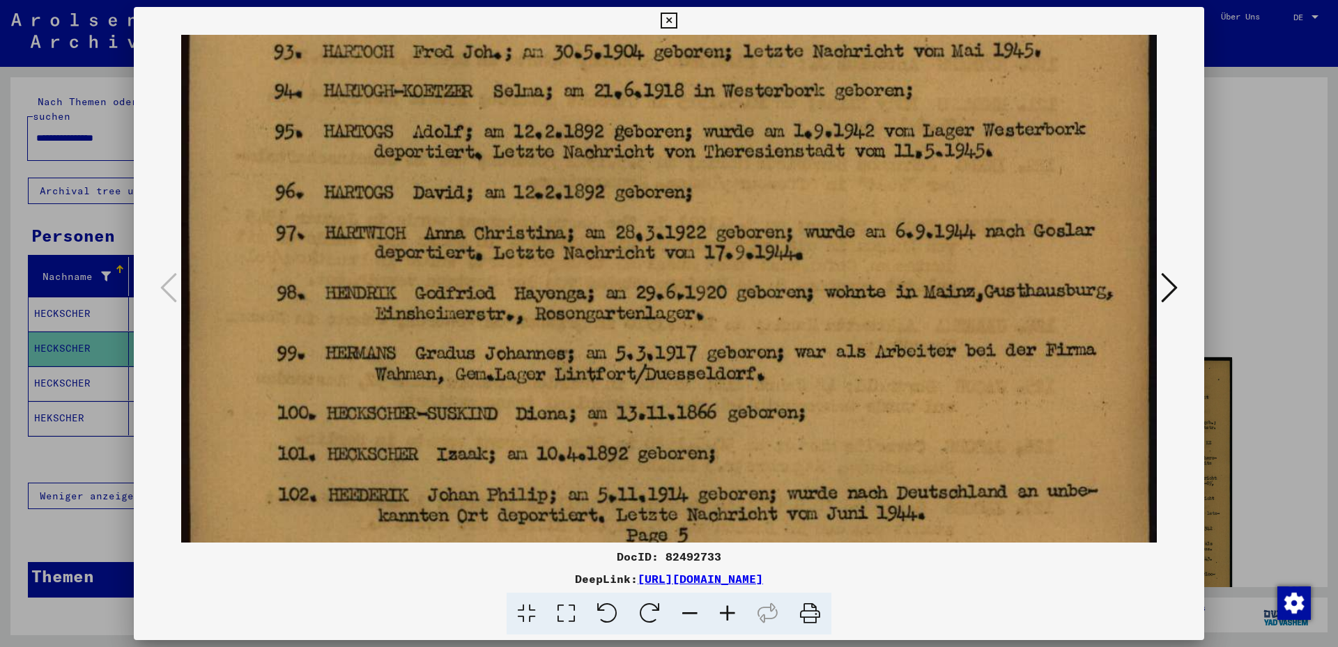
drag, startPoint x: 433, startPoint y: 261, endPoint x: 423, endPoint y: 157, distance: 104.3
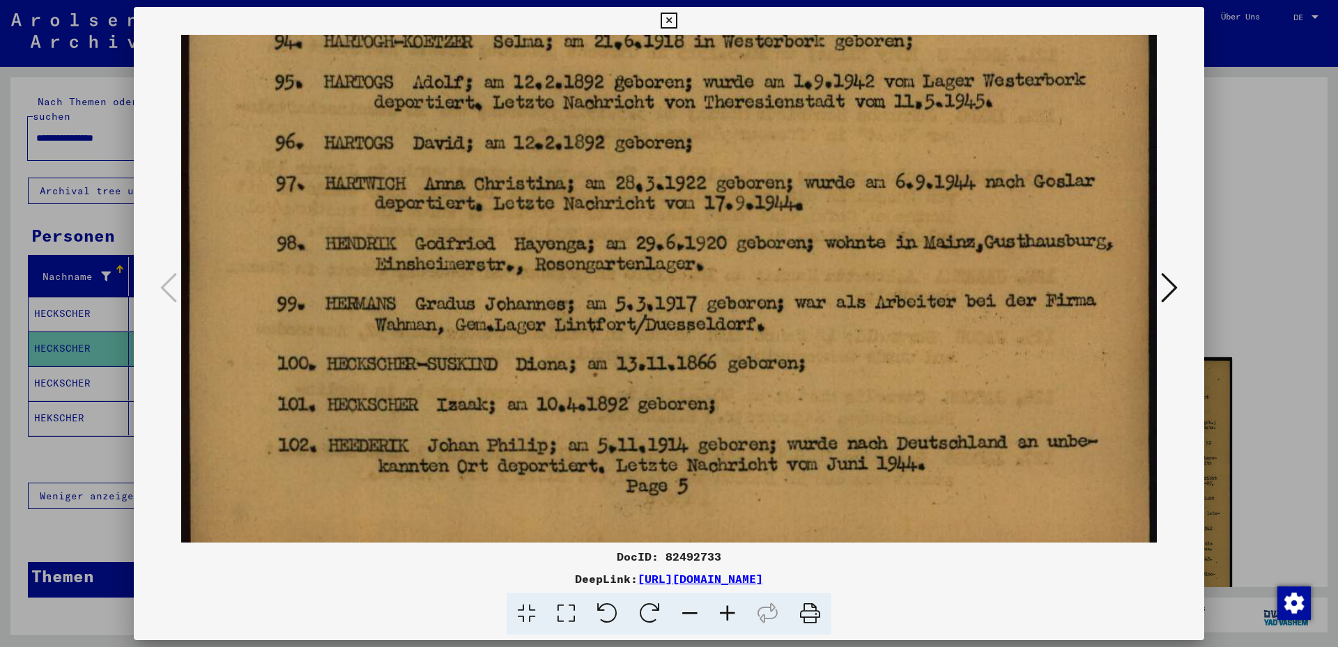
scroll to position [1056, 0]
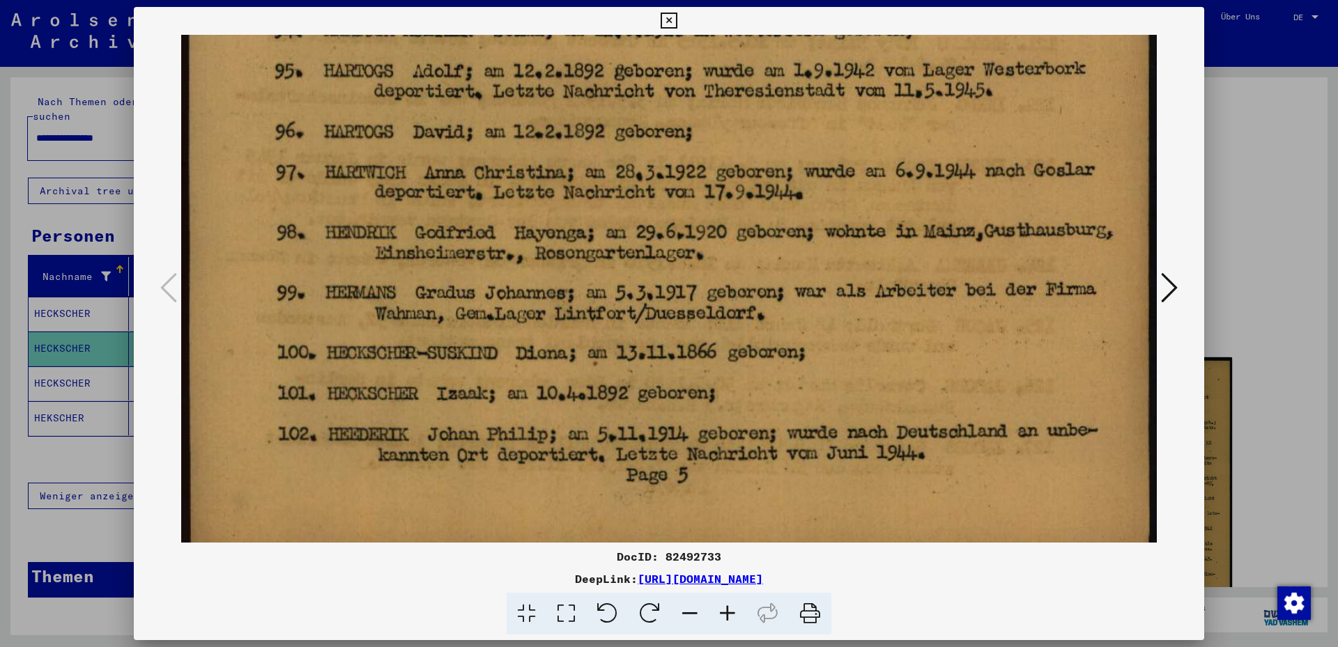
drag, startPoint x: 626, startPoint y: 378, endPoint x: 615, endPoint y: 318, distance: 60.9
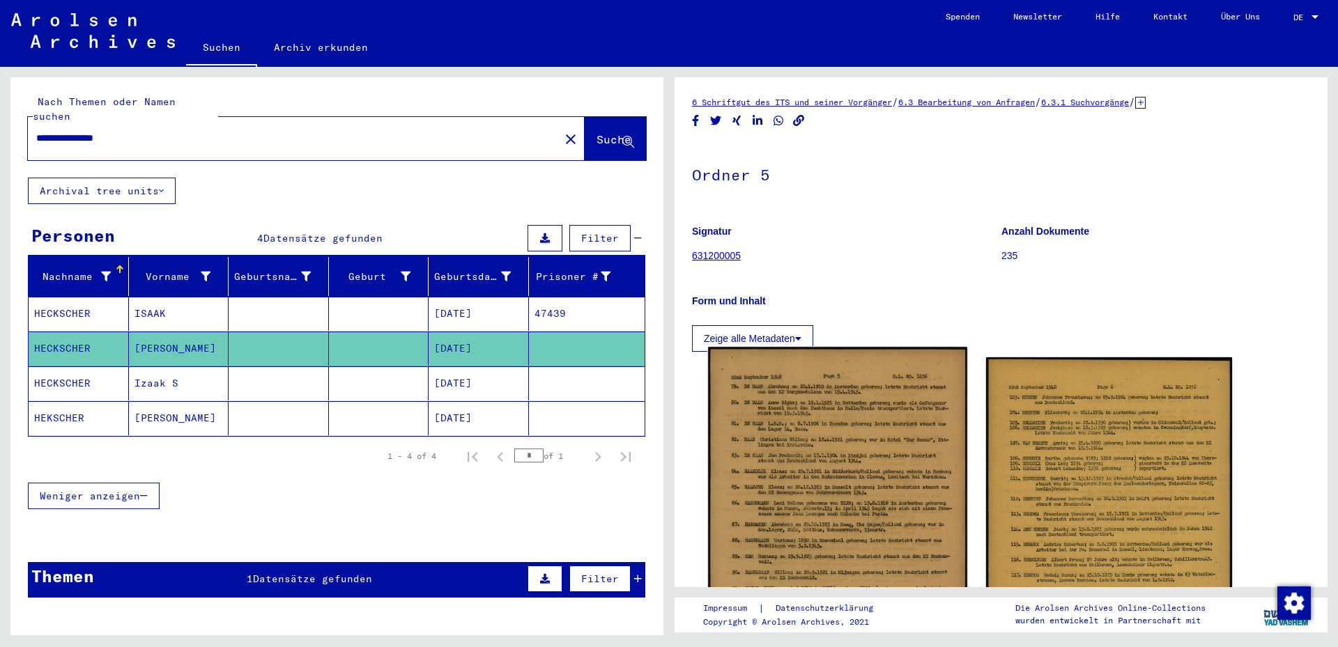
click at [830, 436] on img at bounding box center [837, 557] width 258 height 420
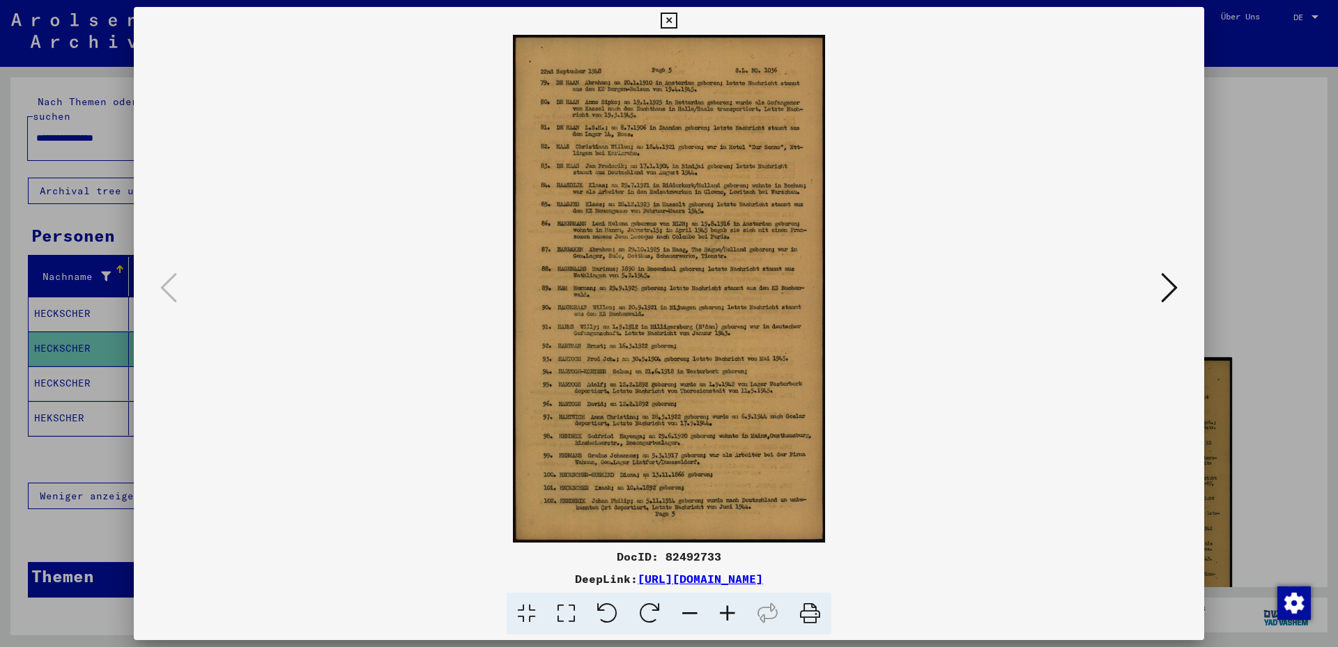
click at [560, 465] on icon at bounding box center [566, 614] width 40 height 43
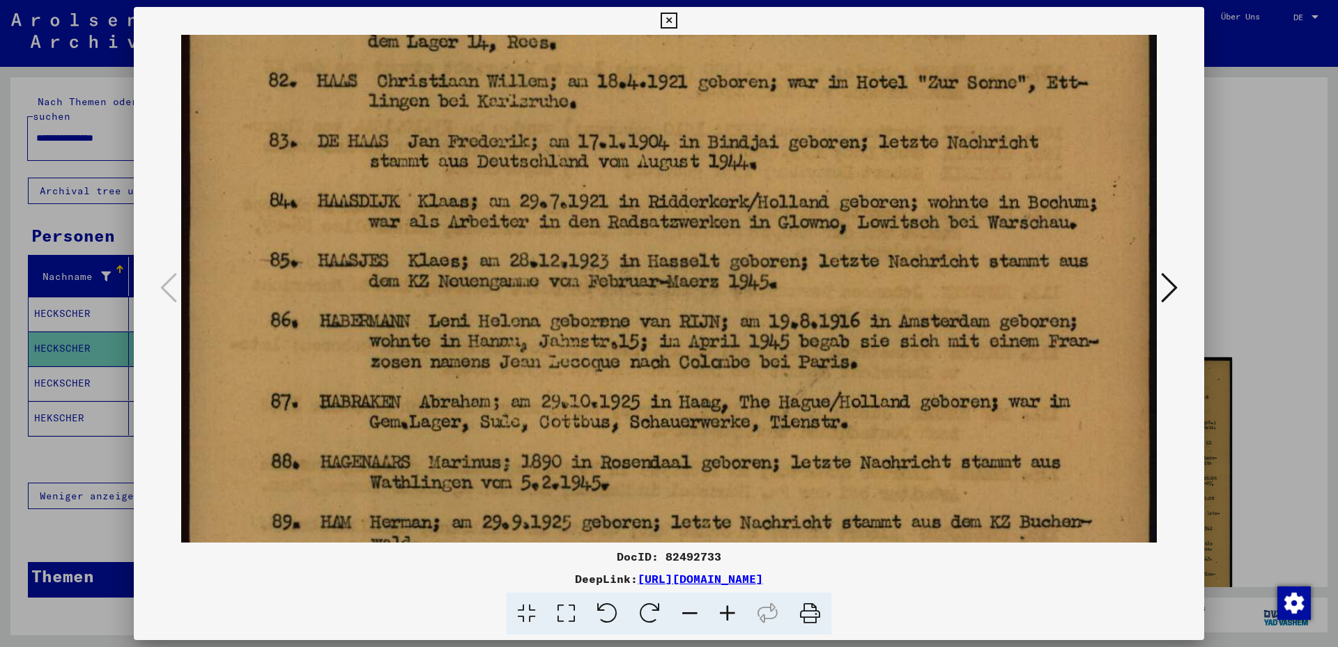
drag, startPoint x: 580, startPoint y: 406, endPoint x: 546, endPoint y: 219, distance: 189.0
click at [557, 202] on img at bounding box center [668, 524] width 975 height 1585
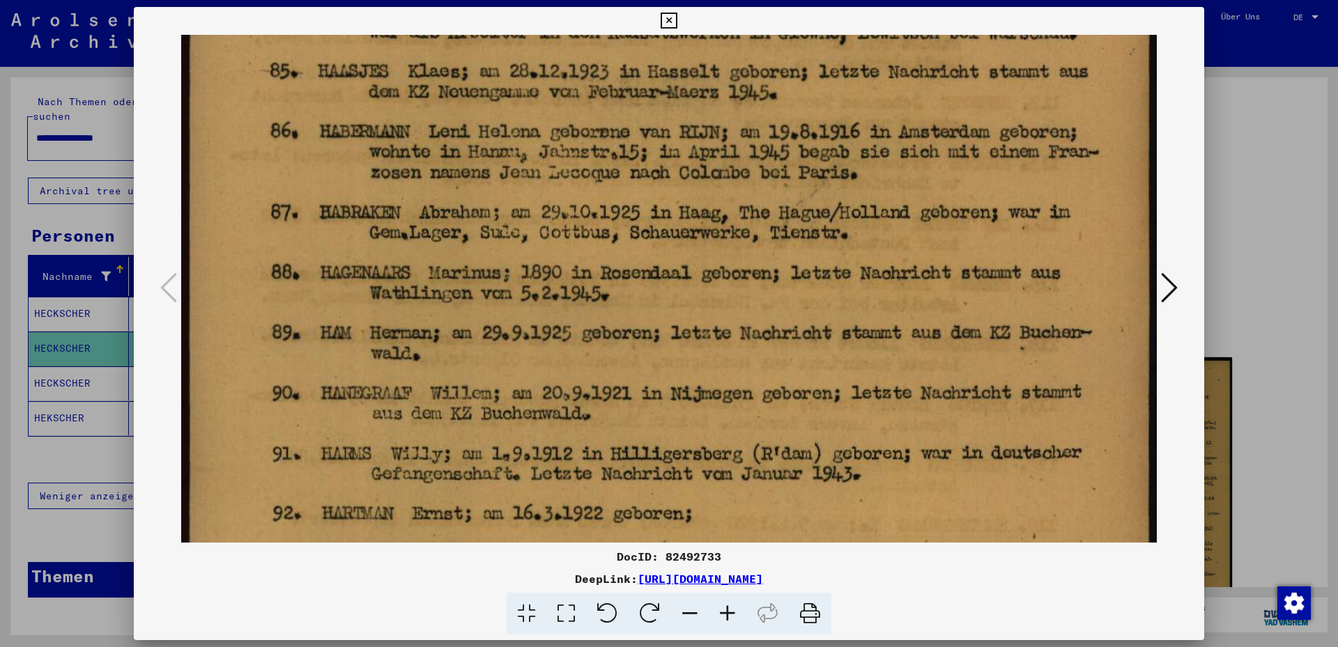
drag, startPoint x: 551, startPoint y: 321, endPoint x: 567, endPoint y: 219, distance: 103.7
click at [571, 205] on img at bounding box center [668, 334] width 975 height 1585
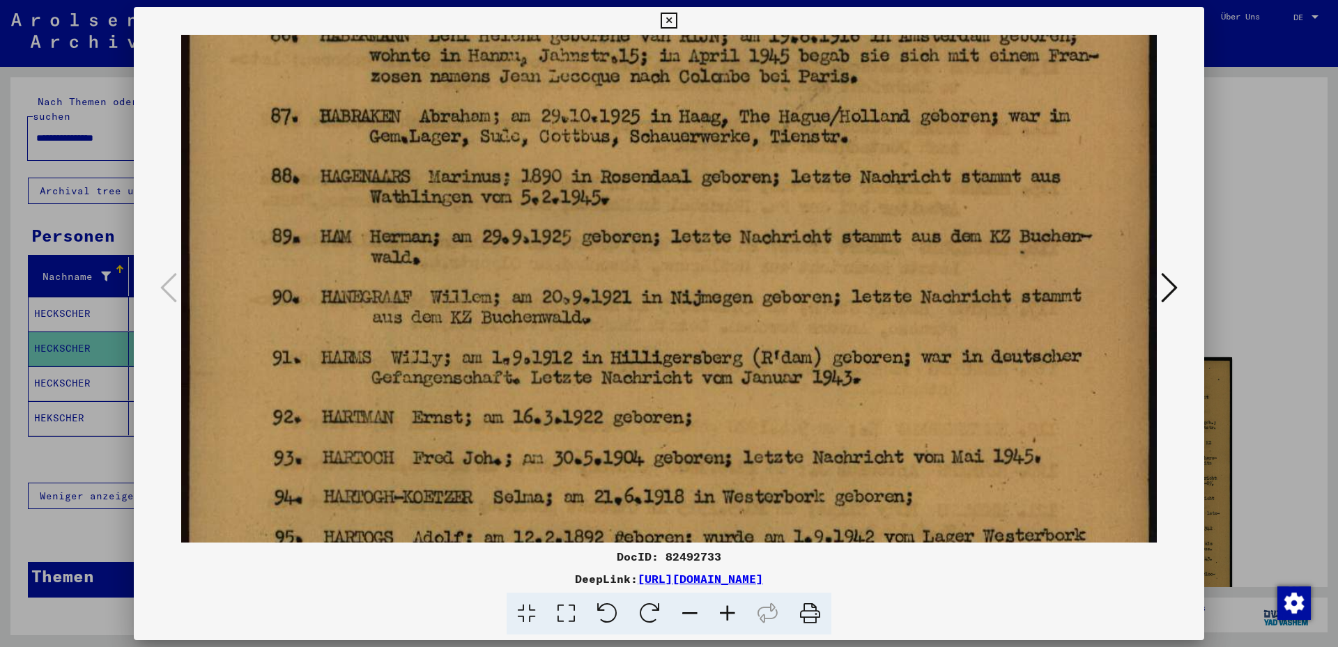
drag, startPoint x: 555, startPoint y: 227, endPoint x: 548, endPoint y: 236, distance: 11.4
click at [548, 230] on img at bounding box center [668, 238] width 975 height 1585
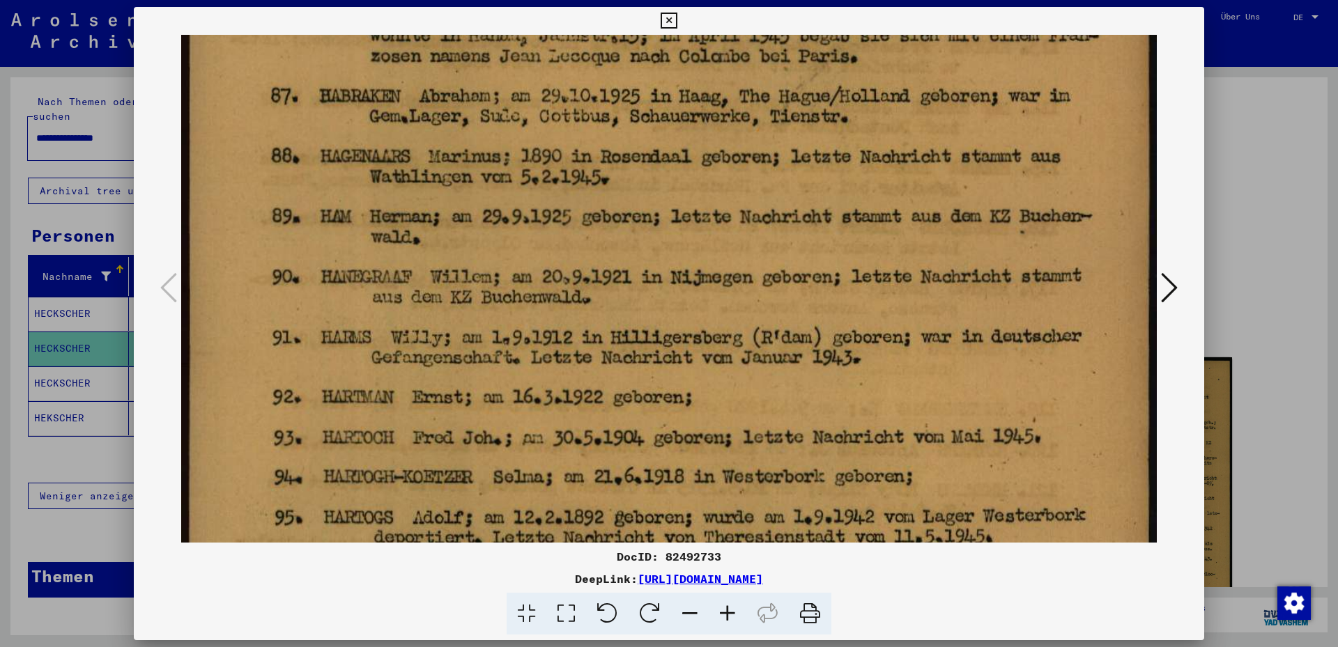
drag, startPoint x: 525, startPoint y: 319, endPoint x: 548, endPoint y: 288, distance: 38.5
click at [548, 288] on img at bounding box center [668, 218] width 975 height 1585
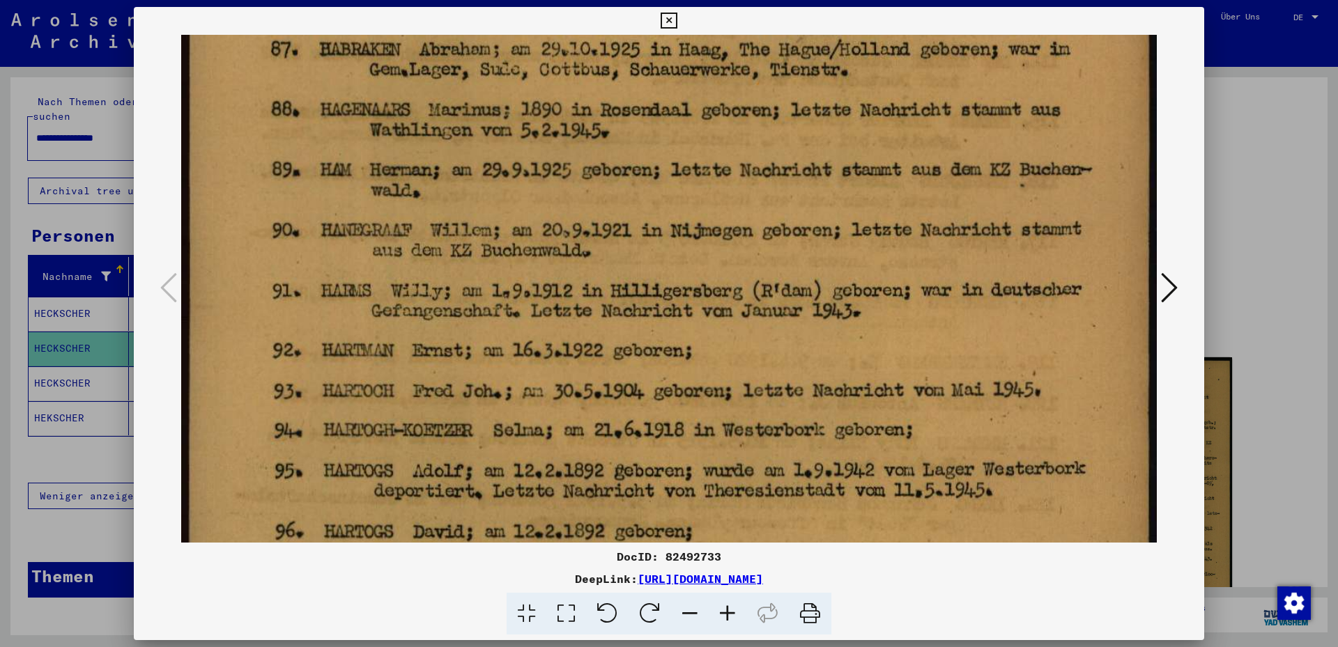
scroll to position [661, 0]
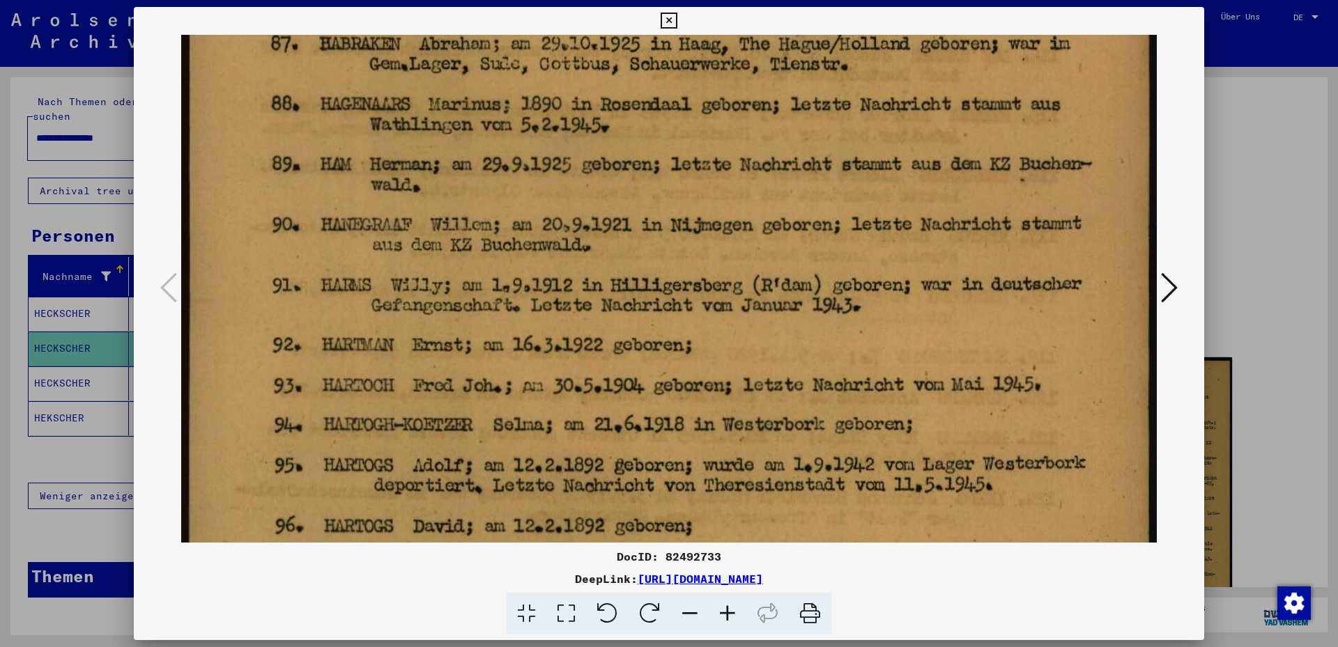
drag, startPoint x: 737, startPoint y: 318, endPoint x: 746, endPoint y: 275, distance: 44.1
click at [746, 275] on img at bounding box center [668, 166] width 975 height 1585
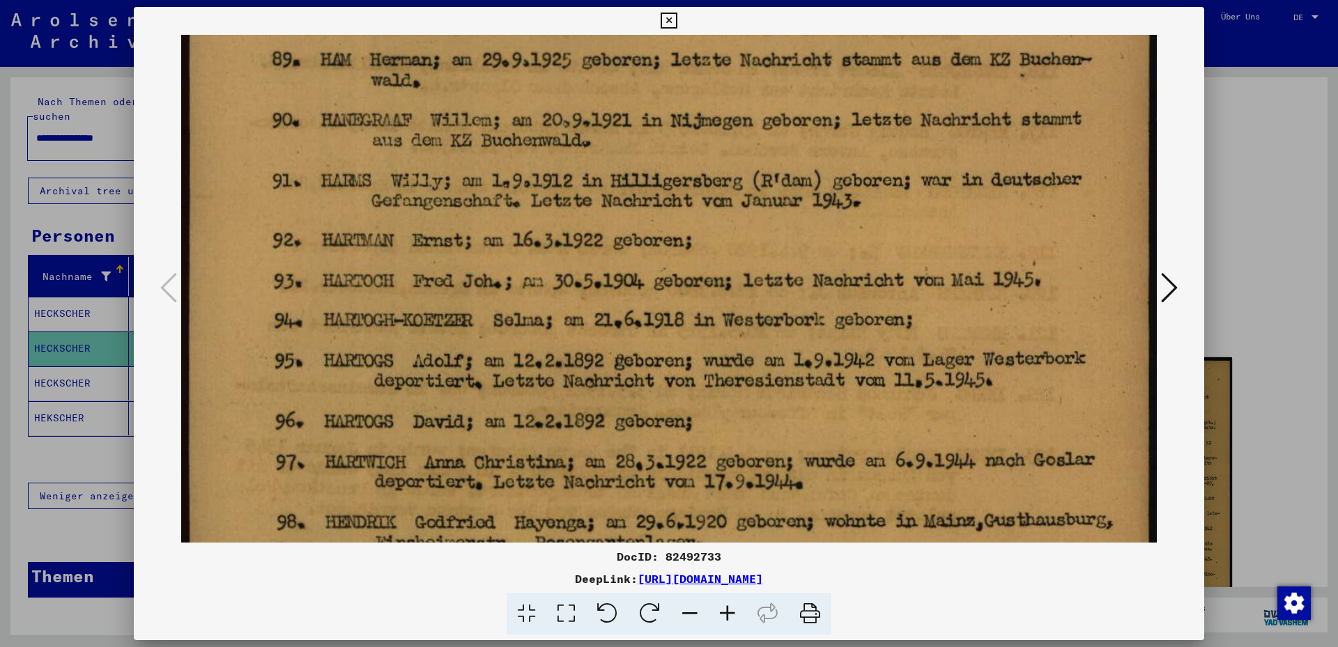
drag, startPoint x: 732, startPoint y: 396, endPoint x: 754, endPoint y: 291, distance: 107.5
click at [754, 291] on img at bounding box center [668, 61] width 975 height 1585
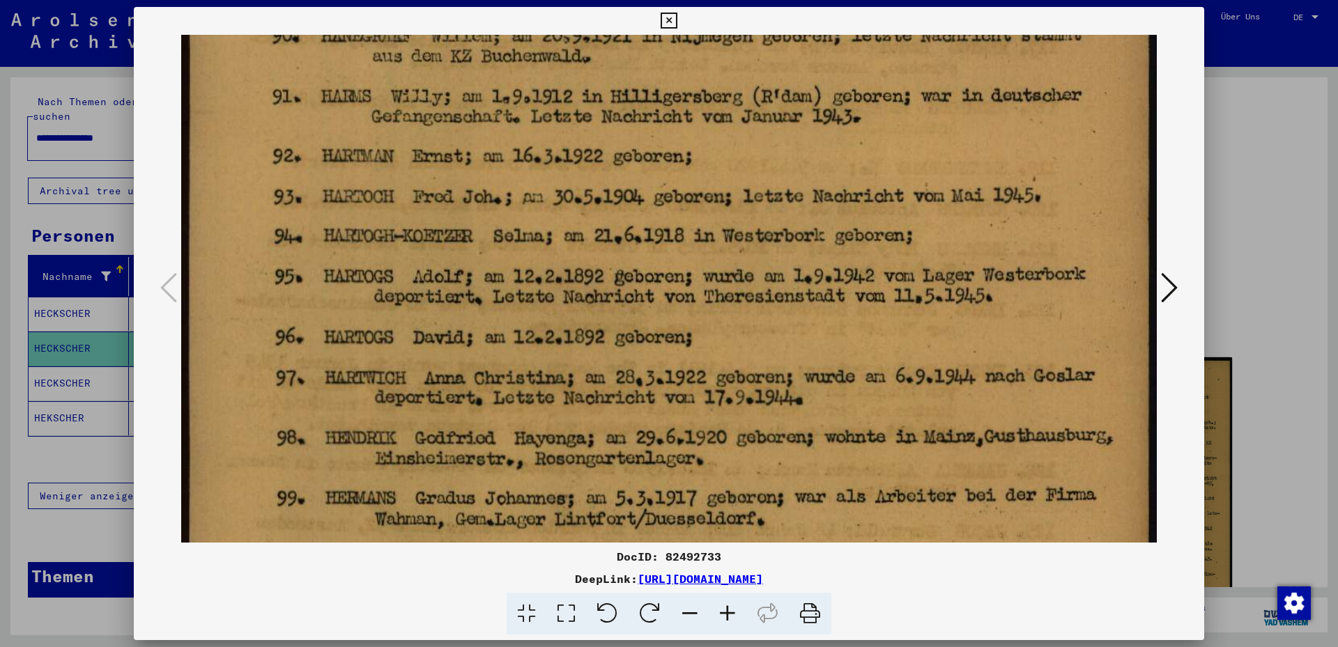
drag, startPoint x: 691, startPoint y: 447, endPoint x: 695, endPoint y: 364, distance: 83.7
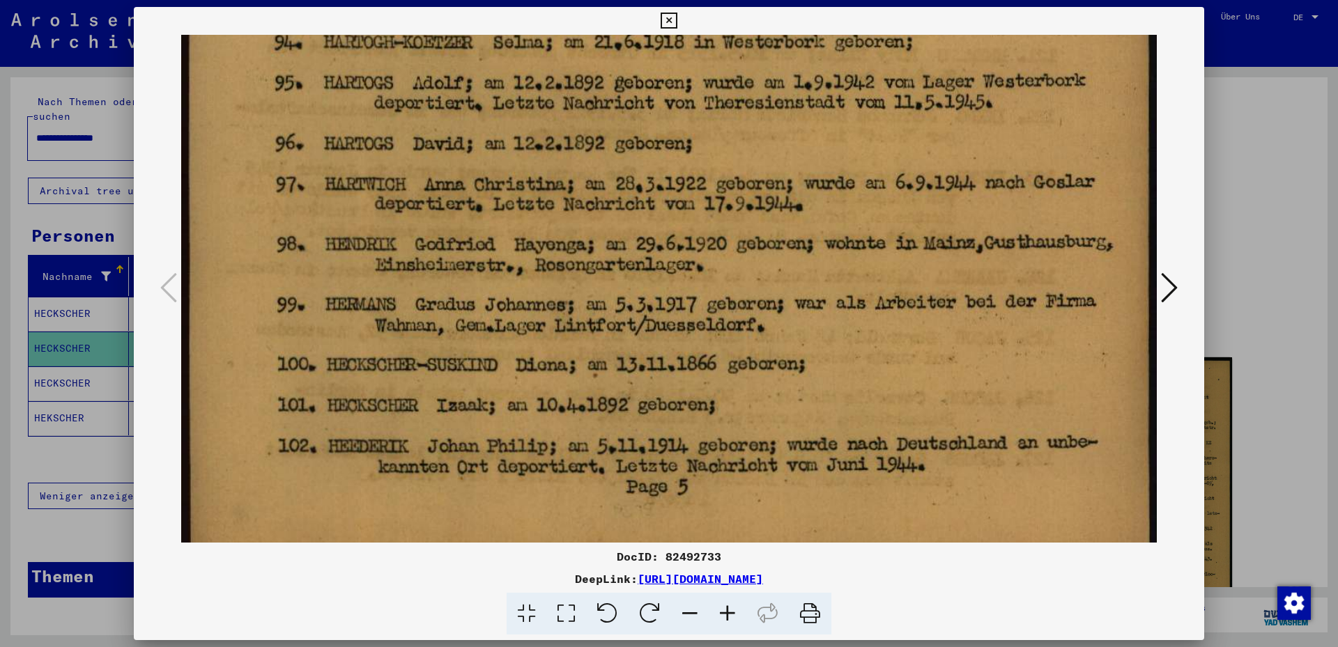
scroll to position [1045, 0]
drag, startPoint x: 671, startPoint y: 444, endPoint x: 709, endPoint y: 256, distance: 192.0
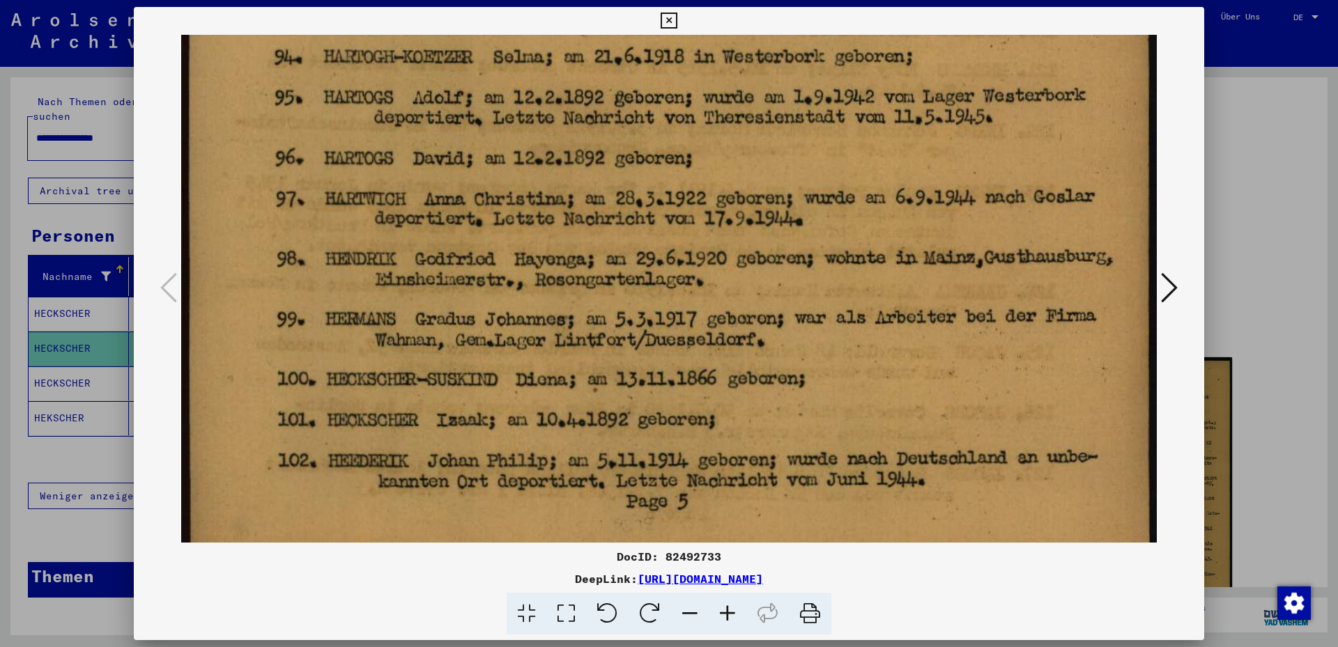
drag, startPoint x: 623, startPoint y: 380, endPoint x: 627, endPoint y: 389, distance: 10.6
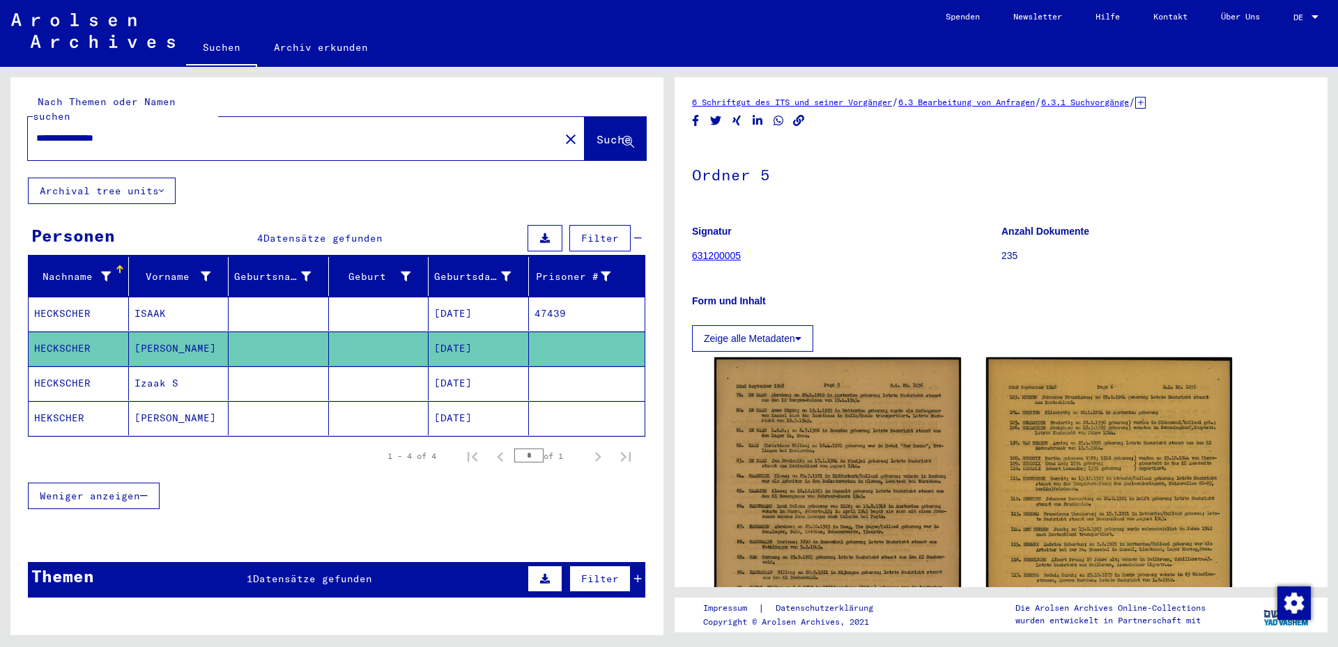
click at [189, 302] on mat-cell "ISAAK" at bounding box center [179, 314] width 100 height 34
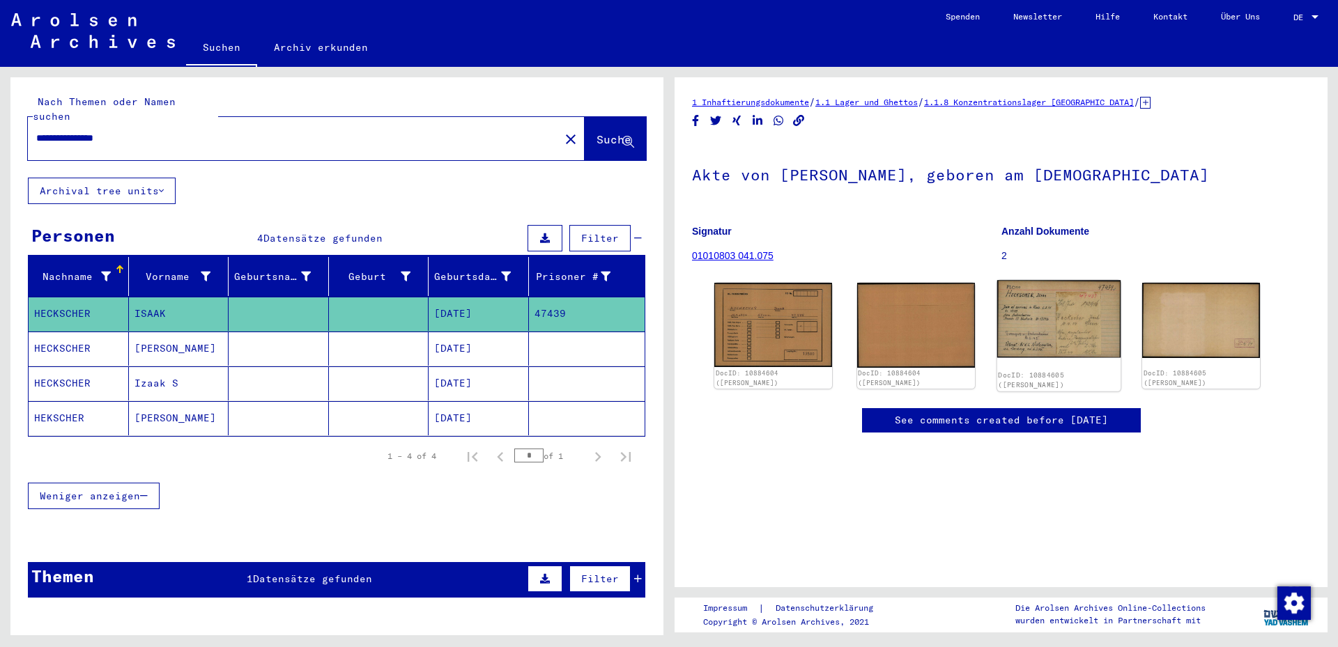
click at [1032, 322] on img at bounding box center [1057, 319] width 123 height 78
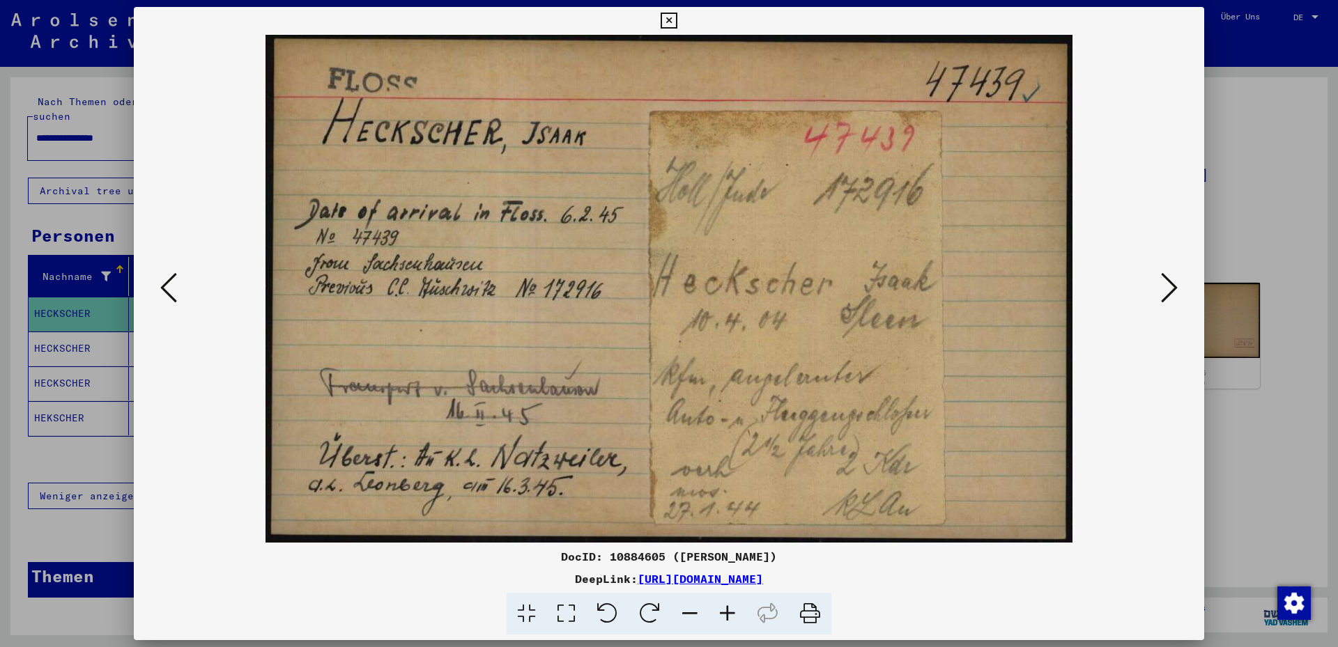
drag, startPoint x: 612, startPoint y: 324, endPoint x: 589, endPoint y: 281, distance: 48.7
click at [594, 282] on img at bounding box center [668, 289] width 975 height 508
